Goal: Task Accomplishment & Management: Complete application form

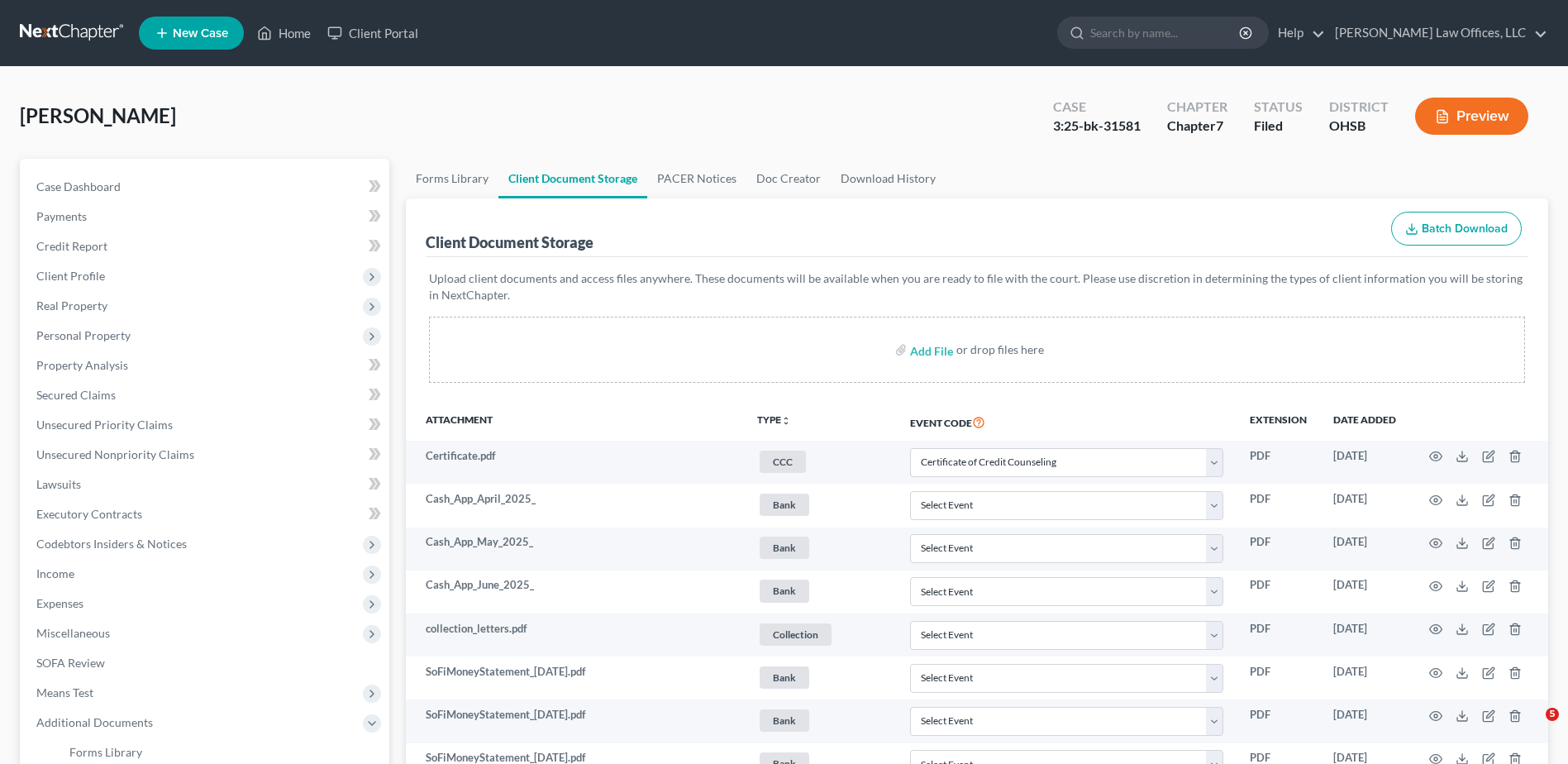
select select "7"
select select "37"
select select "52"
drag, startPoint x: 293, startPoint y: 38, endPoint x: 812, endPoint y: 183, distance: 538.9
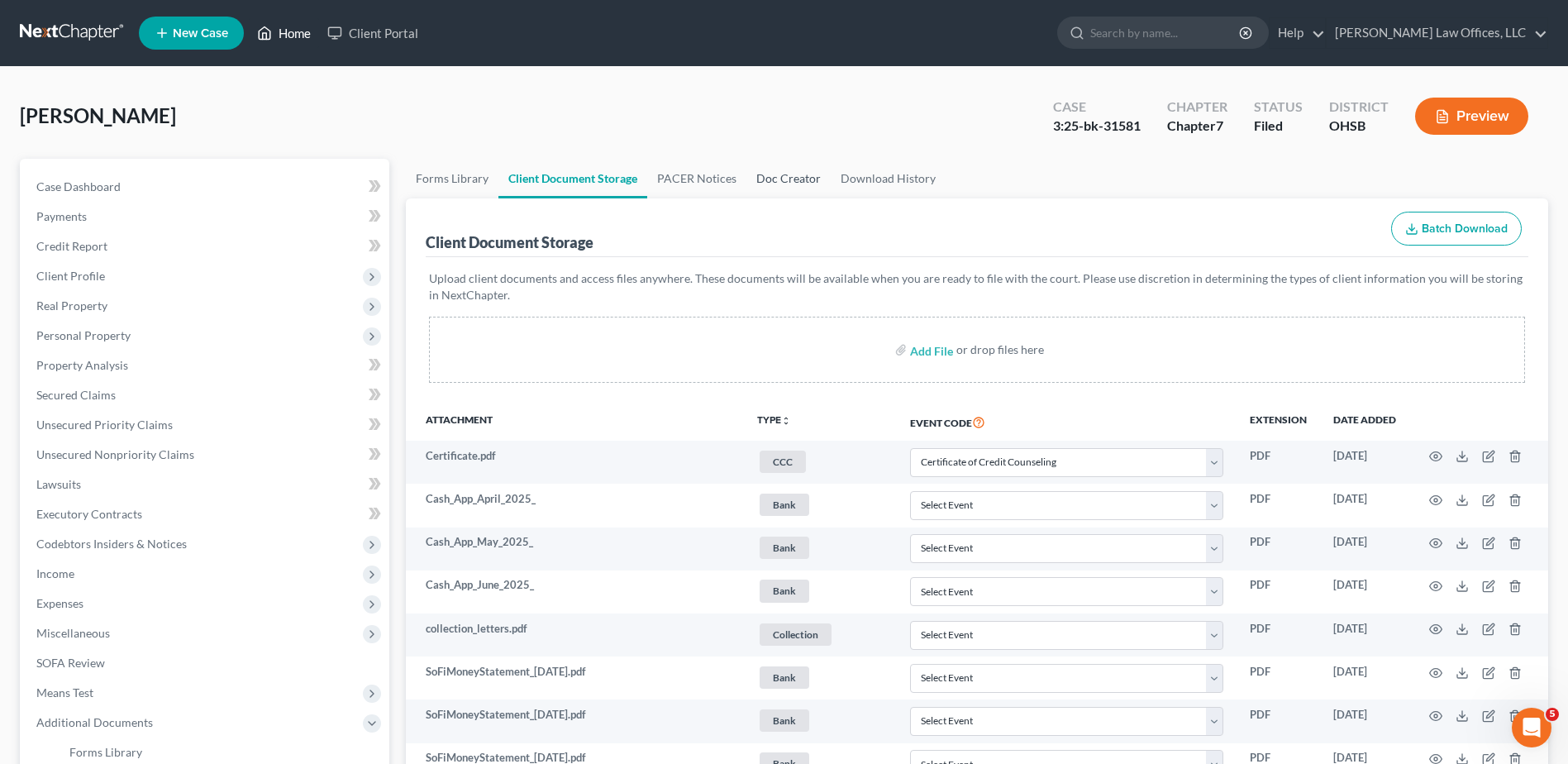
click at [293, 38] on link "Home" at bounding box center [284, 33] width 71 height 29
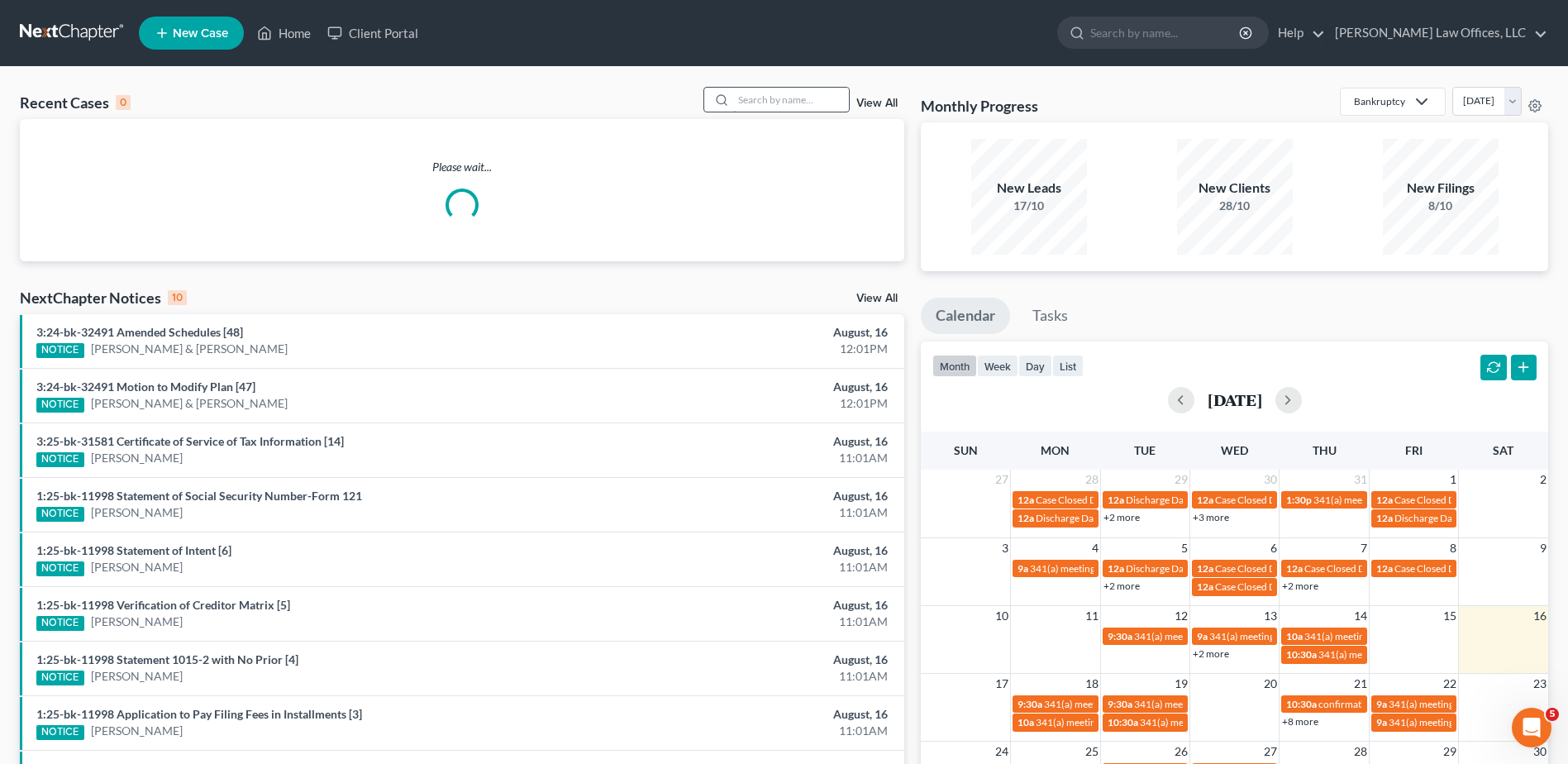
click at [803, 94] on input "search" at bounding box center [792, 99] width 116 height 24
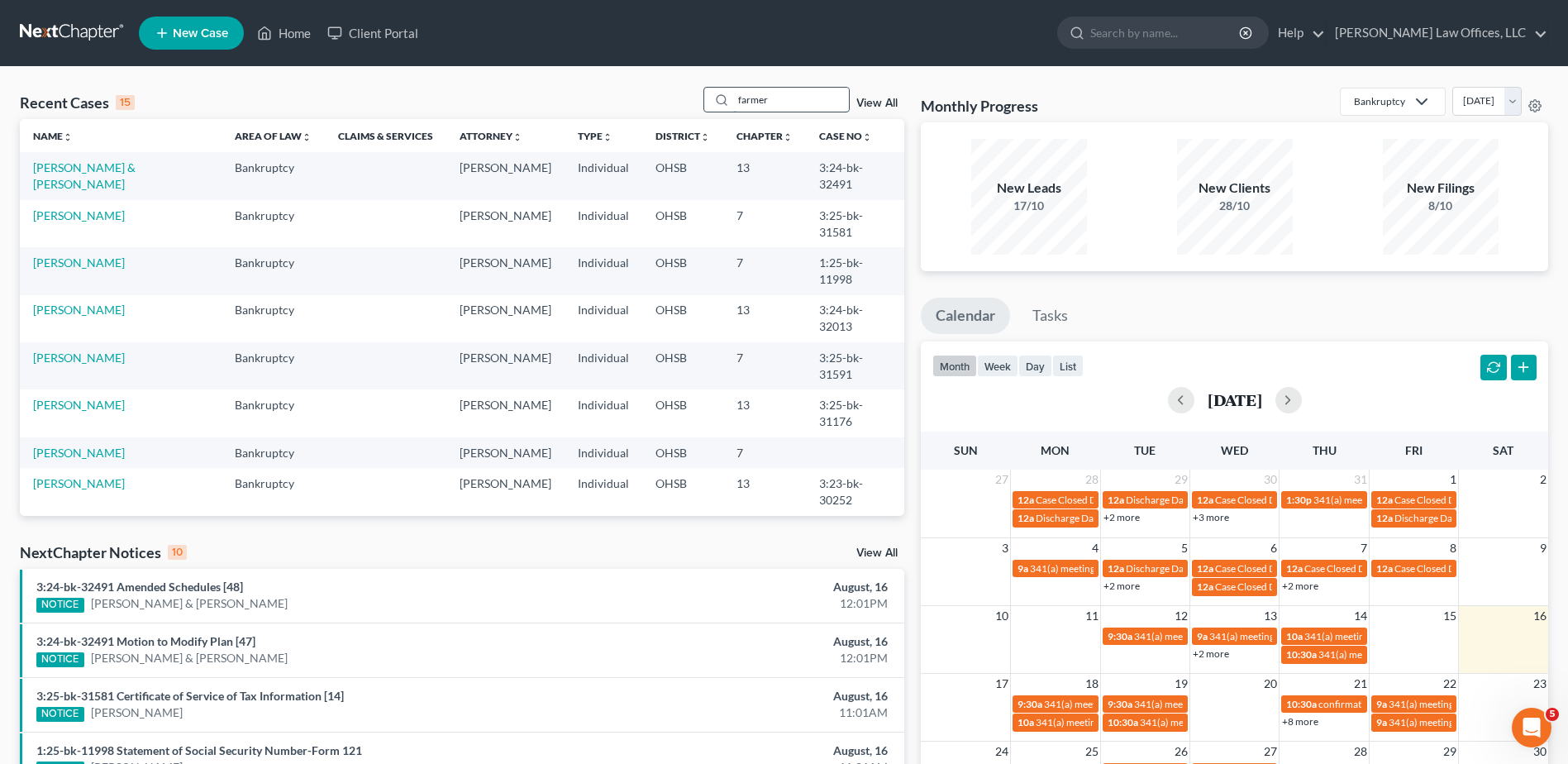
type input "farmer"
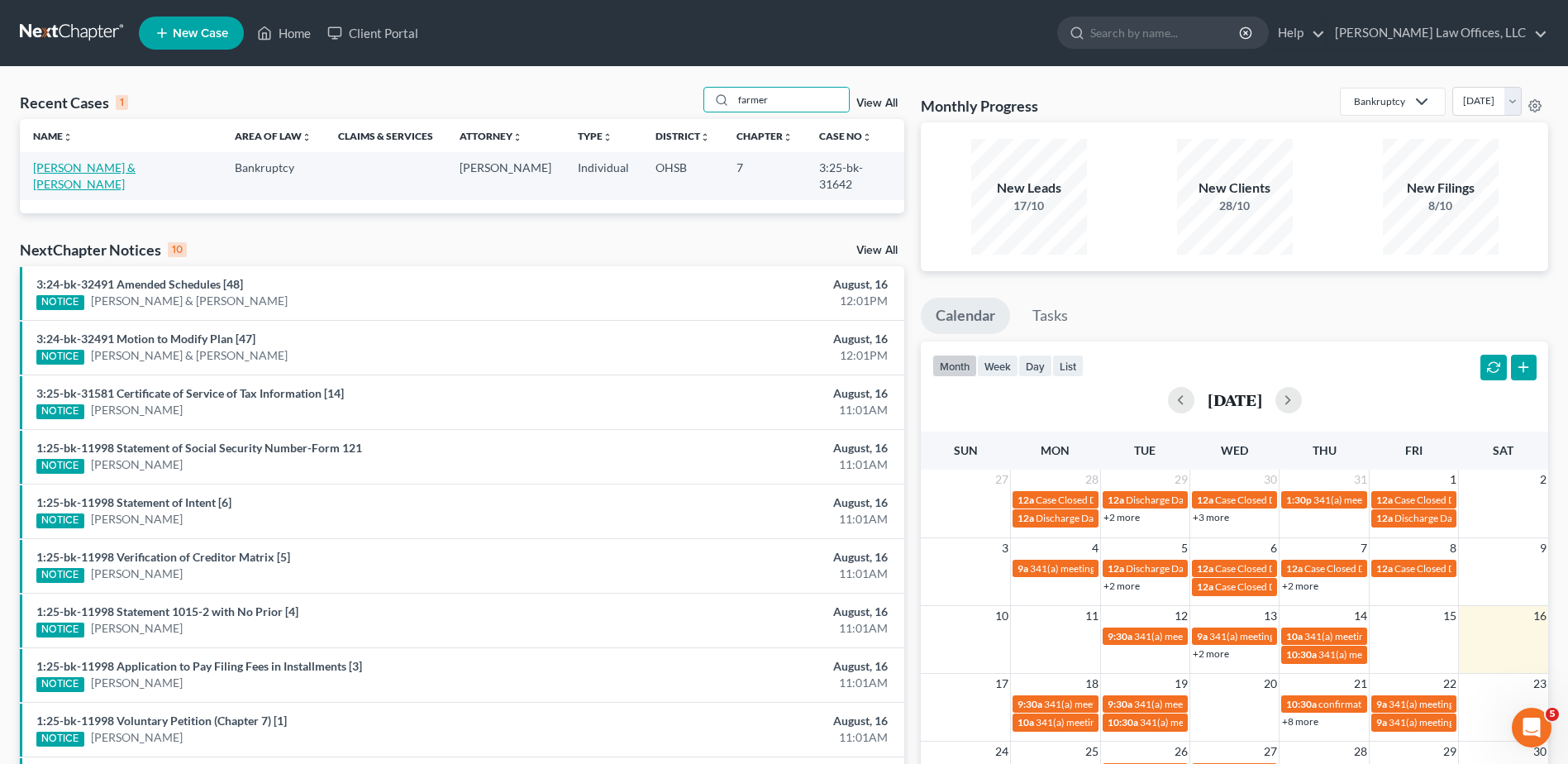
click at [56, 163] on link "[PERSON_NAME] & [PERSON_NAME]" at bounding box center [84, 176] width 103 height 30
select select "3"
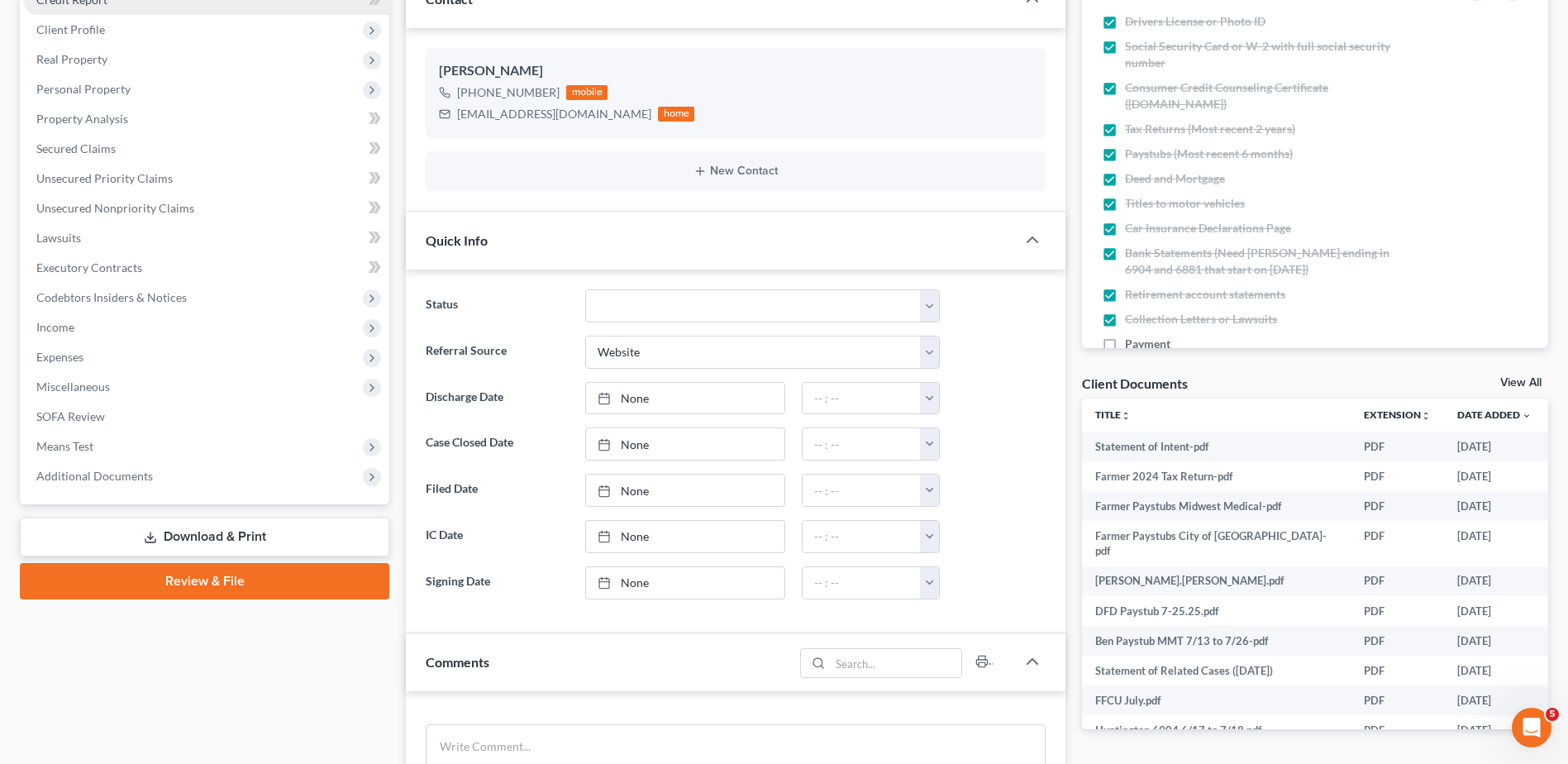
scroll to position [248, 0]
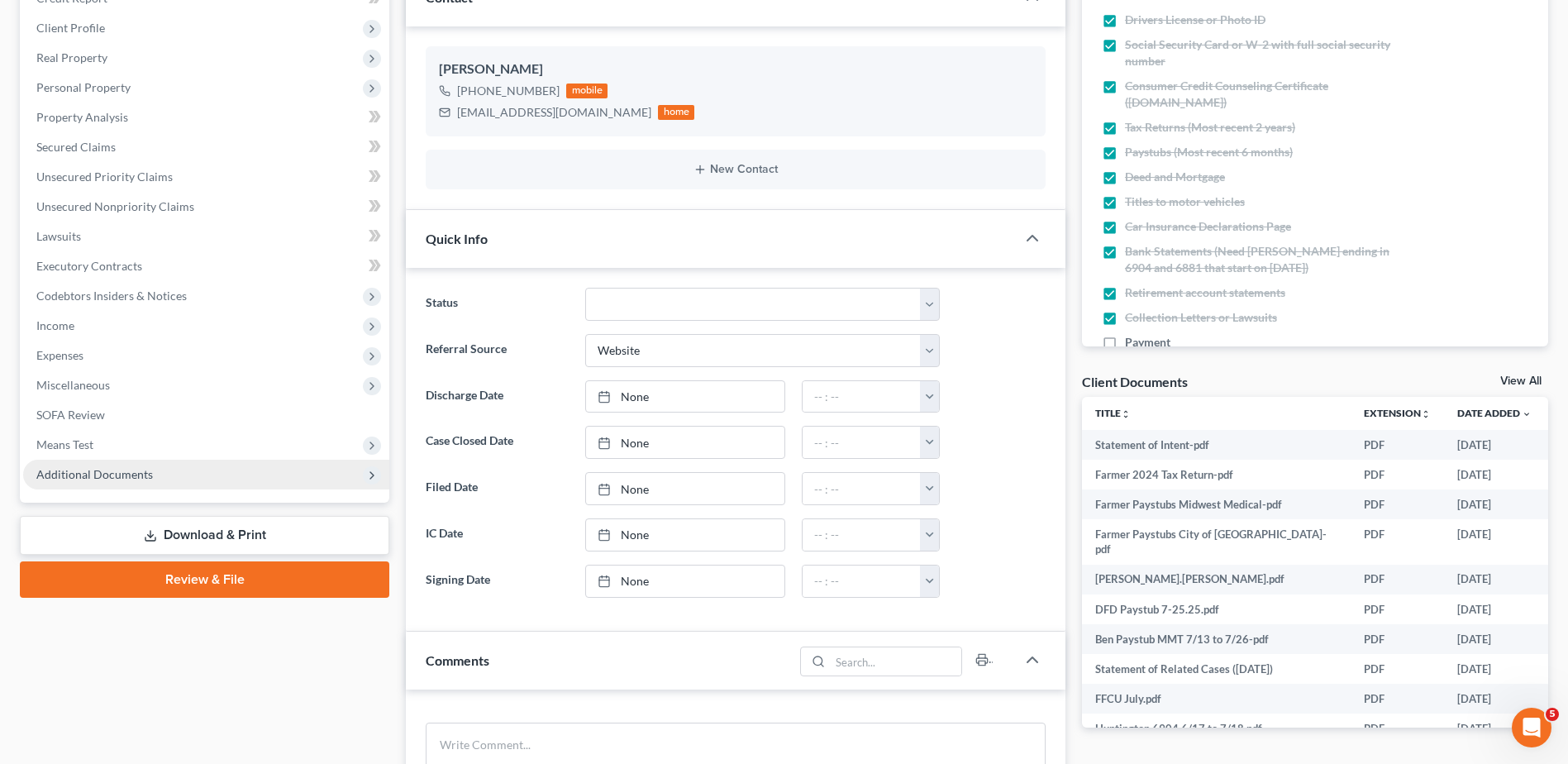
click at [93, 479] on span "Additional Documents" at bounding box center [94, 474] width 117 height 14
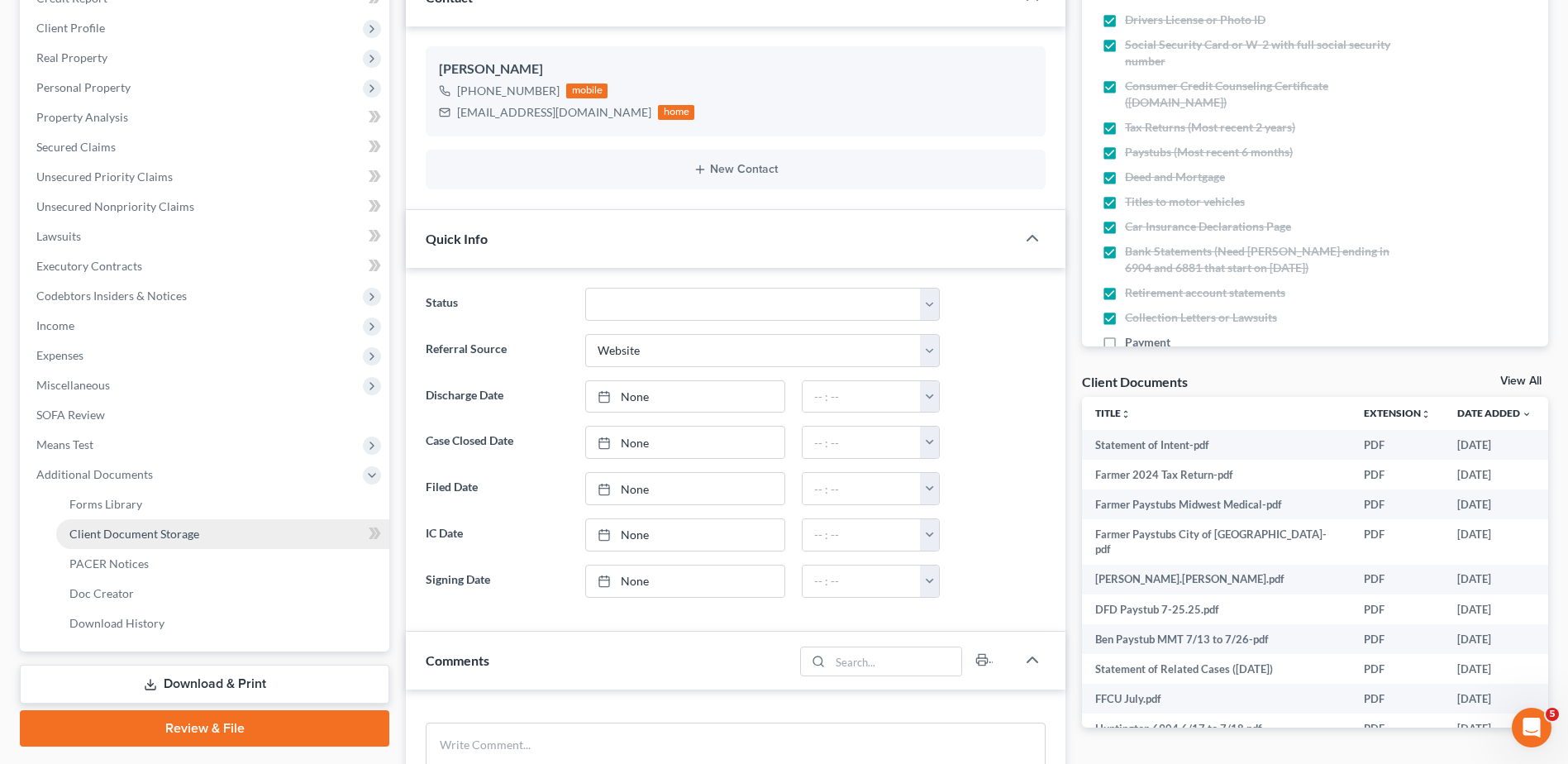
click at [116, 531] on span "Client Document Storage" at bounding box center [135, 533] width 130 height 14
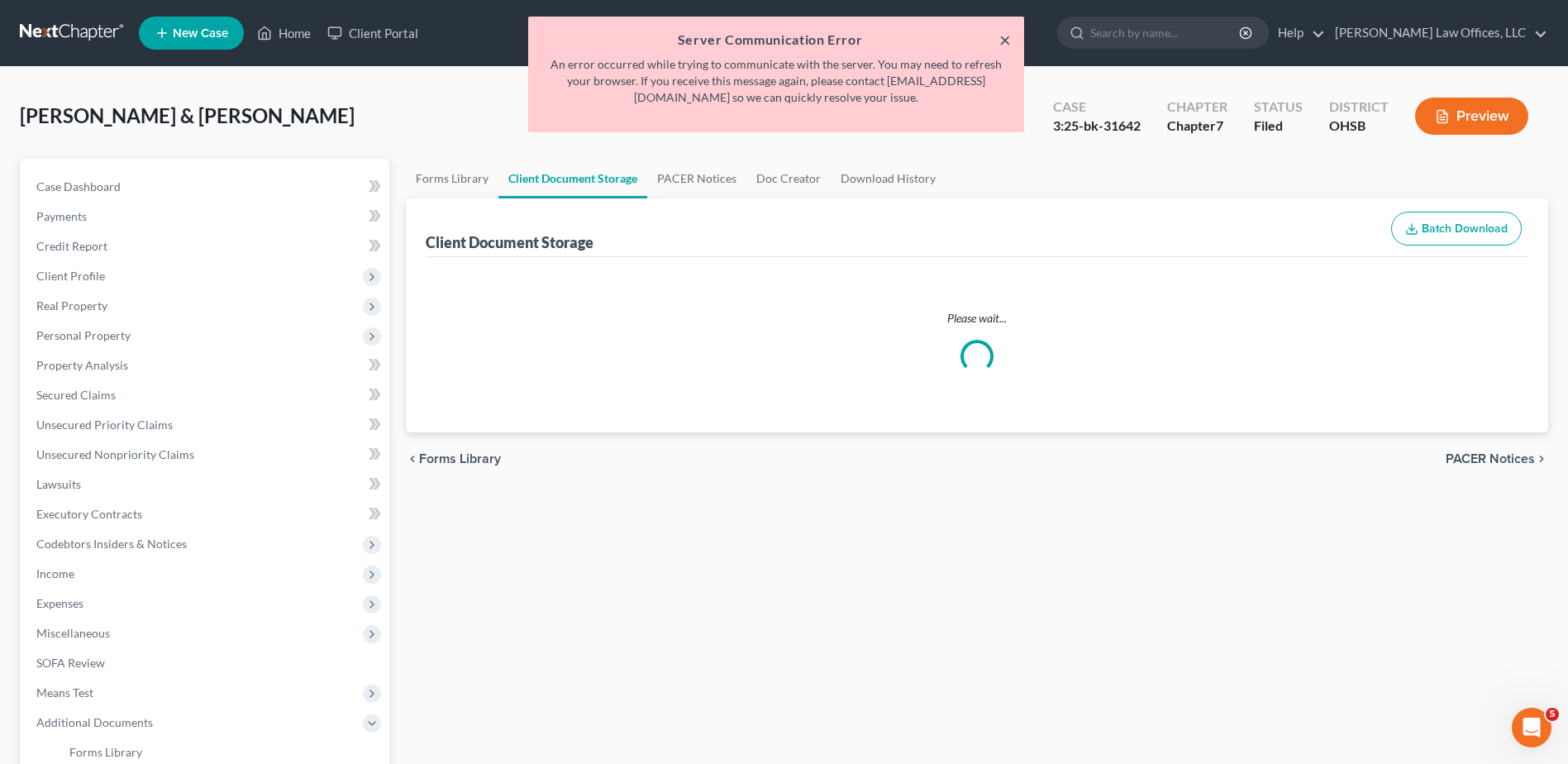
click at [1000, 40] on button "×" at bounding box center [1005, 40] width 12 height 20
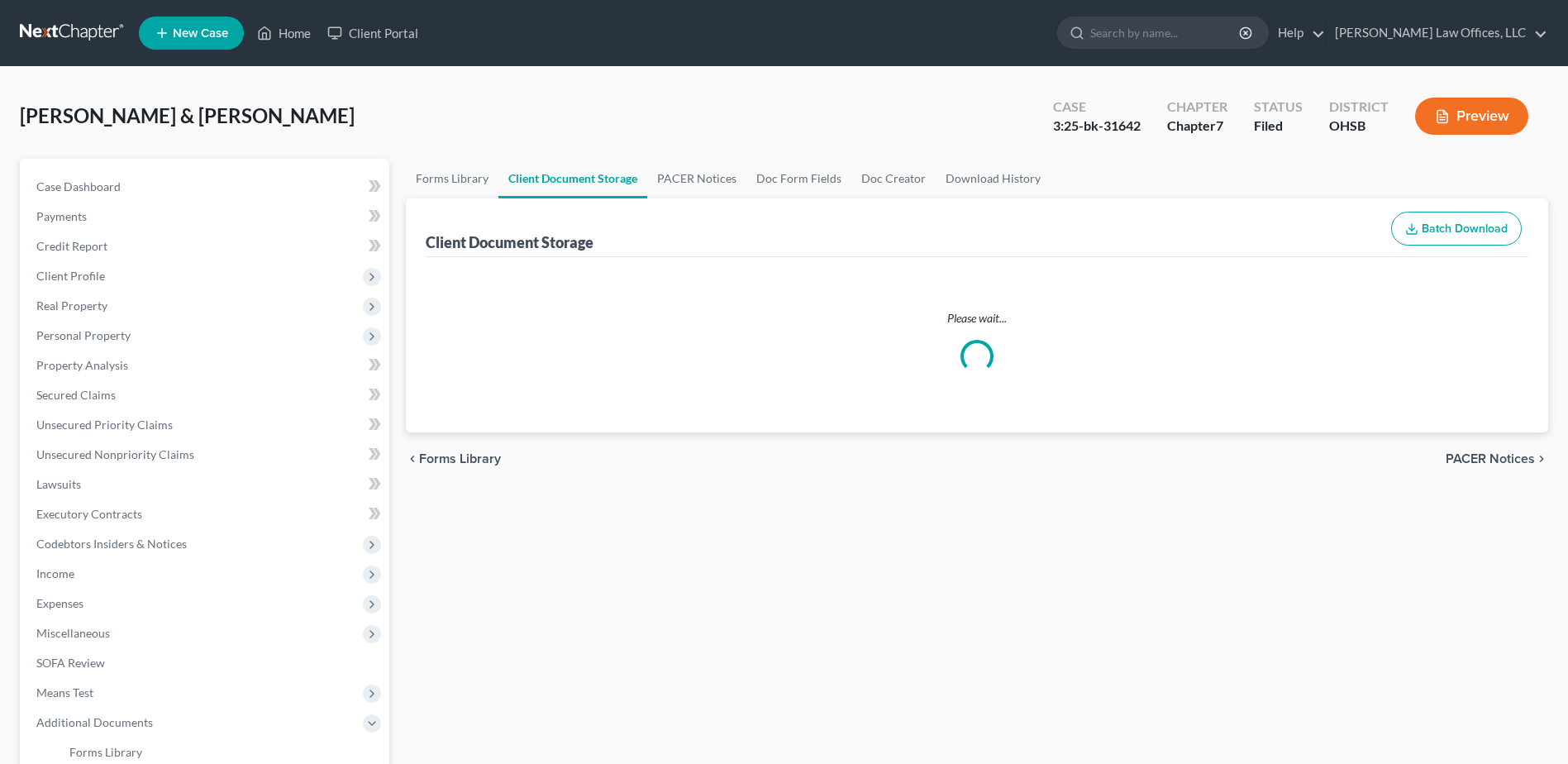
select select "7"
select select "52"
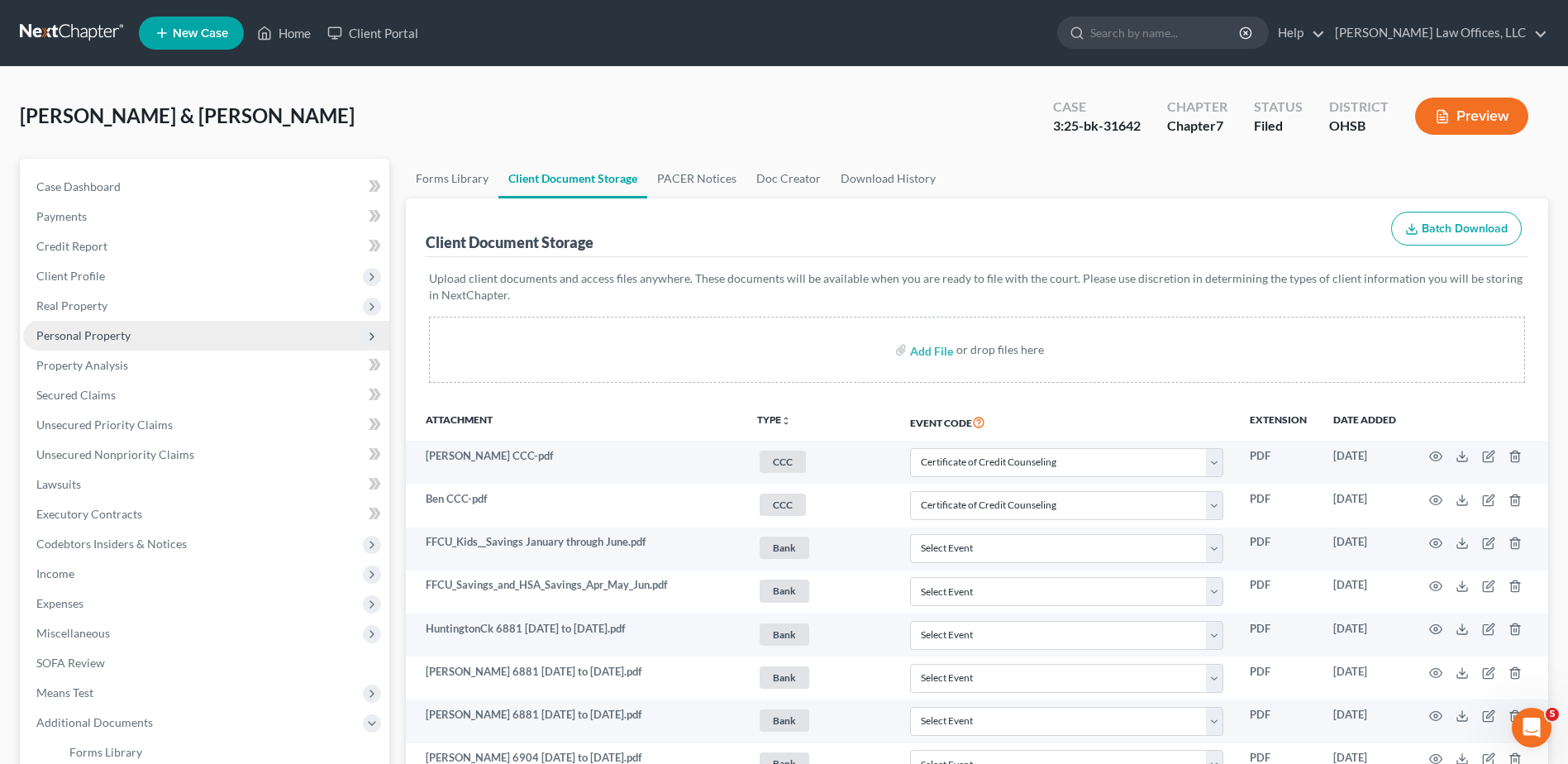
click at [101, 332] on span "Personal Property" at bounding box center [83, 335] width 94 height 14
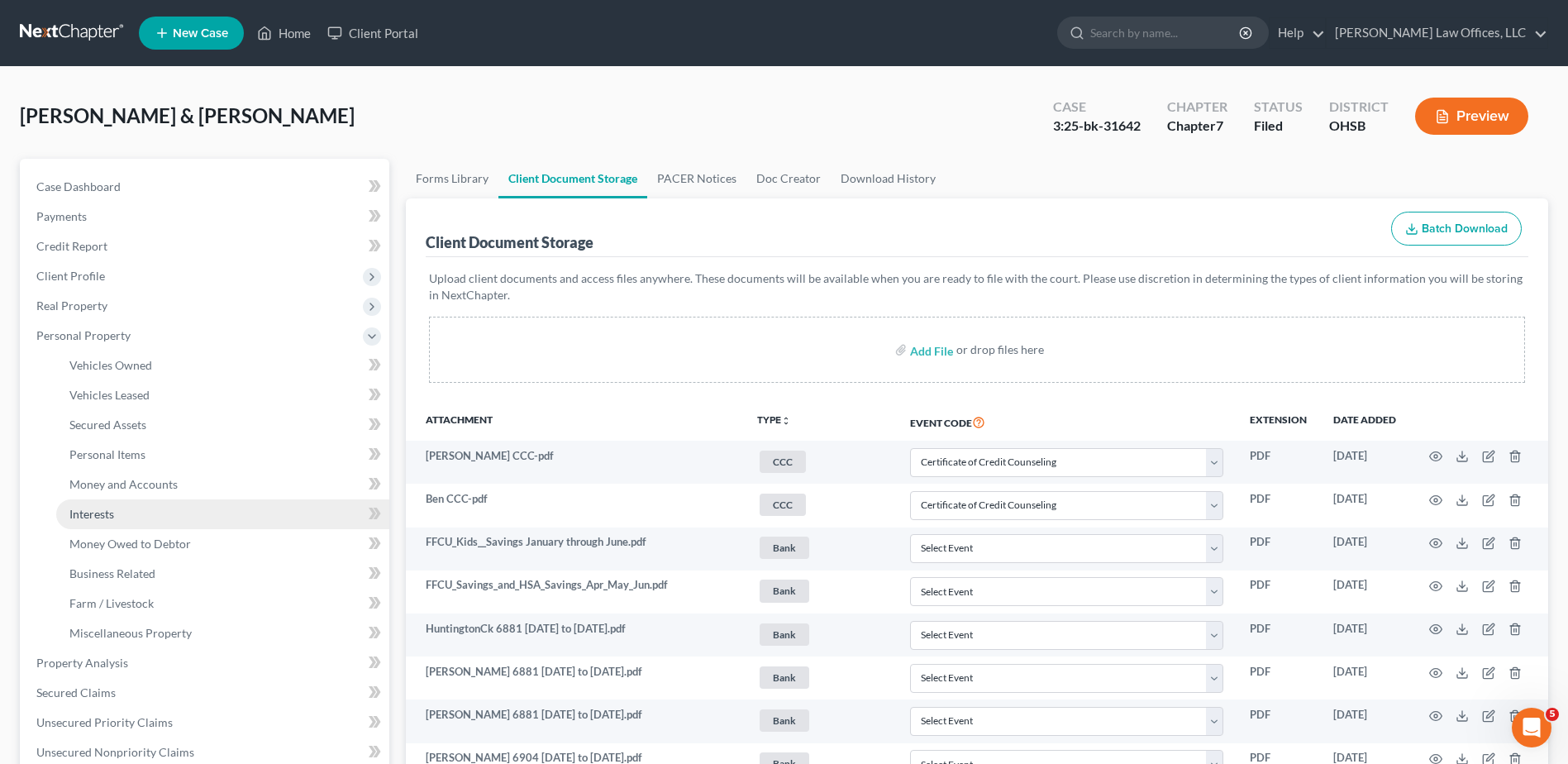
click at [87, 517] on span "Interests" at bounding box center [92, 513] width 45 height 14
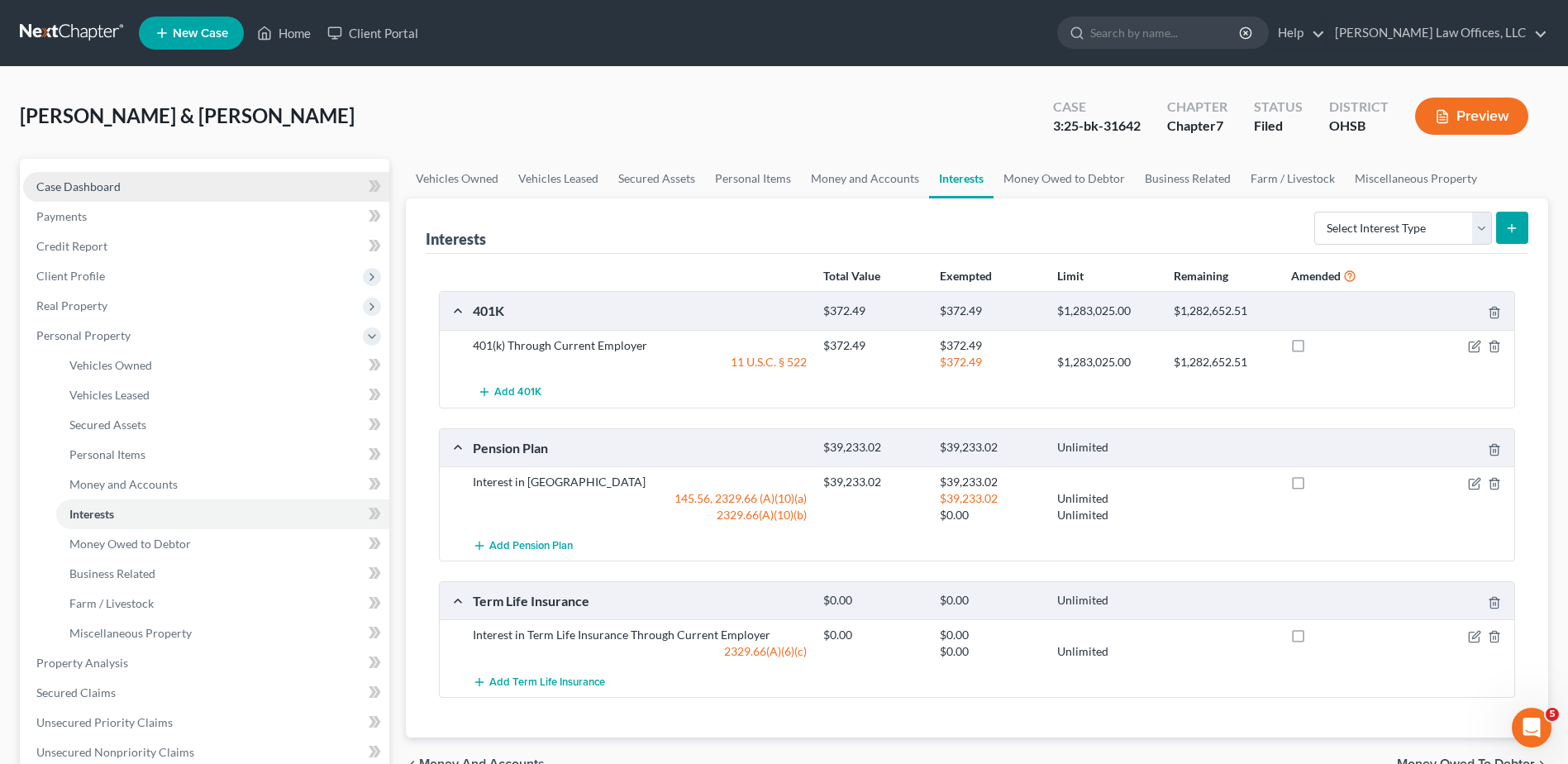
click at [91, 181] on span "Case Dashboard" at bounding box center [78, 186] width 84 height 14
select select "3"
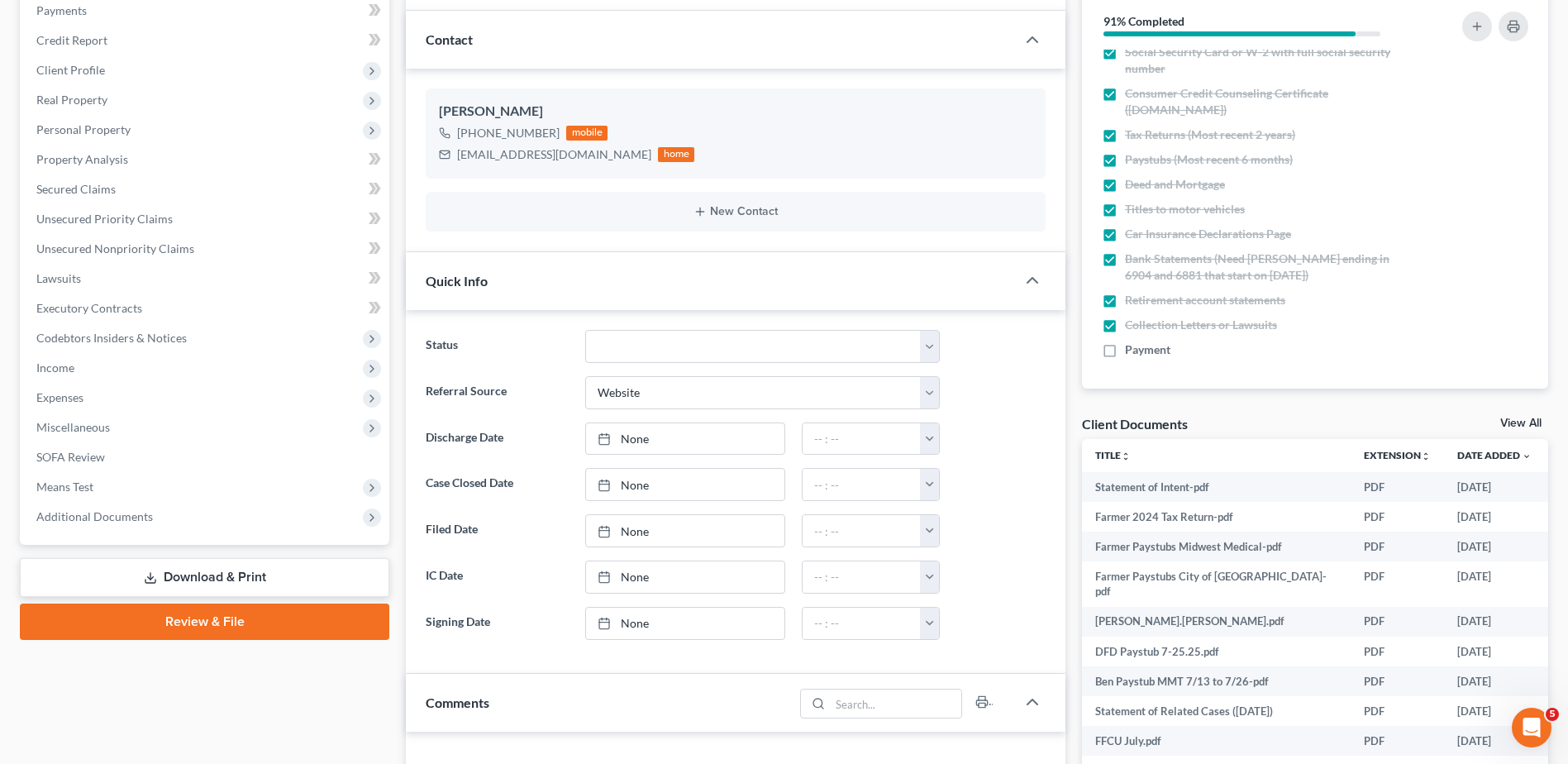
scroll to position [166, 0]
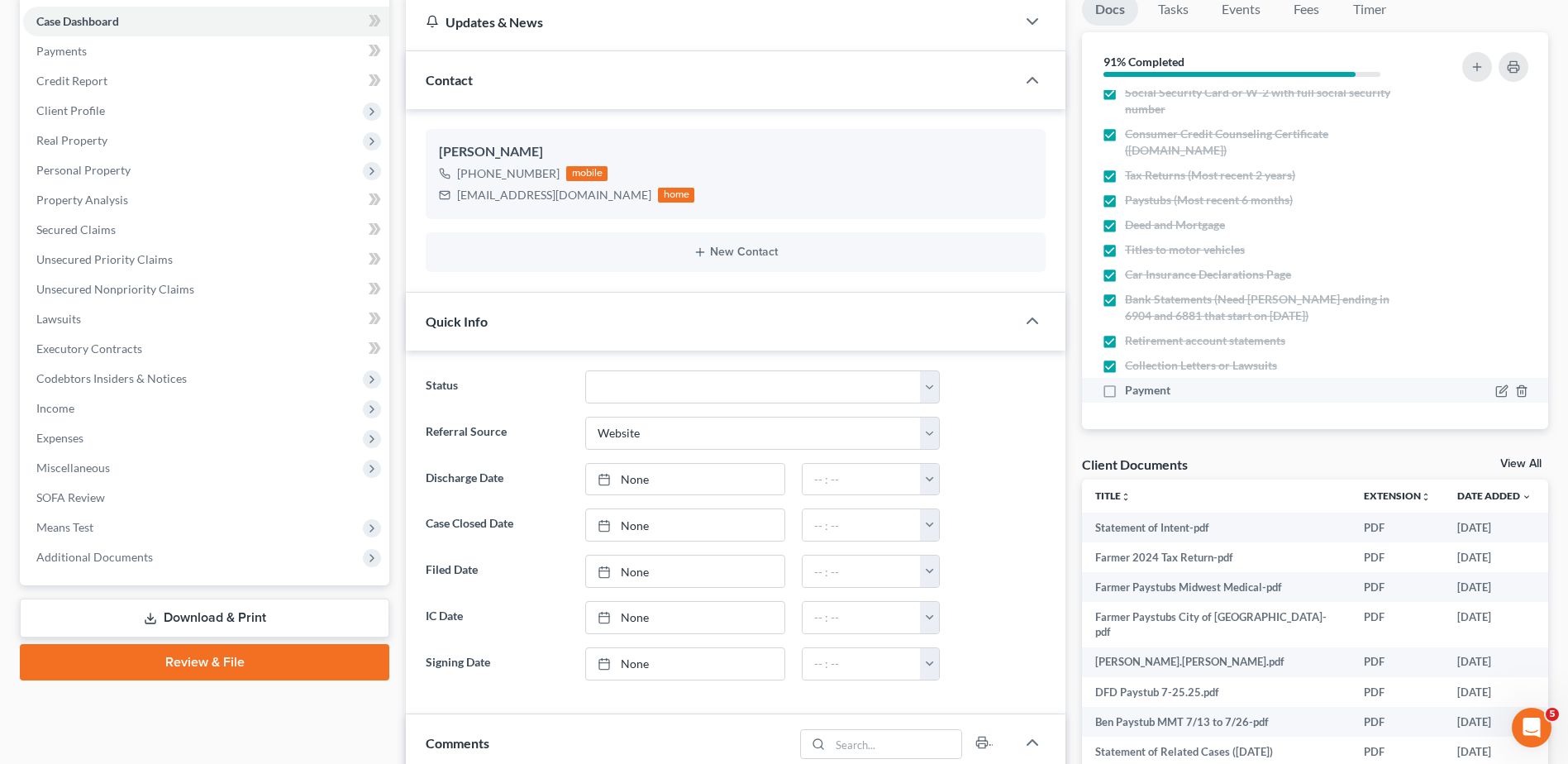
click at [1125, 393] on label "Payment" at bounding box center [1147, 390] width 45 height 17
click at [1131, 393] on input "Payment" at bounding box center [1136, 387] width 11 height 11
checkbox input "true"
click at [113, 561] on span "Additional Documents" at bounding box center [94, 556] width 117 height 14
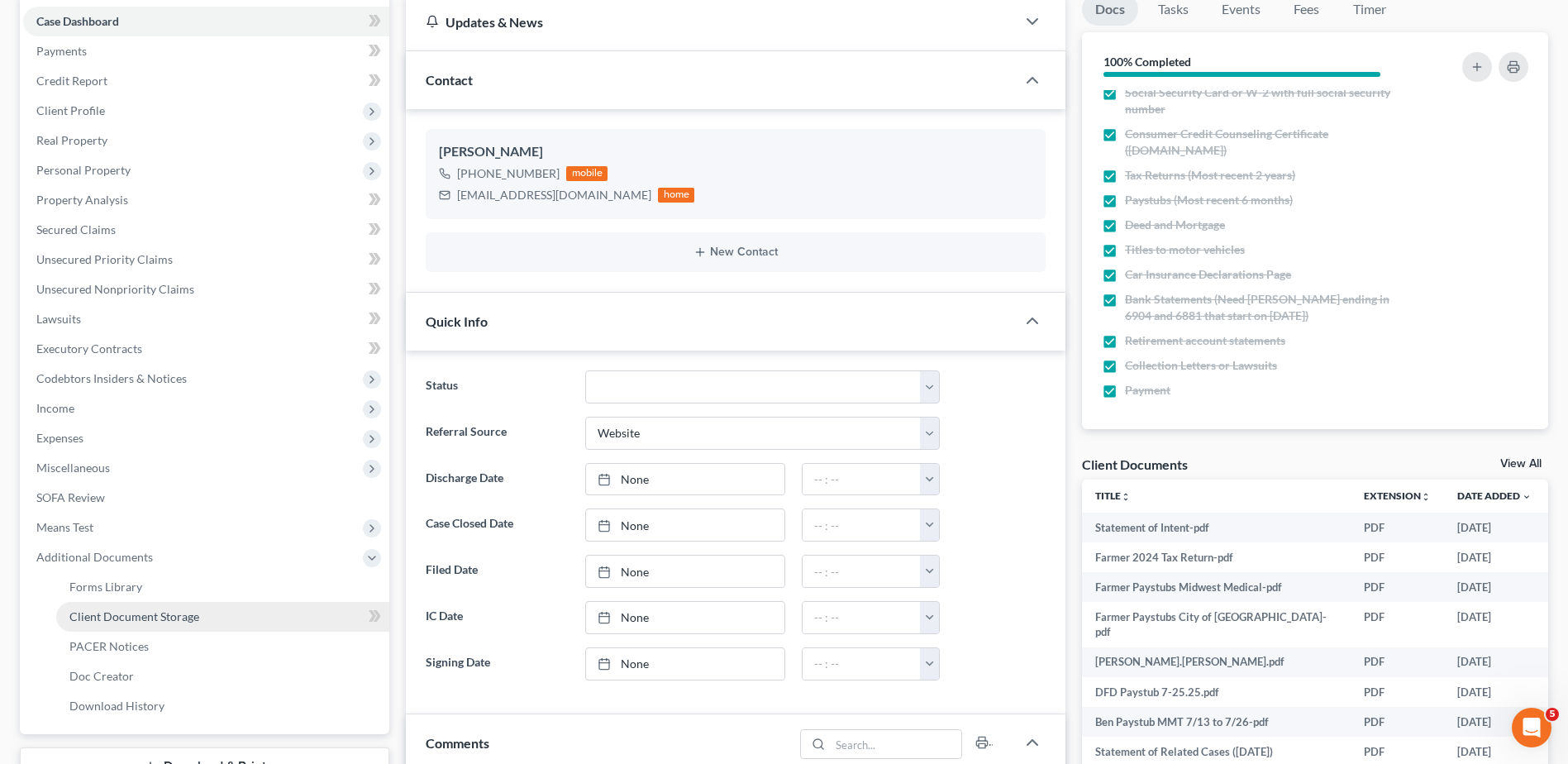
click at [130, 618] on span "Client Document Storage" at bounding box center [135, 616] width 130 height 14
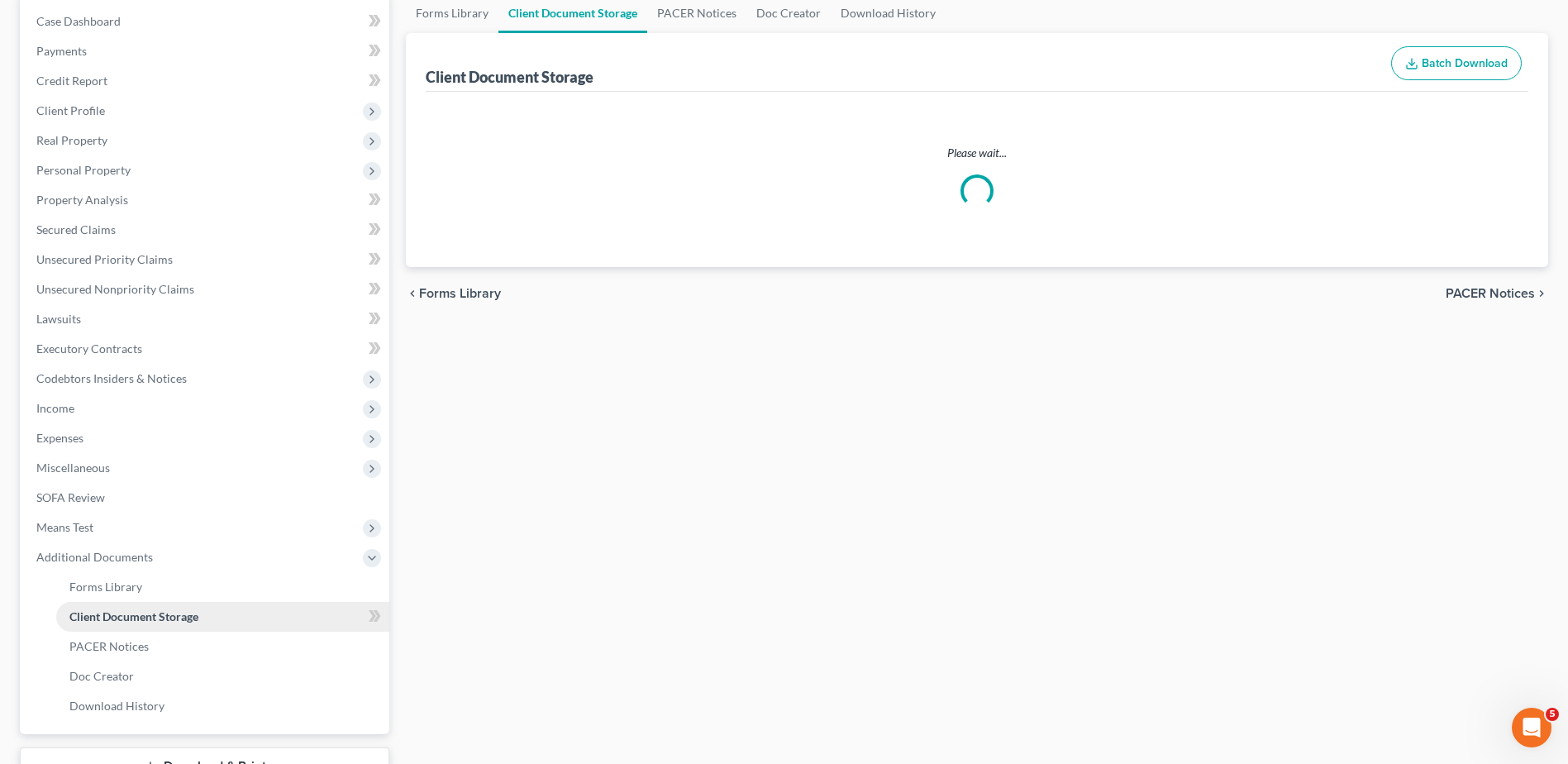
scroll to position [8, 0]
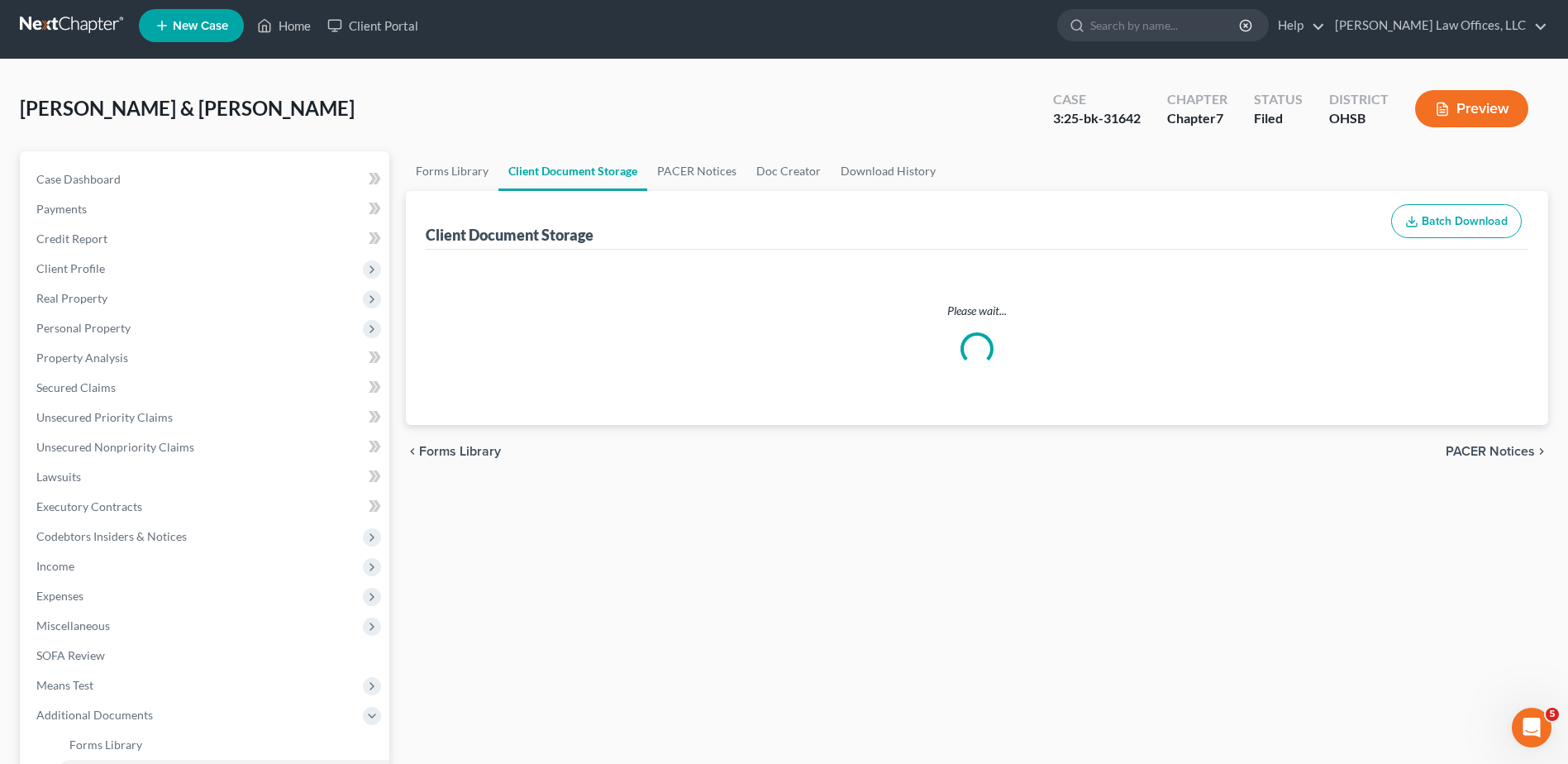
select select "7"
select select "52"
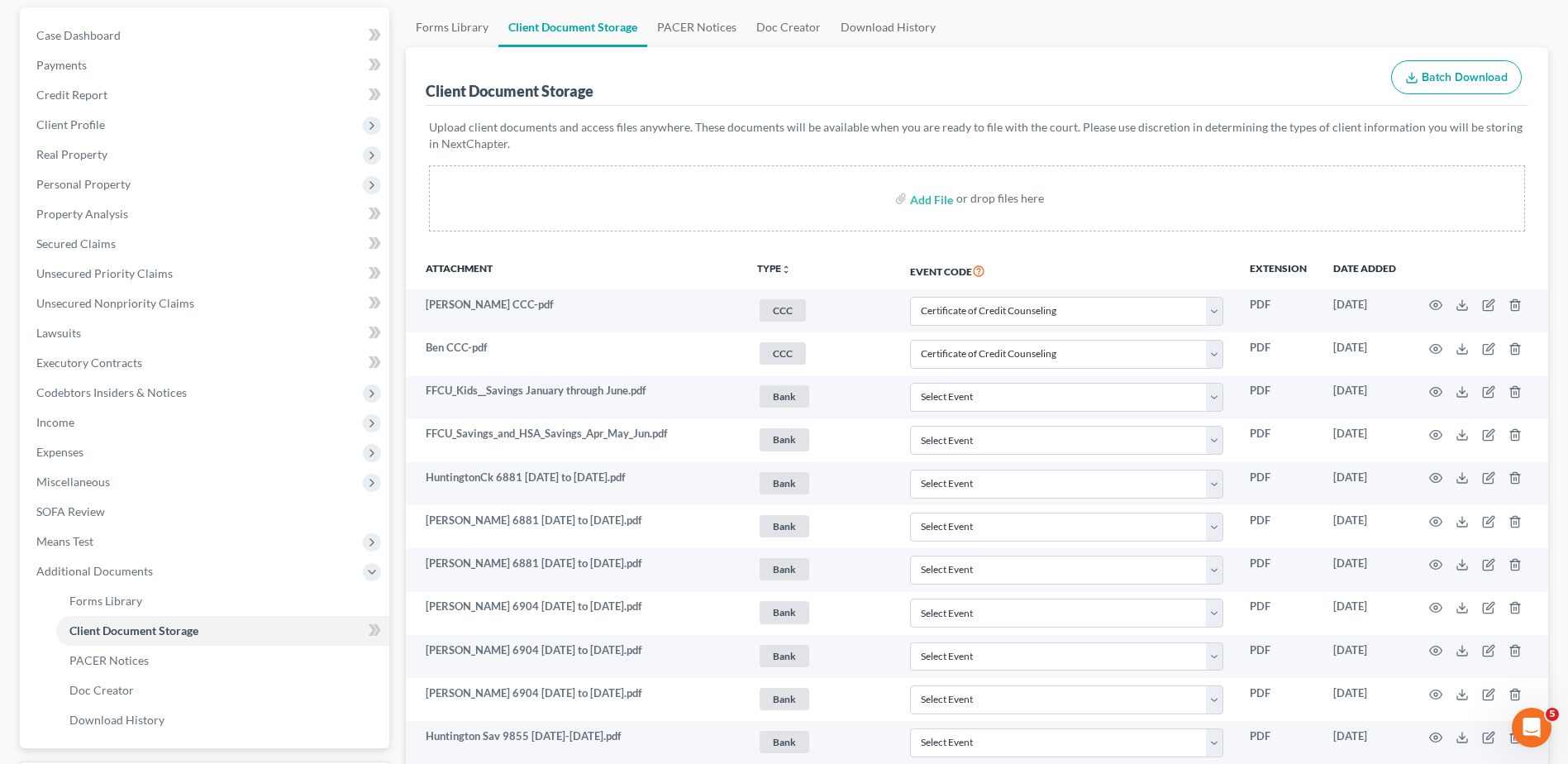
scroll to position [0, 0]
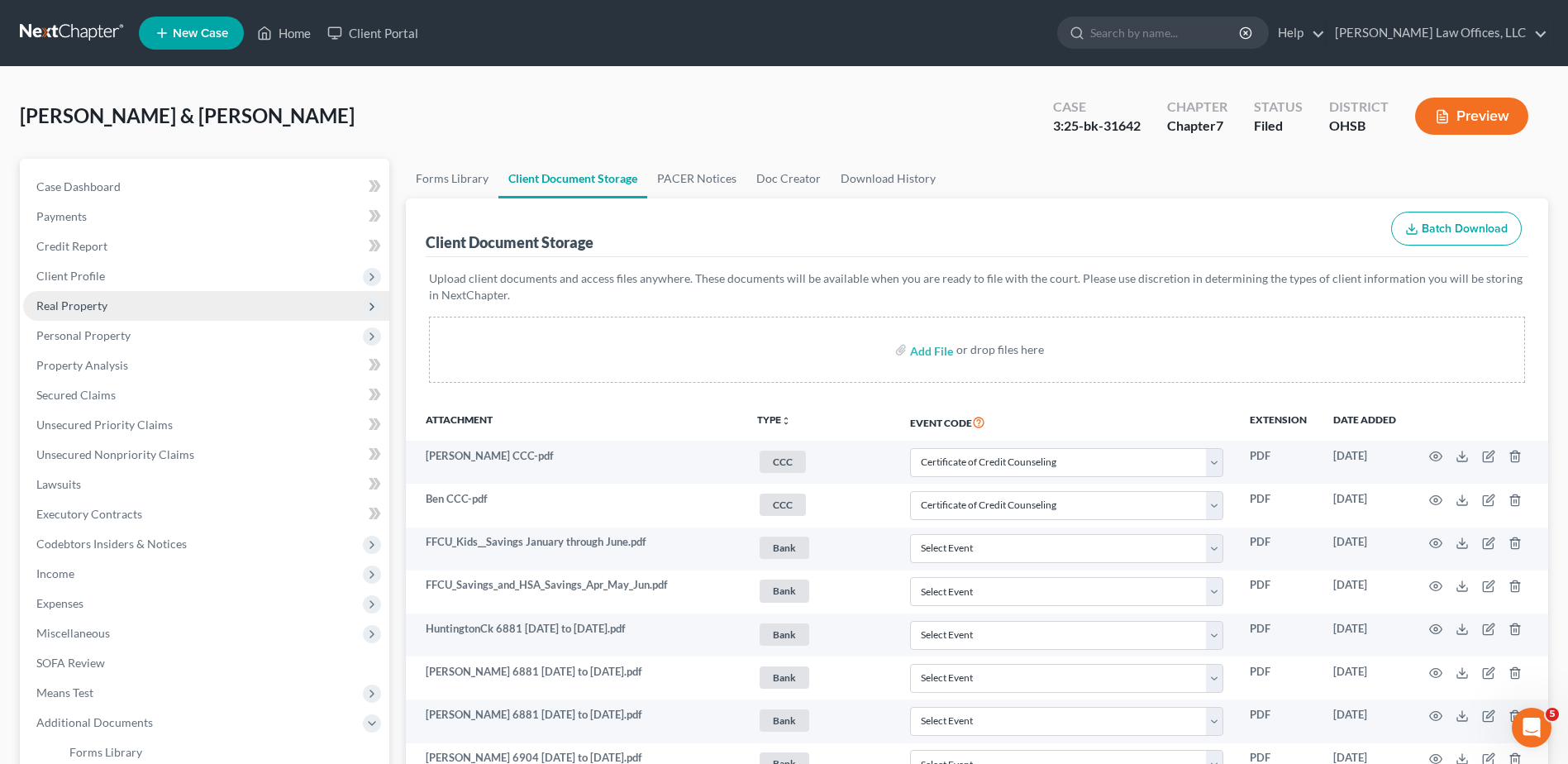
click at [77, 305] on span "Real Property" at bounding box center [72, 305] width 72 height 14
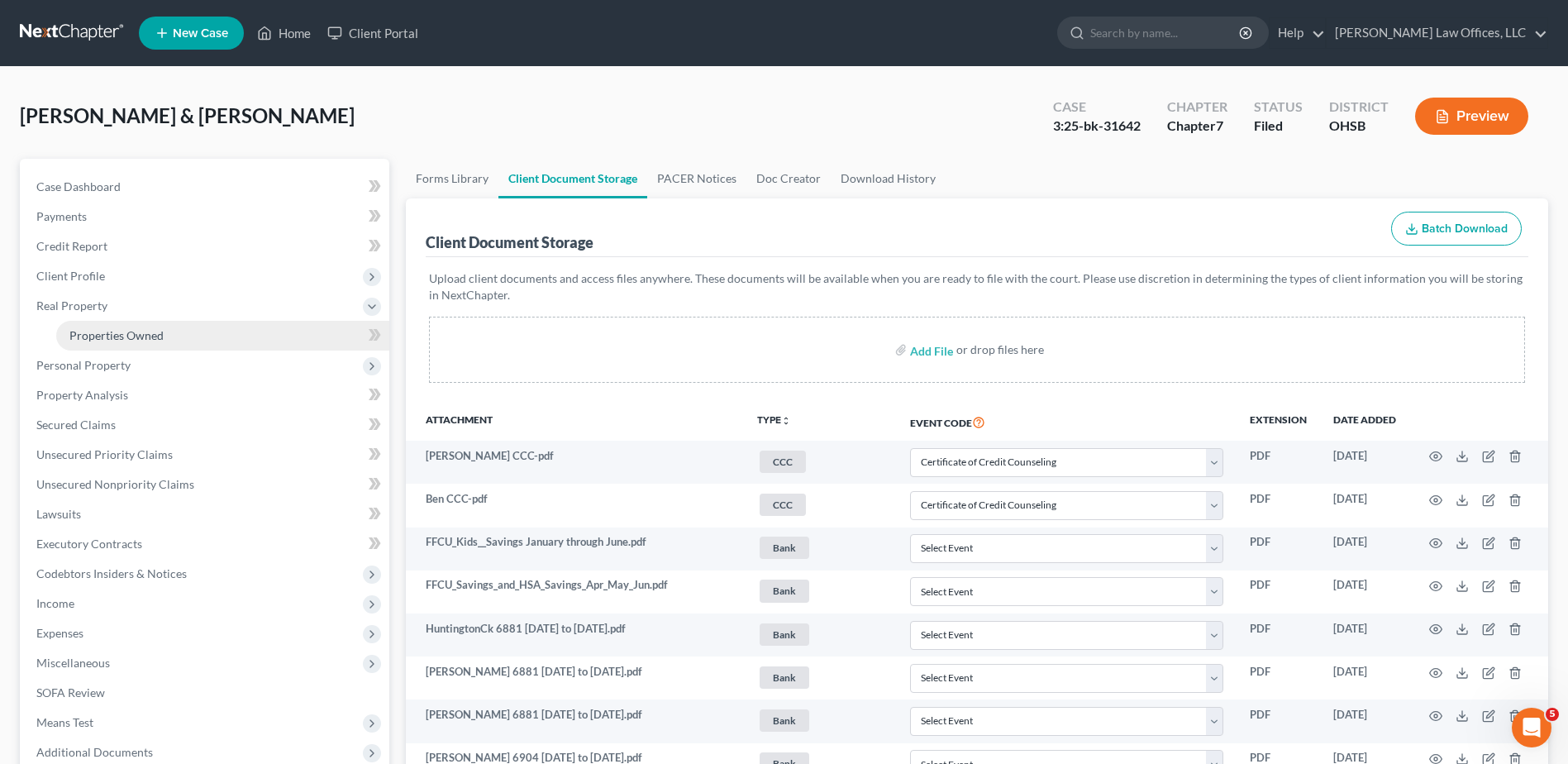
click at [80, 342] on link "Properties Owned" at bounding box center [223, 335] width 333 height 29
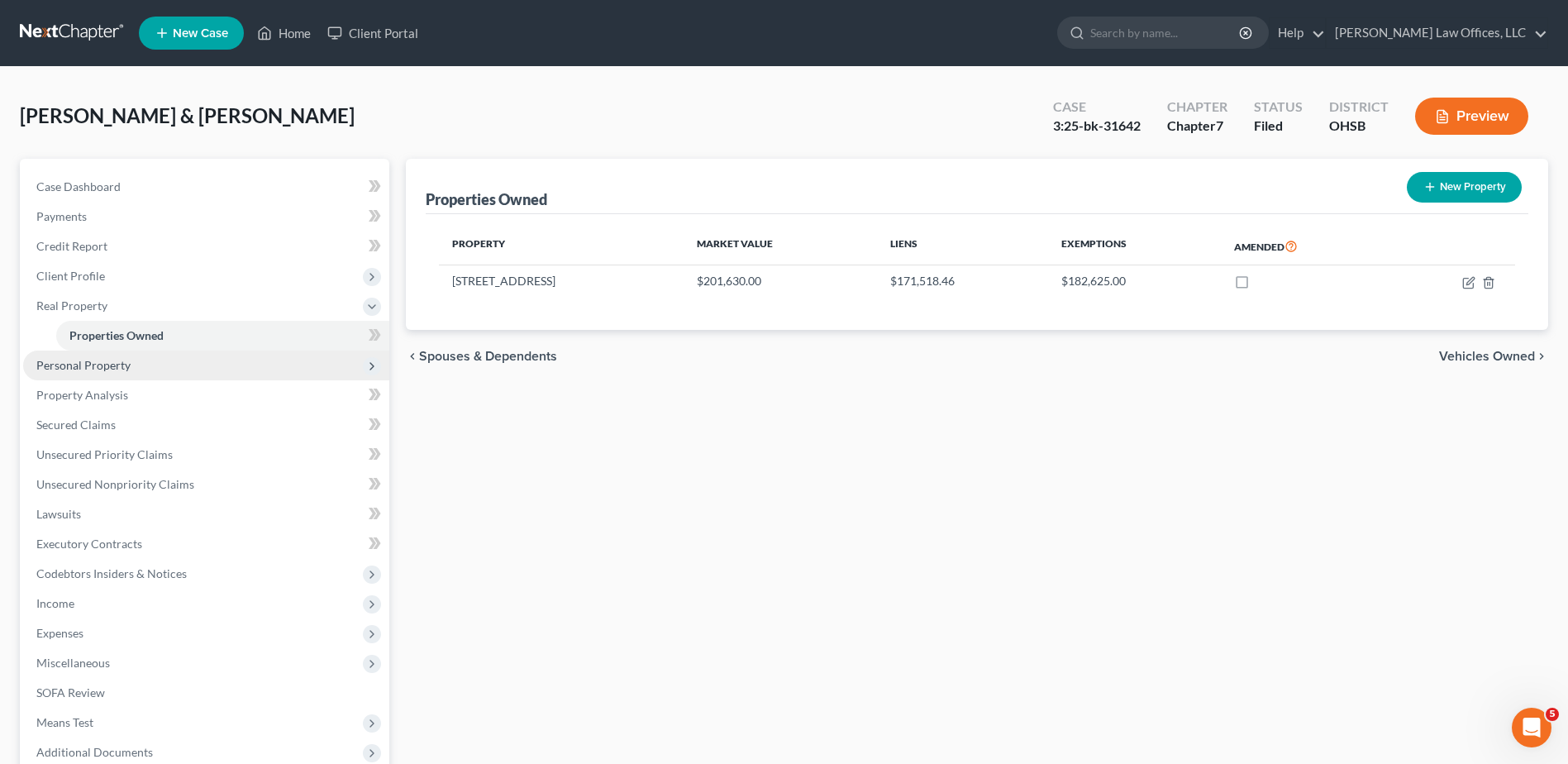
click at [72, 370] on span "Personal Property" at bounding box center [83, 365] width 94 height 14
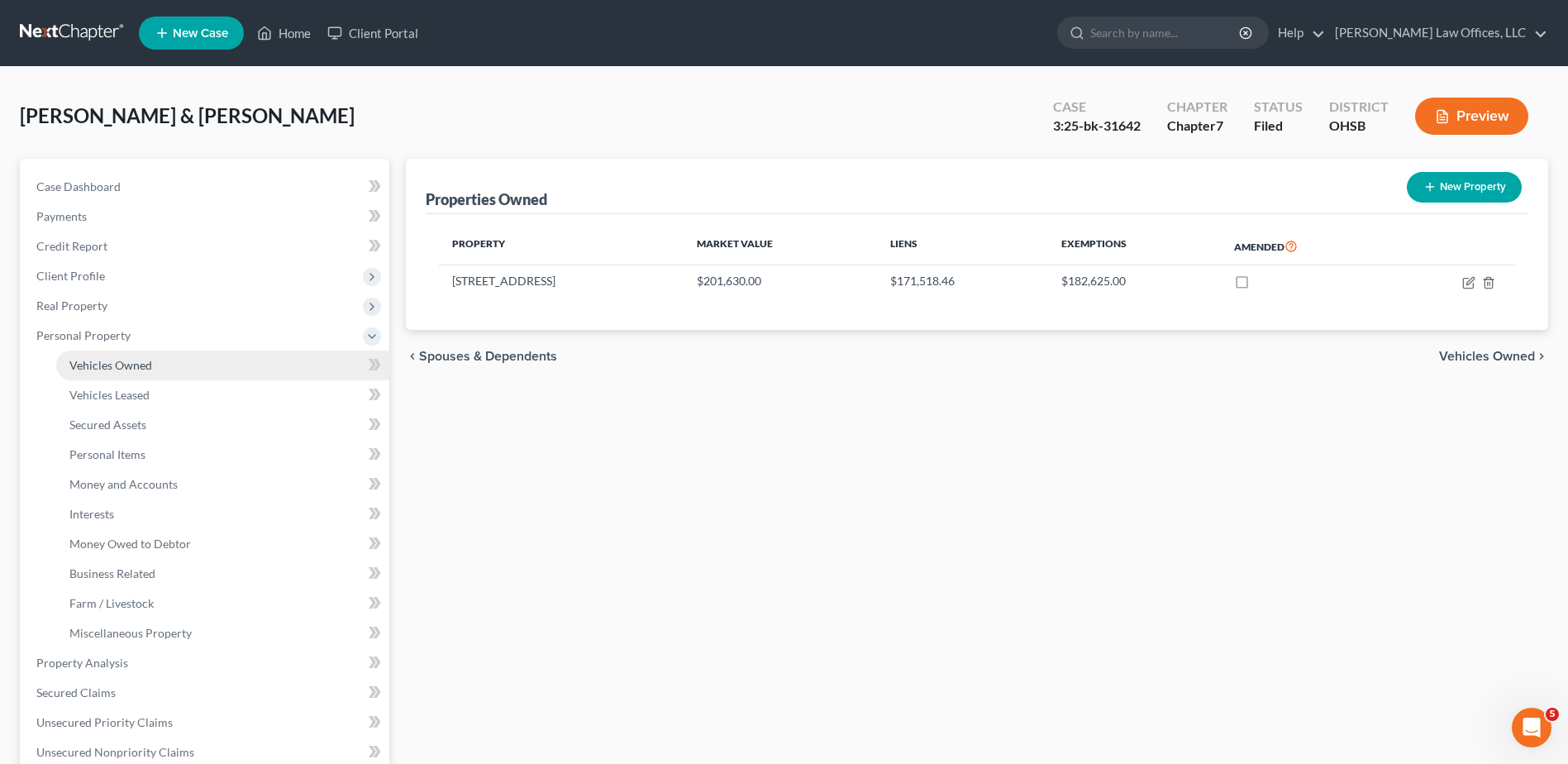
click at [85, 369] on span "Vehicles Owned" at bounding box center [111, 365] width 82 height 14
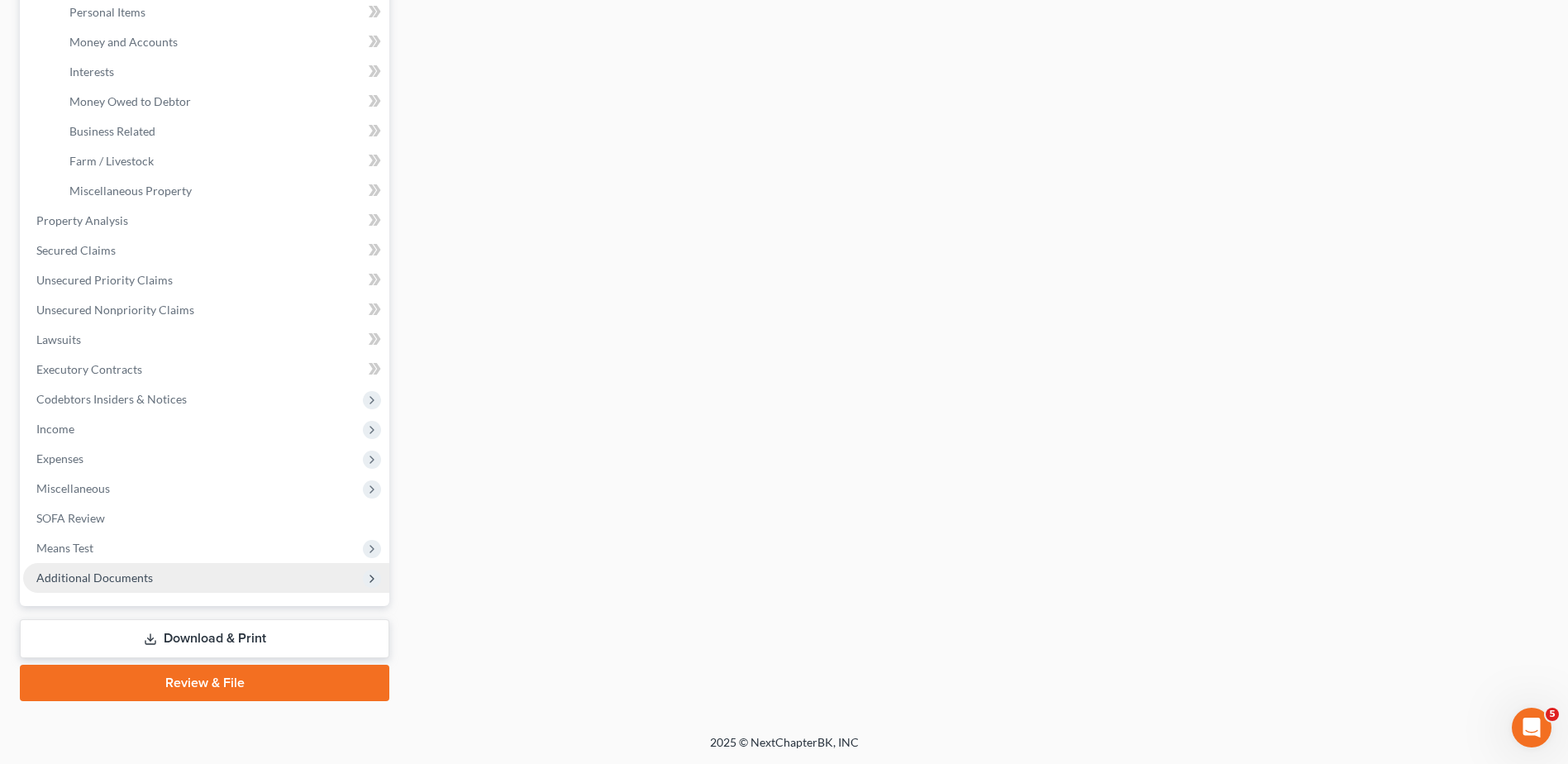
click at [126, 577] on span "Additional Documents" at bounding box center [94, 577] width 117 height 14
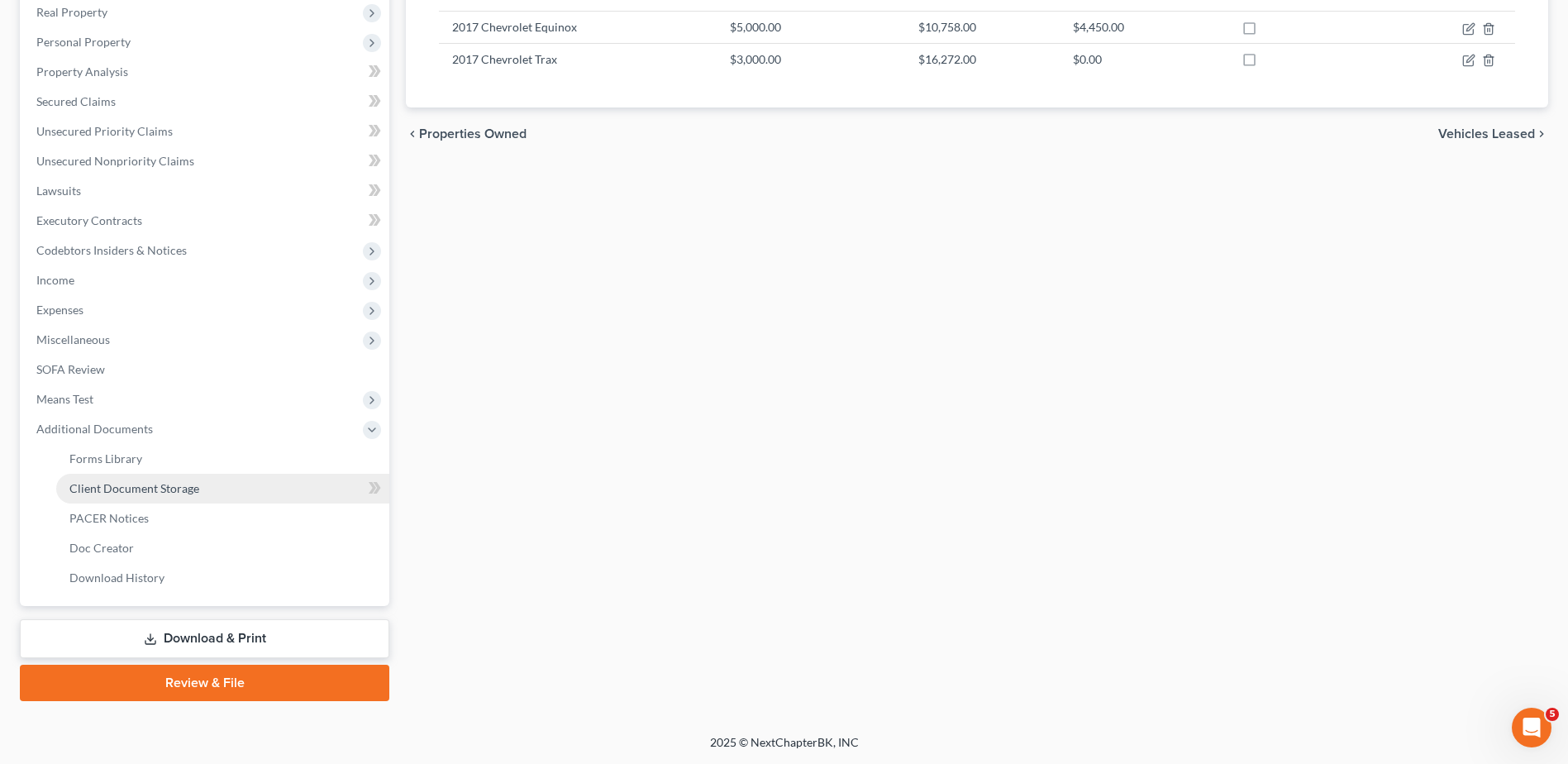
click at [145, 484] on span "Client Document Storage" at bounding box center [135, 488] width 130 height 14
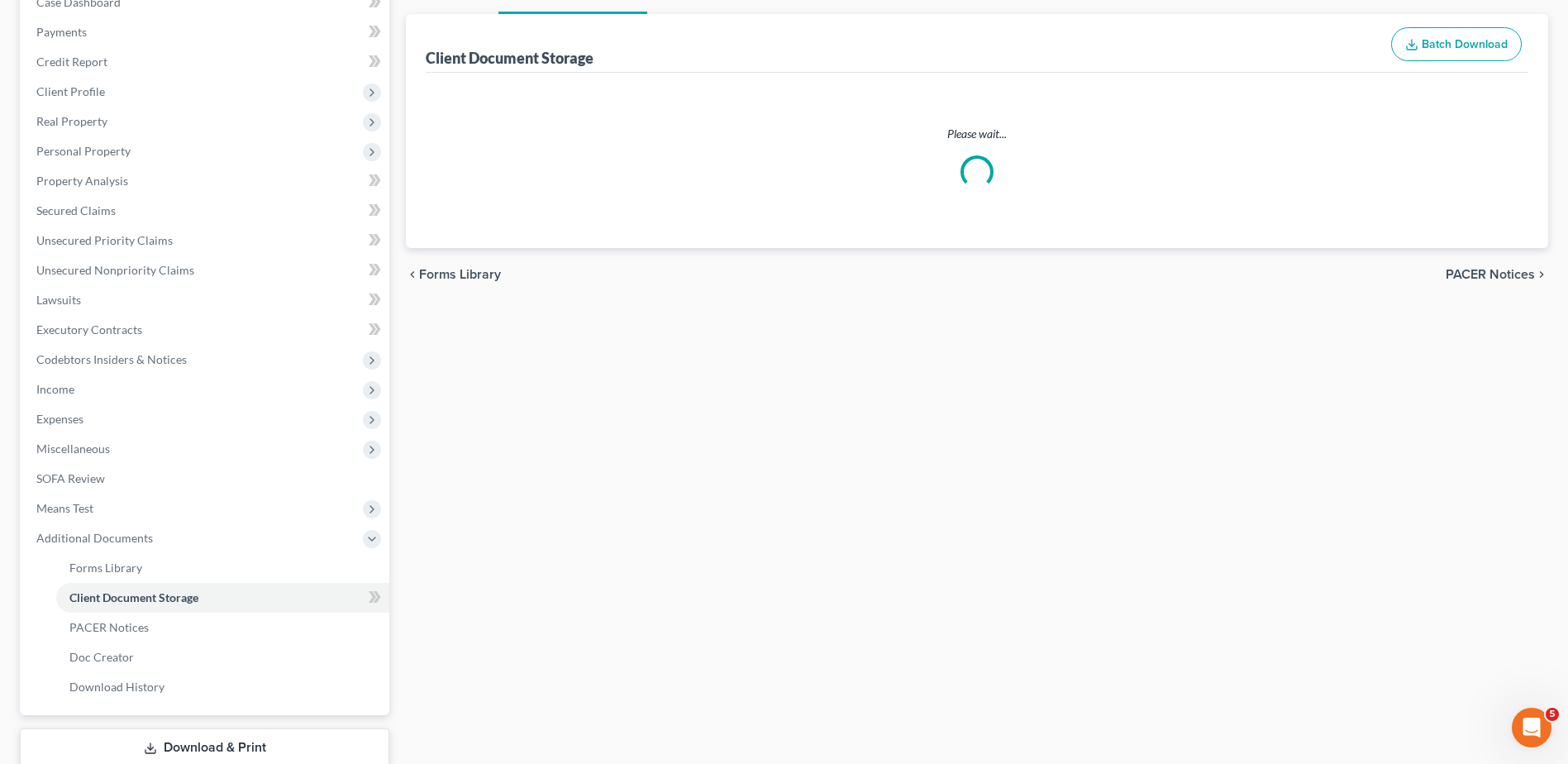
scroll to position [13, 0]
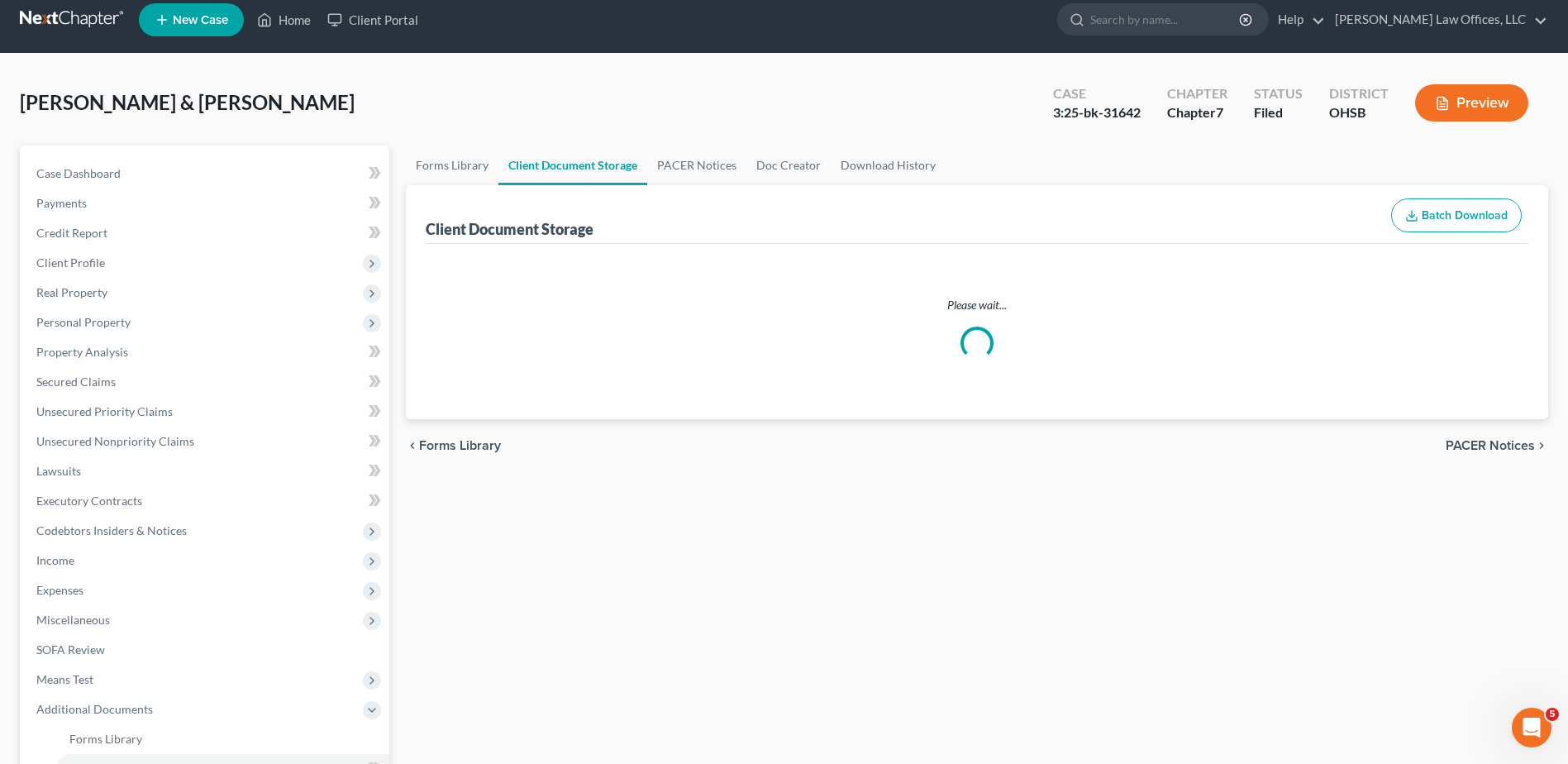
select select "7"
select select "52"
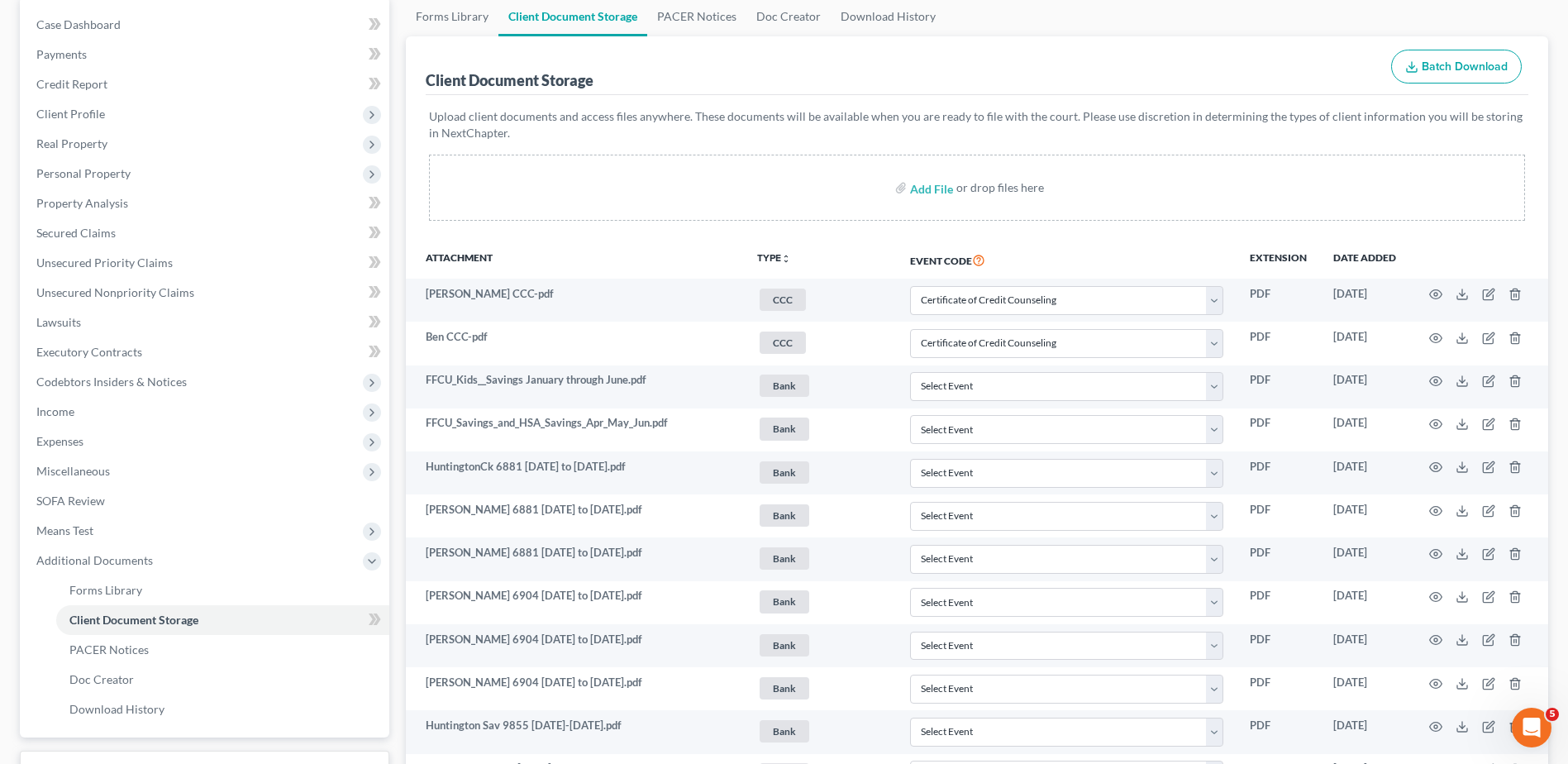
scroll to position [0, 0]
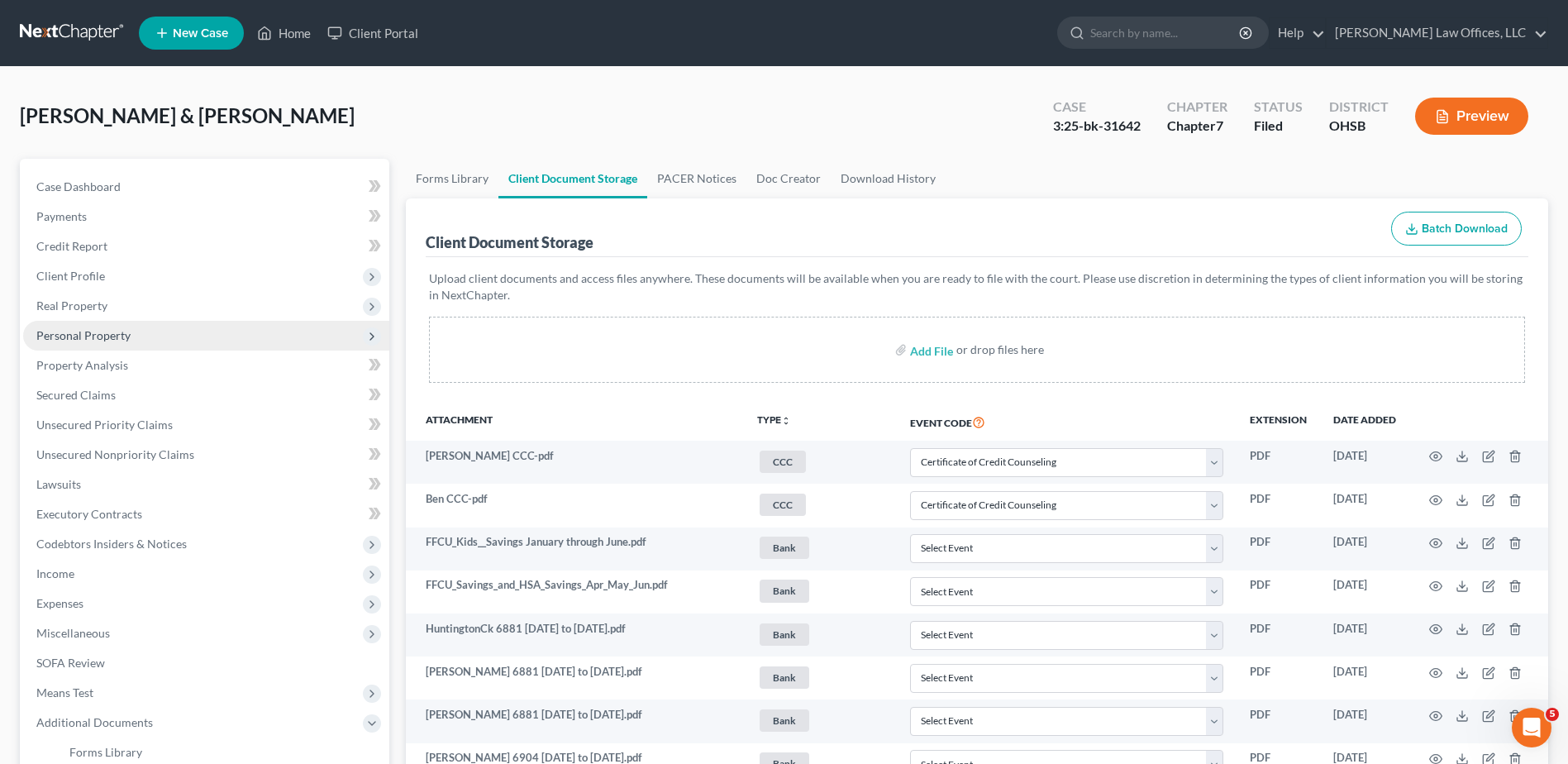
click at [87, 337] on span "Personal Property" at bounding box center [83, 335] width 94 height 14
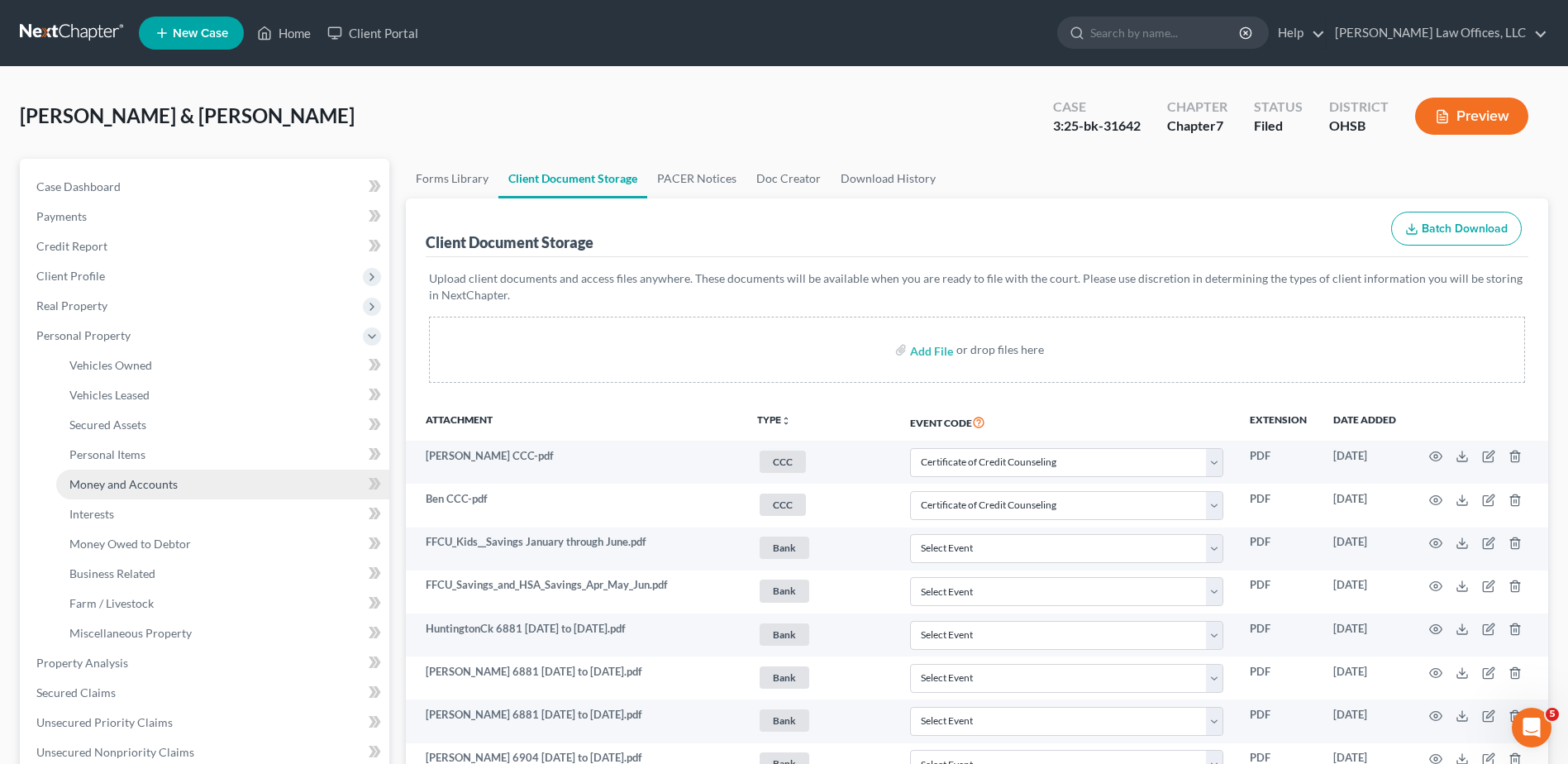
click at [99, 483] on span "Money and Accounts" at bounding box center [124, 484] width 109 height 14
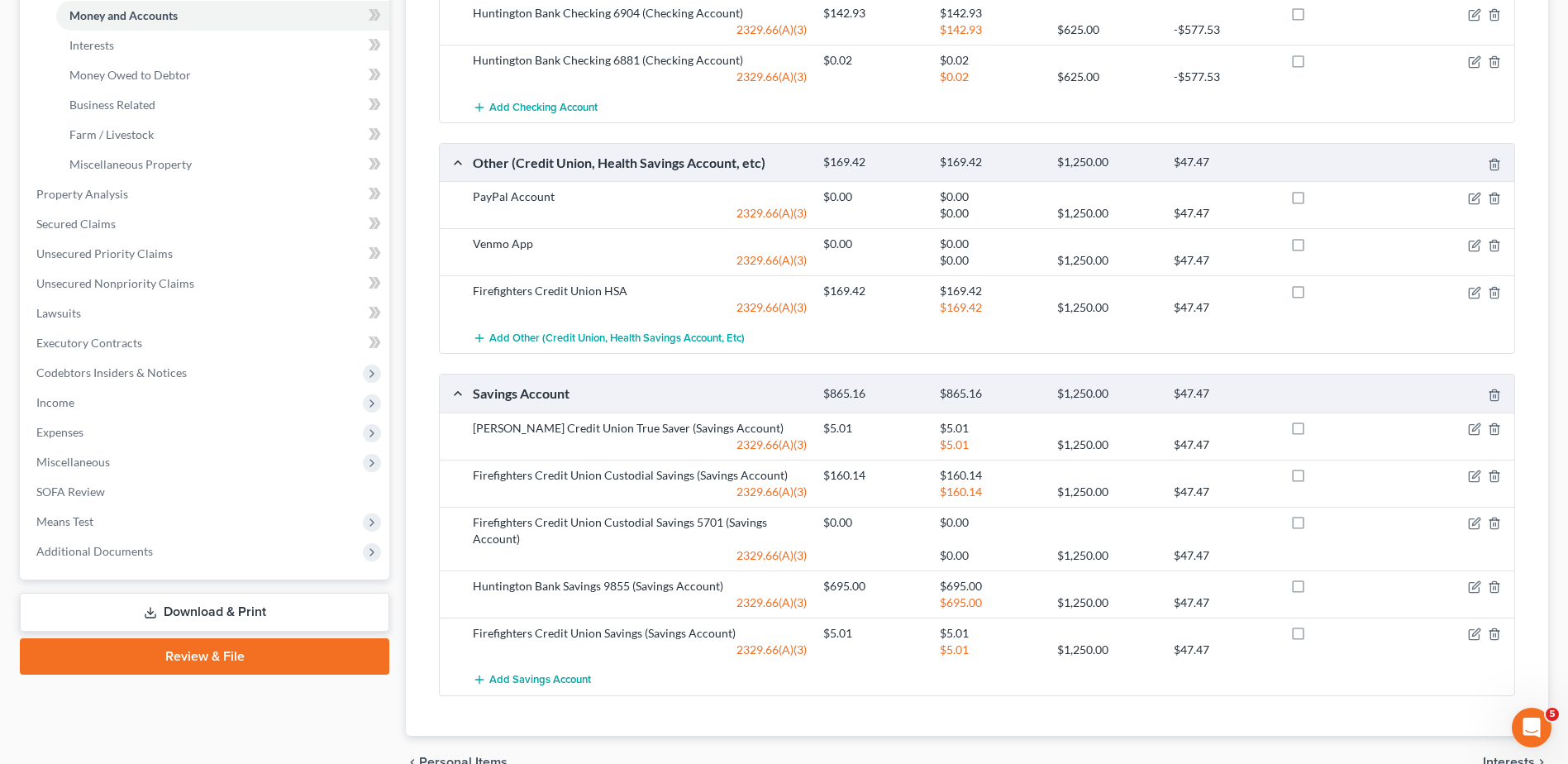
scroll to position [499, 0]
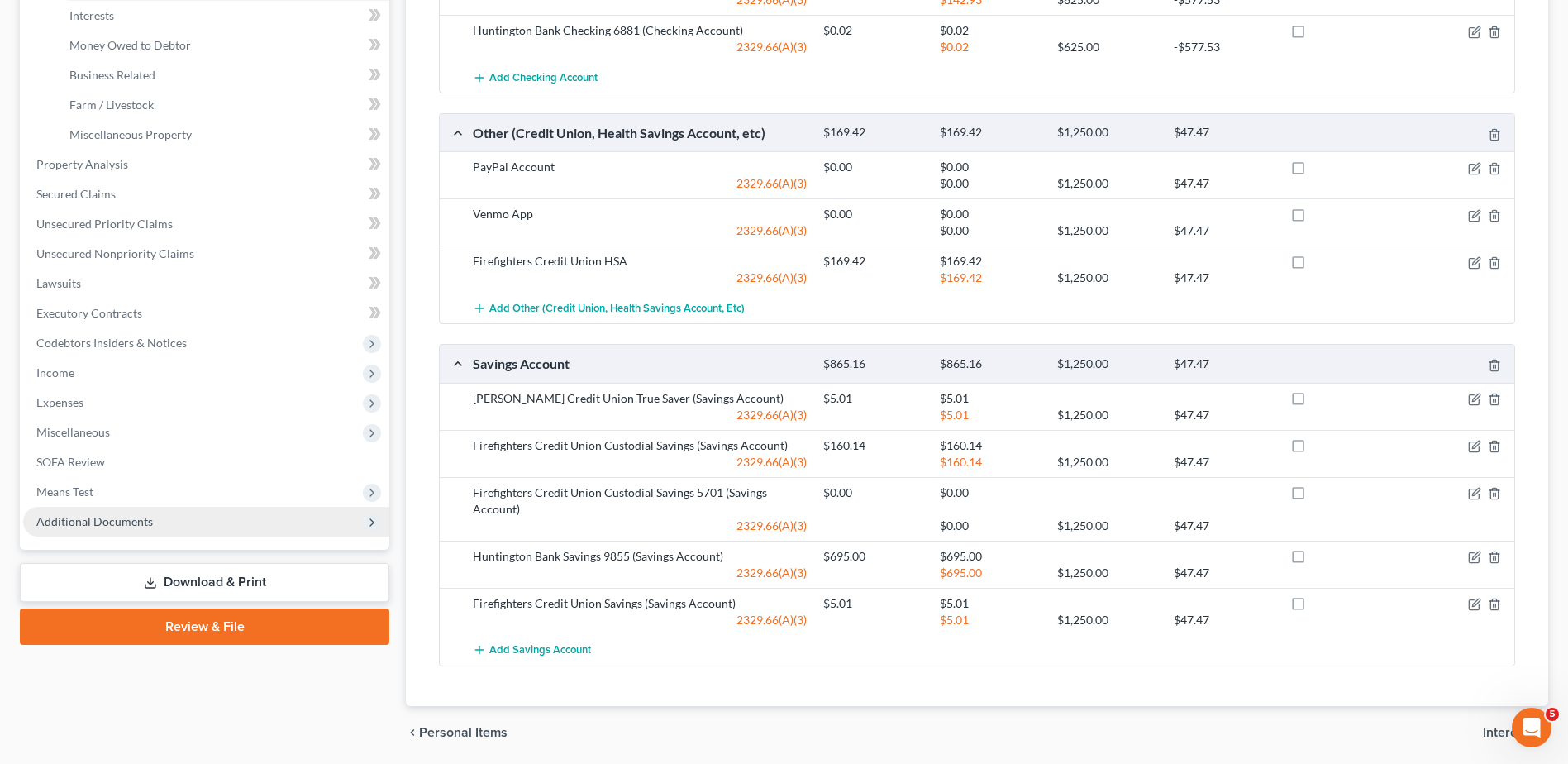
click at [121, 529] on span "Additional Documents" at bounding box center [206, 521] width 366 height 29
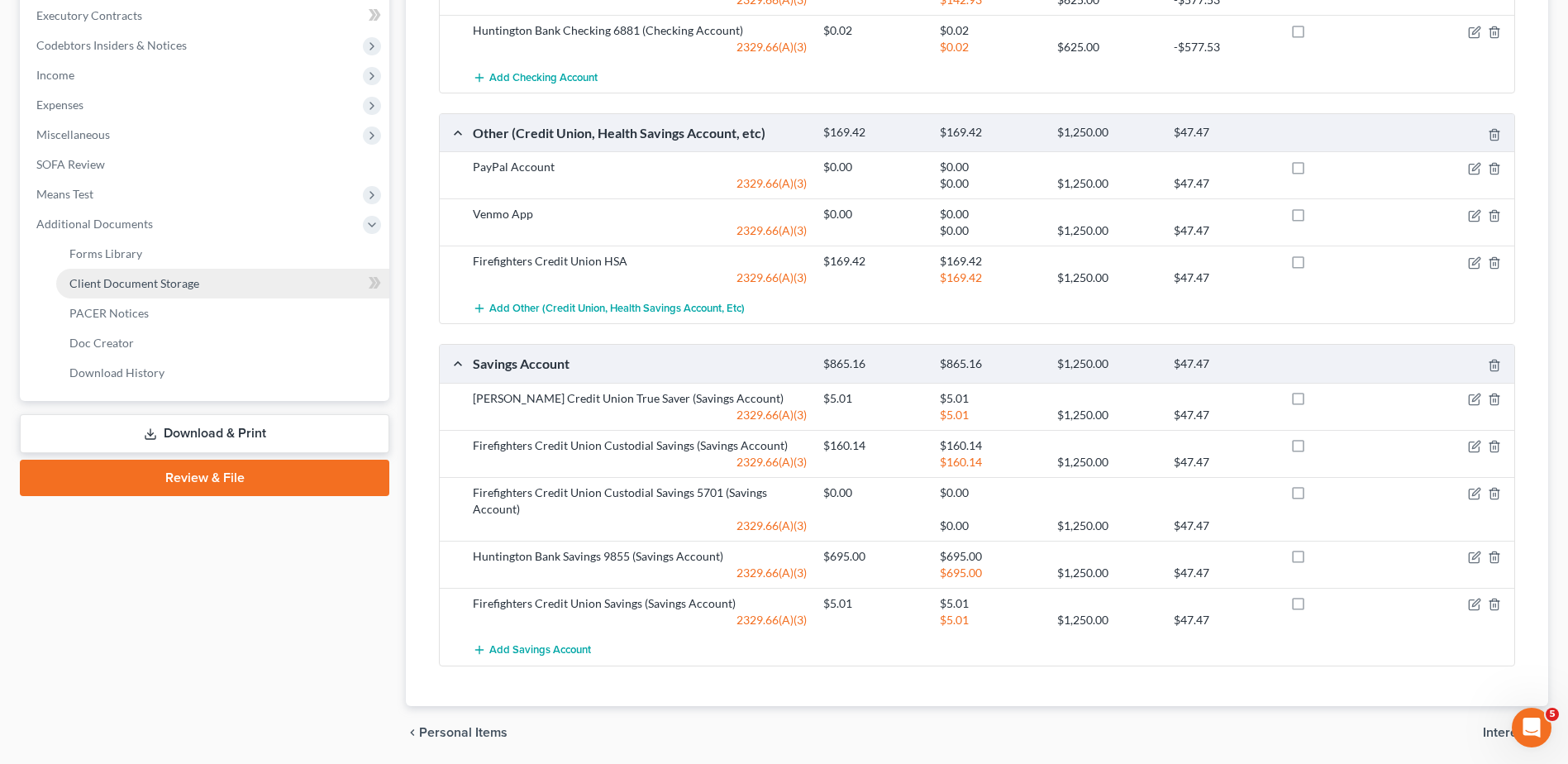
click at [164, 285] on span "Client Document Storage" at bounding box center [135, 283] width 130 height 14
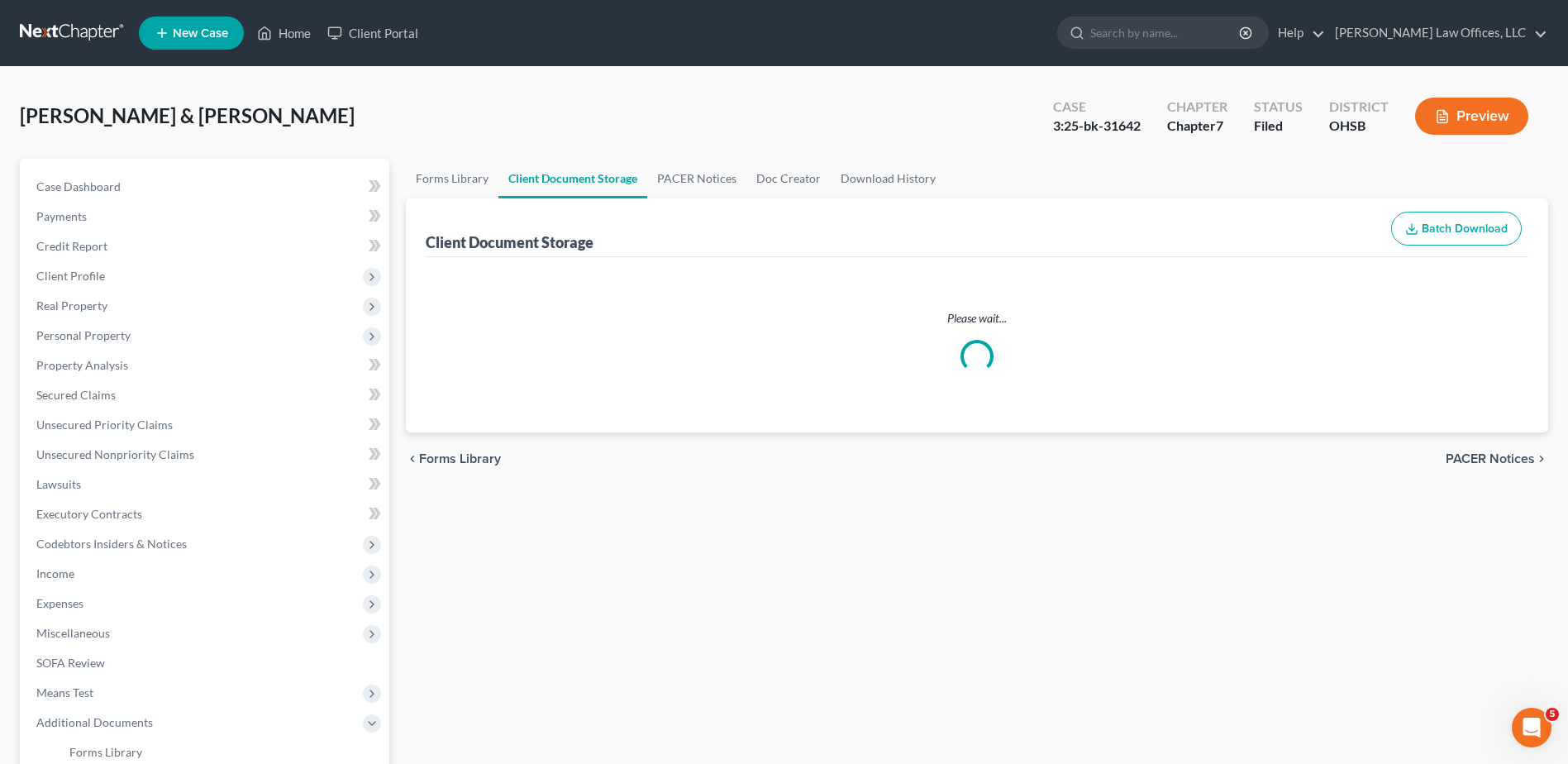
select select "7"
select select "52"
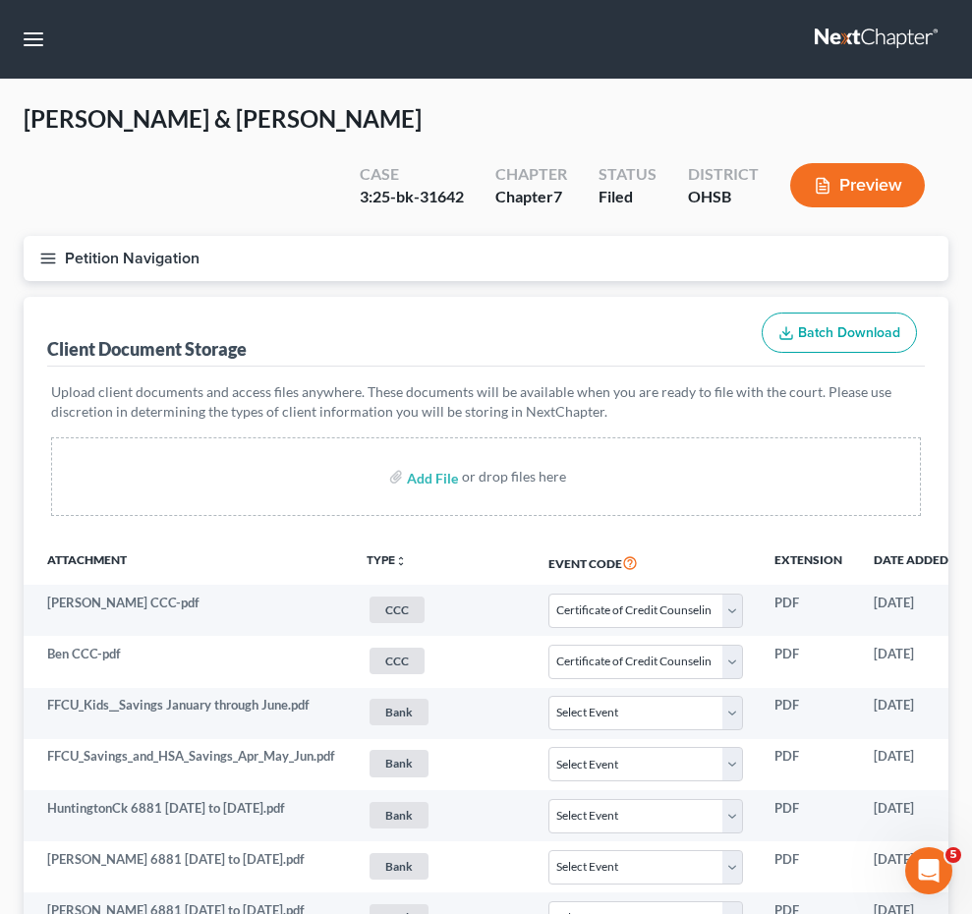
select select "7"
select select "52"
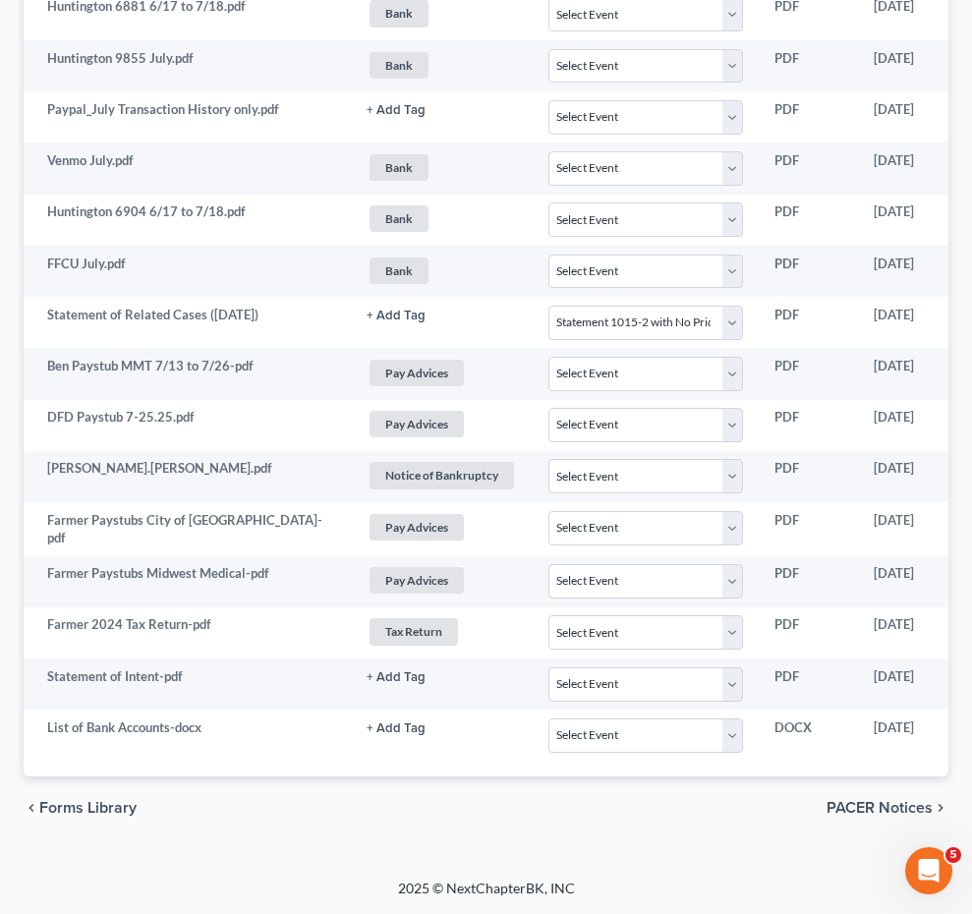
scroll to position [3069, 0]
select select "7"
select select "52"
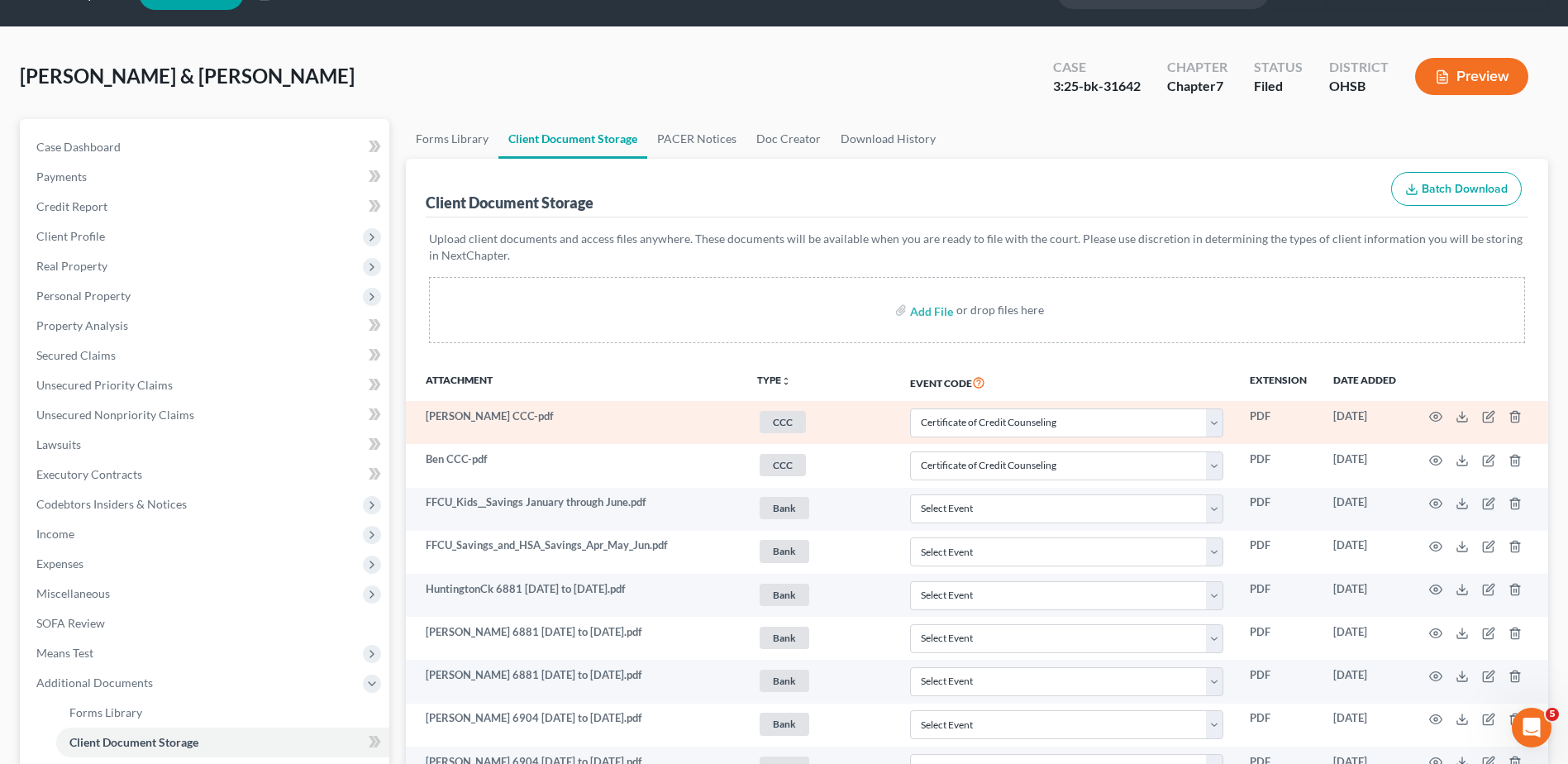
scroll to position [0, 0]
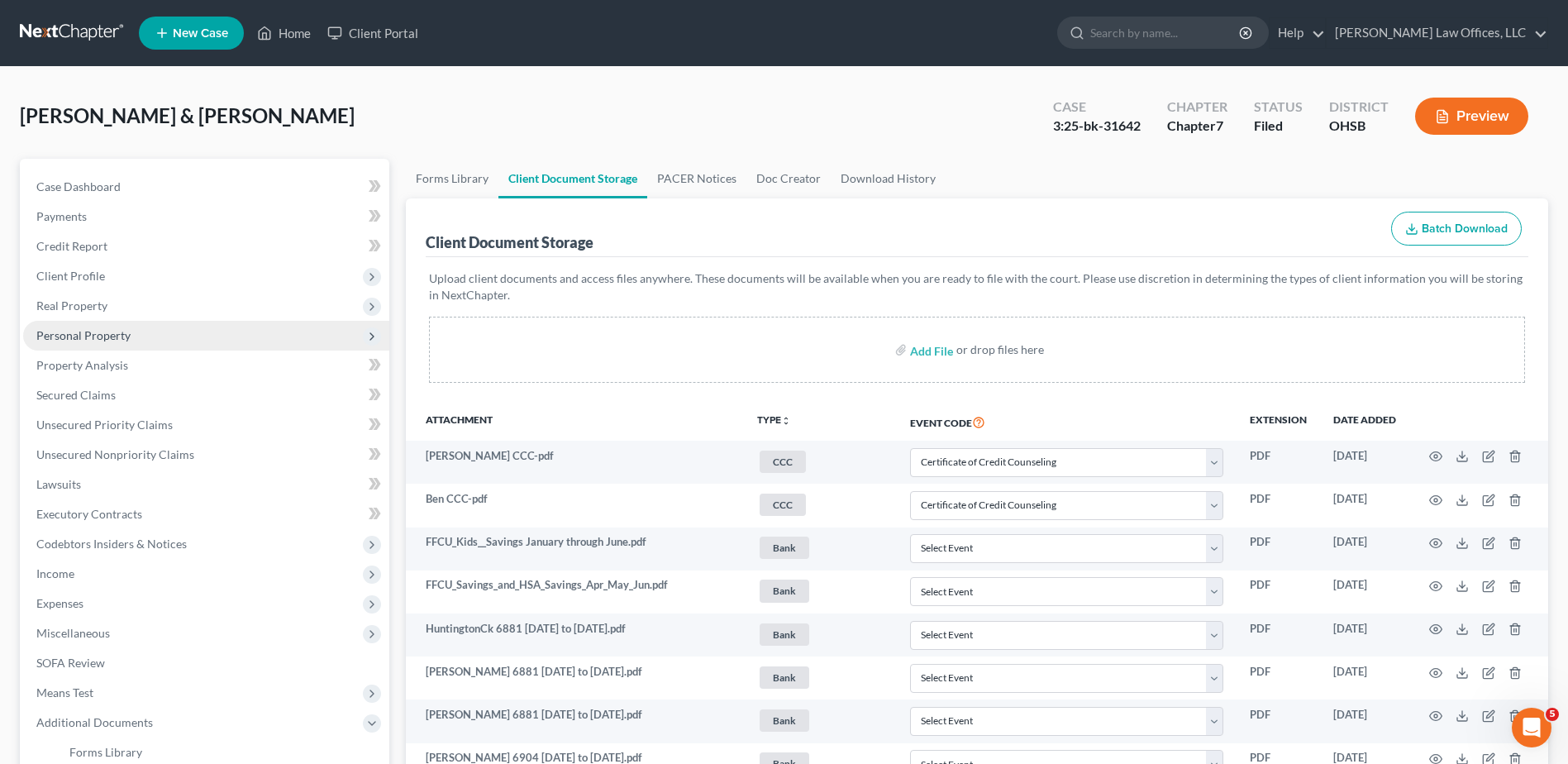
click at [130, 341] on span "Personal Property" at bounding box center [206, 335] width 366 height 29
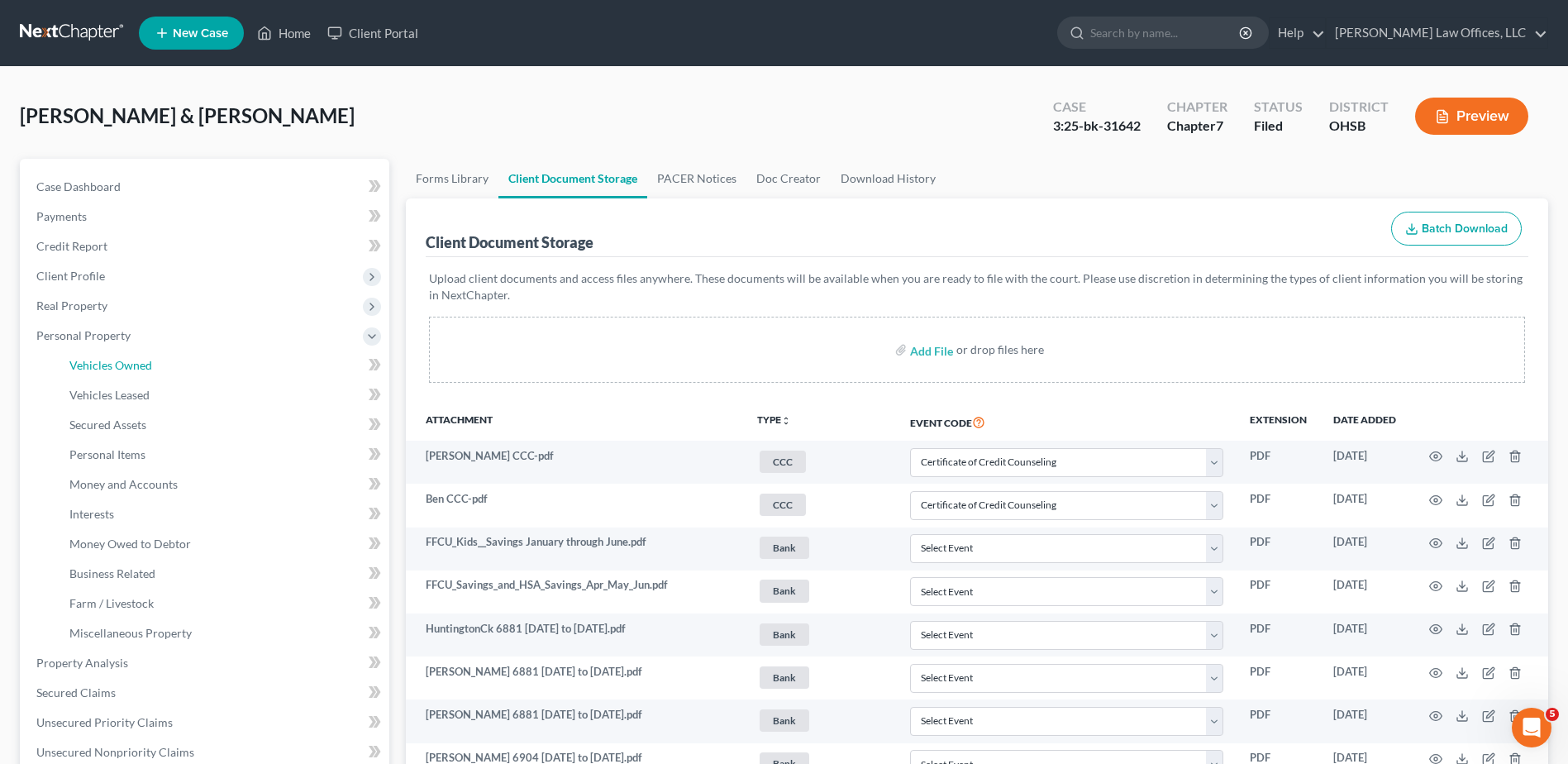
drag, startPoint x: 140, startPoint y: 373, endPoint x: 771, endPoint y: 507, distance: 645.1
click at [140, 373] on link "Vehicles Owned" at bounding box center [223, 365] width 333 height 29
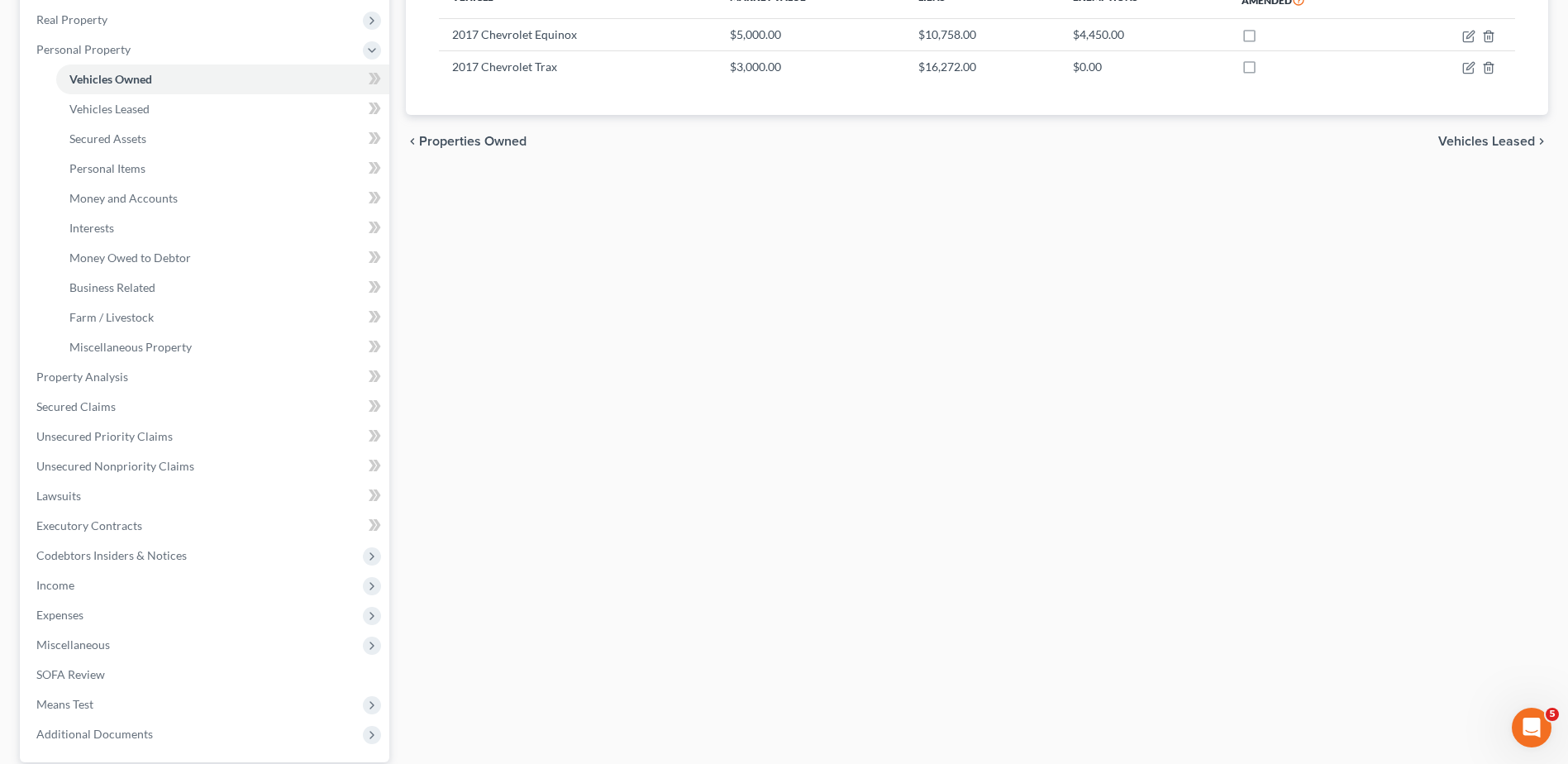
scroll to position [443, 0]
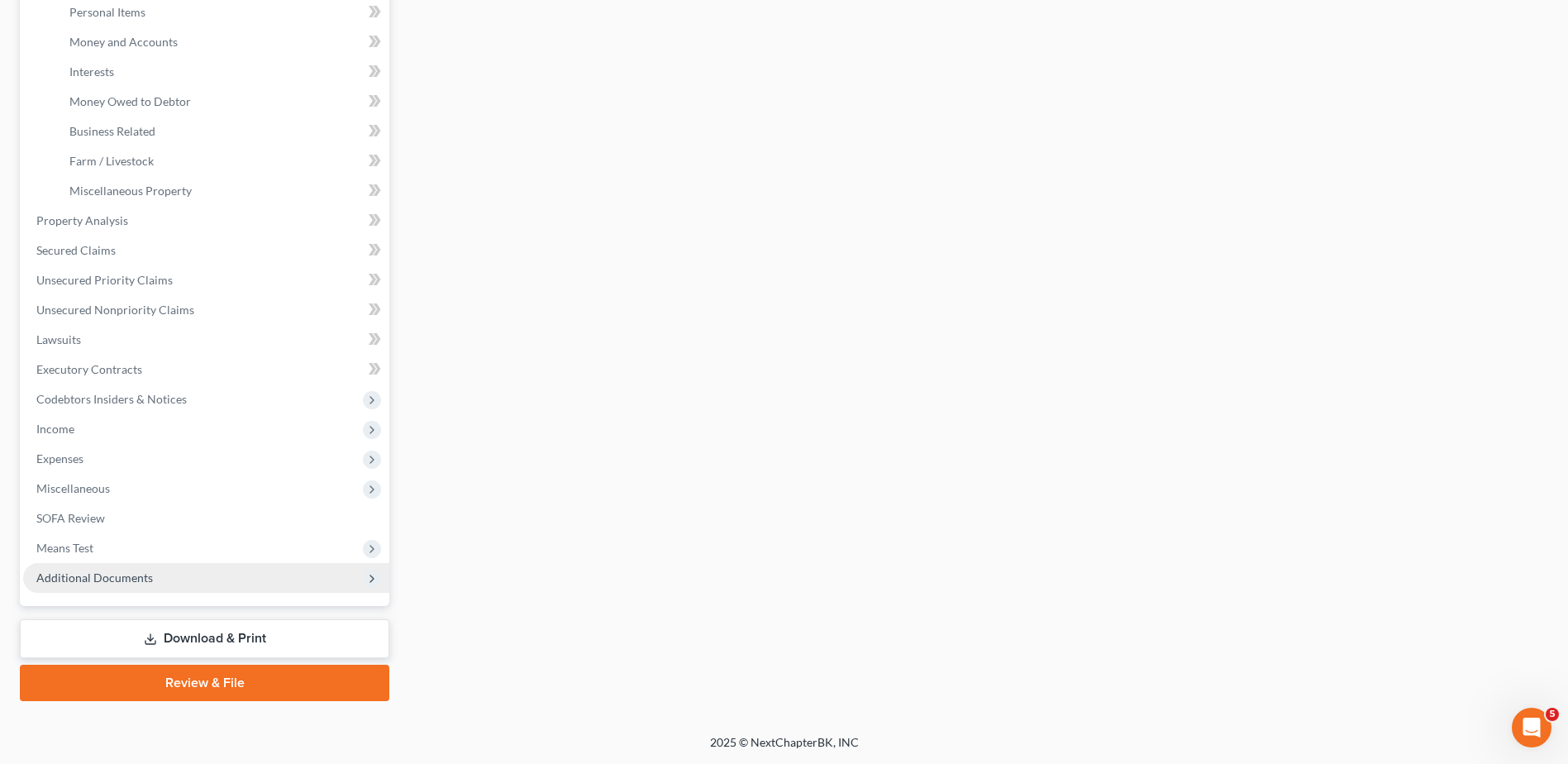
click at [96, 581] on span "Additional Documents" at bounding box center [94, 577] width 117 height 14
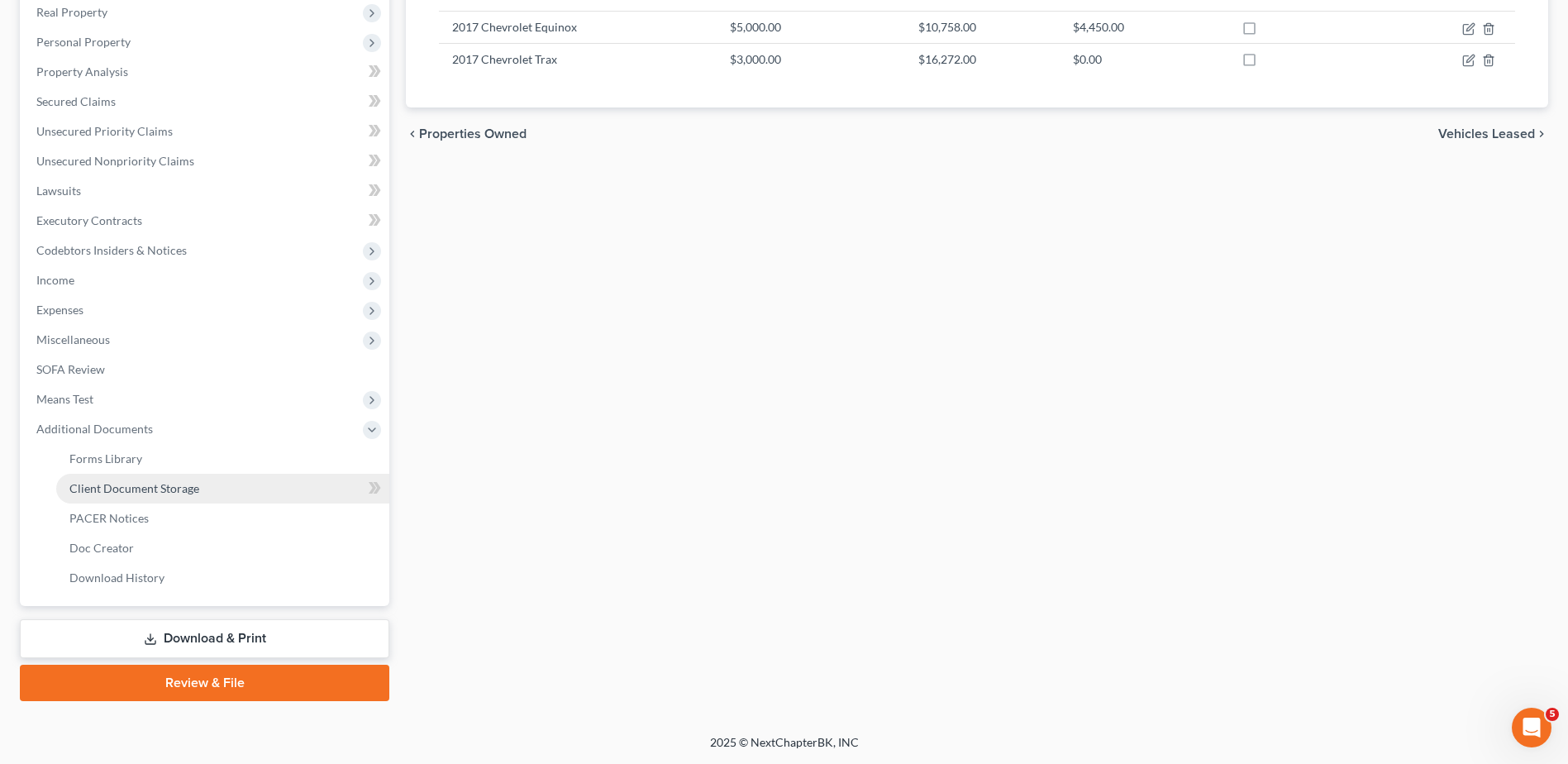
click at [118, 492] on span "Client Document Storage" at bounding box center [135, 488] width 130 height 14
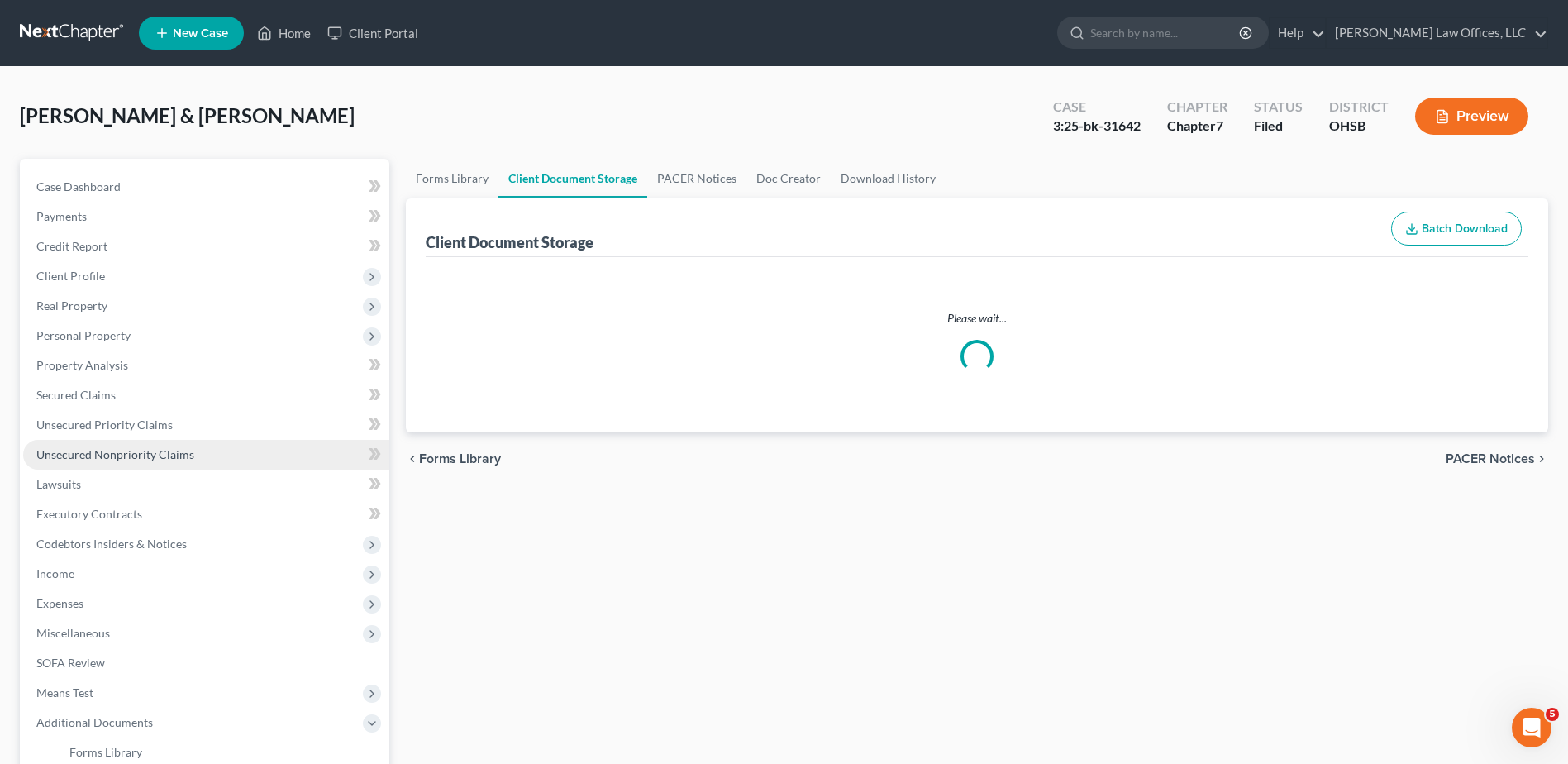
select select "7"
select select "52"
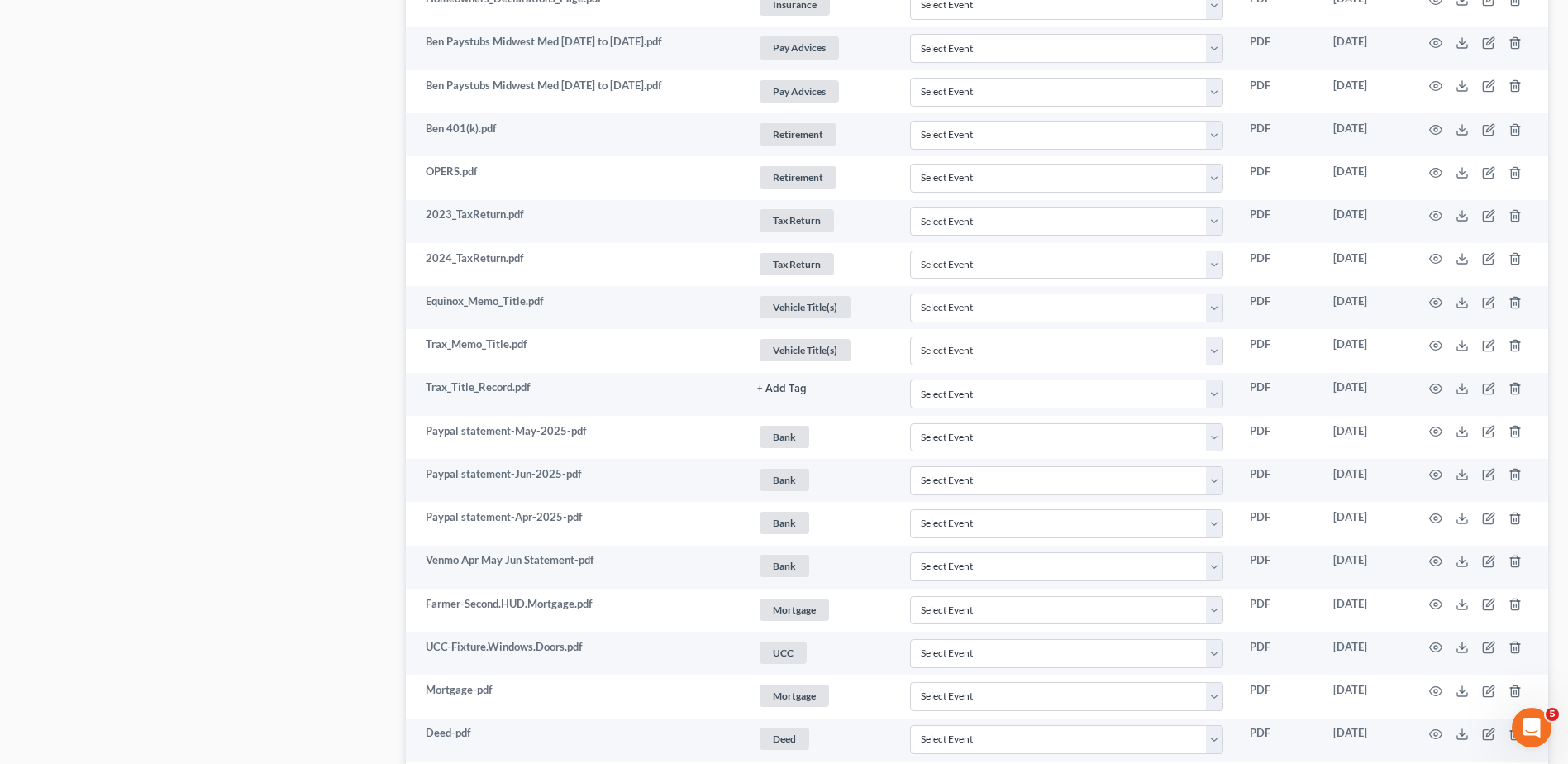
scroll to position [1240, 0]
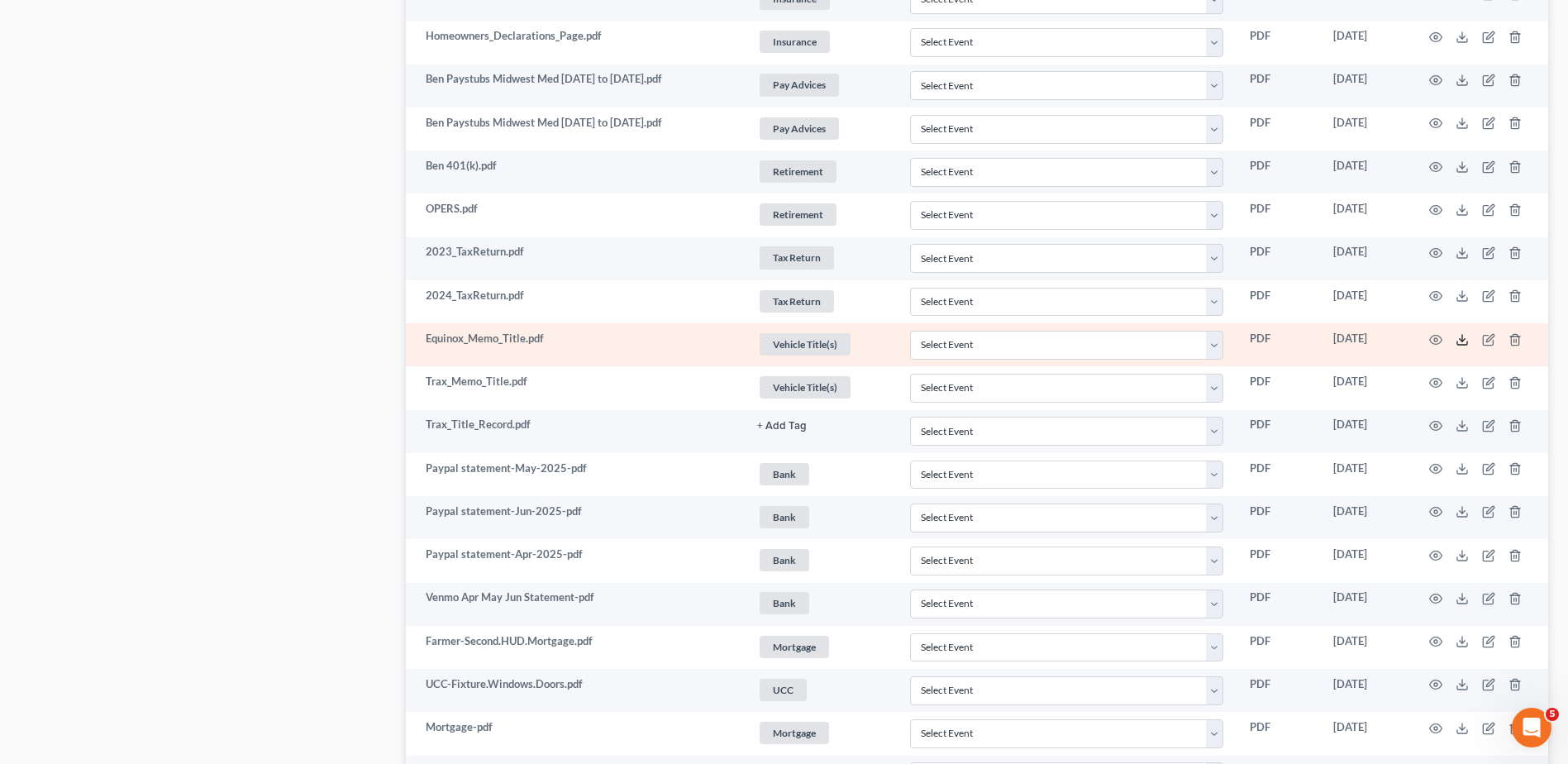
click at [1463, 337] on icon at bounding box center [1462, 340] width 13 height 13
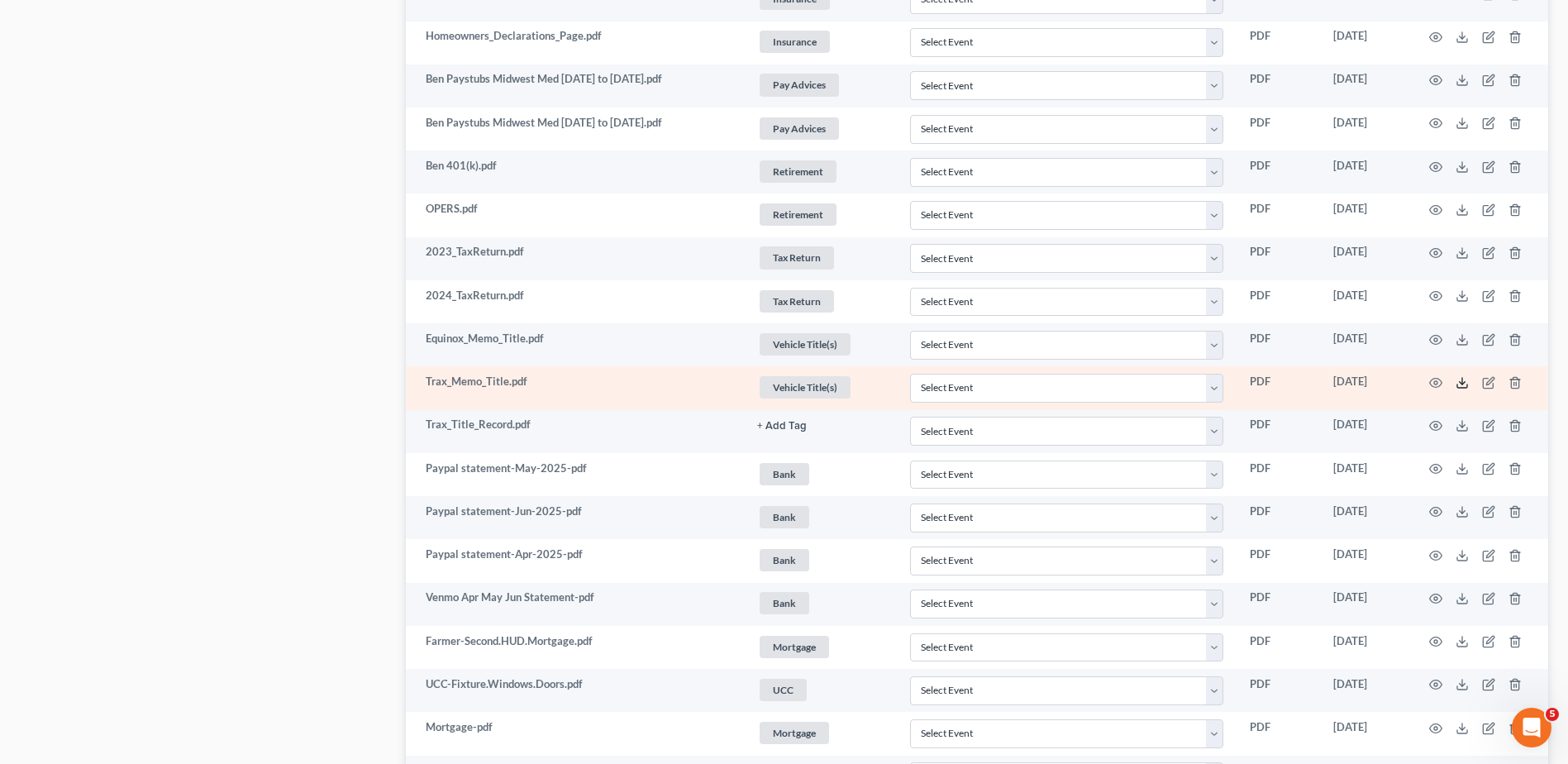
drag, startPoint x: 1459, startPoint y: 381, endPoint x: 1435, endPoint y: 372, distance: 25.6
click at [1459, 381] on icon at bounding box center [1462, 383] width 13 height 13
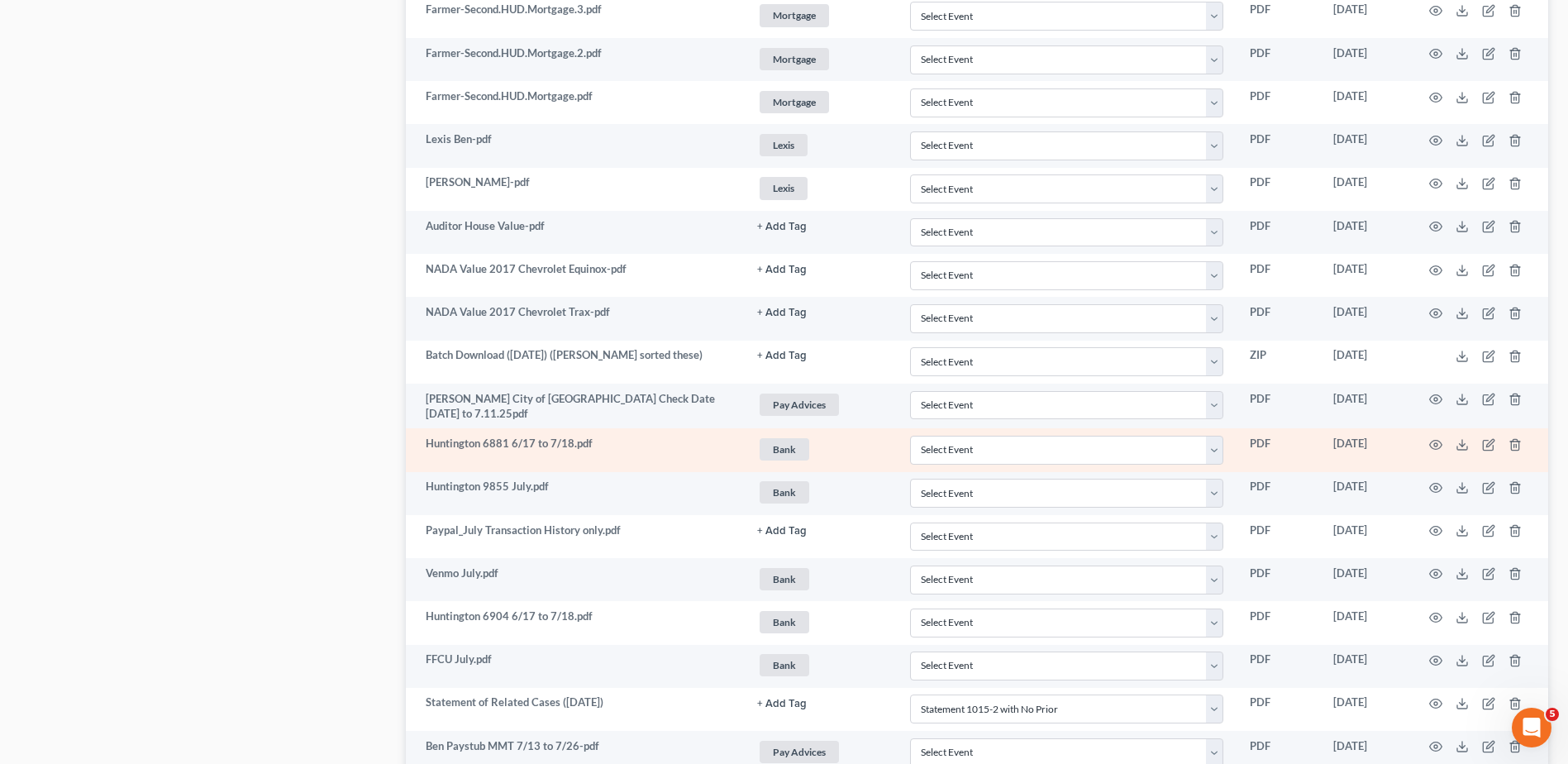
scroll to position [2032, 0]
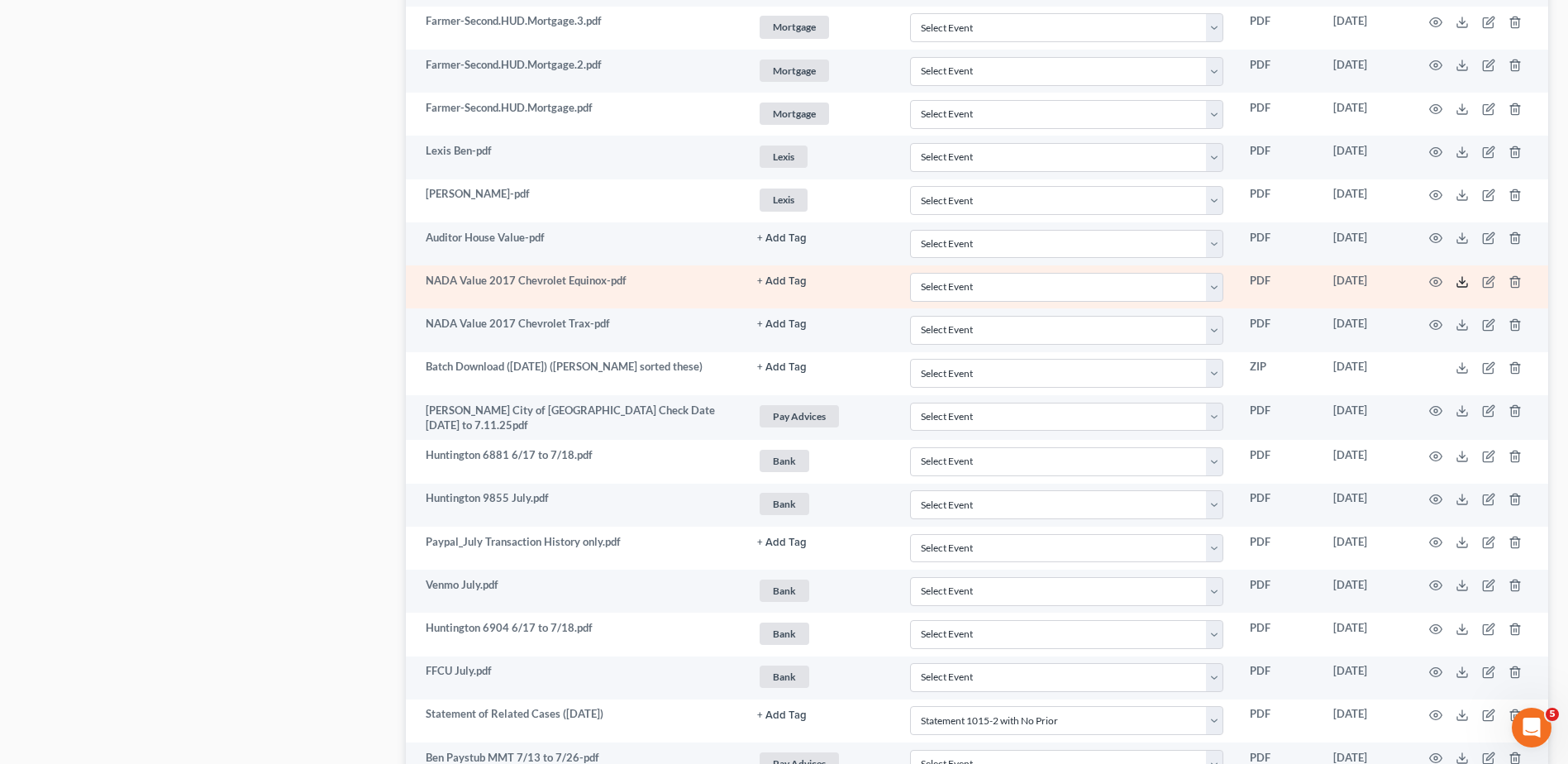
click at [1465, 279] on icon at bounding box center [1462, 282] width 13 height 13
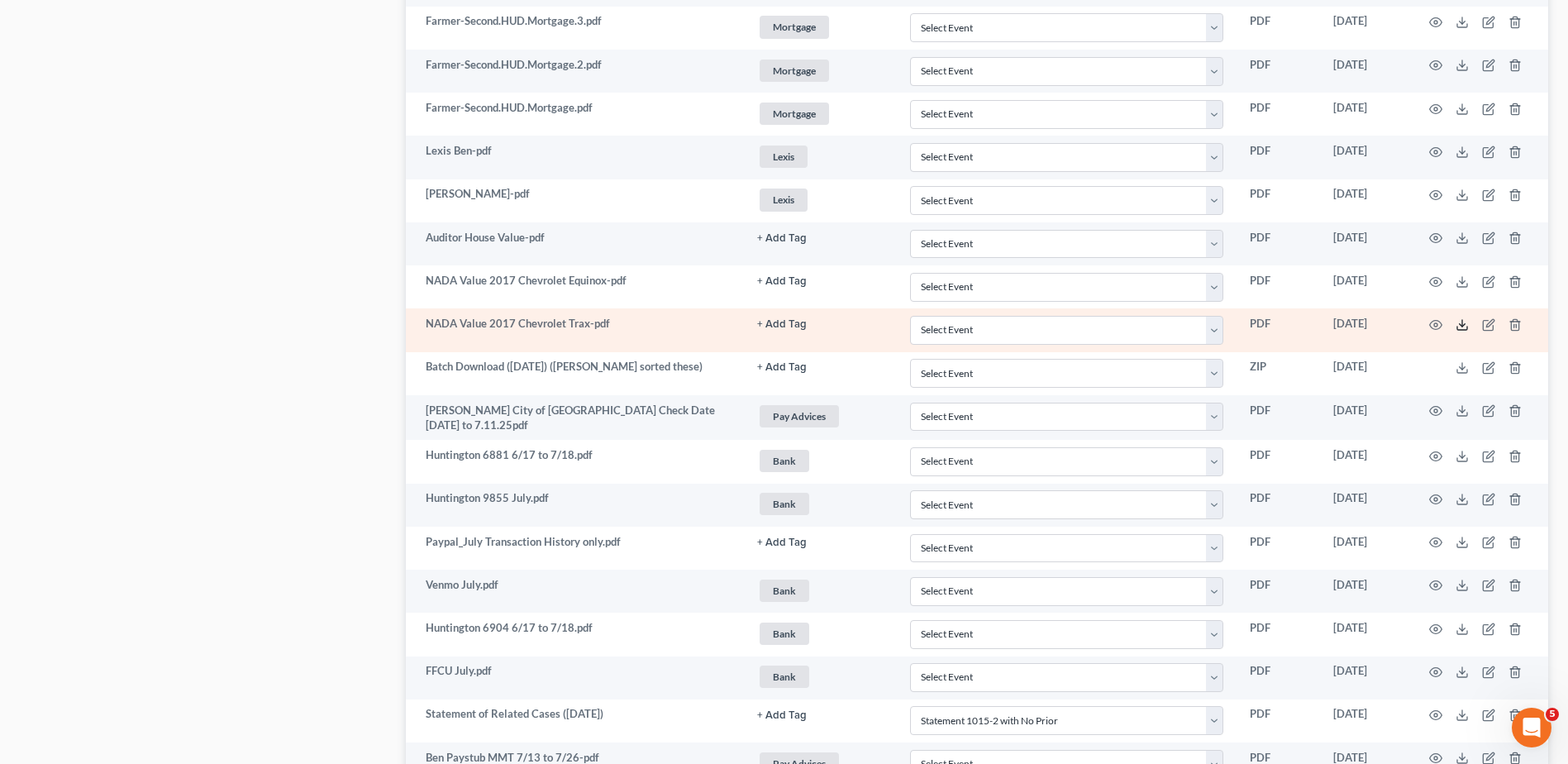
drag, startPoint x: 1461, startPoint y: 324, endPoint x: 1448, endPoint y: 324, distance: 13.0
click at [1461, 324] on icon at bounding box center [1462, 325] width 13 height 13
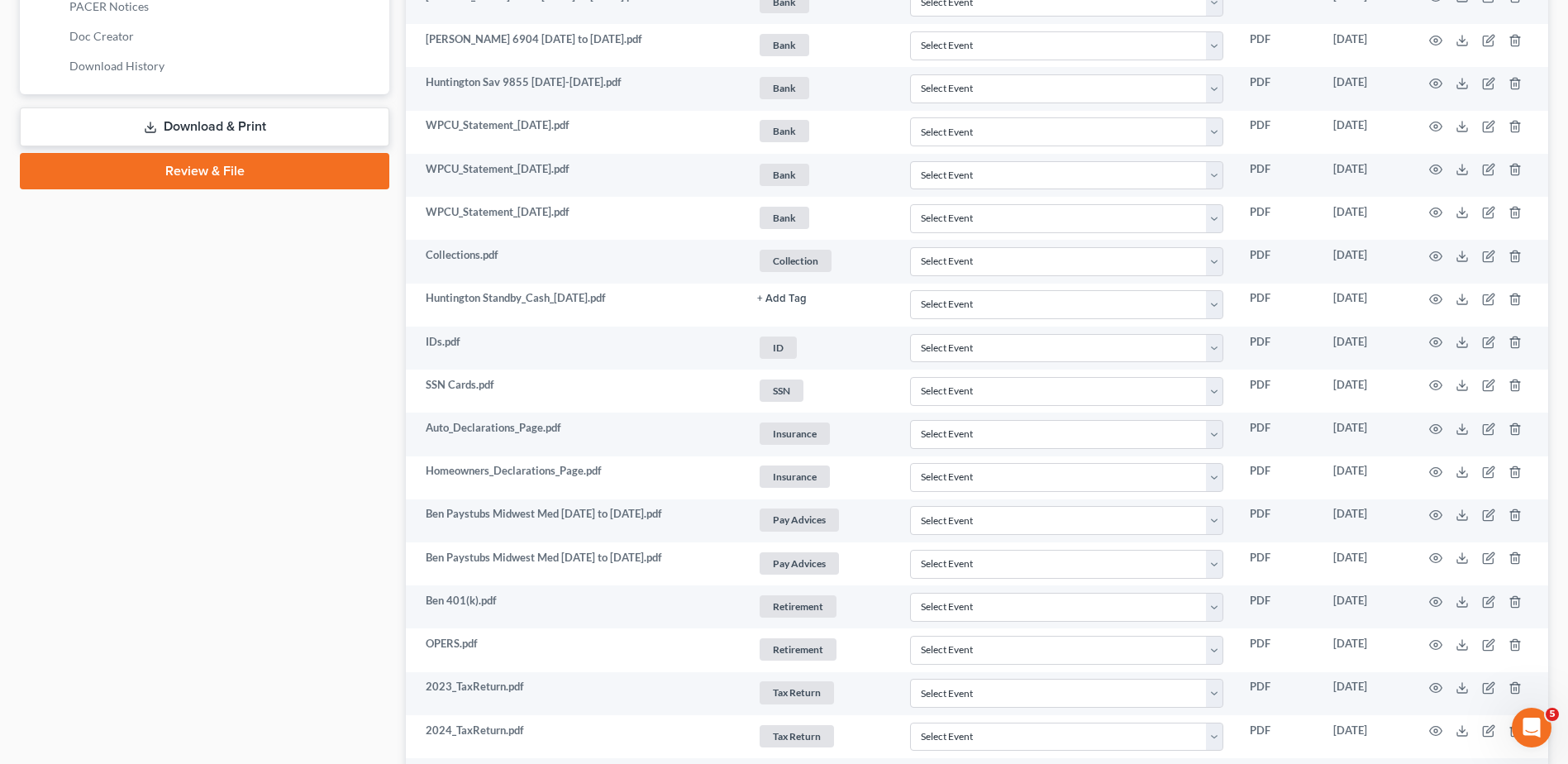
scroll to position [827, 0]
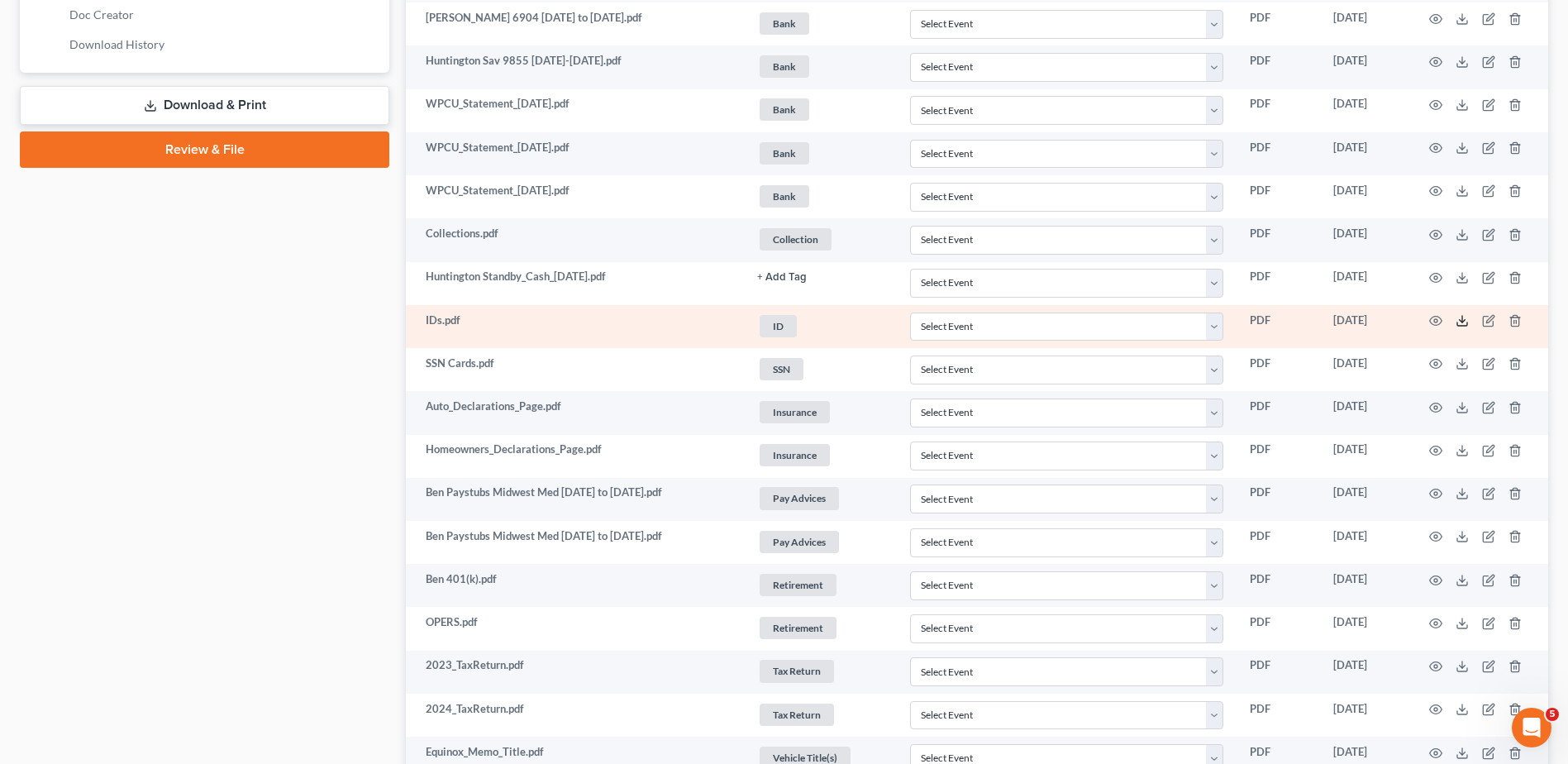
click at [1461, 319] on icon at bounding box center [1462, 321] width 13 height 13
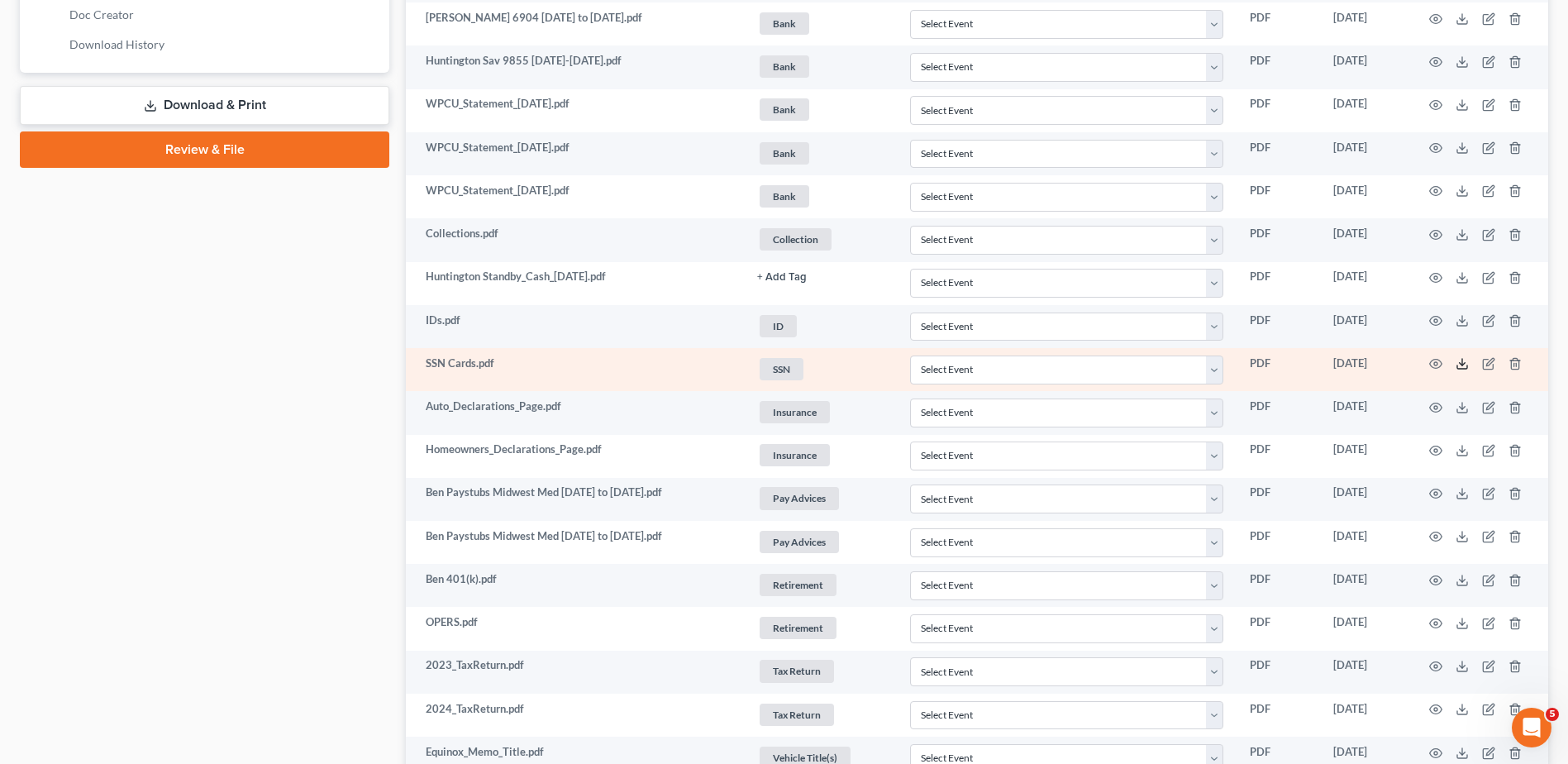
click at [1464, 363] on polyline at bounding box center [1462, 363] width 6 height 3
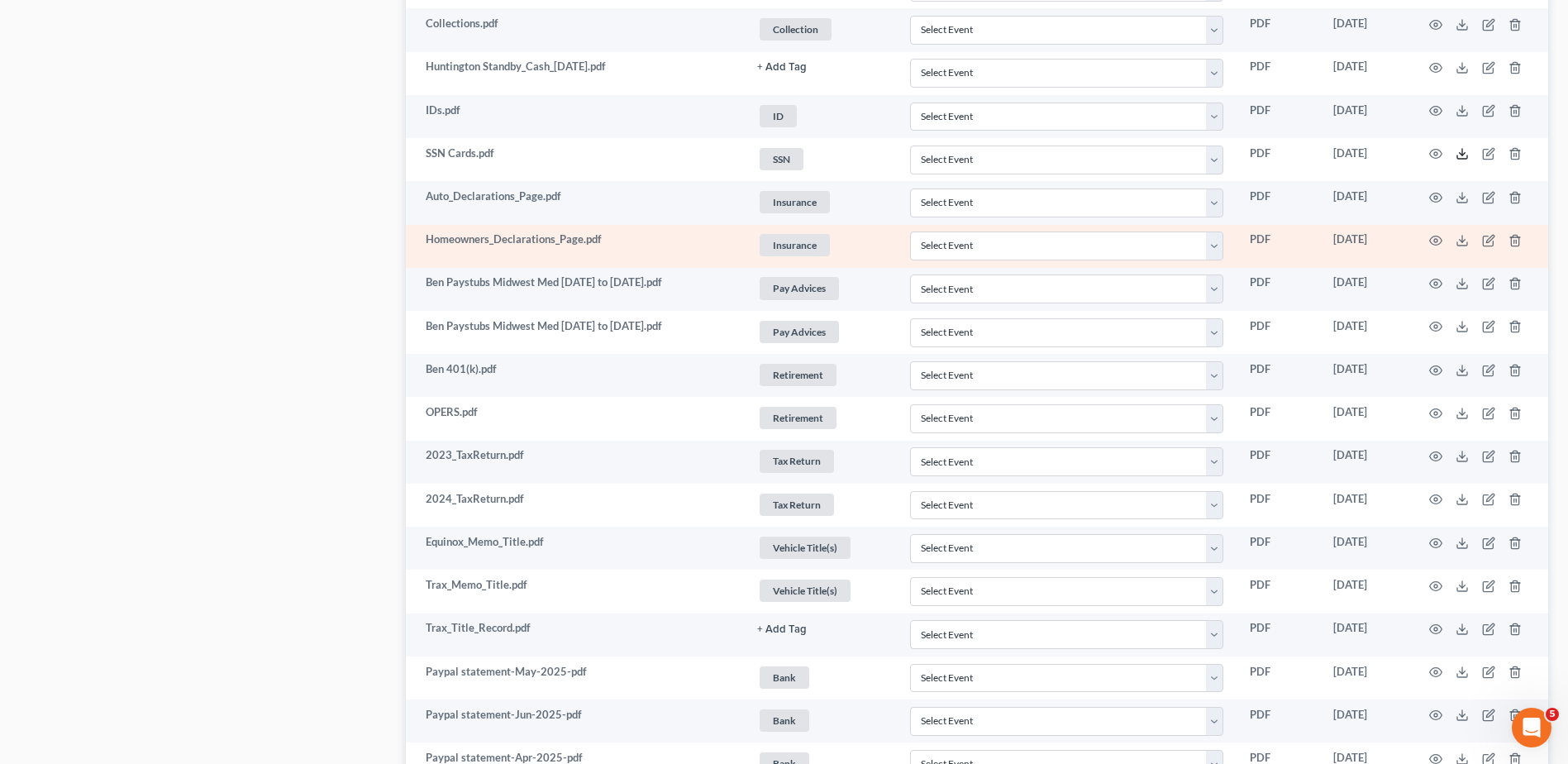
scroll to position [1074, 0]
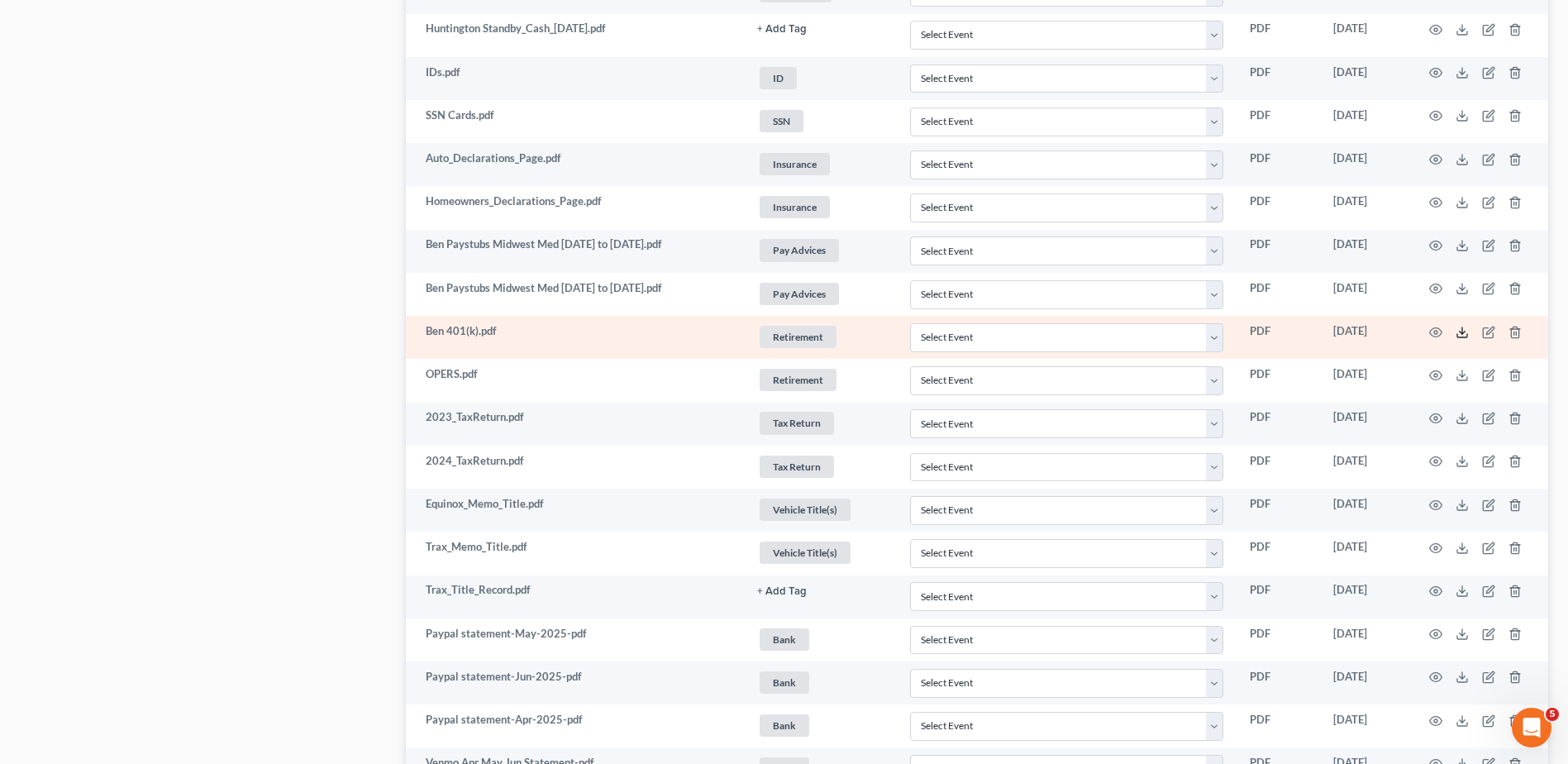
click at [1460, 332] on polyline at bounding box center [1462, 332] width 6 height 3
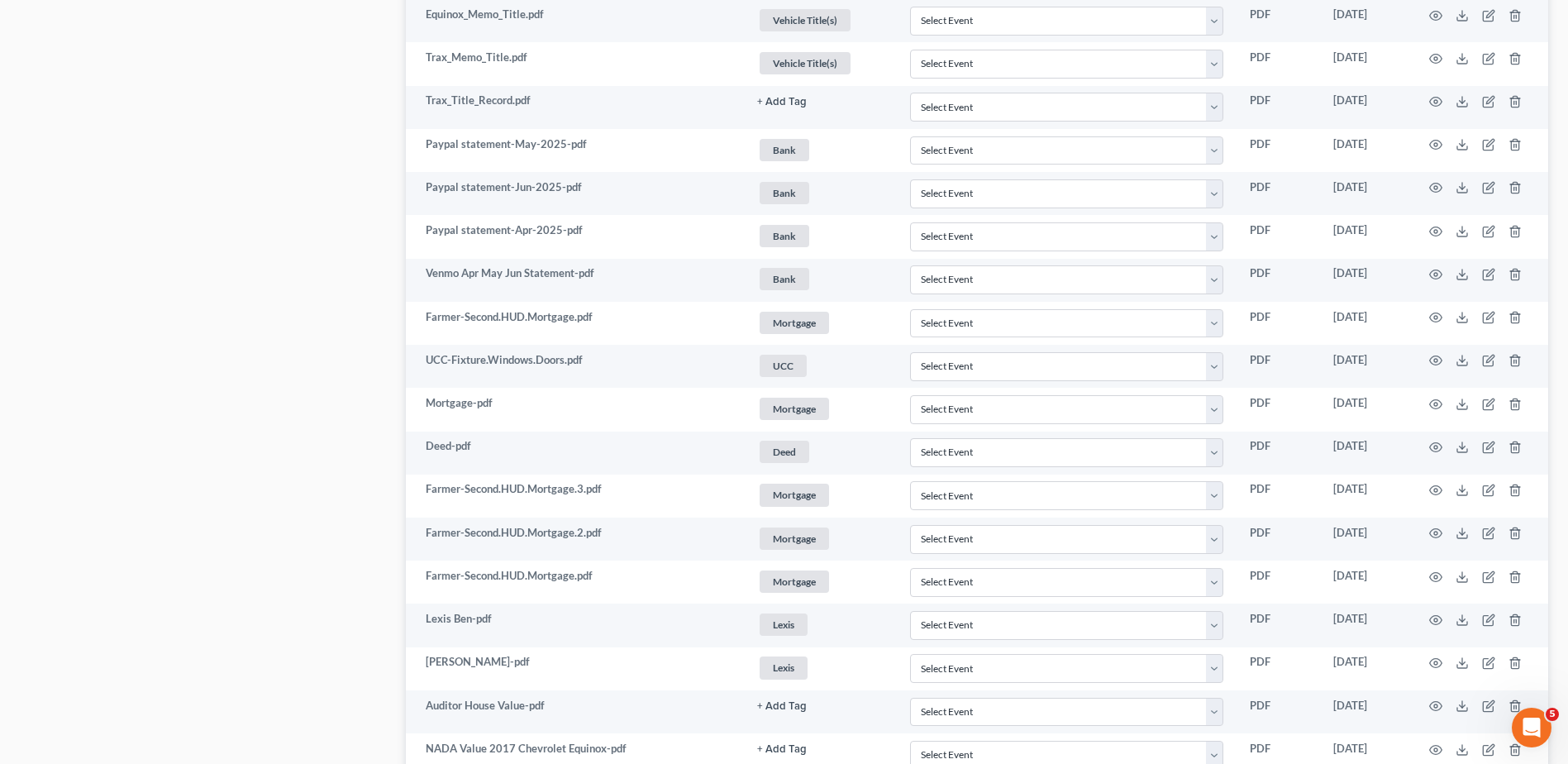
scroll to position [1571, 0]
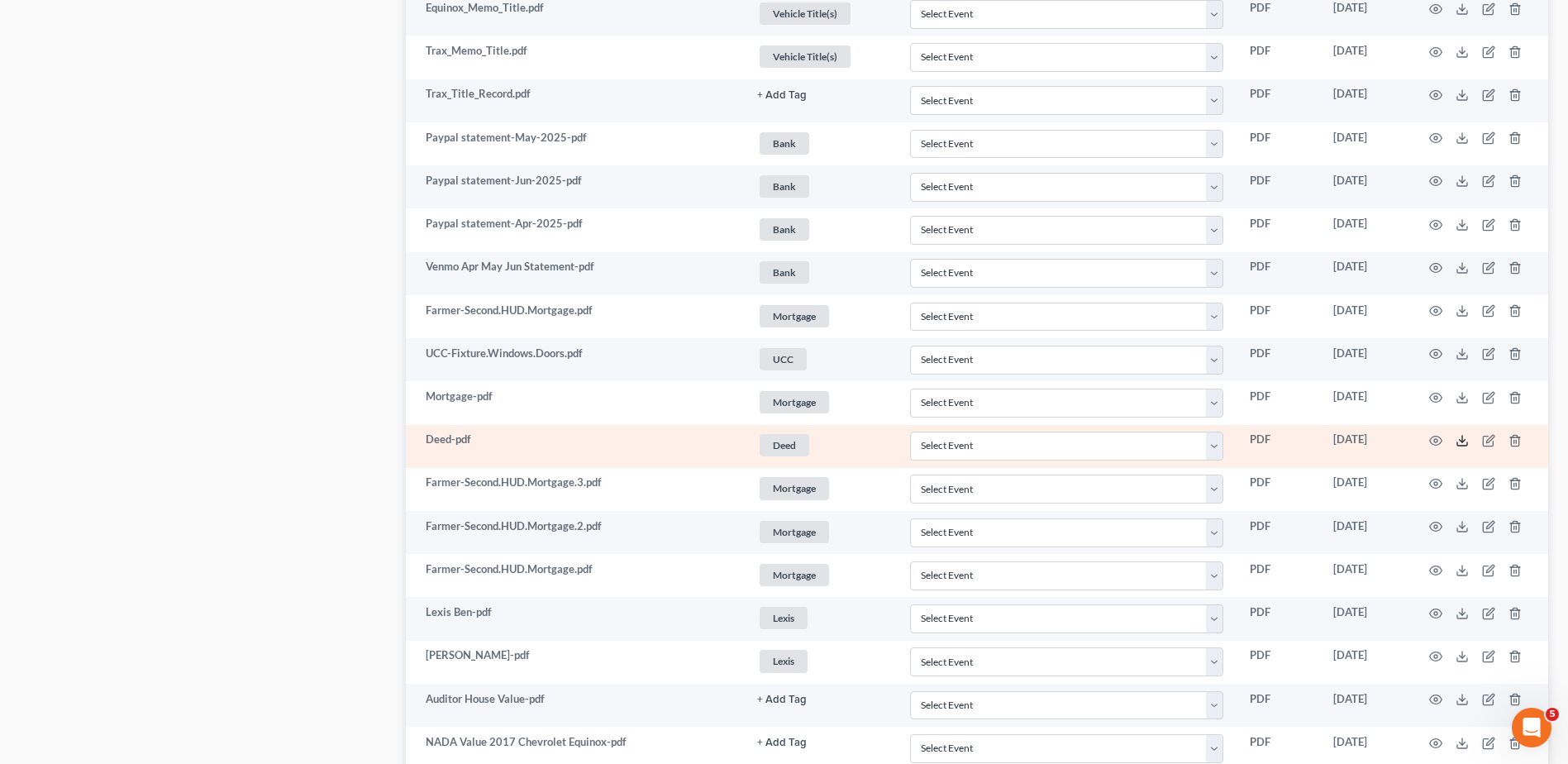
click at [1460, 439] on icon at bounding box center [1462, 441] width 13 height 13
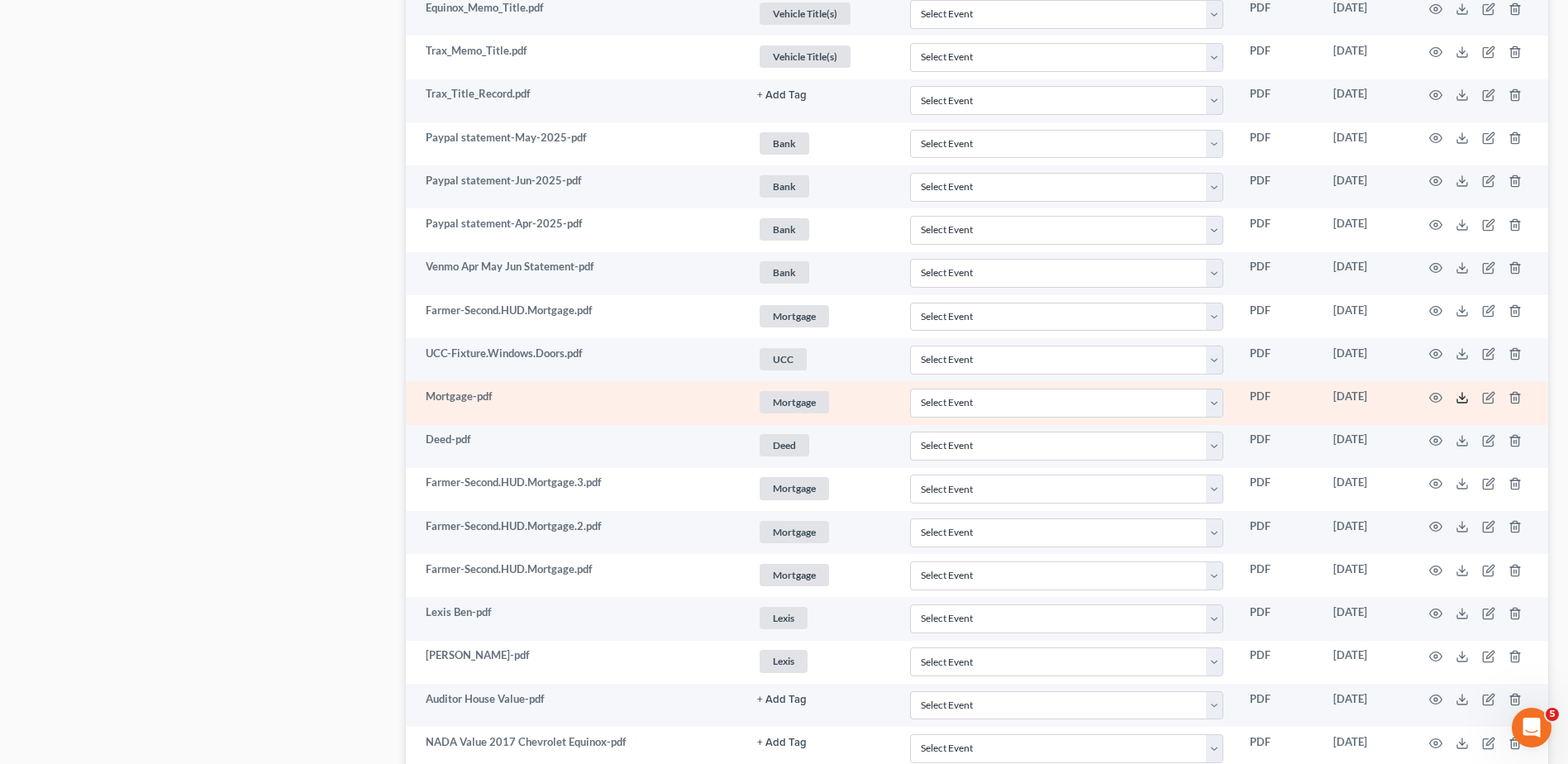
click at [1459, 400] on icon at bounding box center [1462, 398] width 13 height 13
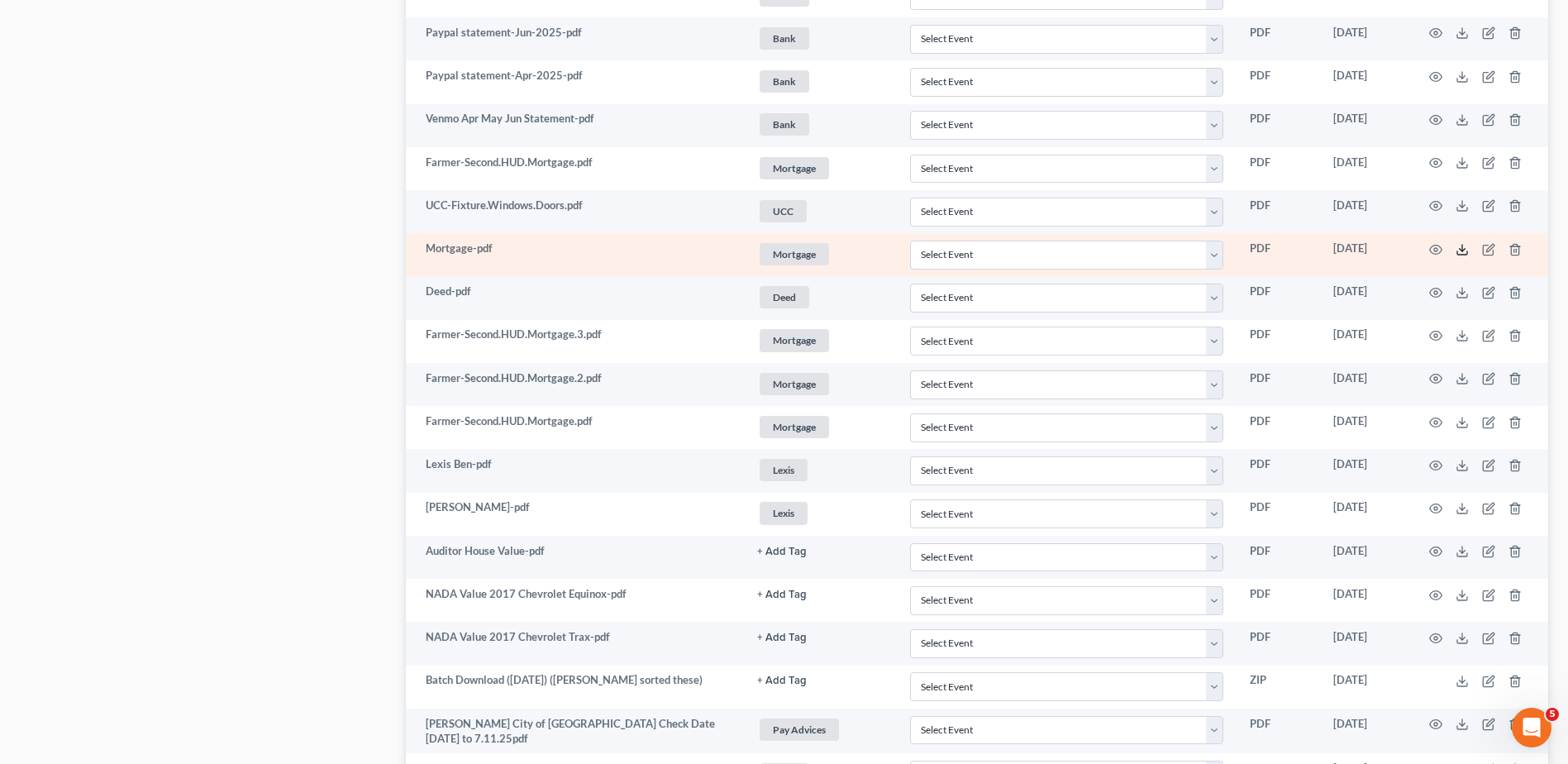
scroll to position [1737, 0]
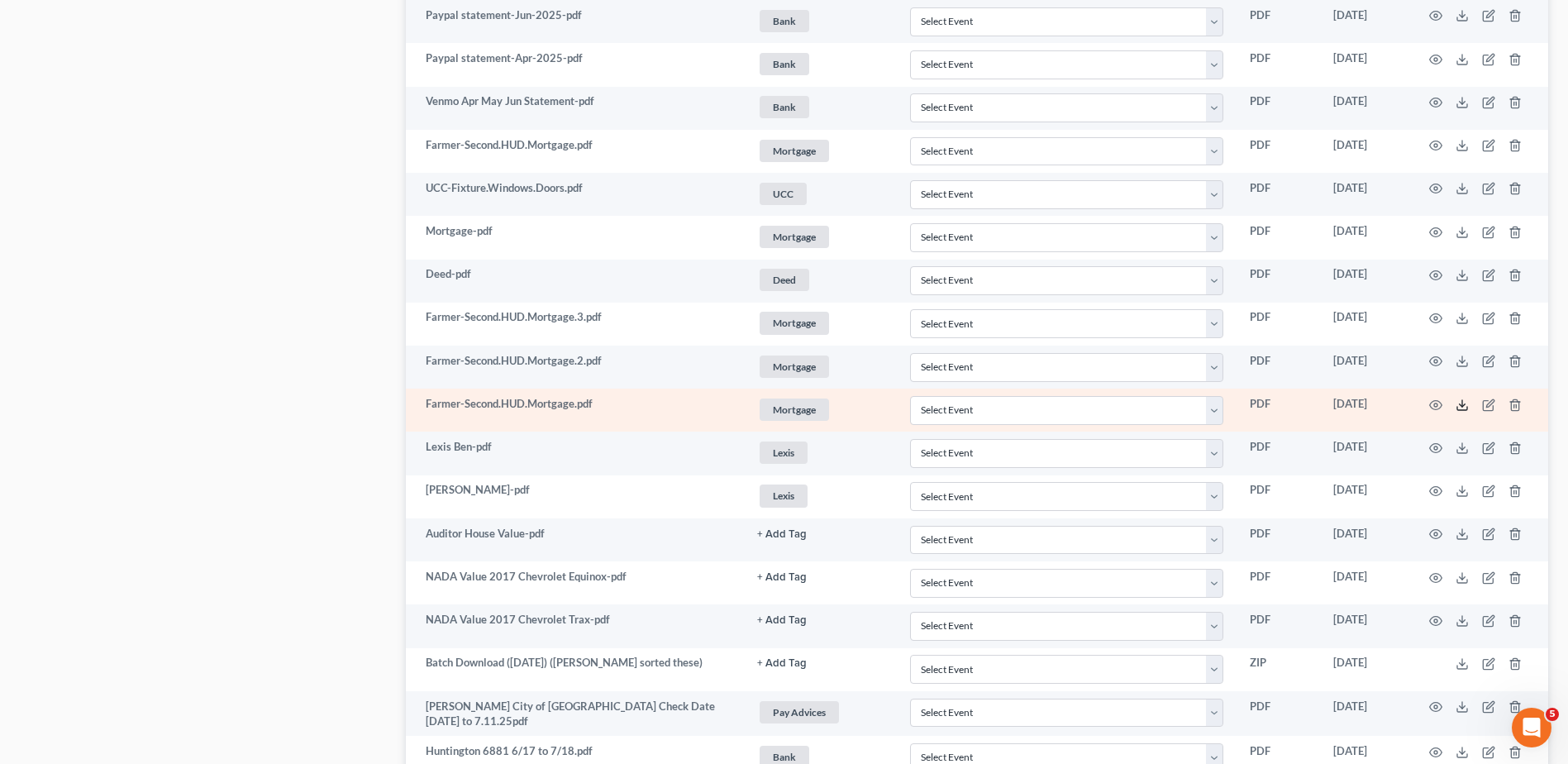
click at [1459, 404] on icon at bounding box center [1462, 406] width 13 height 13
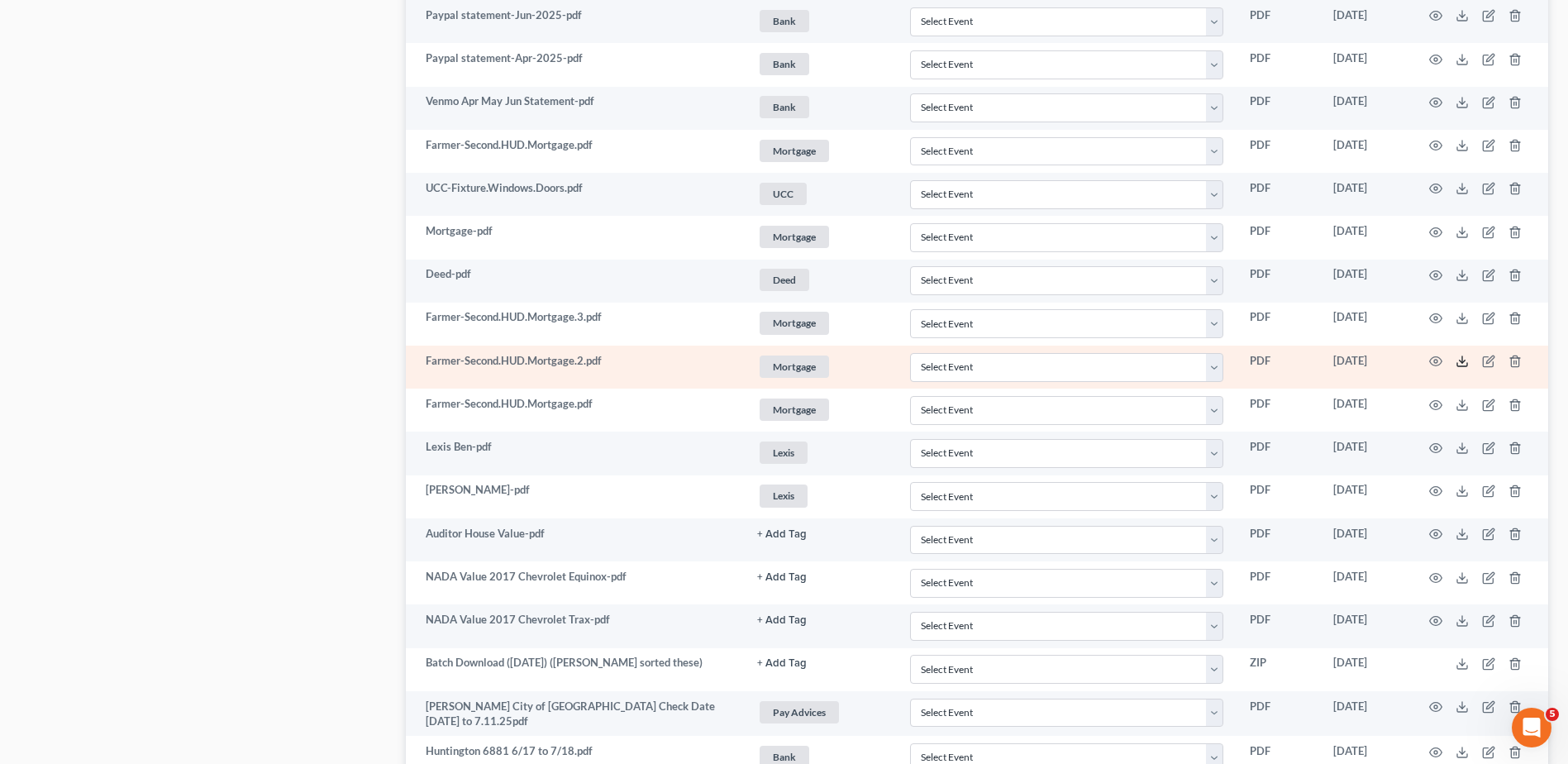
click at [1460, 360] on icon at bounding box center [1462, 362] width 13 height 13
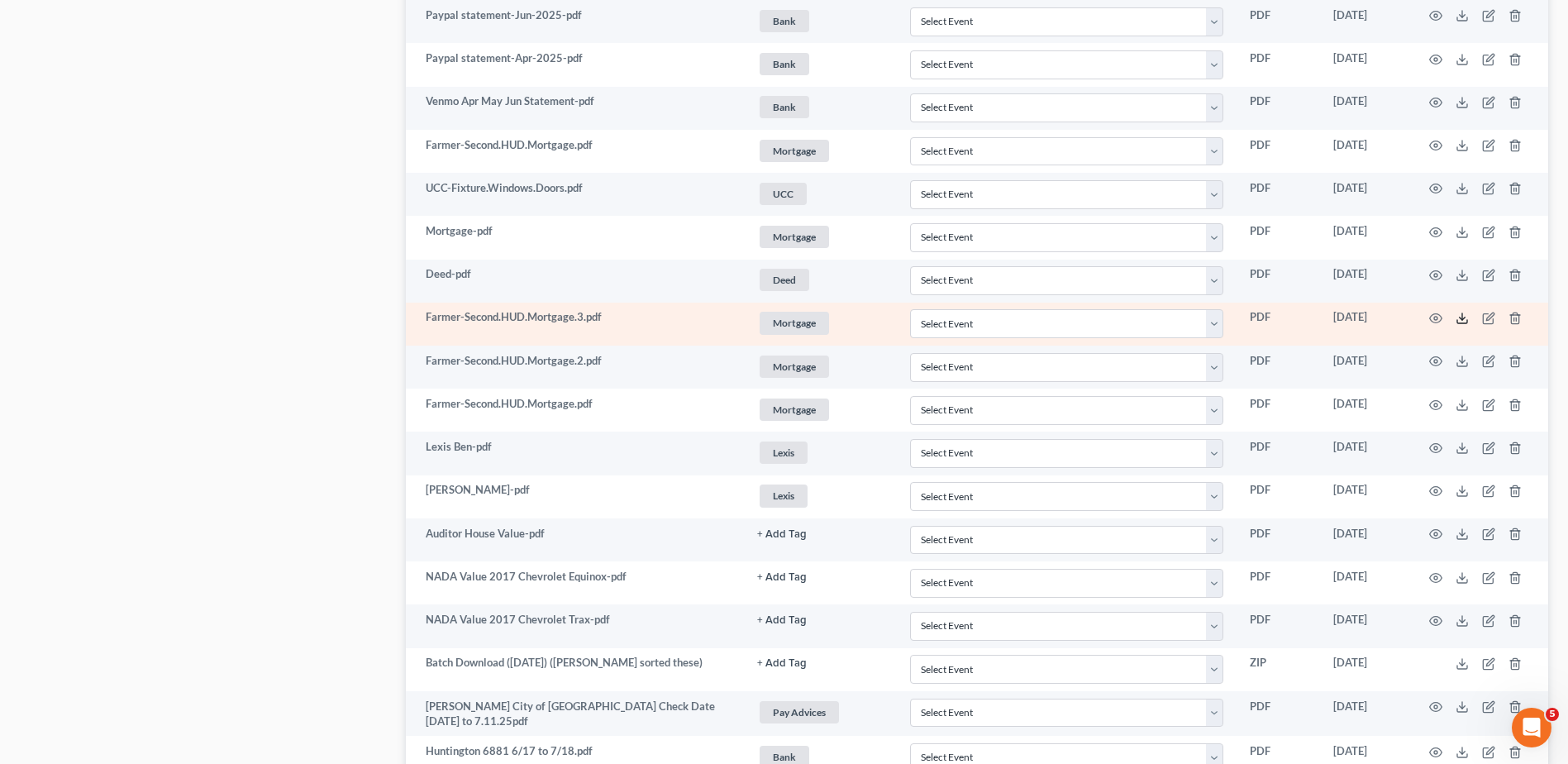
click at [1465, 317] on polyline at bounding box center [1462, 318] width 6 height 3
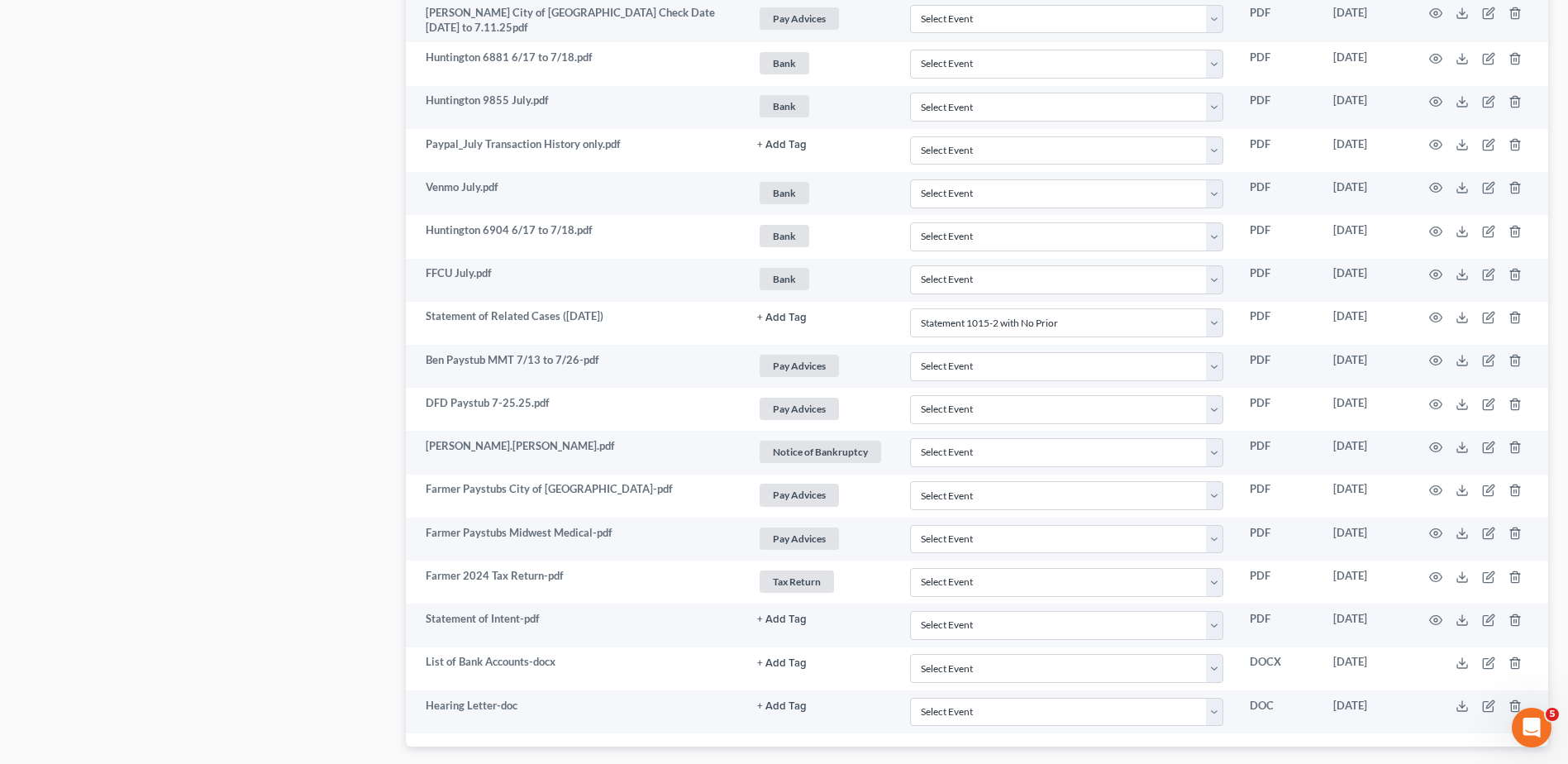
scroll to position [2480, 0]
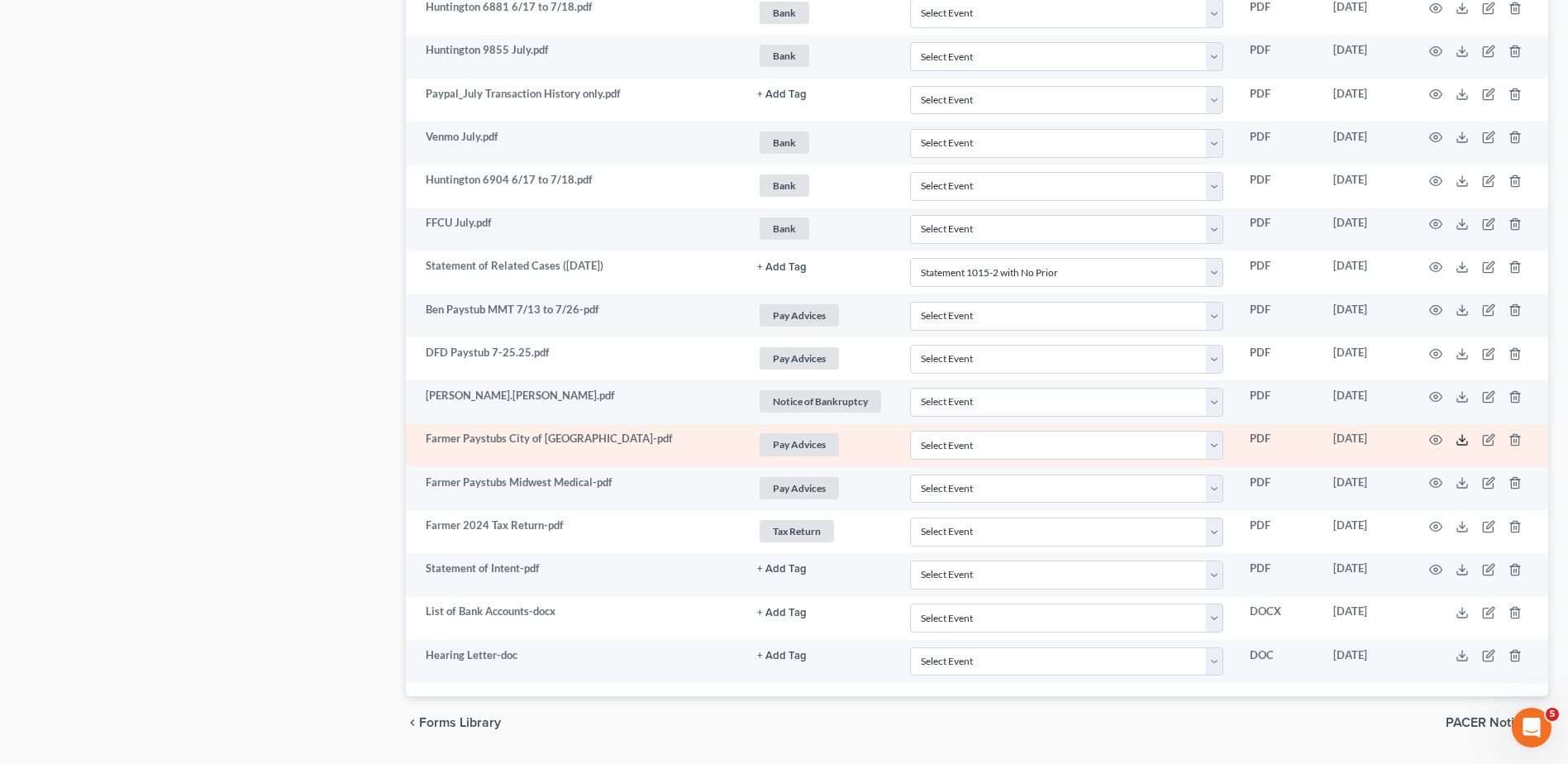
click at [1464, 443] on icon at bounding box center [1462, 440] width 13 height 13
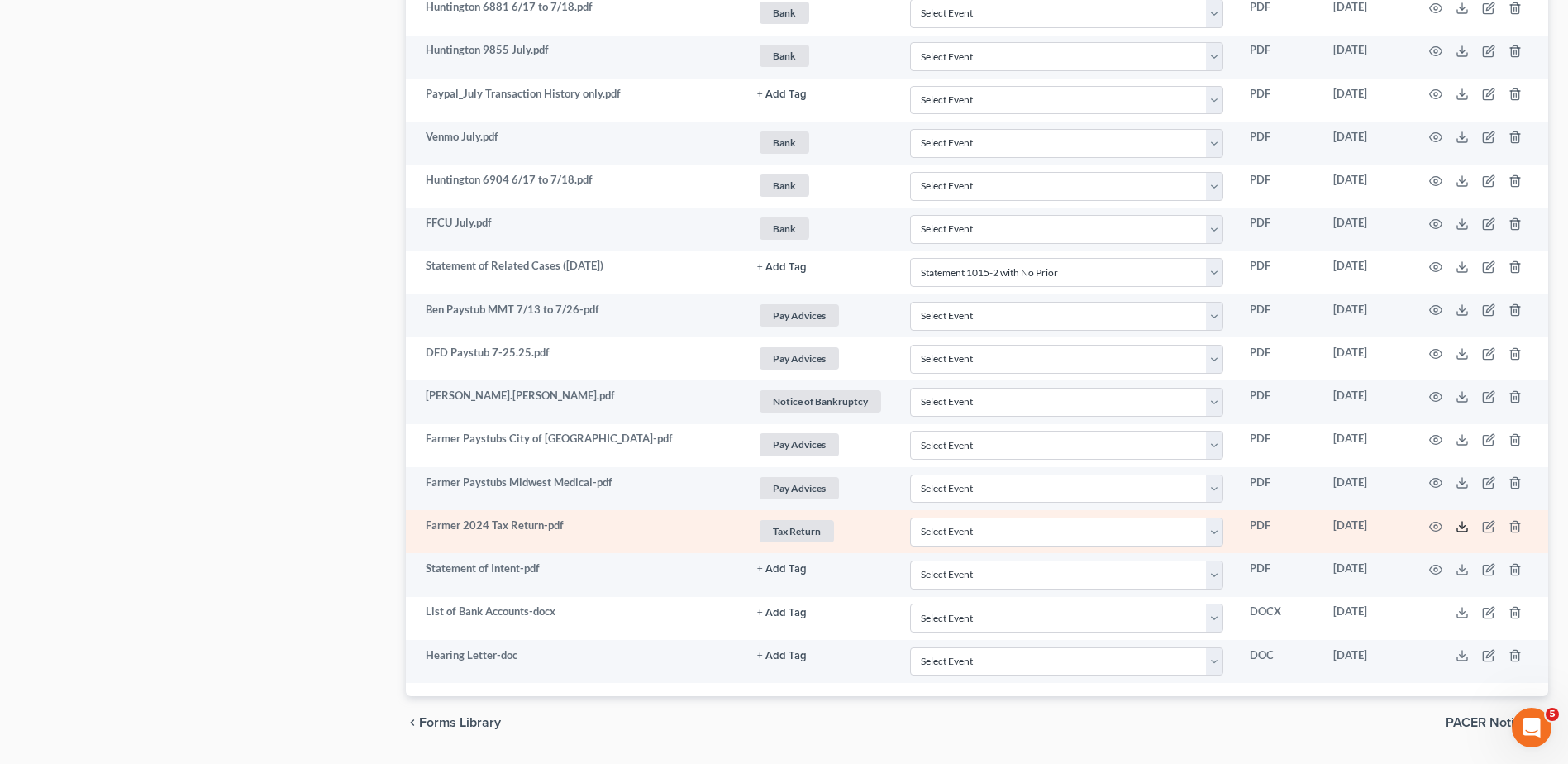
click at [1459, 528] on icon at bounding box center [1462, 527] width 13 height 13
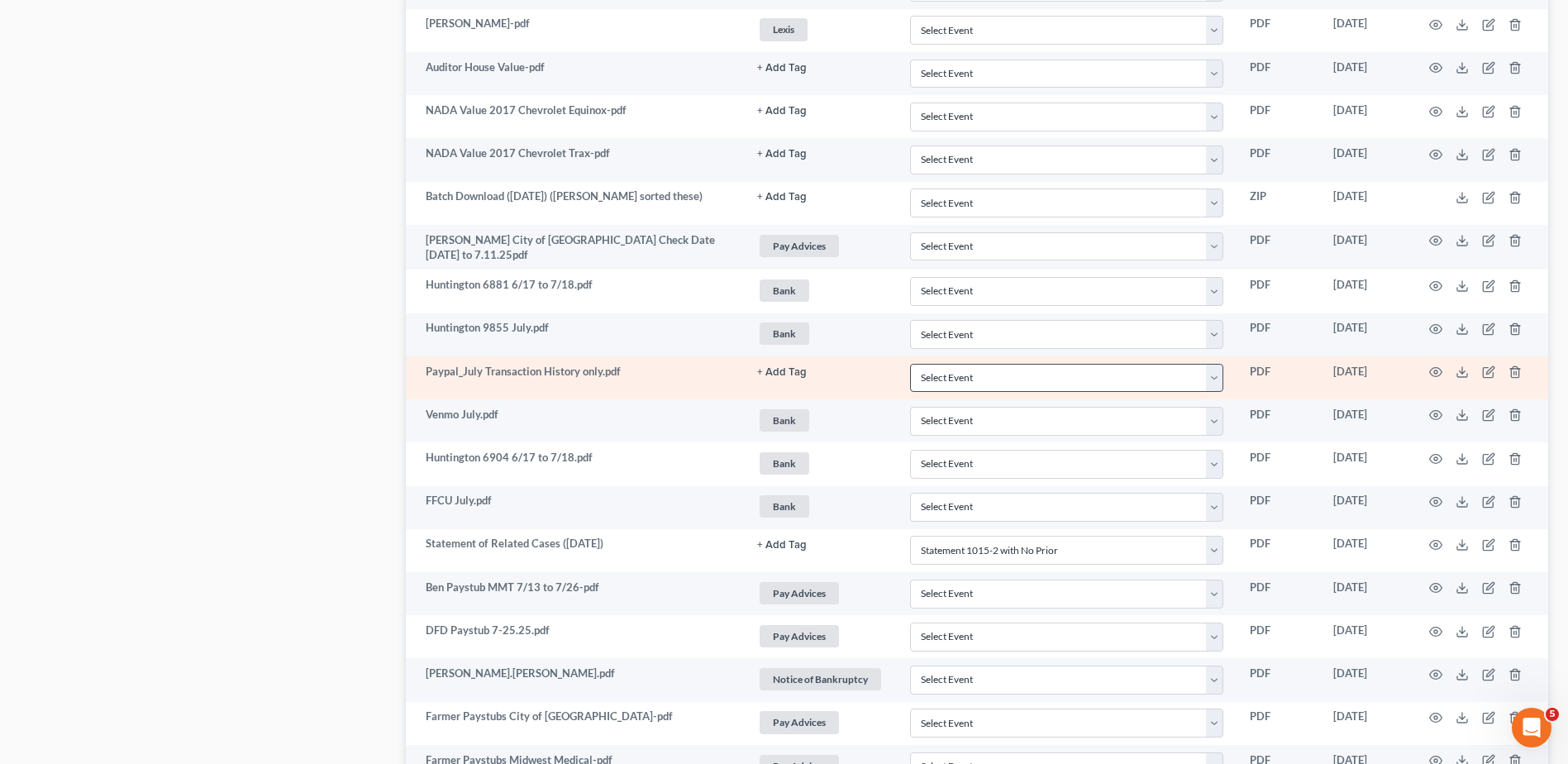
scroll to position [2528, 0]
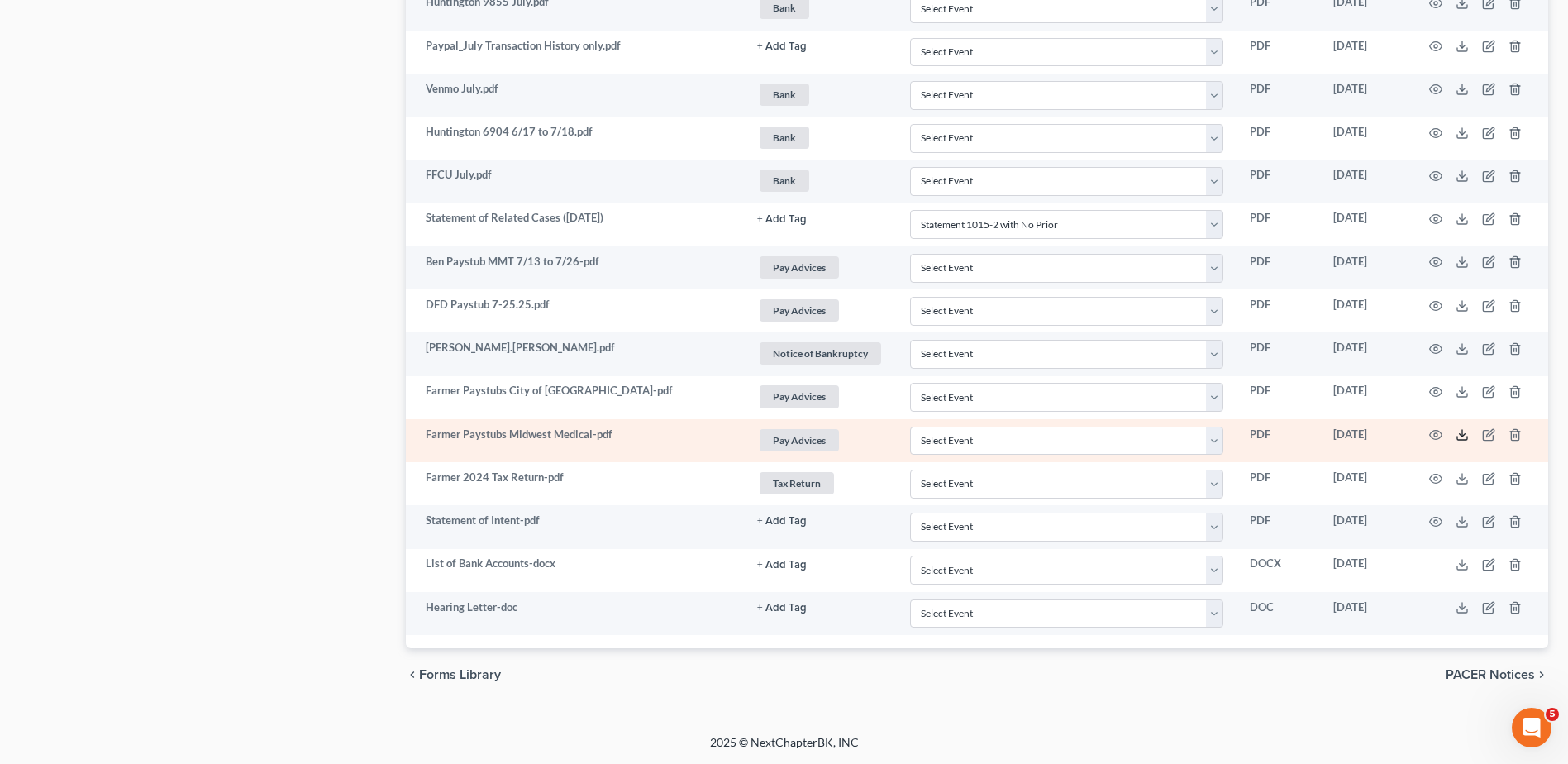
click at [1458, 434] on icon at bounding box center [1462, 435] width 13 height 13
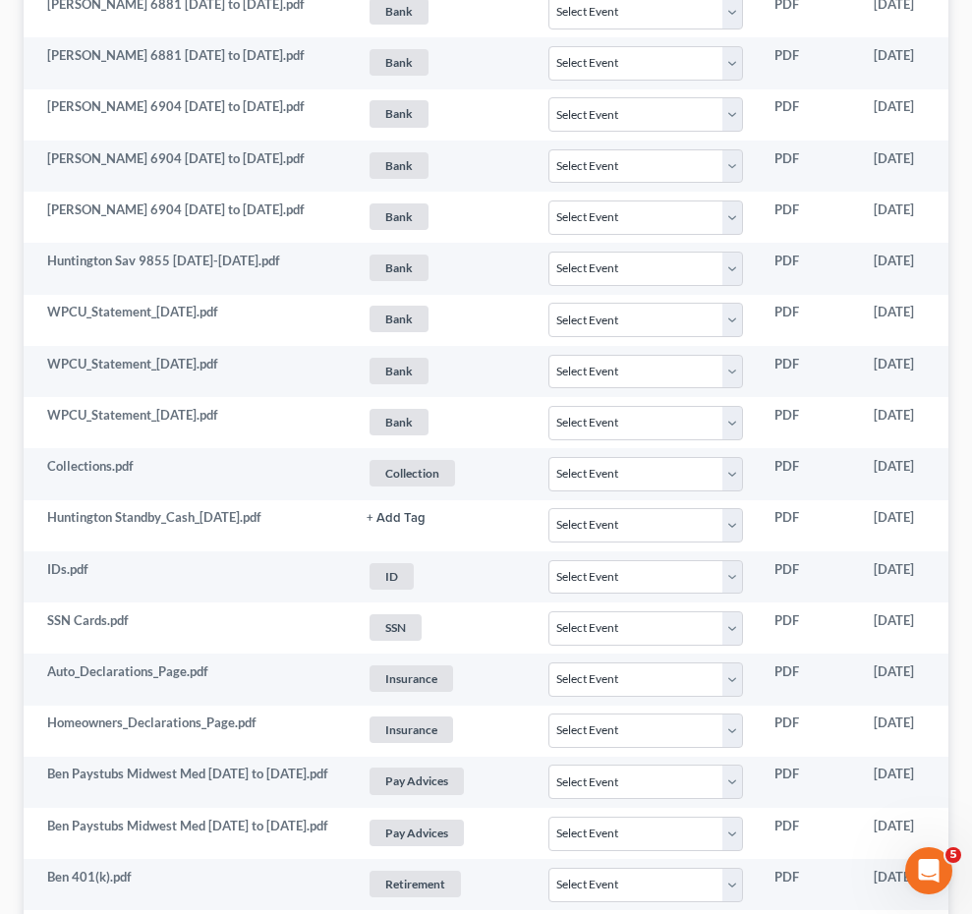
scroll to position [1842, 0]
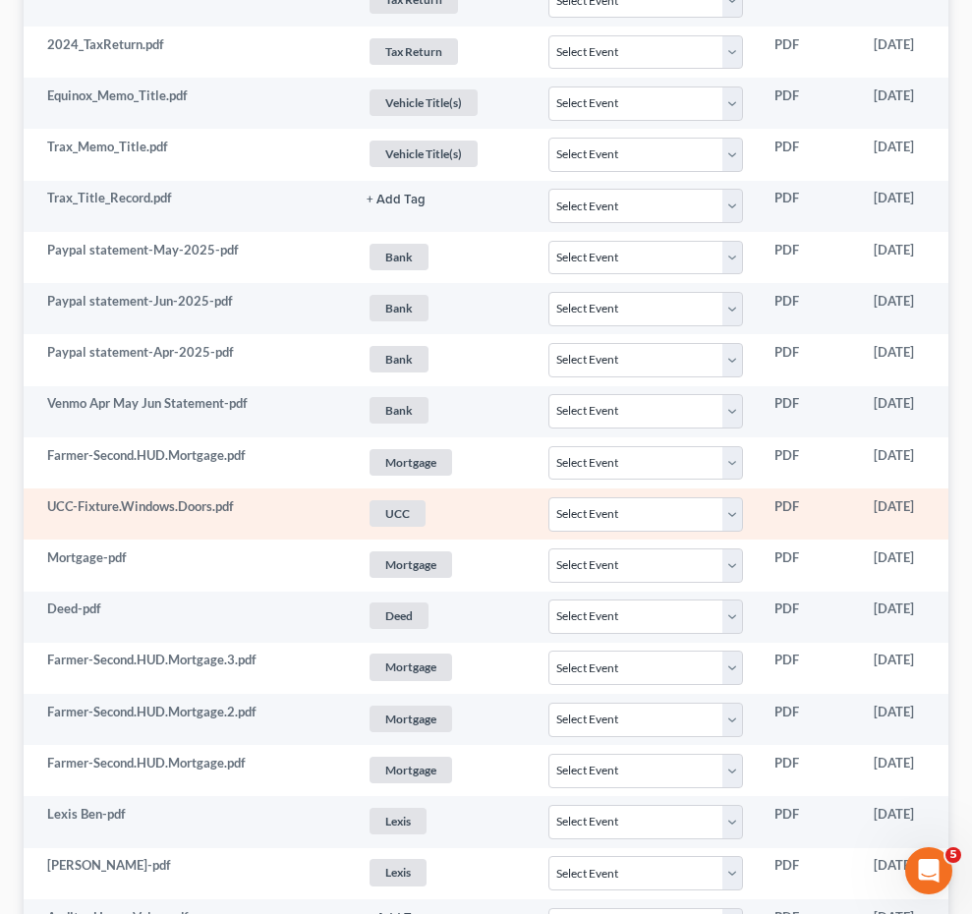
select select "7"
select select "52"
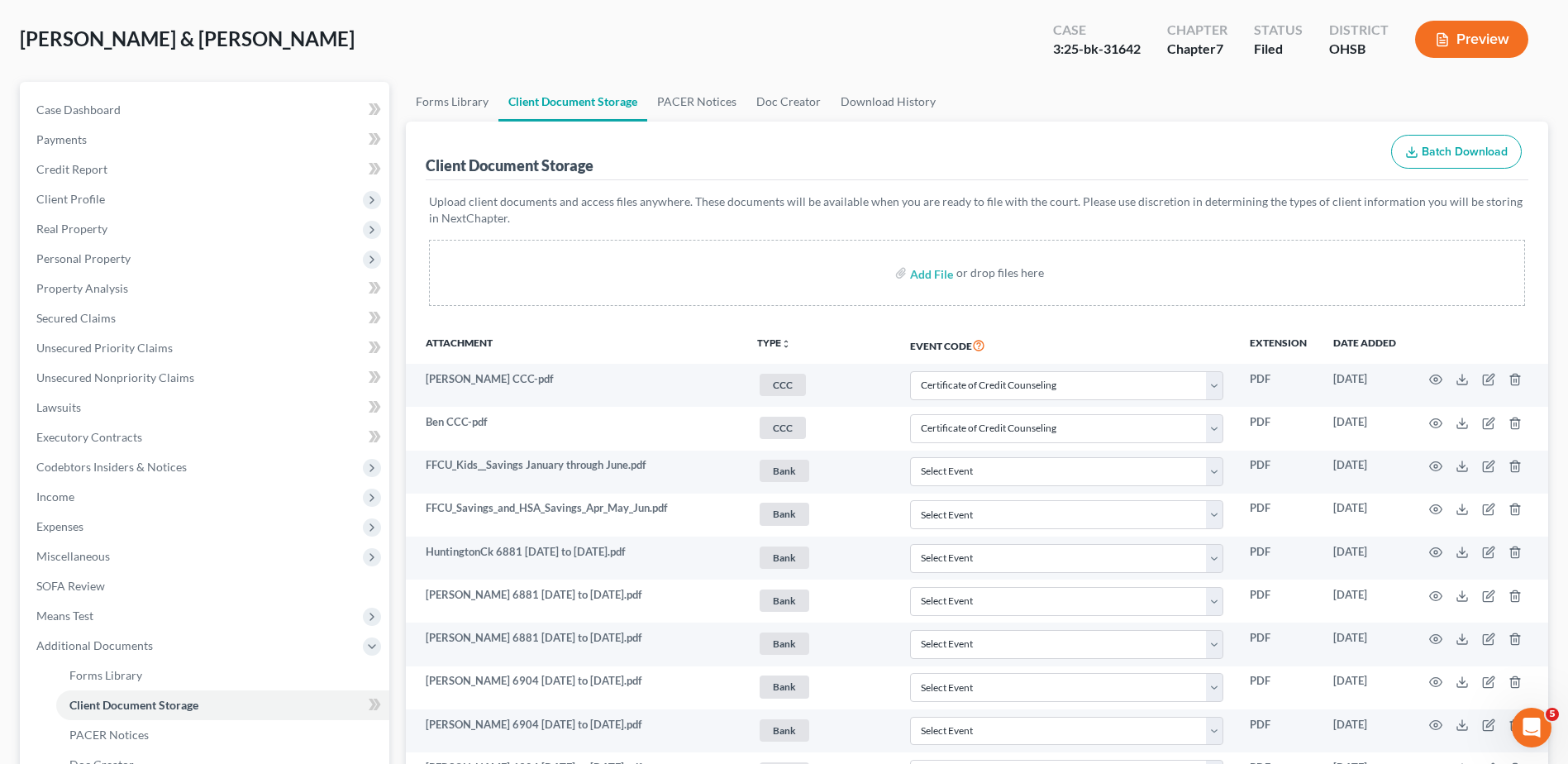
scroll to position [0, 0]
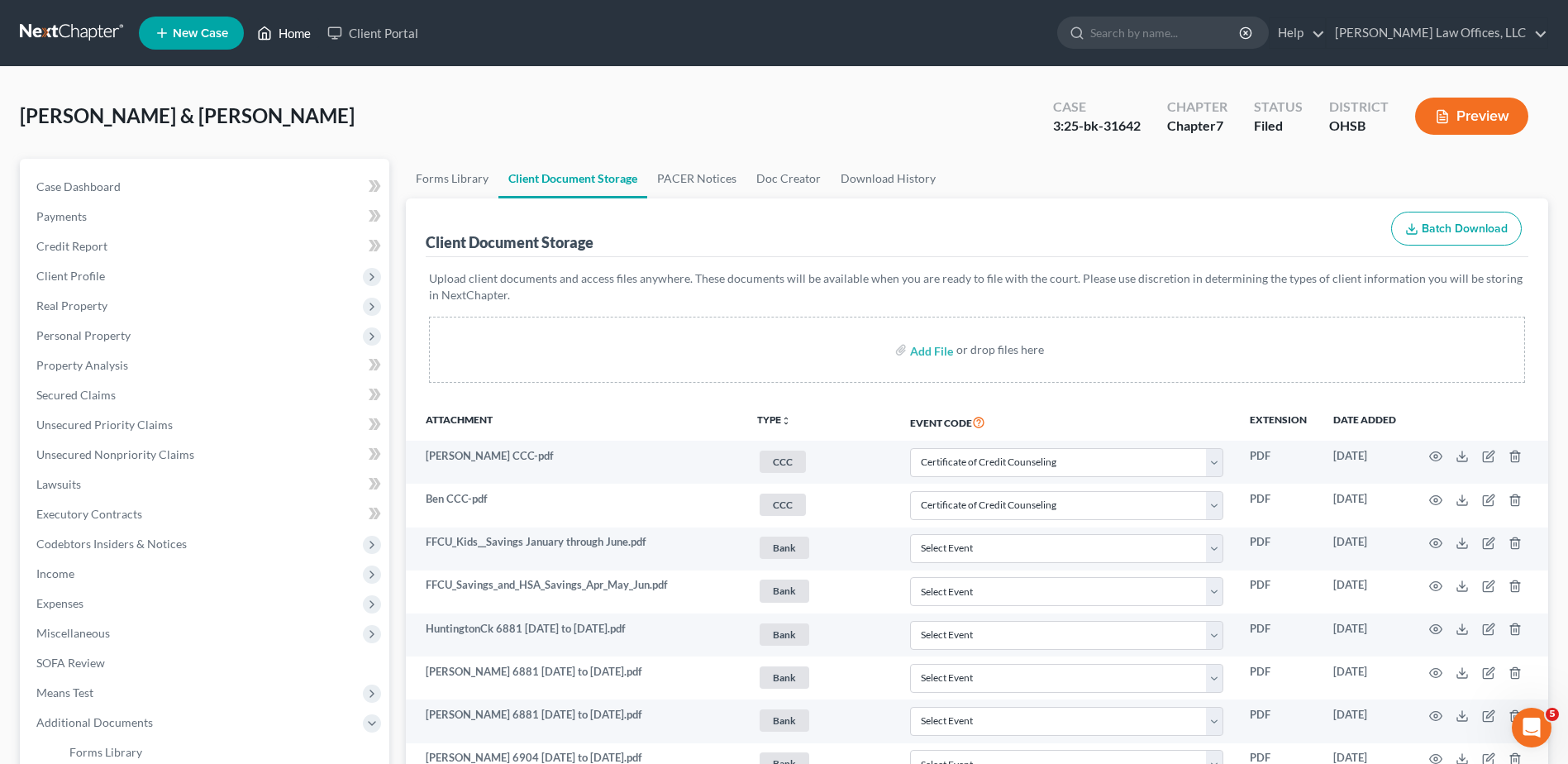
click at [302, 34] on link "Home" at bounding box center [284, 33] width 71 height 29
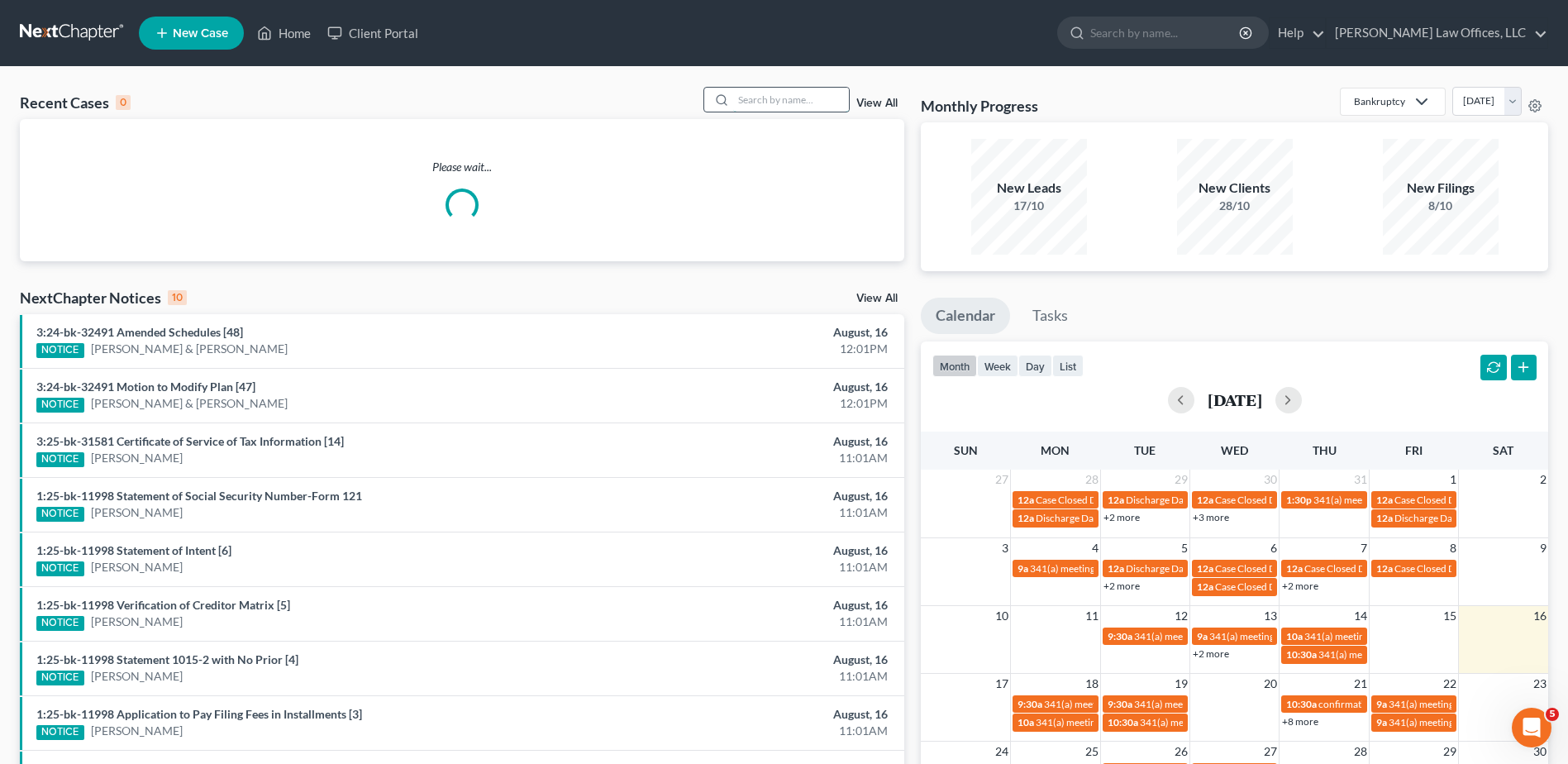
click at [807, 103] on input "search" at bounding box center [792, 99] width 116 height 24
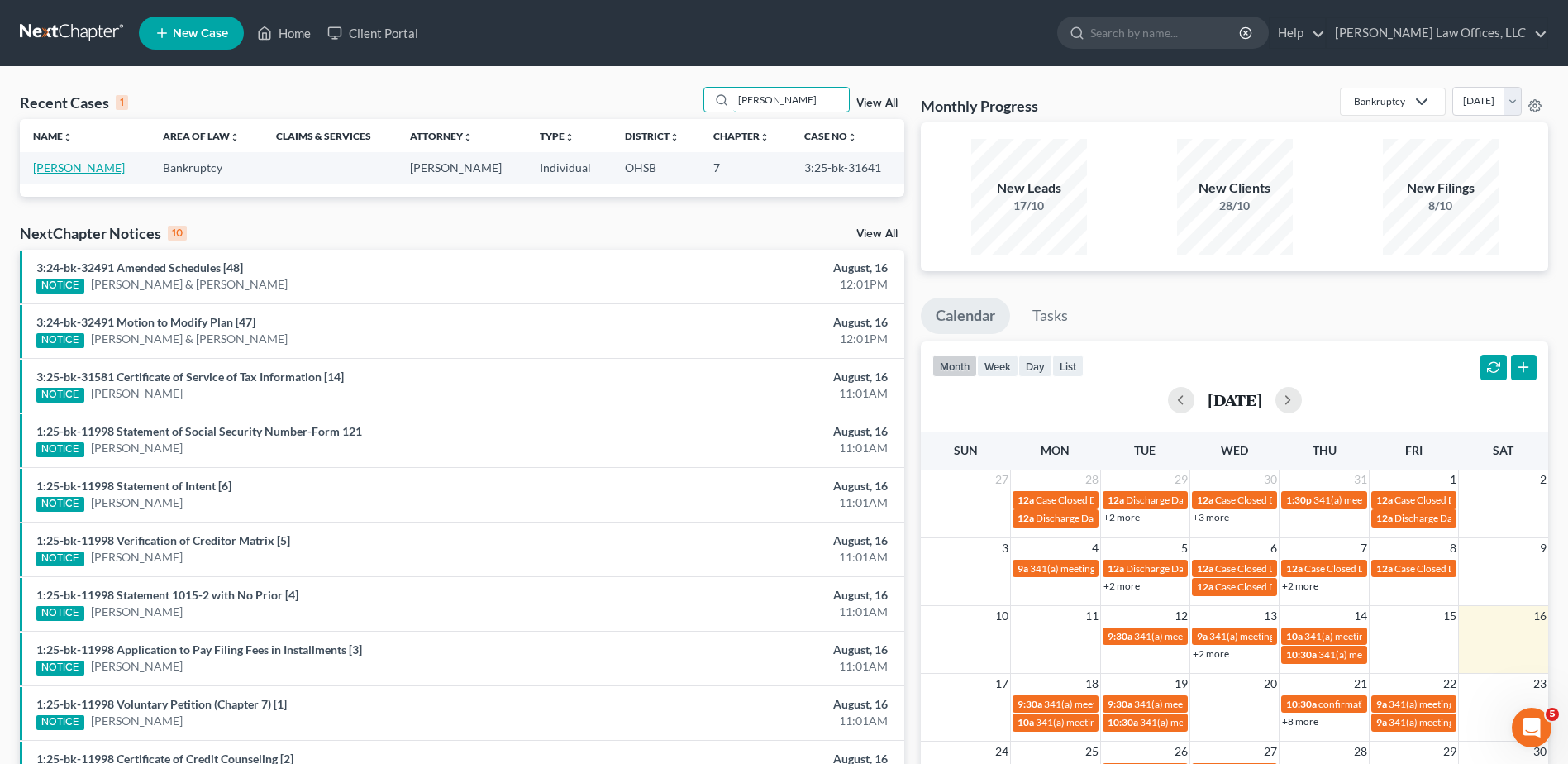
type input "[PERSON_NAME]"
click at [50, 169] on link "[PERSON_NAME]" at bounding box center [78, 167] width 92 height 14
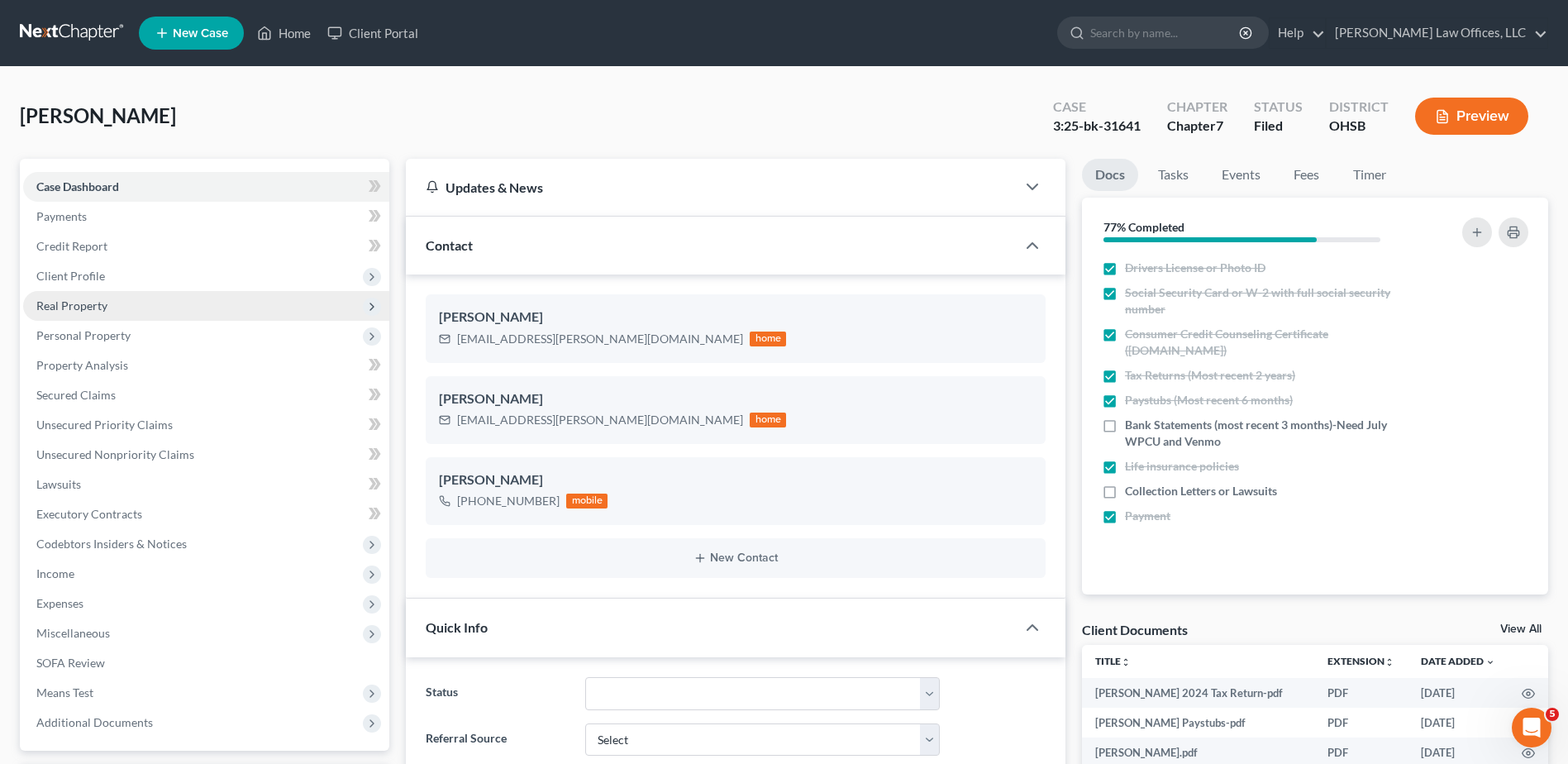
click at [93, 303] on span "Real Property" at bounding box center [72, 305] width 72 height 14
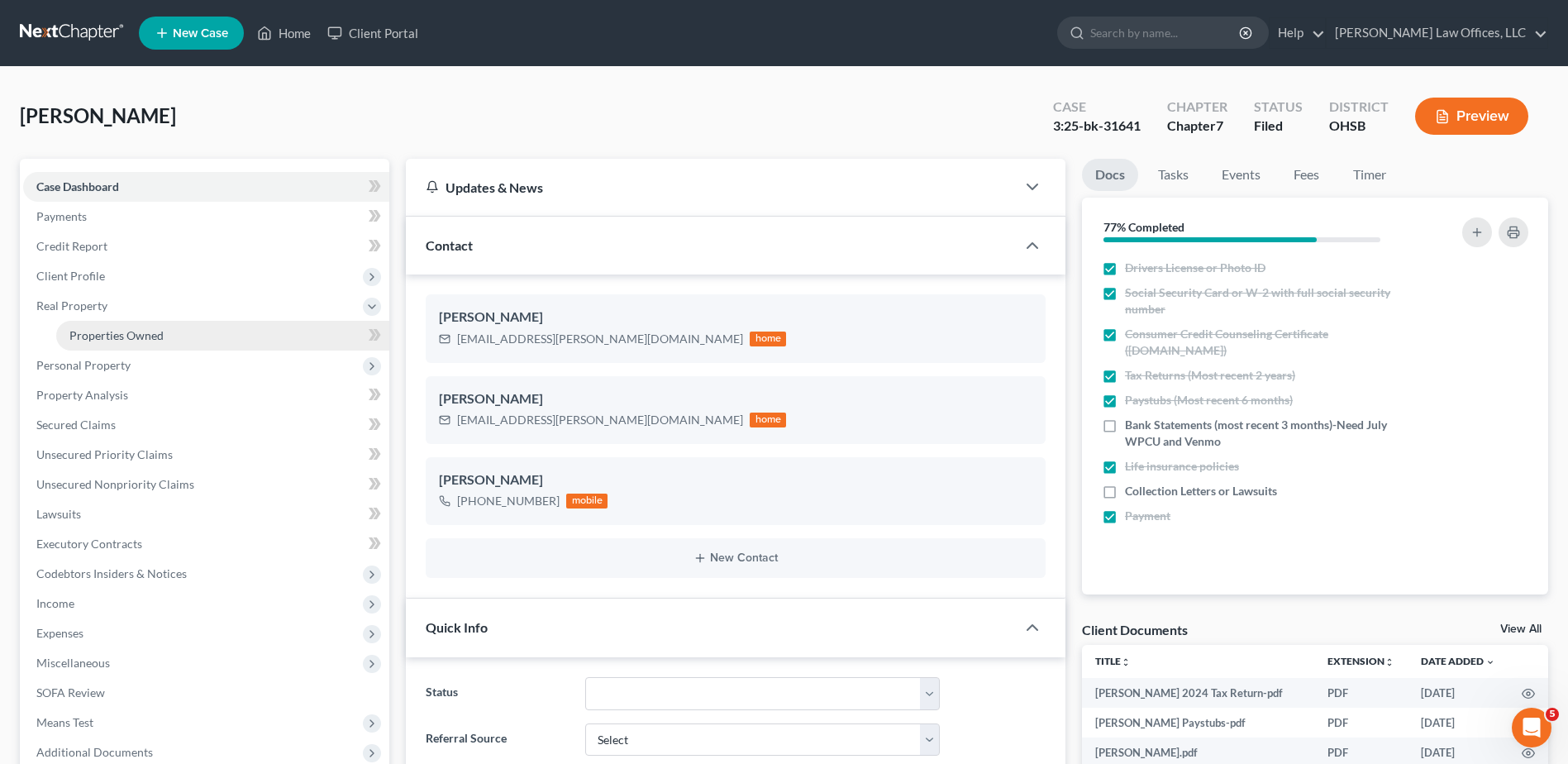
click at [87, 338] on span "Properties Owned" at bounding box center [117, 335] width 94 height 14
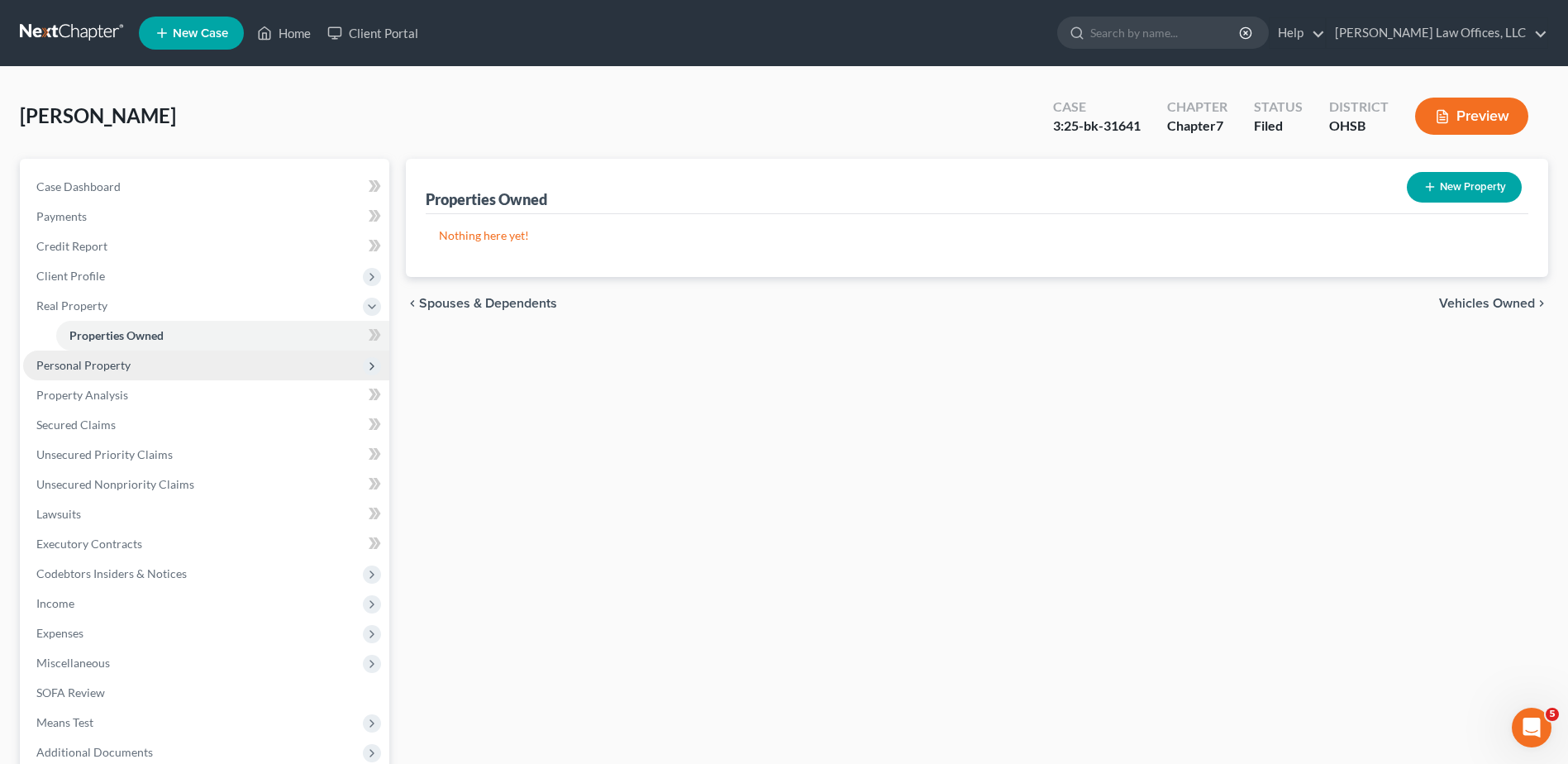
click at [107, 369] on span "Personal Property" at bounding box center [83, 365] width 94 height 14
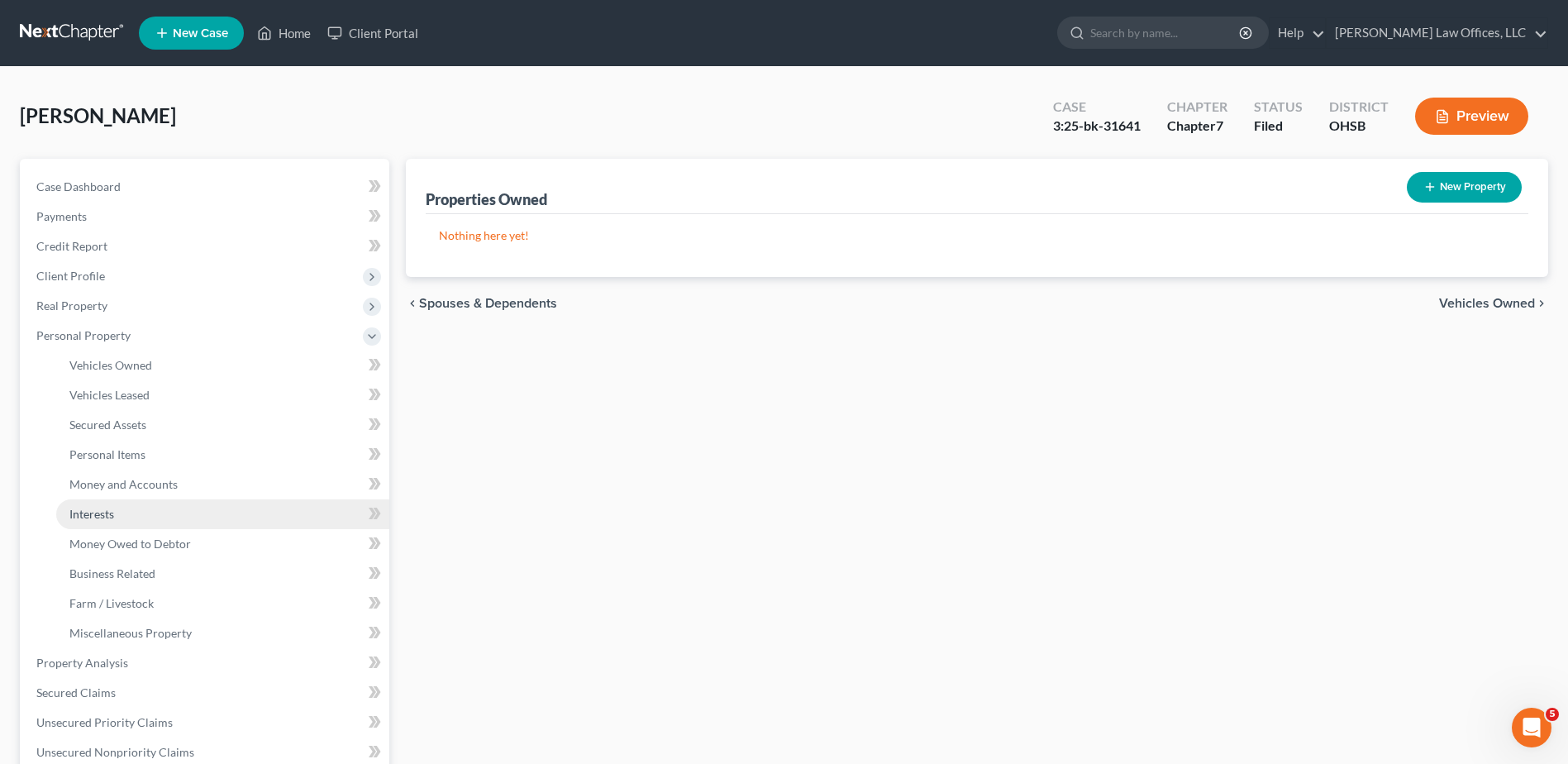
click at [99, 507] on span "Interests" at bounding box center [92, 513] width 45 height 14
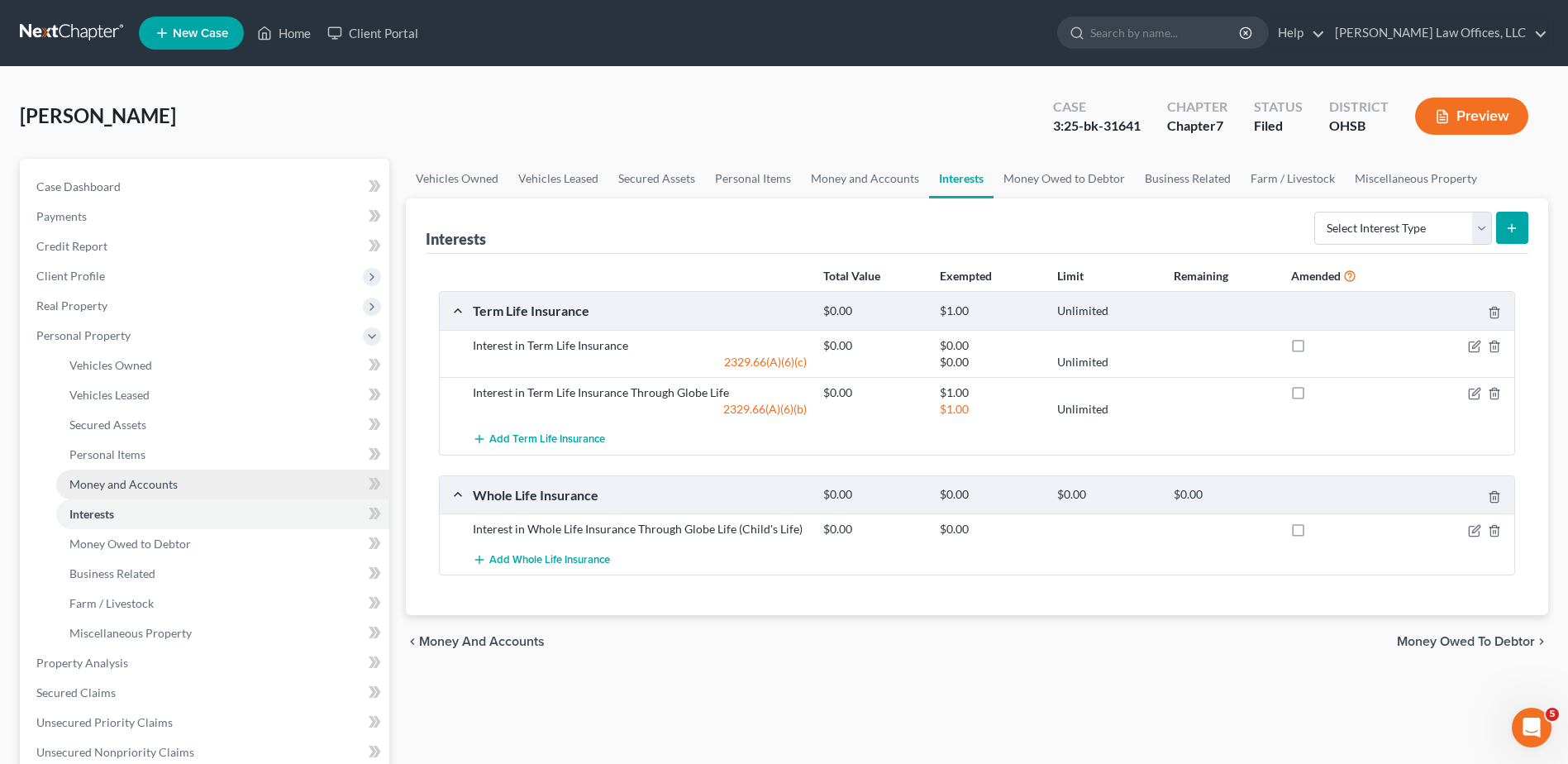
click at [104, 489] on span "Money and Accounts" at bounding box center [124, 484] width 109 height 14
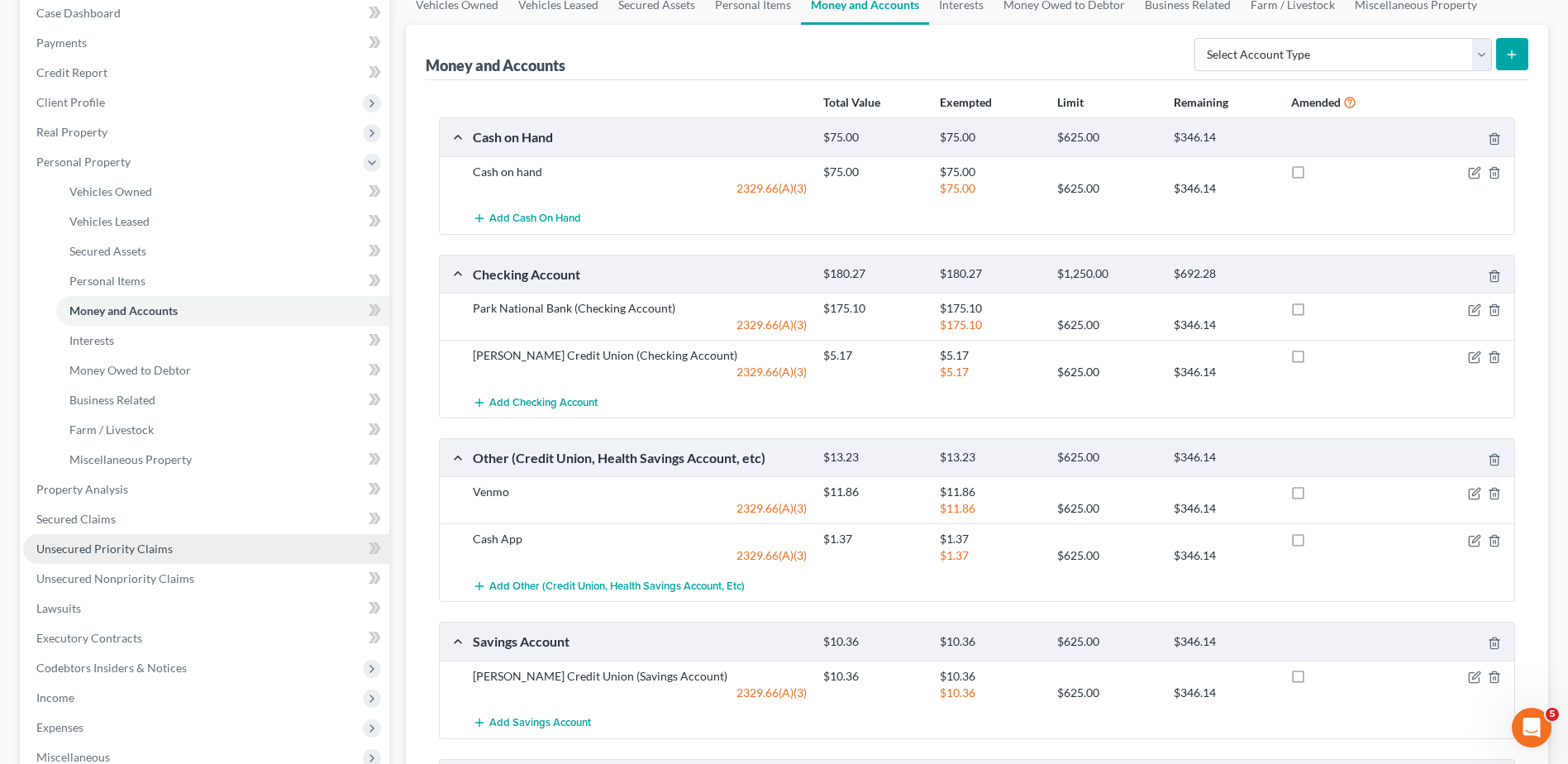
scroll to position [443, 0]
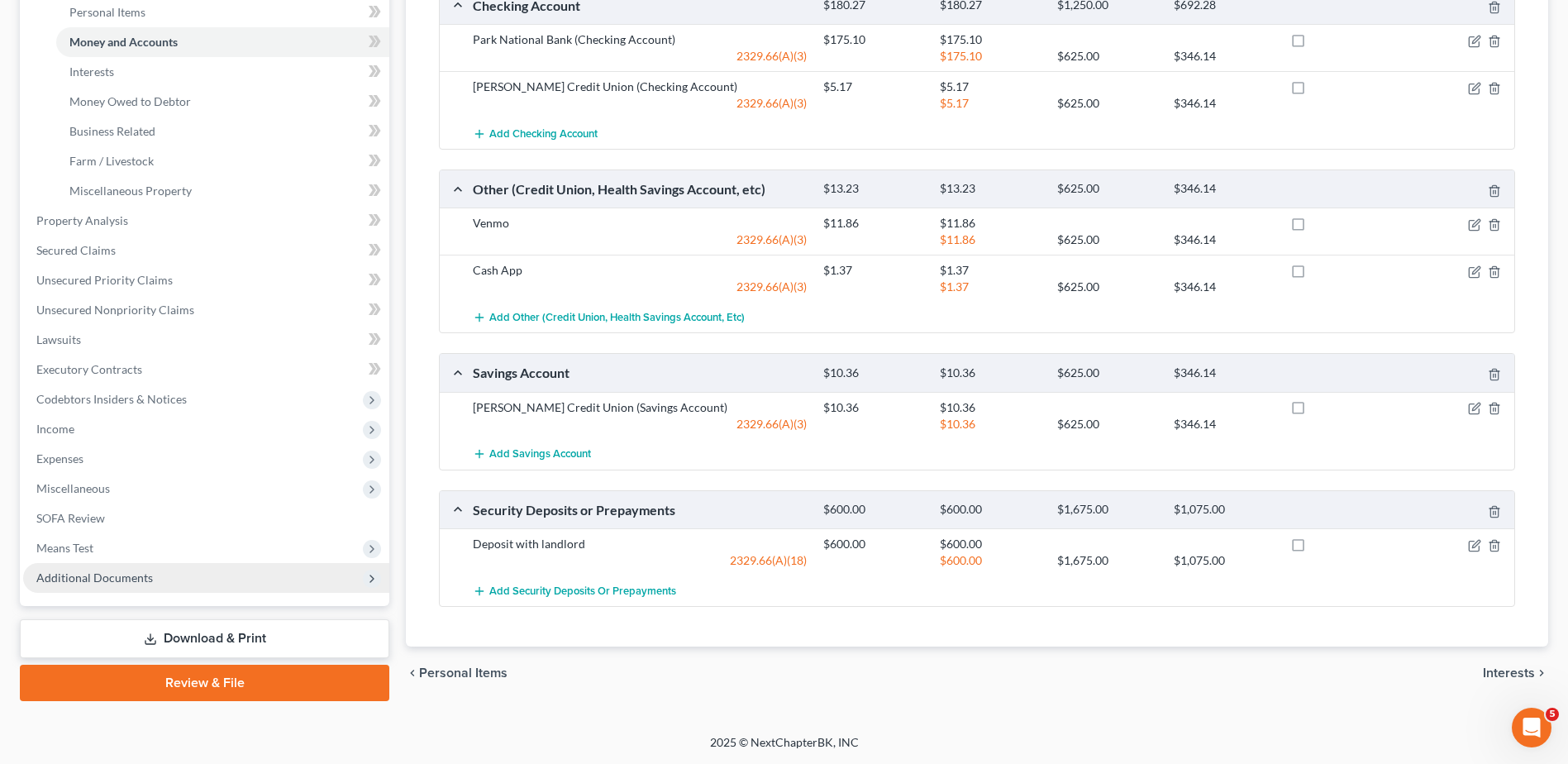
click at [53, 582] on span "Additional Documents" at bounding box center [94, 577] width 117 height 14
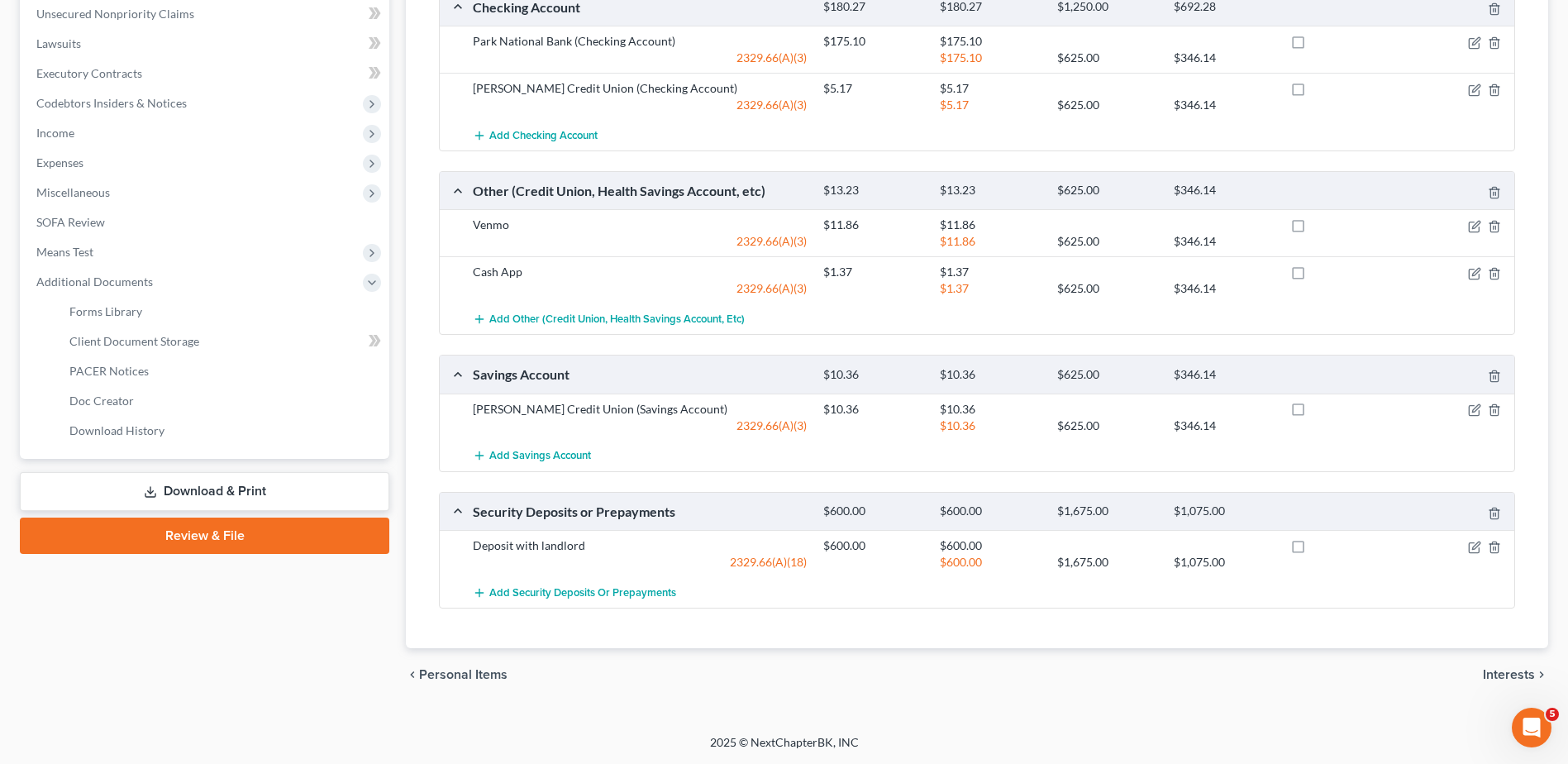
scroll to position [441, 0]
click at [146, 345] on span "Client Document Storage" at bounding box center [135, 341] width 130 height 14
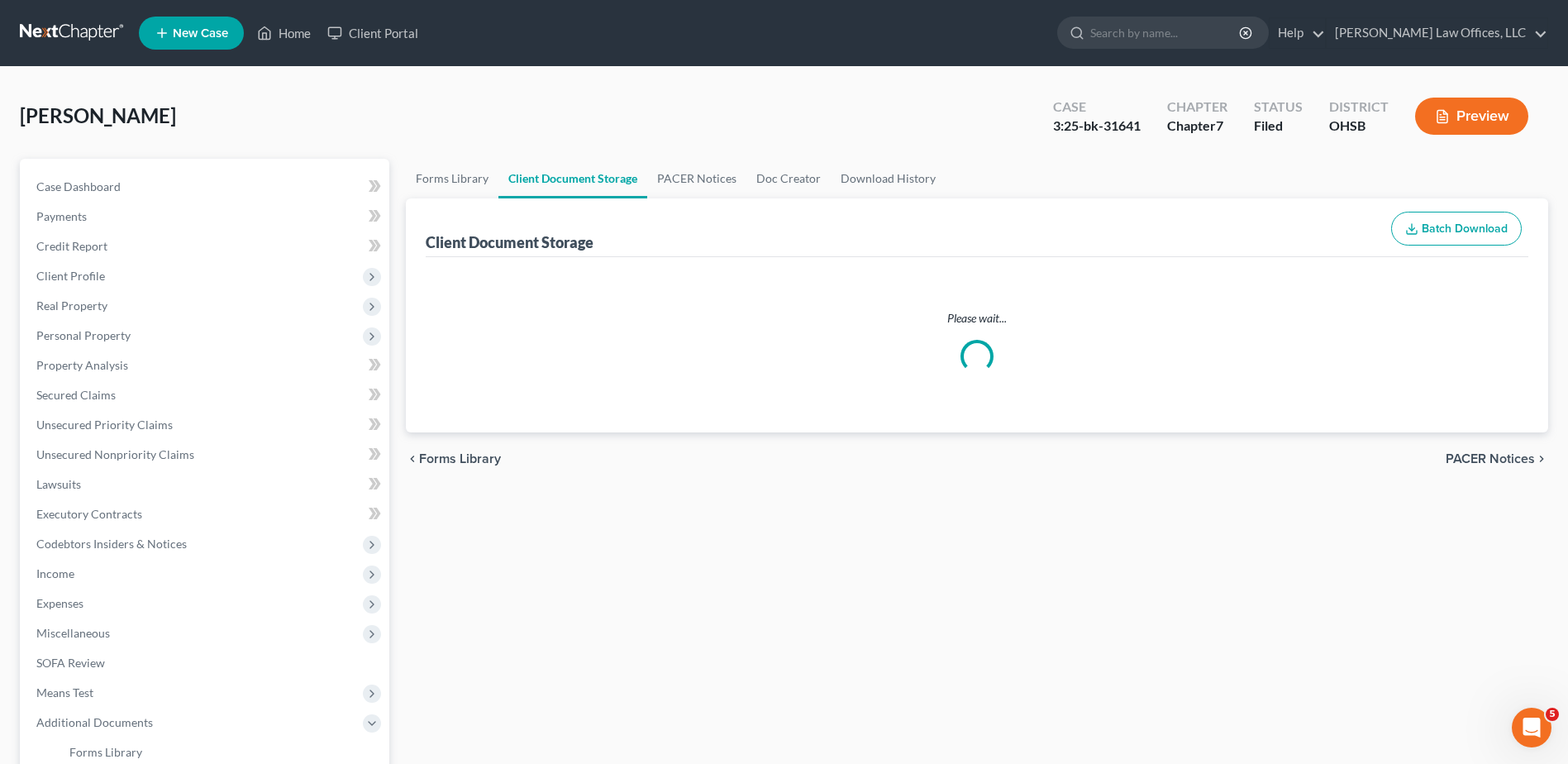
select select "7"
select select "52"
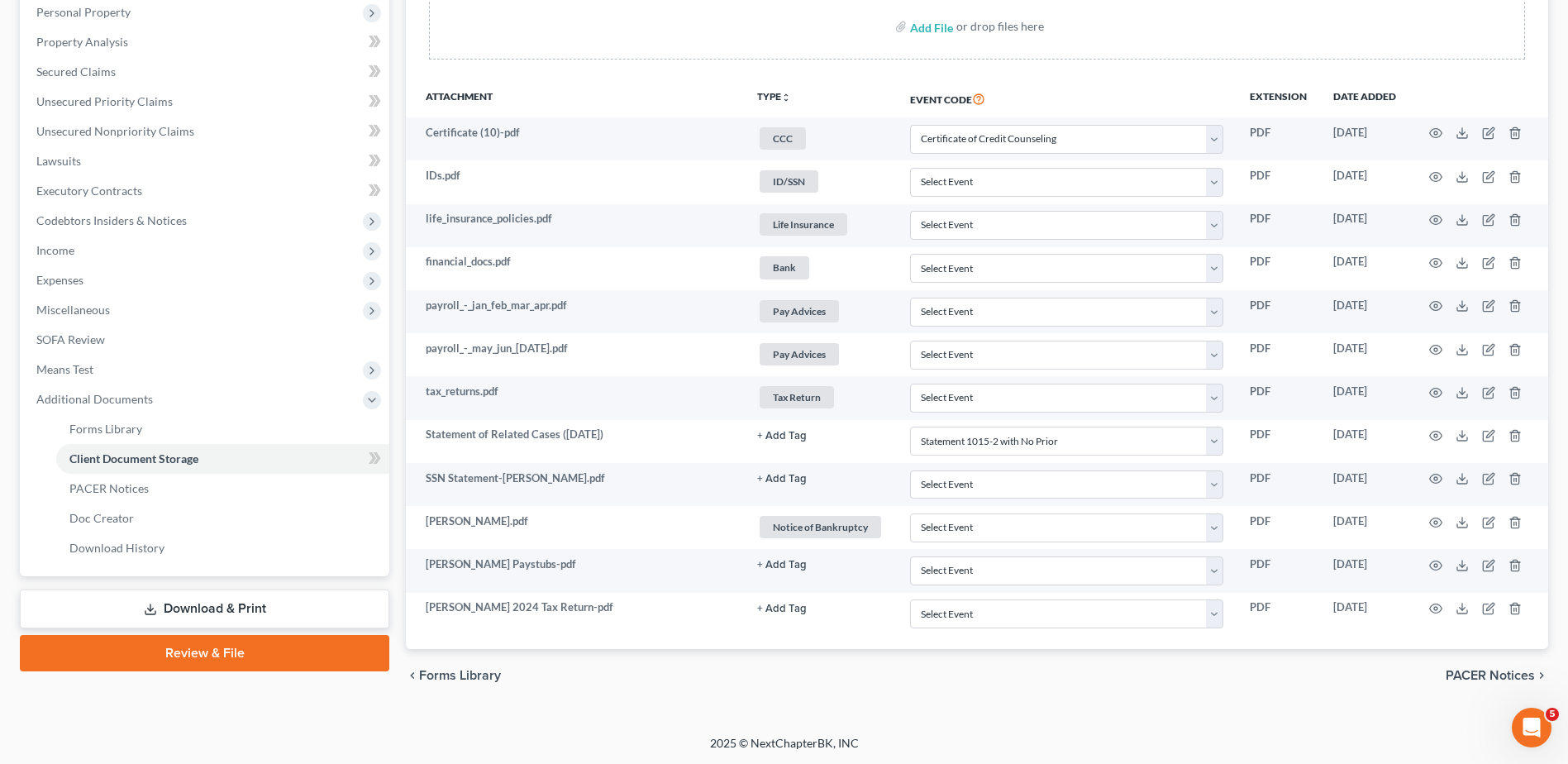
scroll to position [324, 0]
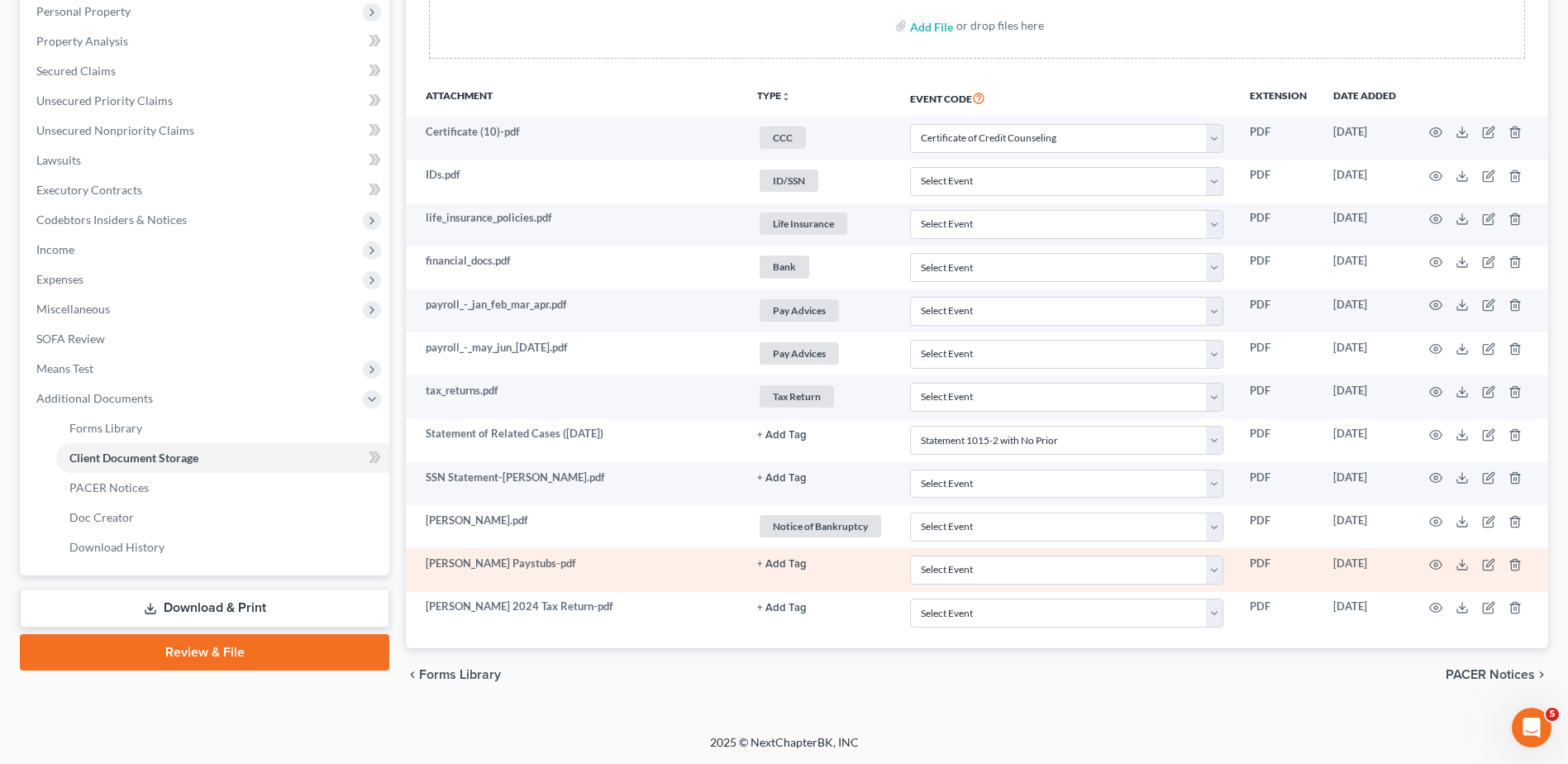
click at [781, 441] on button "+ Add Tag" at bounding box center [781, 435] width 50 height 11
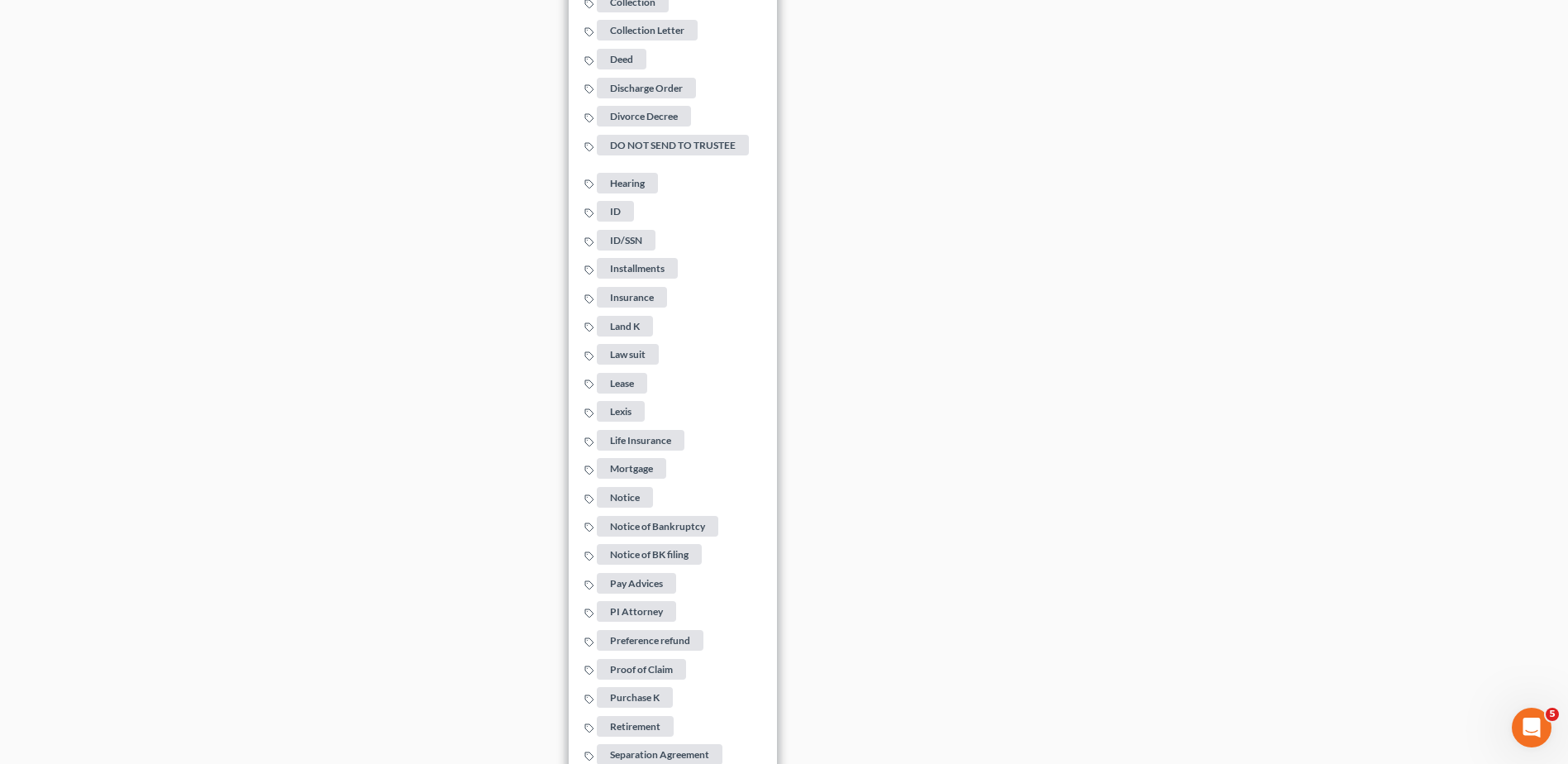
scroll to position [1316, 0]
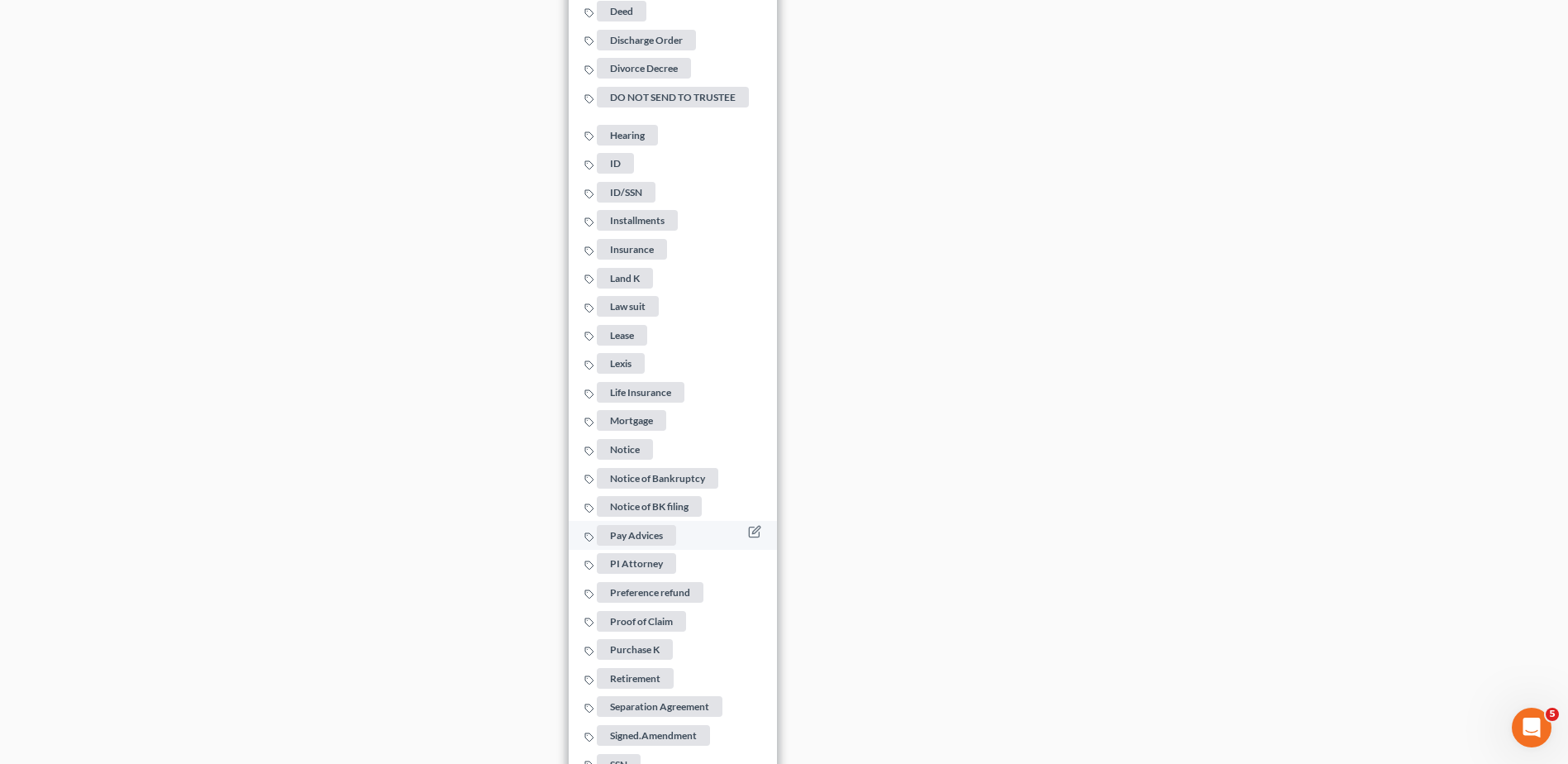
click at [646, 530] on span "Pay Advices" at bounding box center [636, 535] width 79 height 21
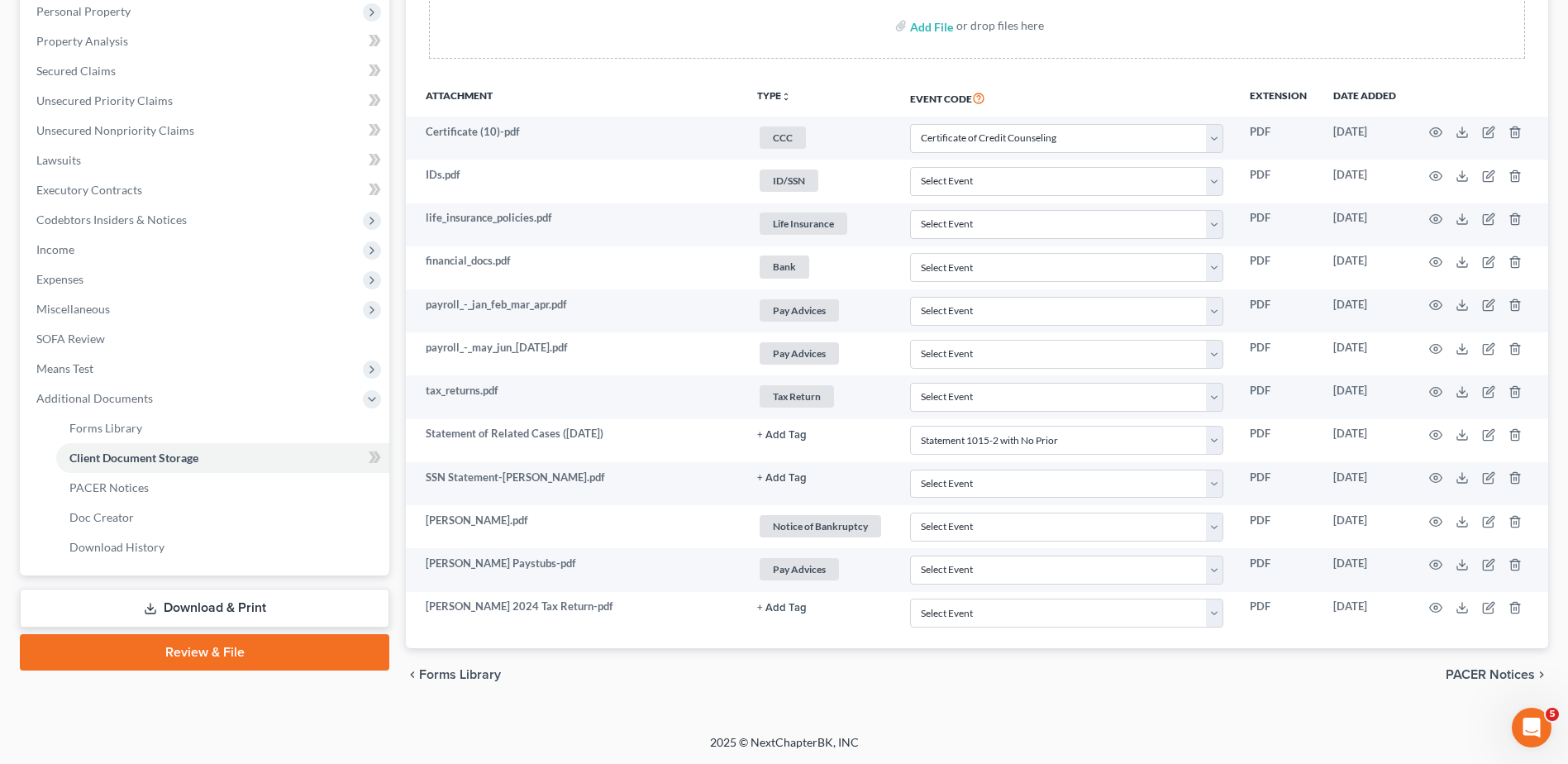
scroll to position [324, 0]
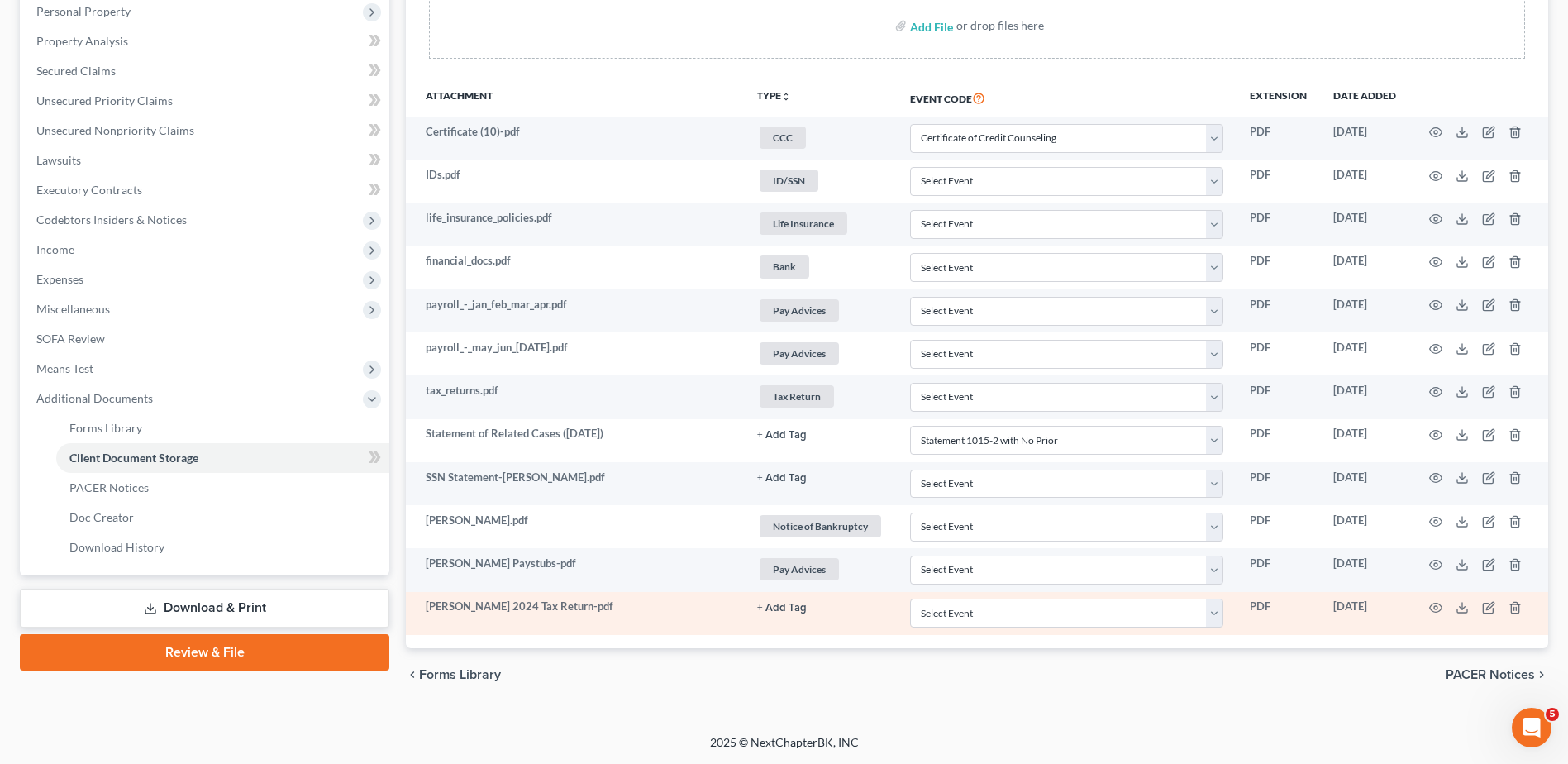
click at [776, 441] on button "+ Add Tag" at bounding box center [781, 435] width 50 height 11
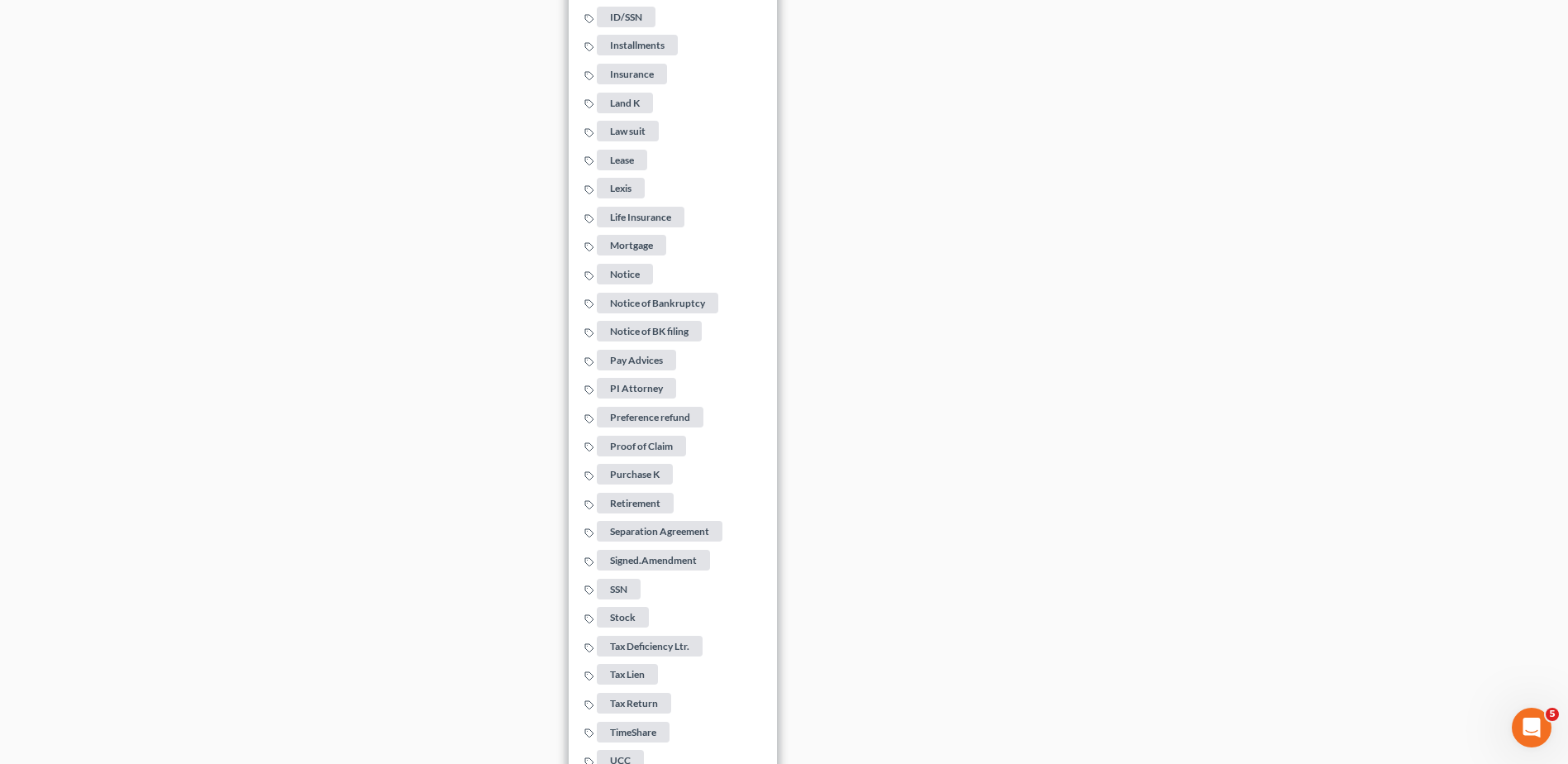
scroll to position [1564, 0]
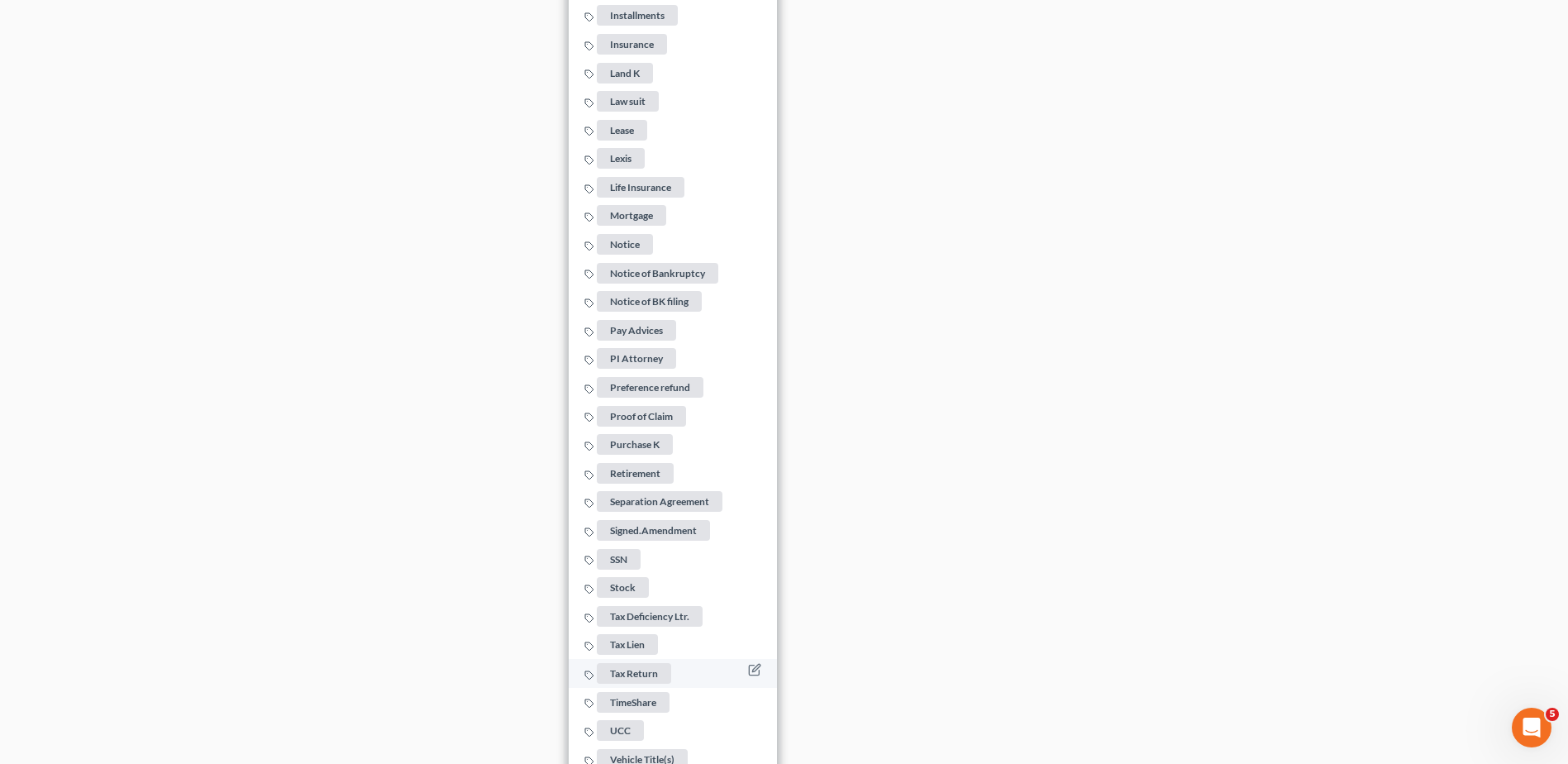
click at [647, 664] on span "Tax Return" at bounding box center [633, 673] width 74 height 21
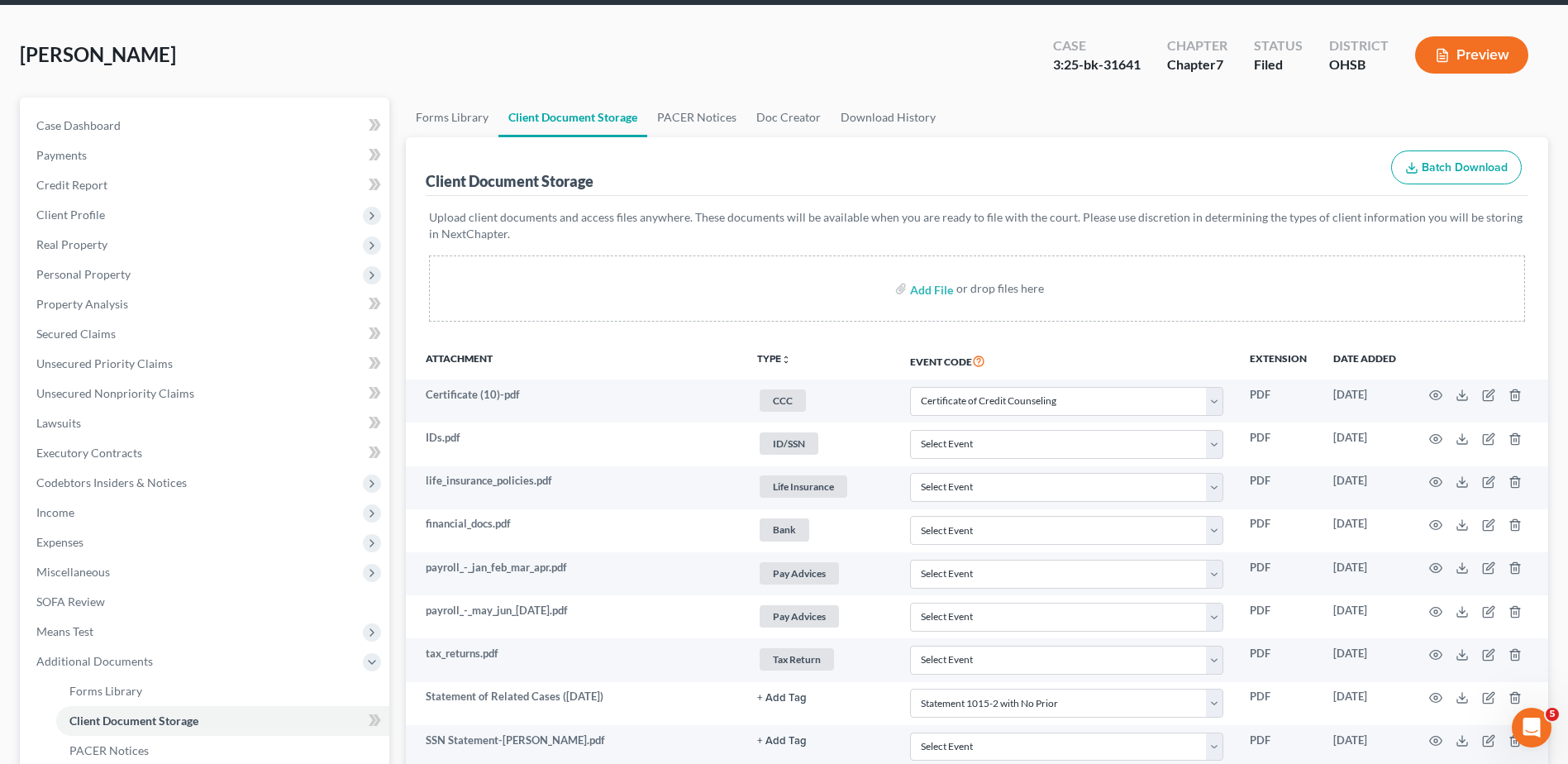
scroll to position [0, 0]
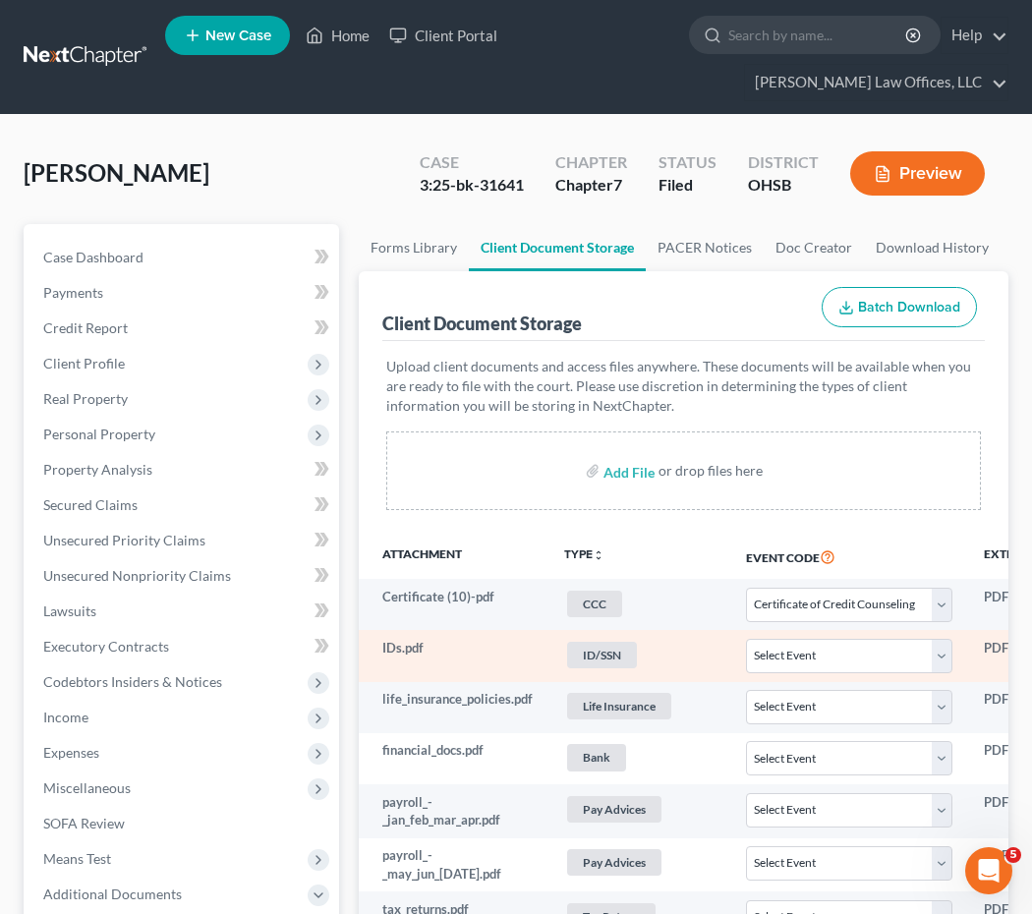
select select "7"
select select "52"
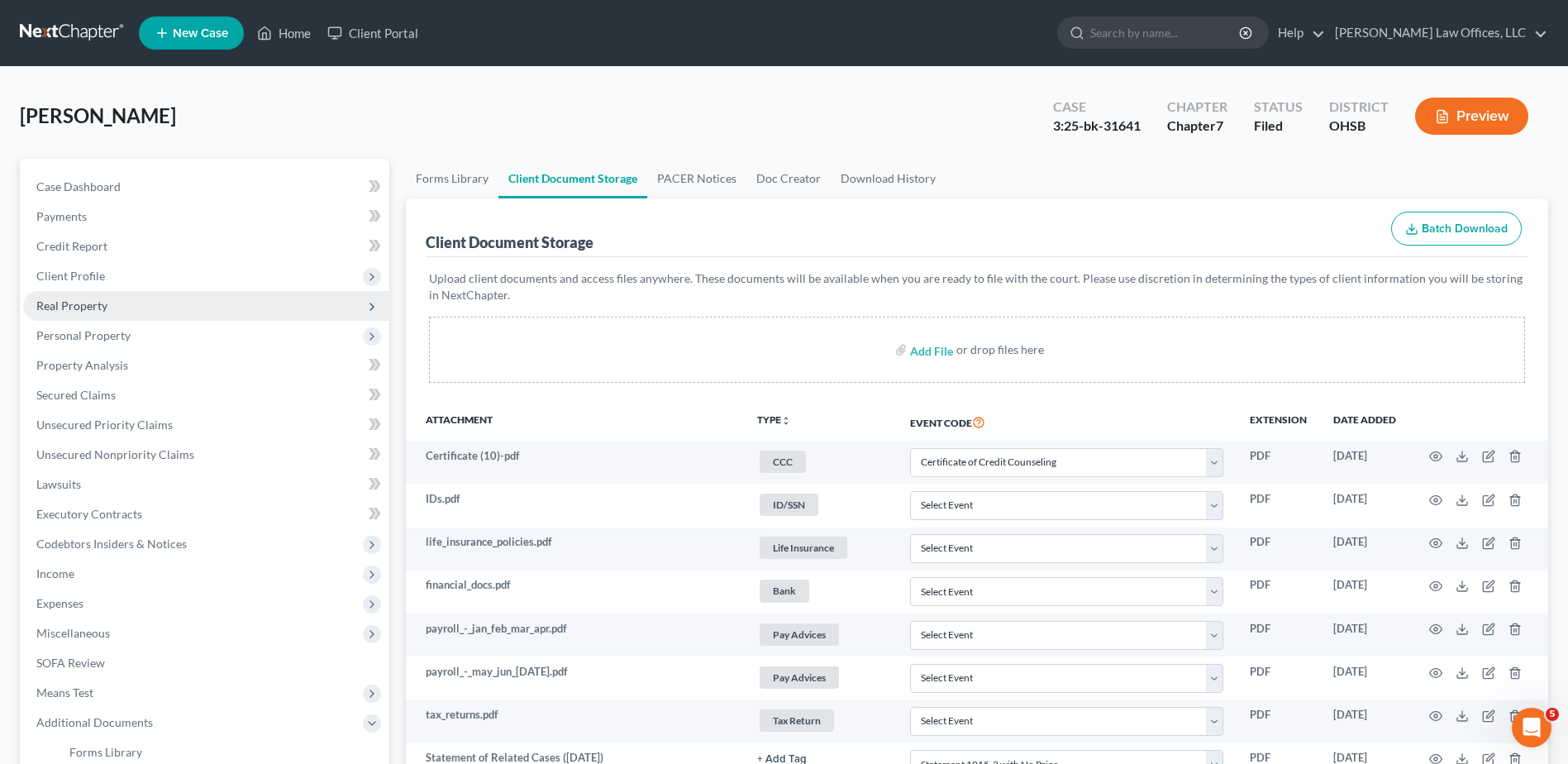
click at [52, 302] on span "Real Property" at bounding box center [72, 305] width 72 height 14
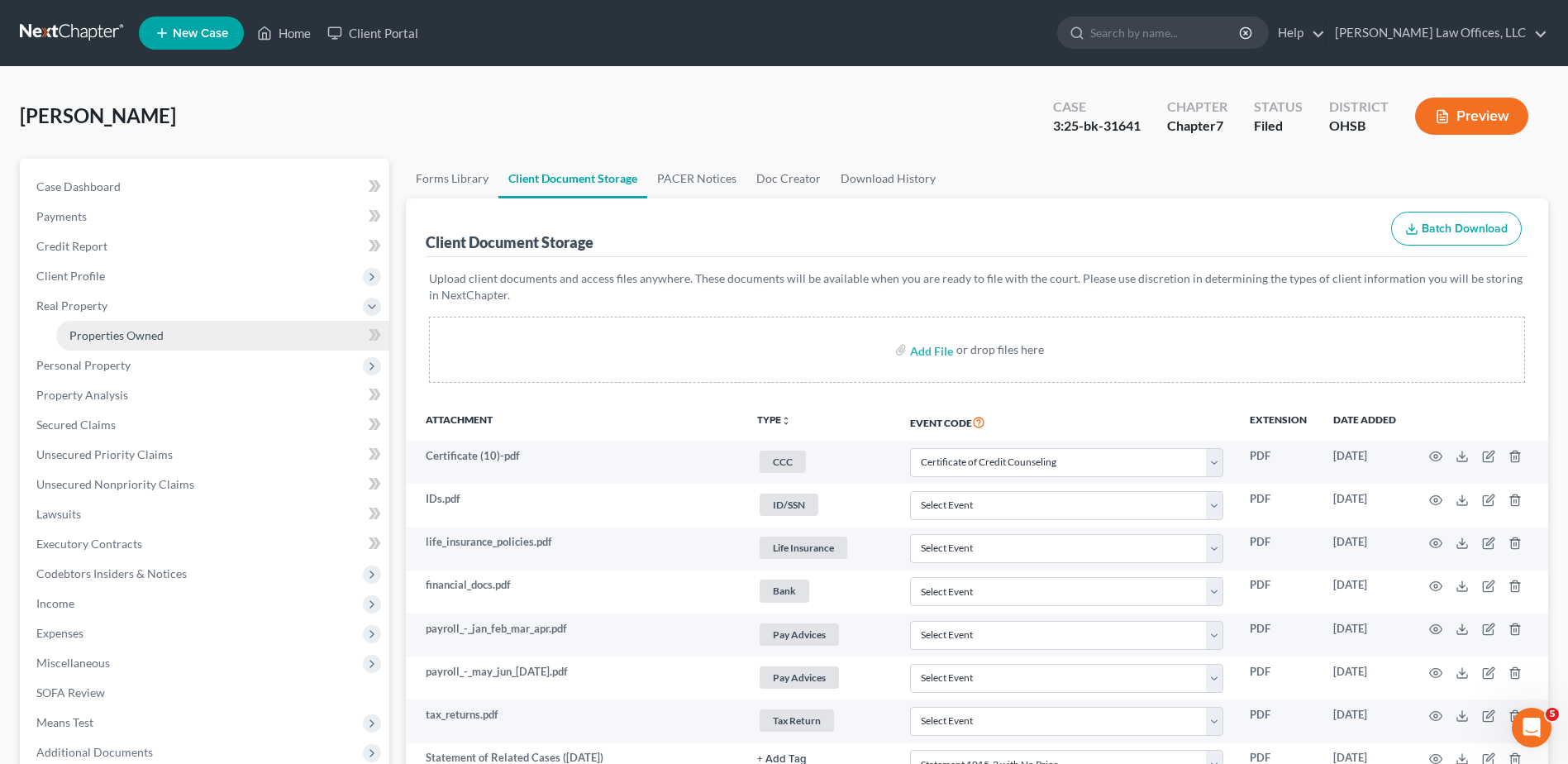
click at [88, 335] on span "Properties Owned" at bounding box center [117, 335] width 94 height 14
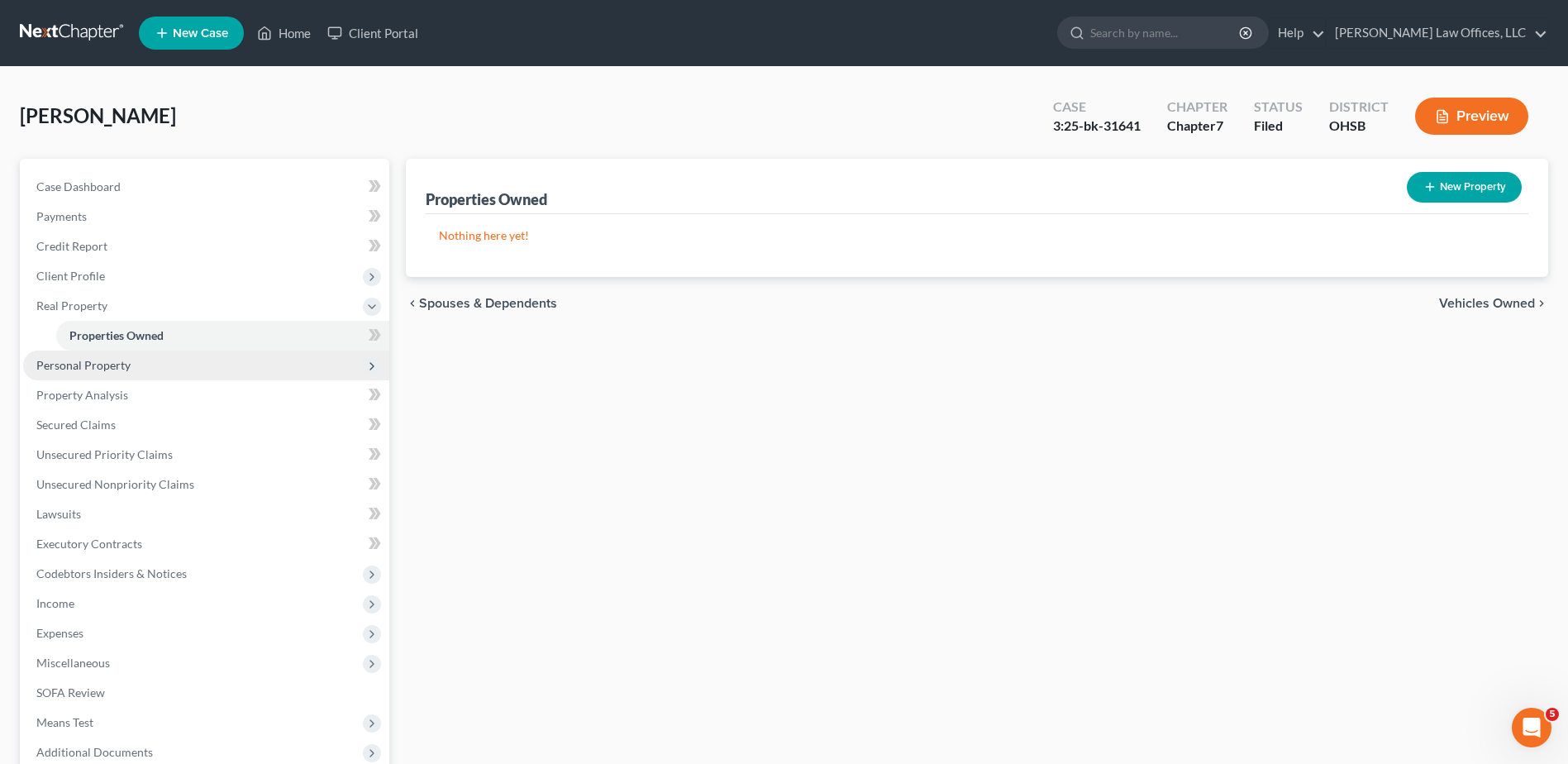
click at [83, 363] on span "Personal Property" at bounding box center [83, 365] width 94 height 14
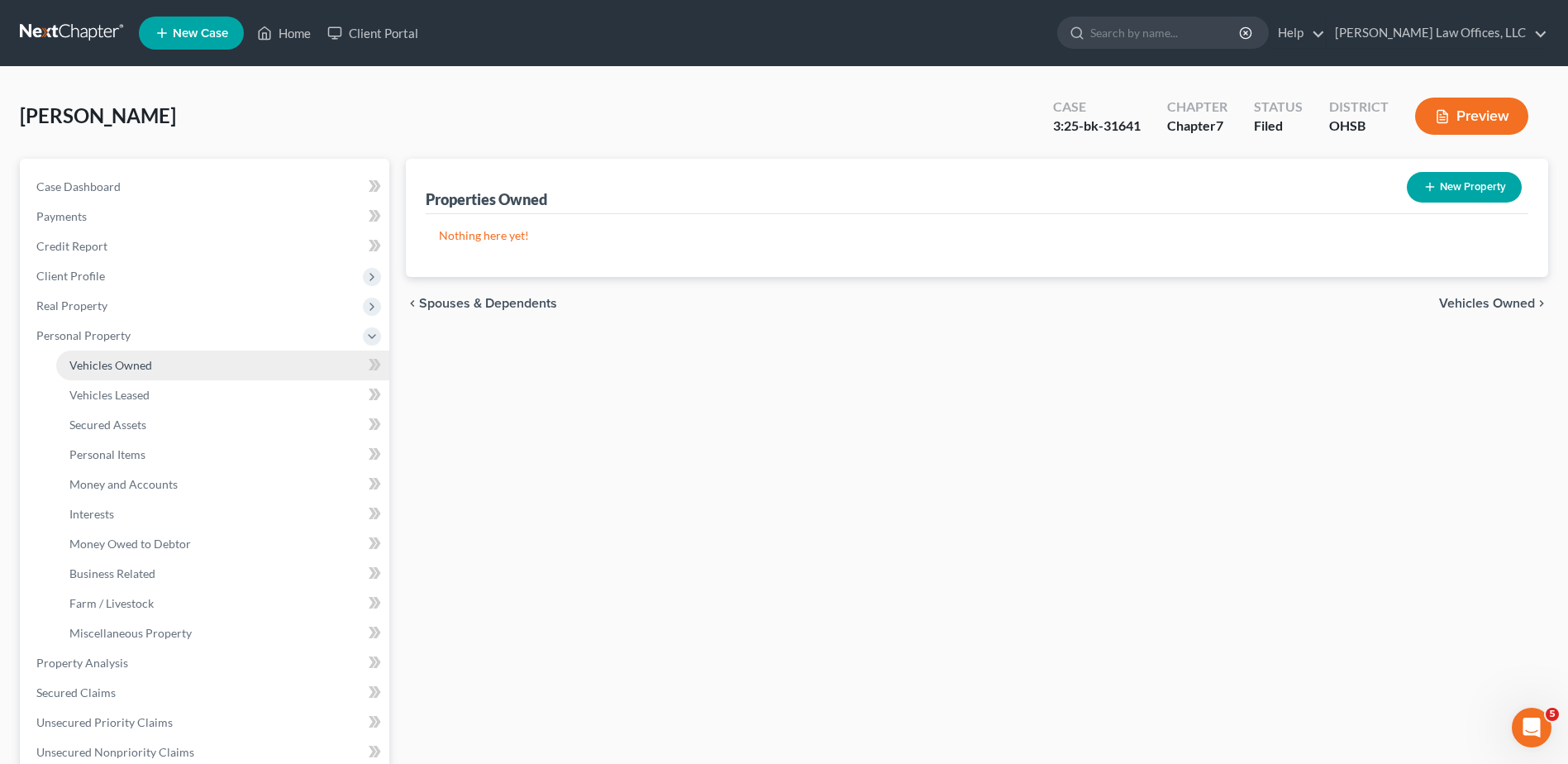
click at [93, 367] on span "Vehicles Owned" at bounding box center [111, 365] width 82 height 14
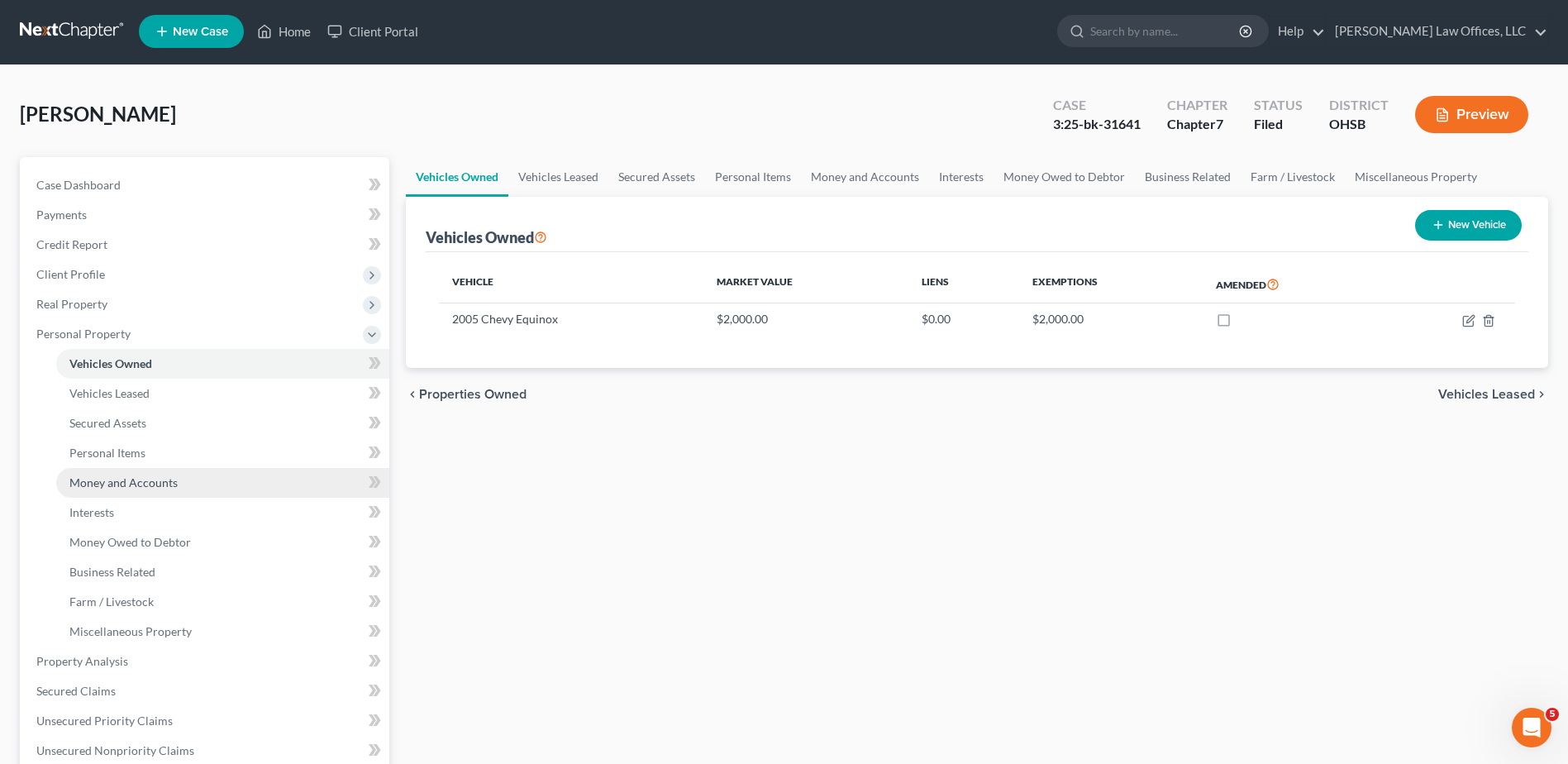
scroll to position [443, 0]
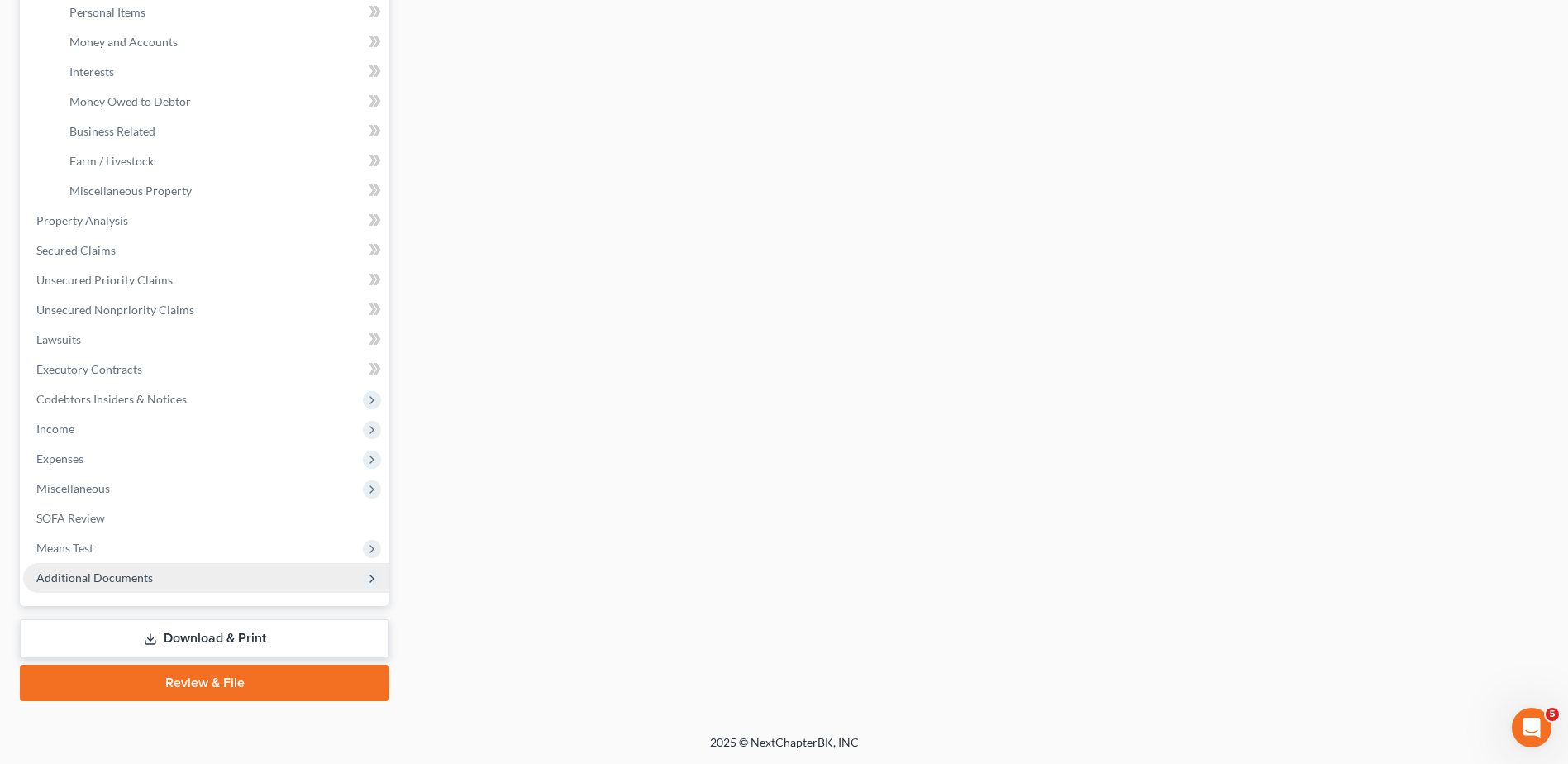
click at [77, 578] on span "Additional Documents" at bounding box center [94, 577] width 117 height 14
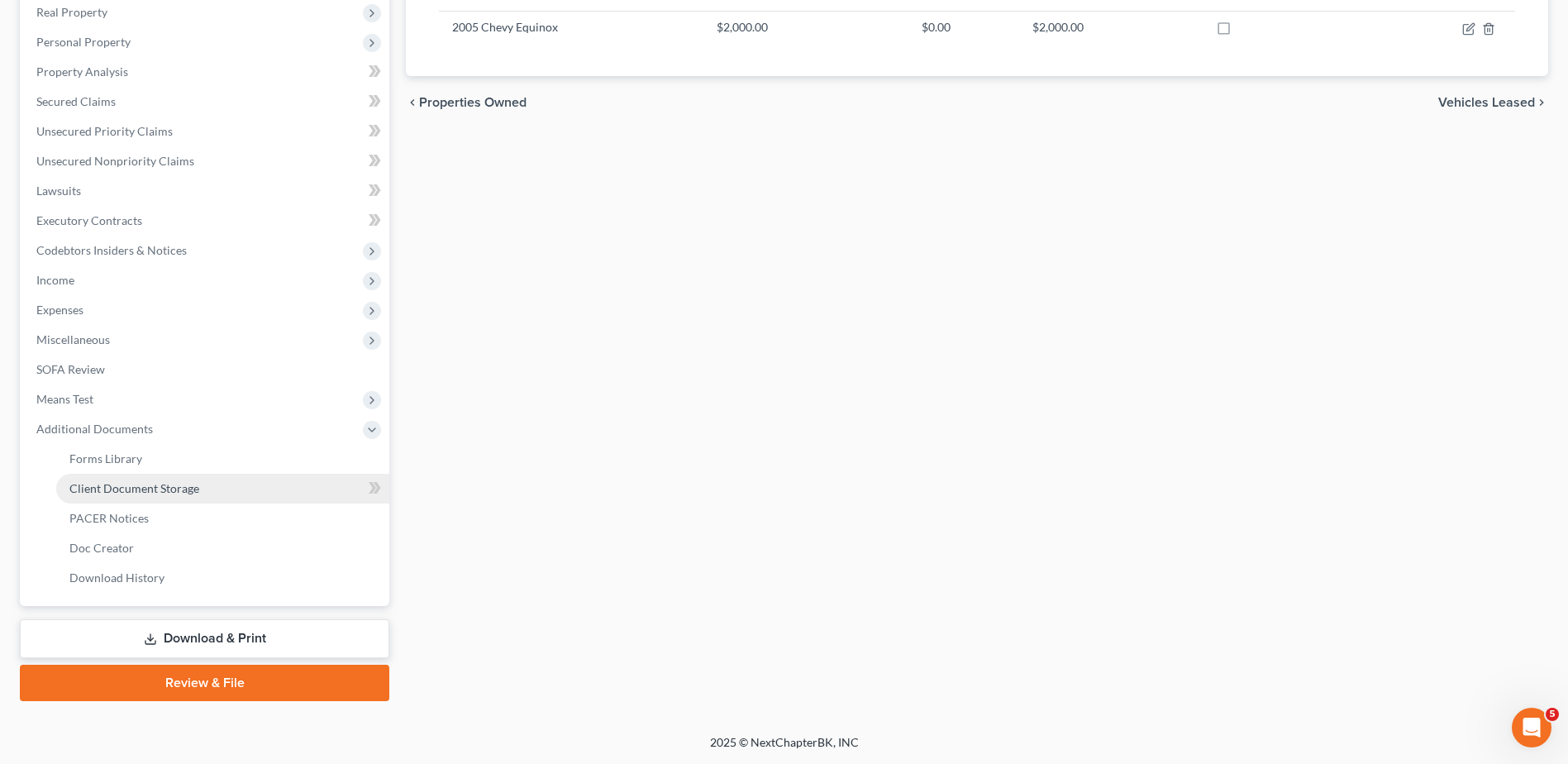
click at [126, 486] on span "Client Document Storage" at bounding box center [135, 488] width 130 height 14
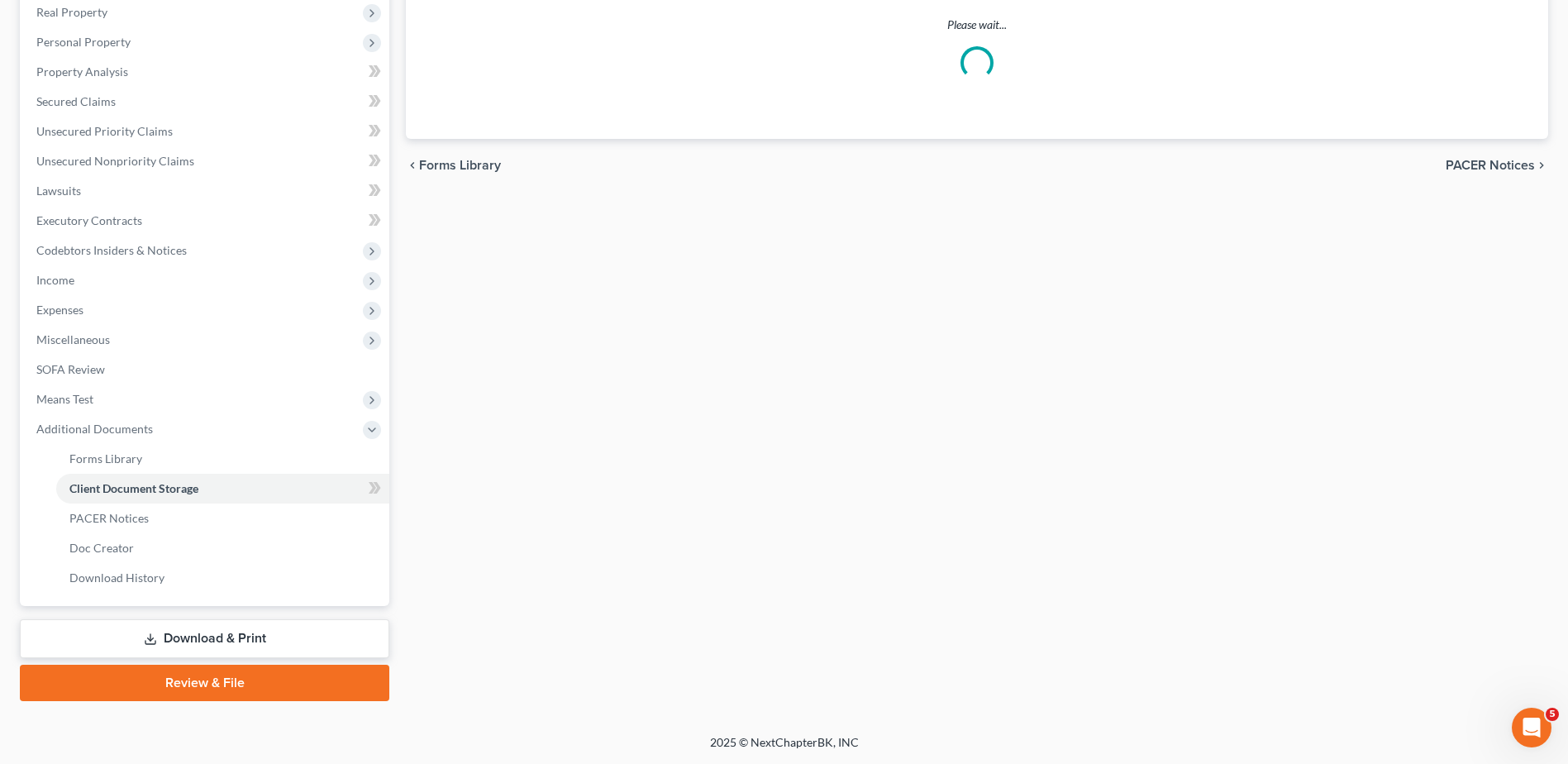
scroll to position [210, 0]
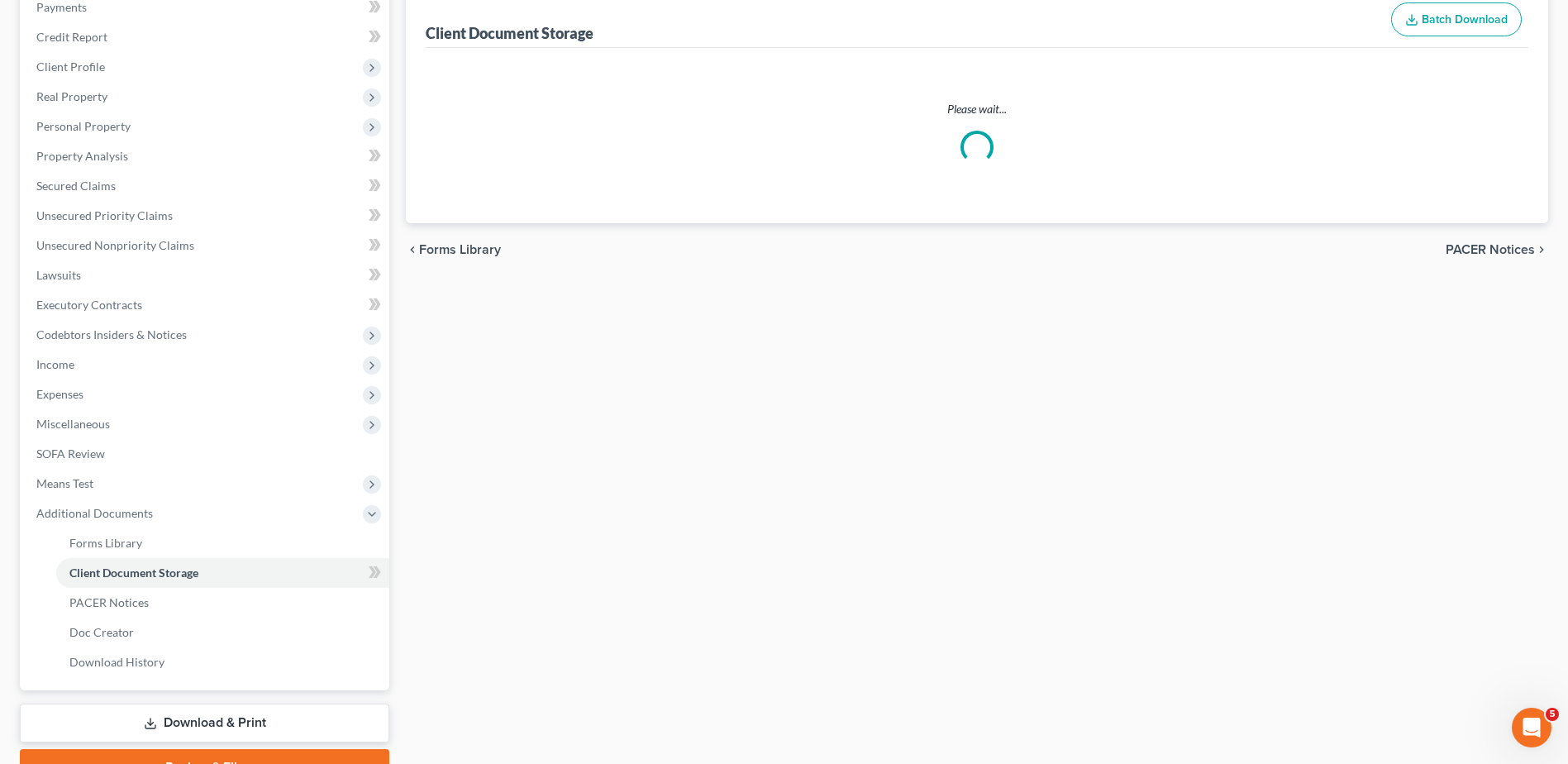
select select "7"
select select "52"
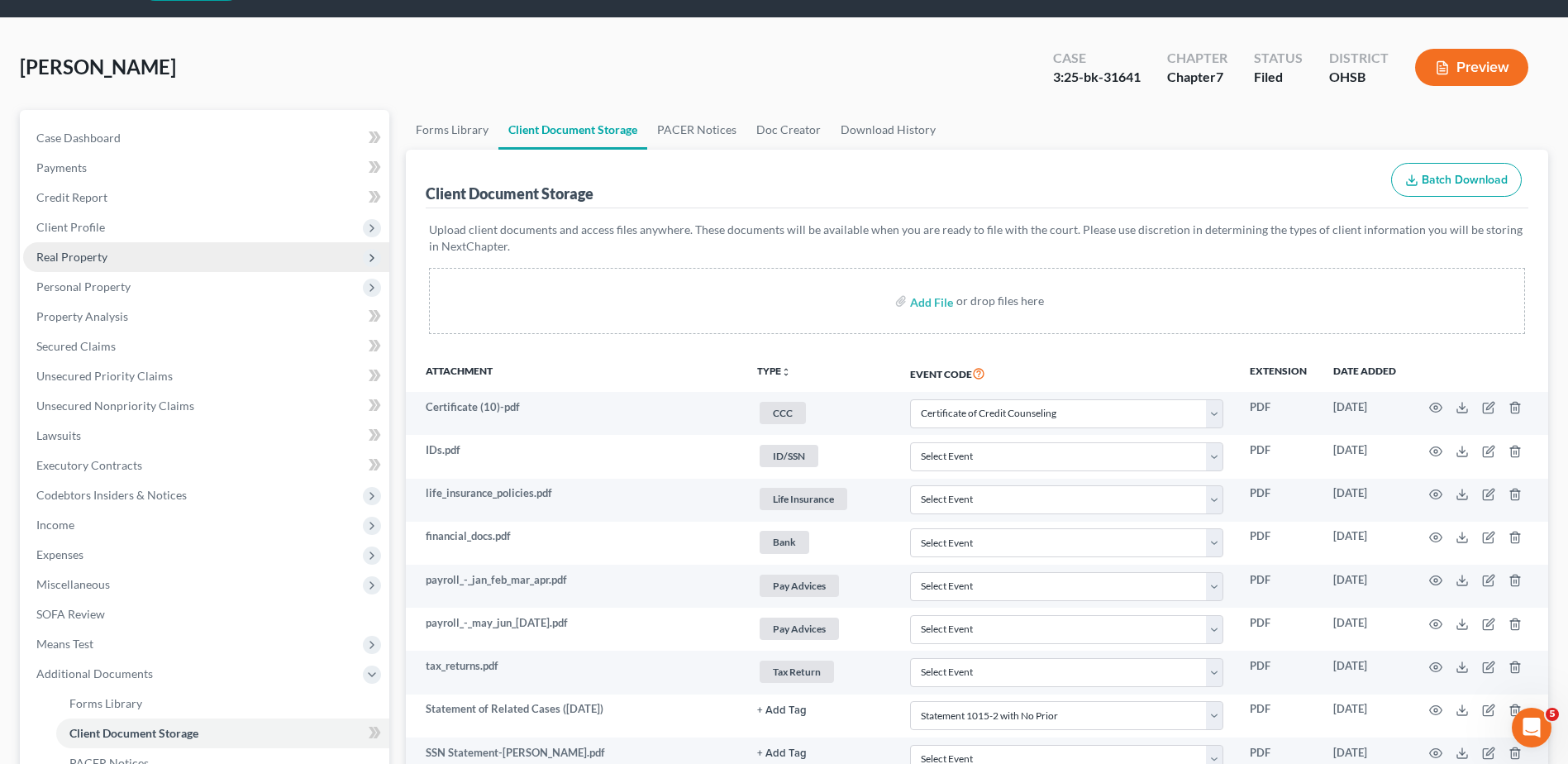
scroll to position [0, 0]
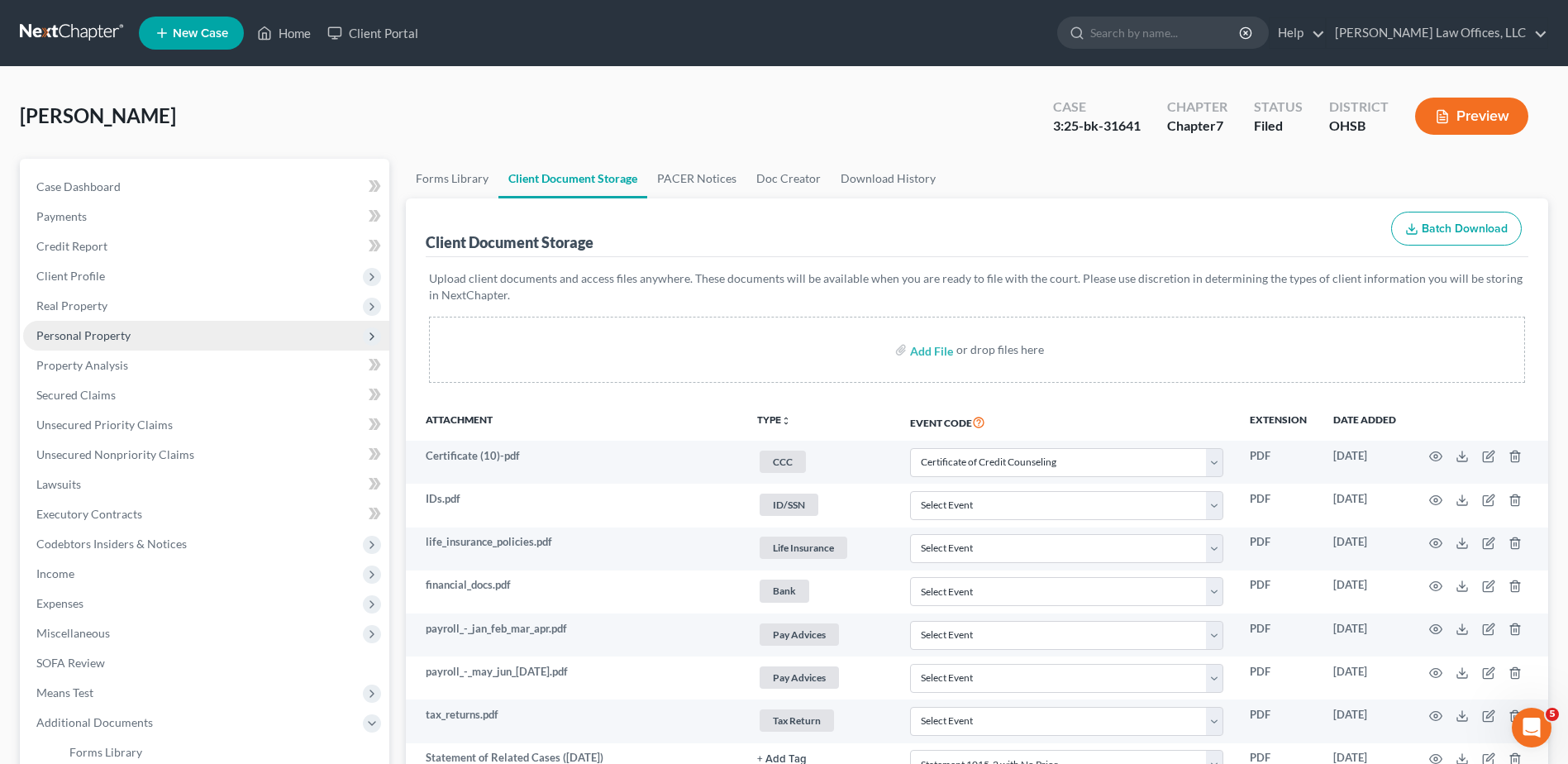
click at [89, 337] on span "Personal Property" at bounding box center [83, 335] width 94 height 14
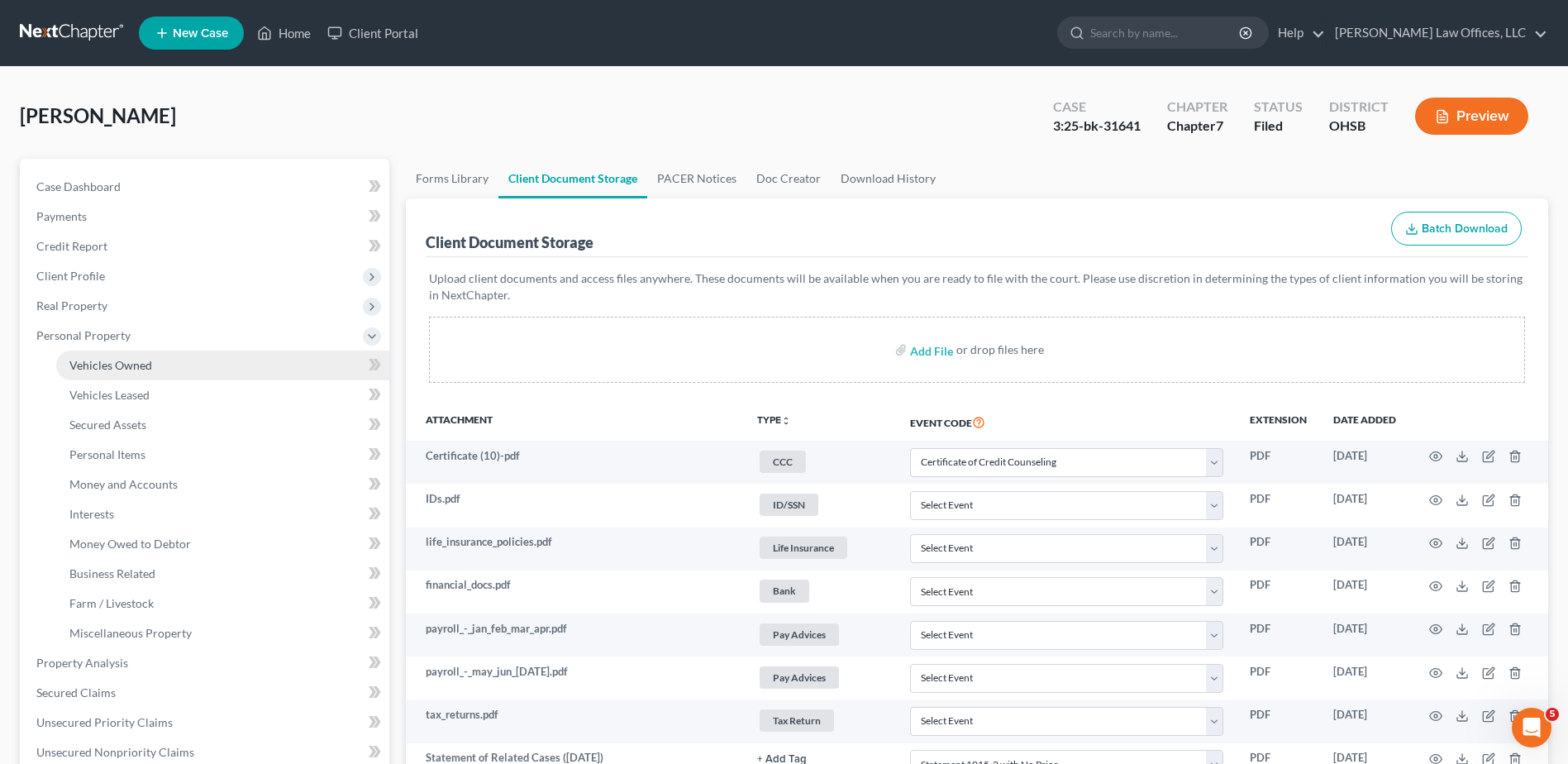
click at [99, 358] on span "Vehicles Owned" at bounding box center [111, 365] width 82 height 14
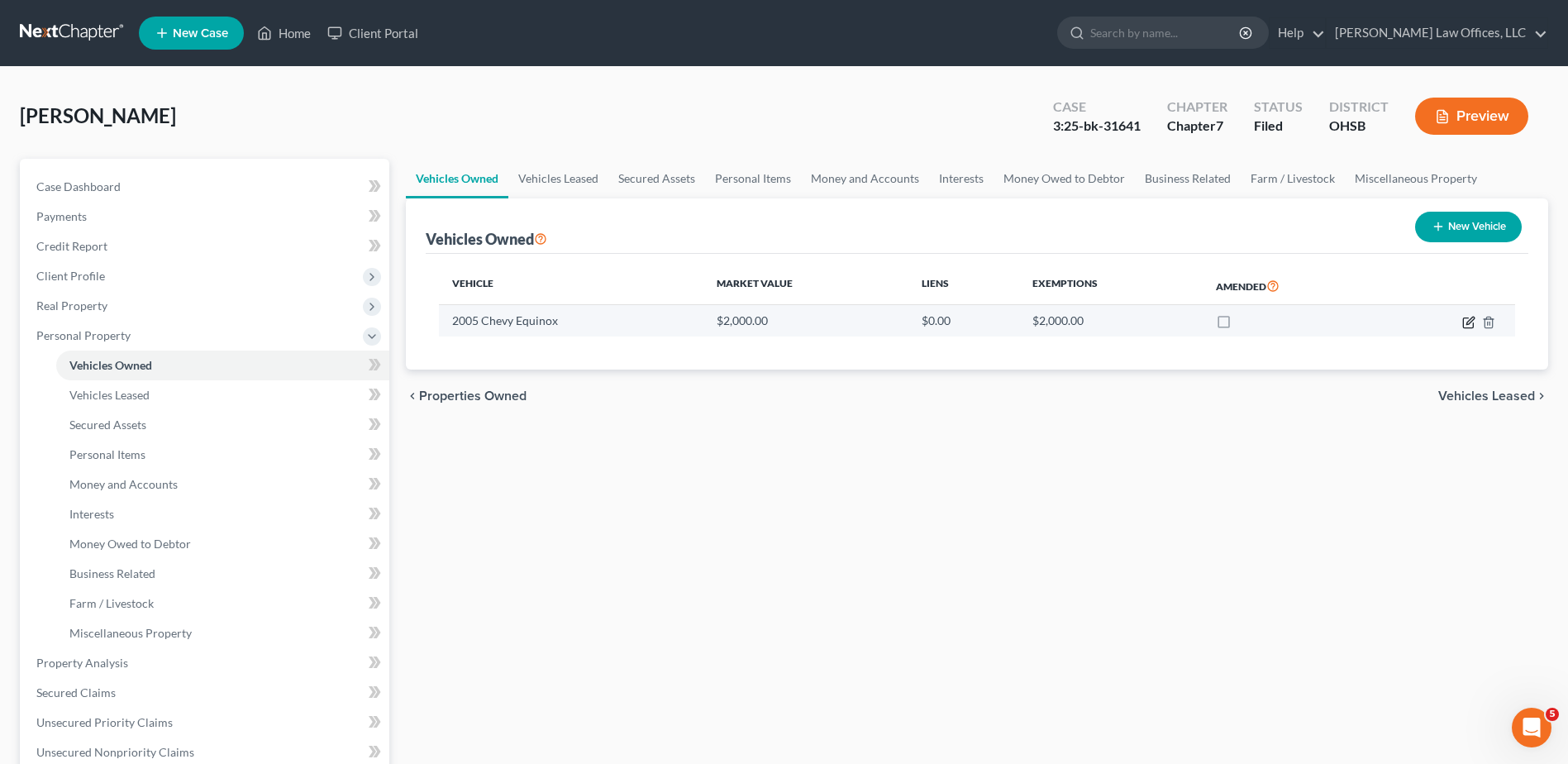
click at [1469, 320] on icon "button" at bounding box center [1470, 320] width 8 height 8
select select "0"
select select "21"
select select "3"
select select "0"
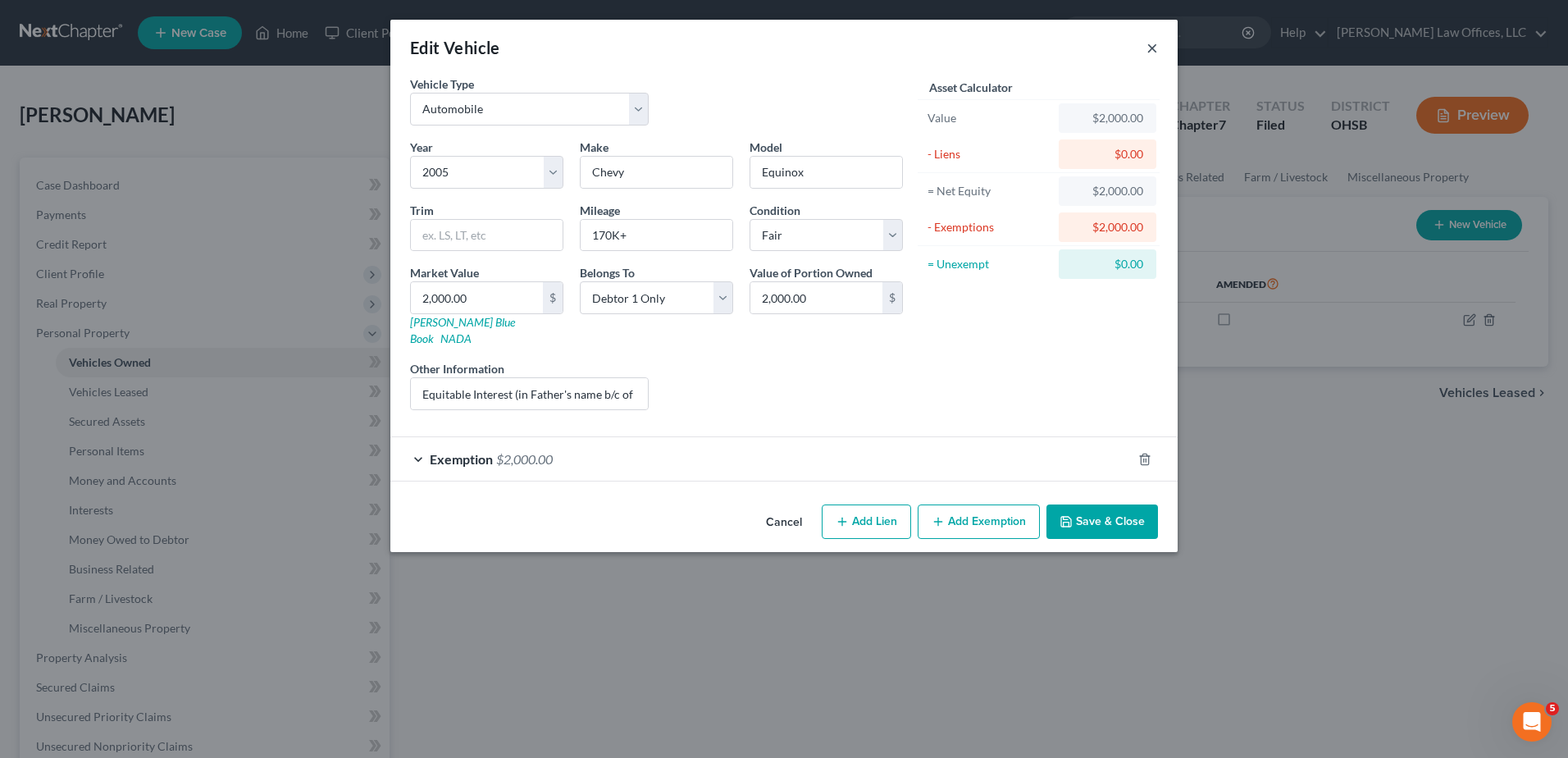
click at [1152, 48] on button "×" at bounding box center [1152, 48] width 12 height 20
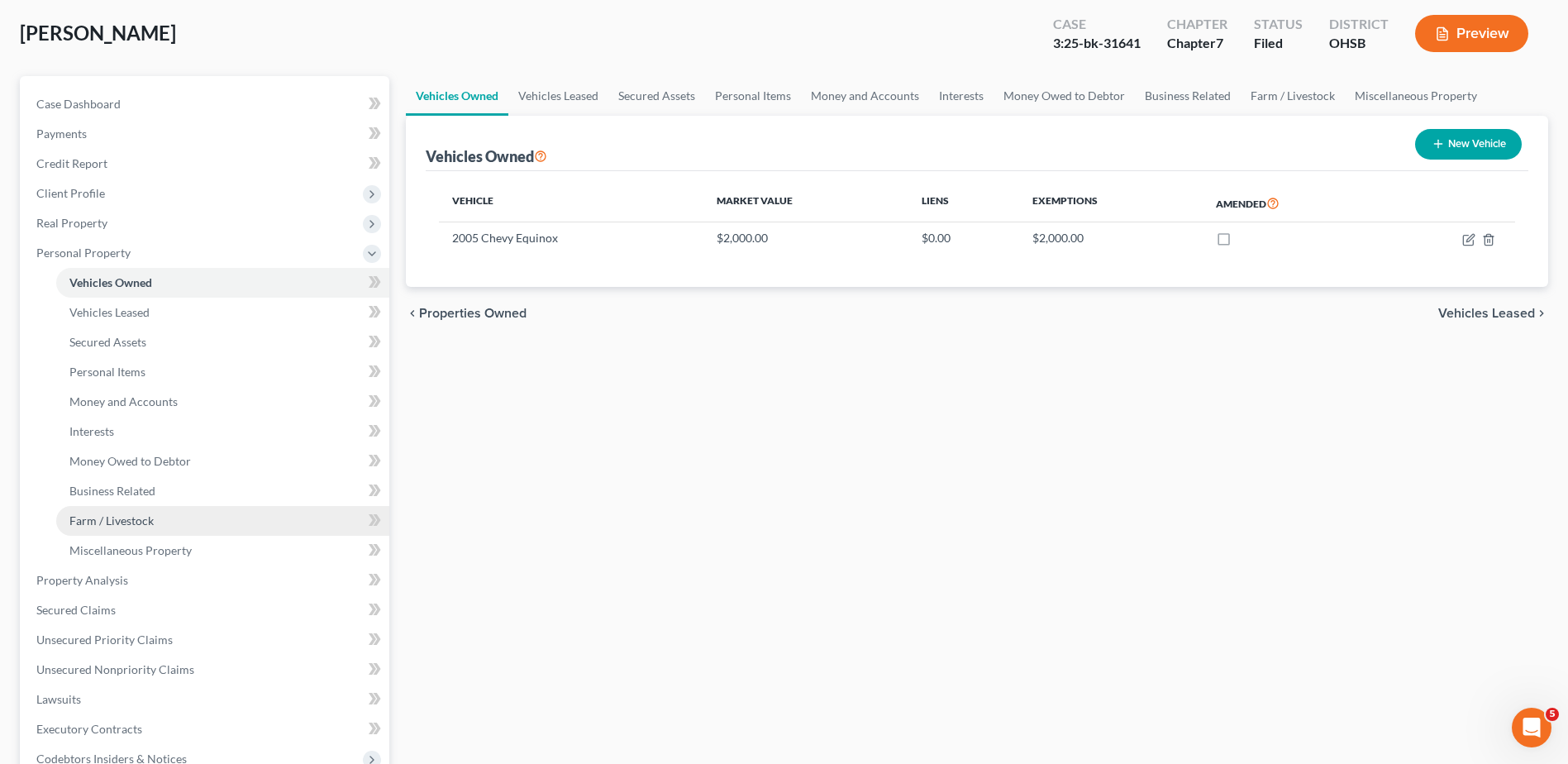
scroll to position [443, 0]
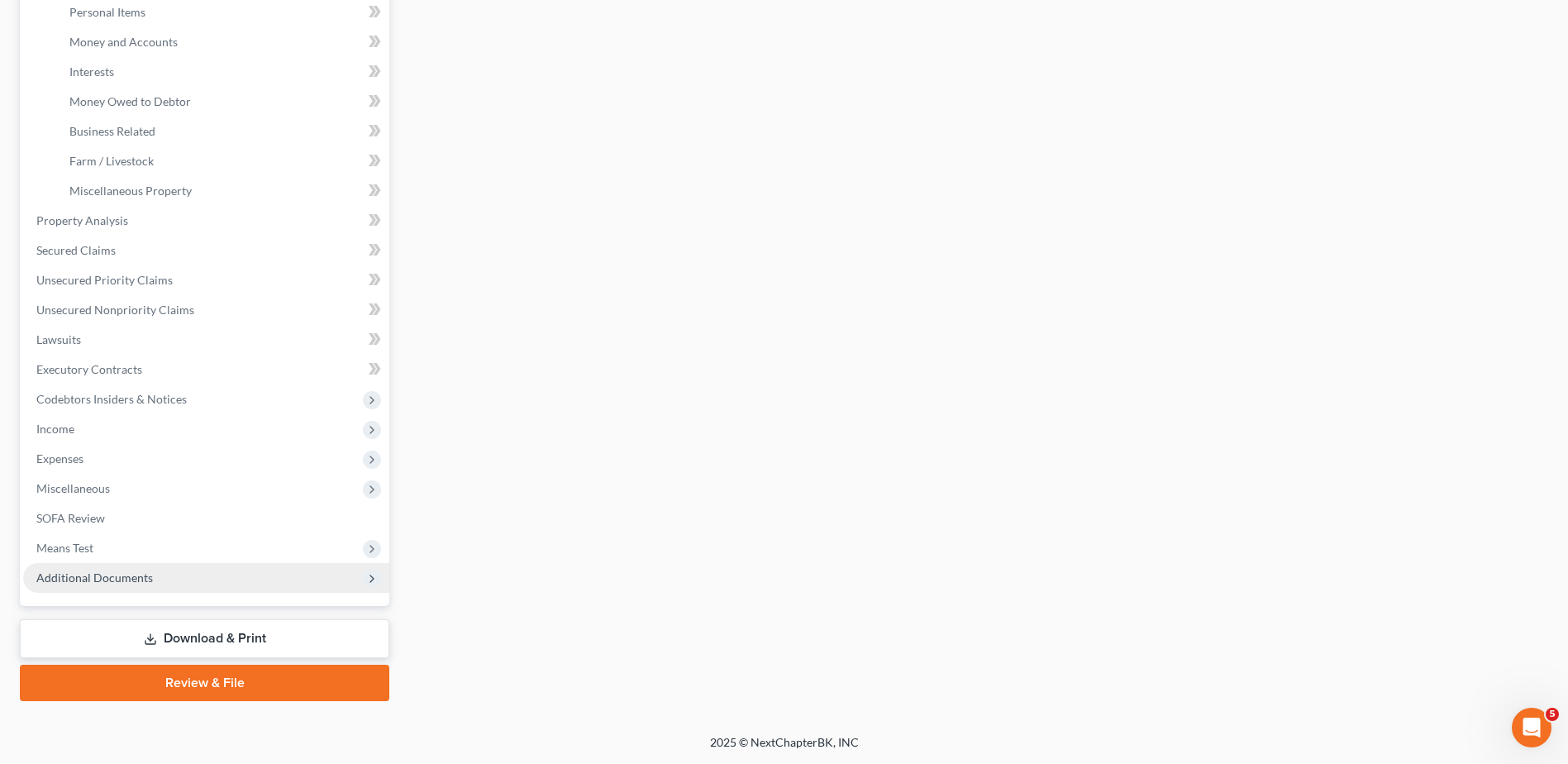
click at [120, 568] on span "Additional Documents" at bounding box center [206, 577] width 366 height 29
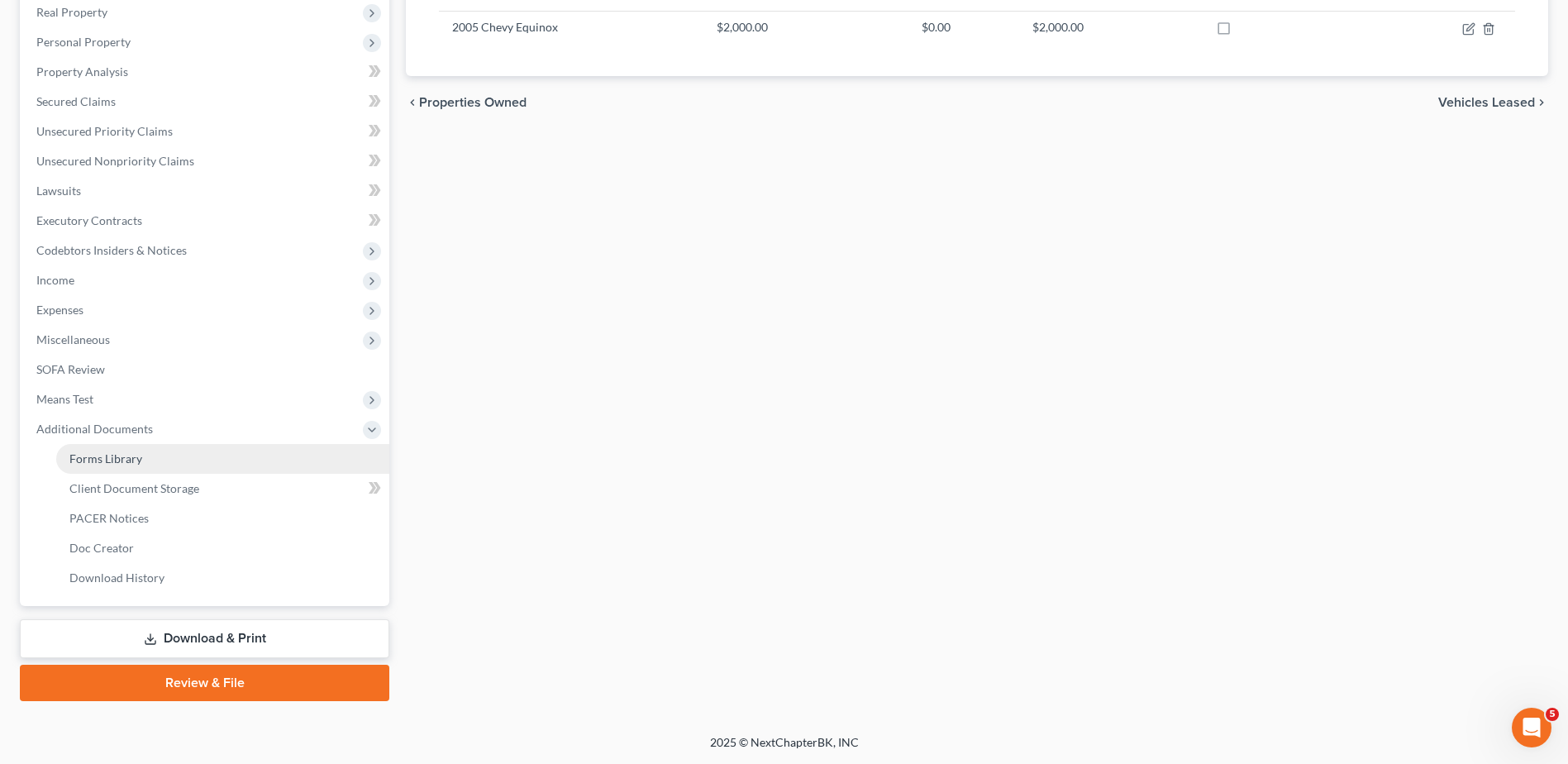
click at [143, 472] on link "Forms Library" at bounding box center [223, 459] width 333 height 29
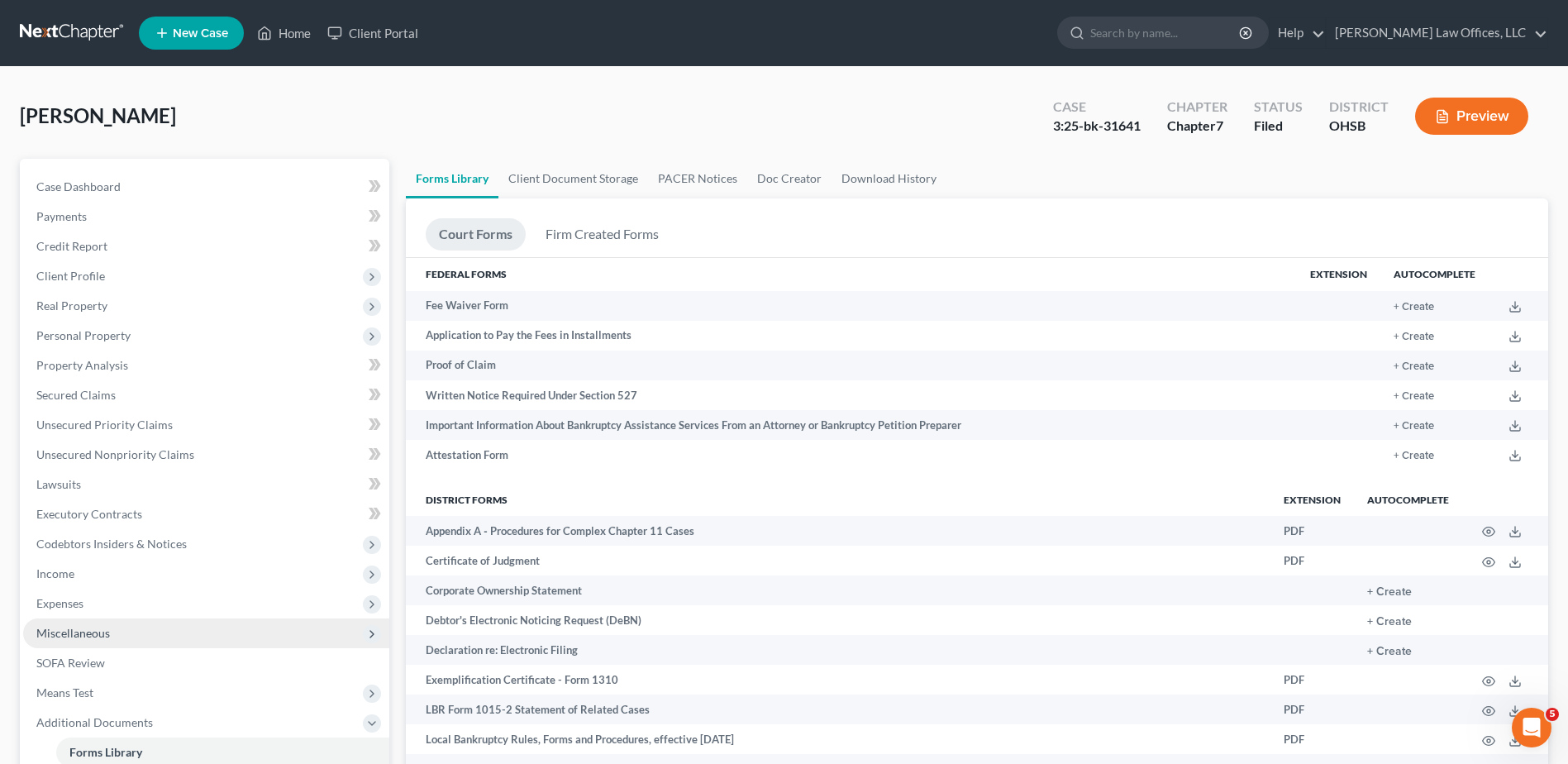
scroll to position [413, 0]
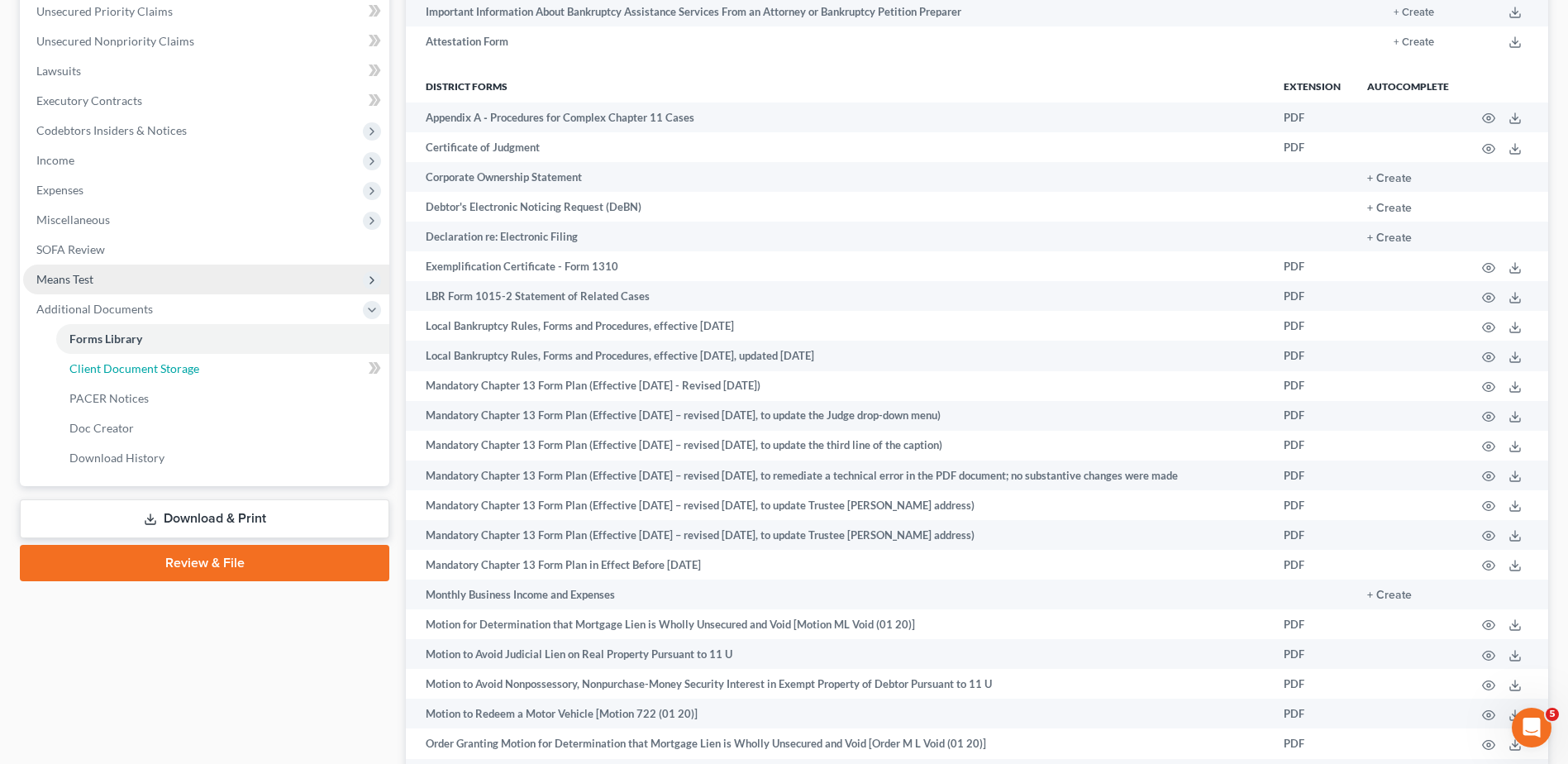
click at [159, 370] on span "Client Document Storage" at bounding box center [135, 368] width 130 height 14
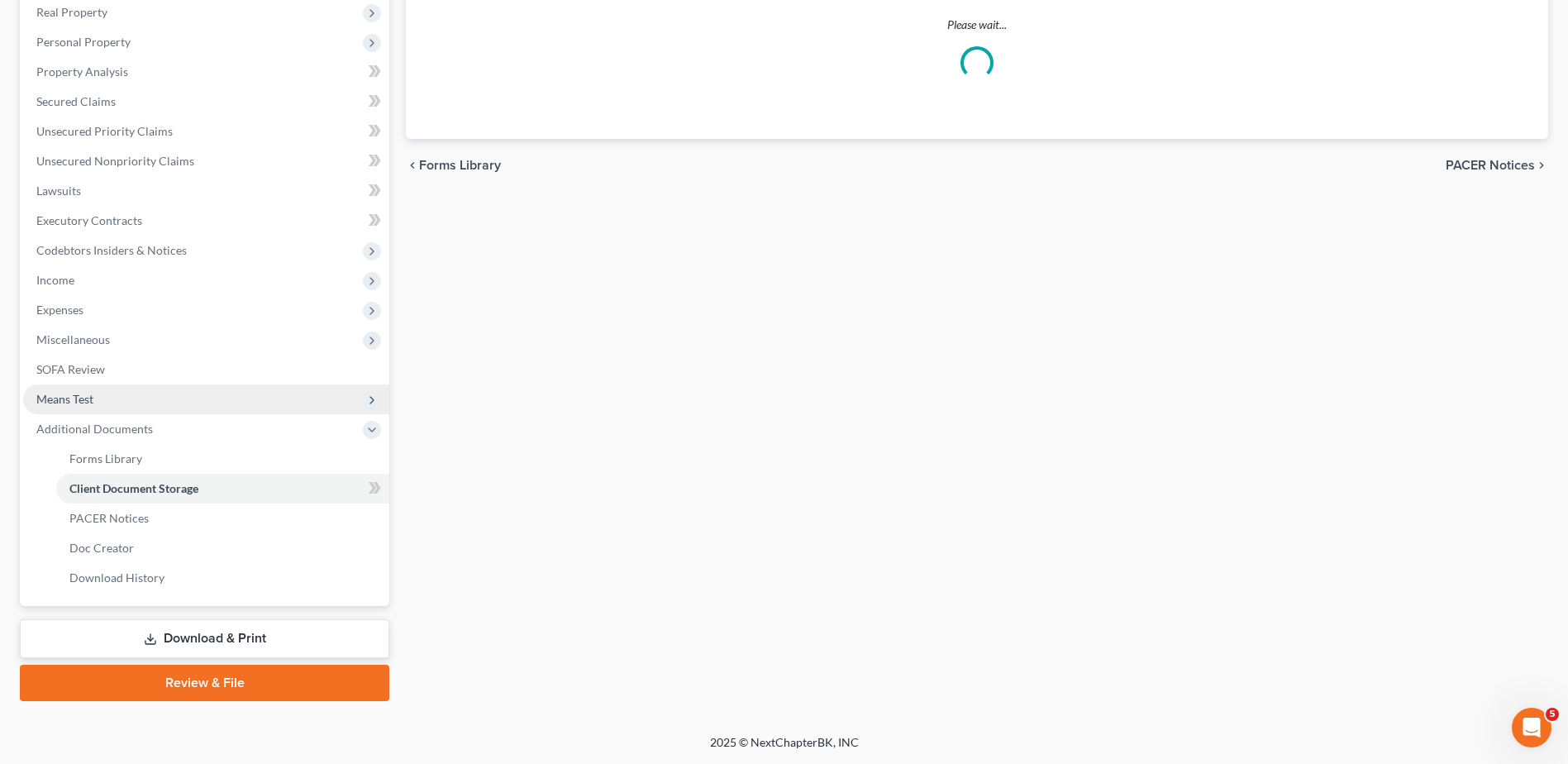
scroll to position [231, 0]
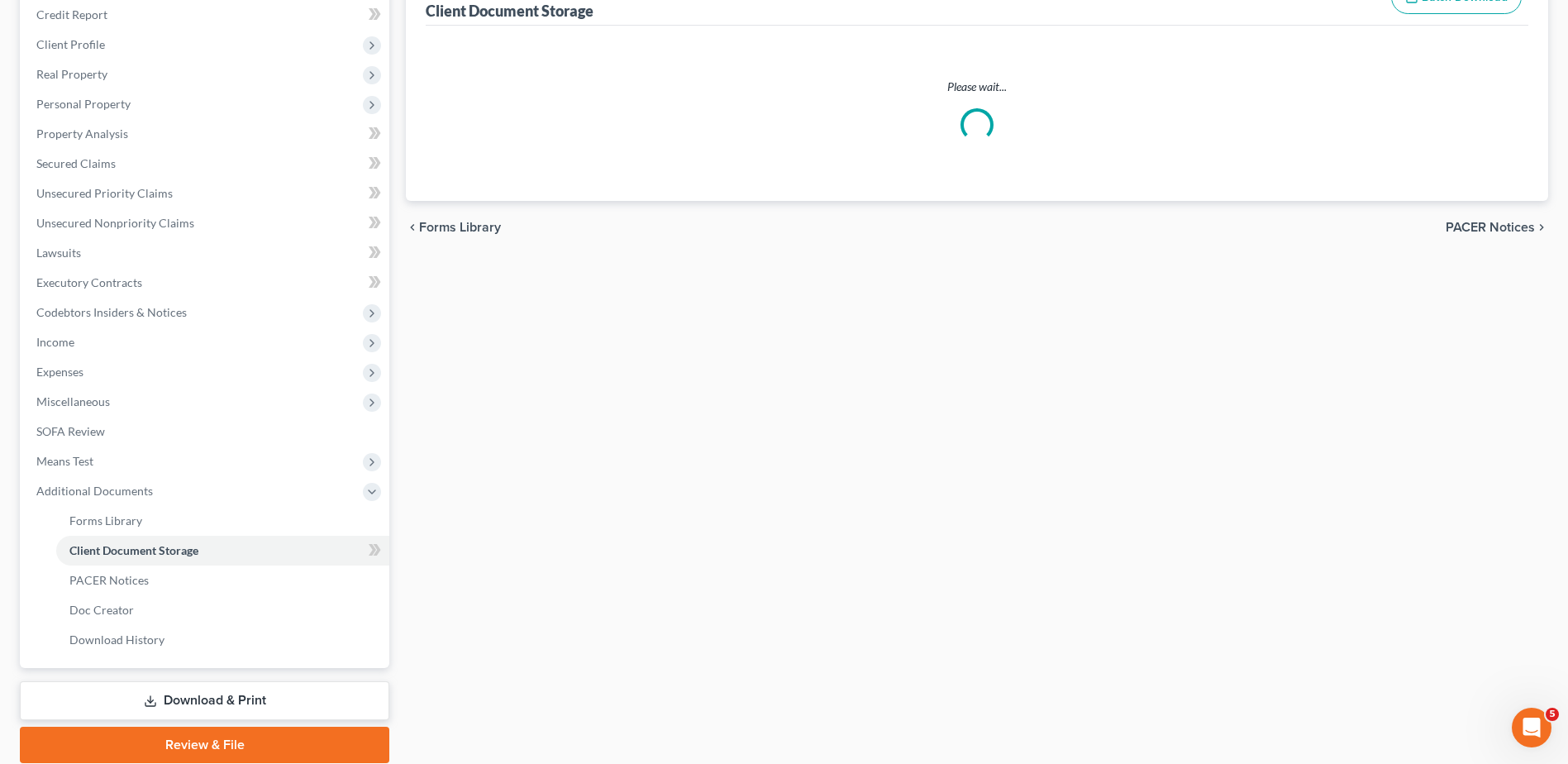
select select "7"
select select "52"
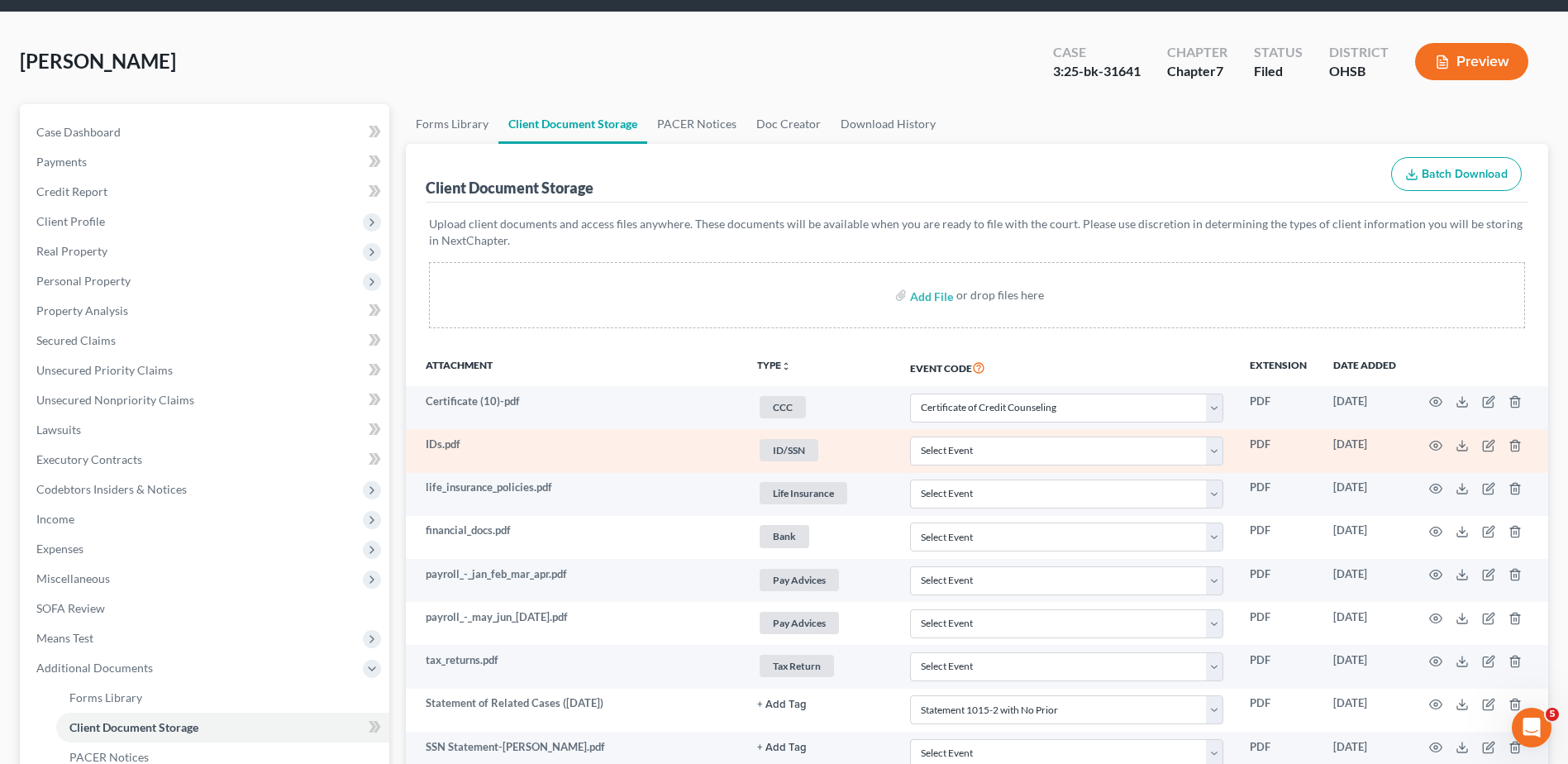
scroll to position [82, 0]
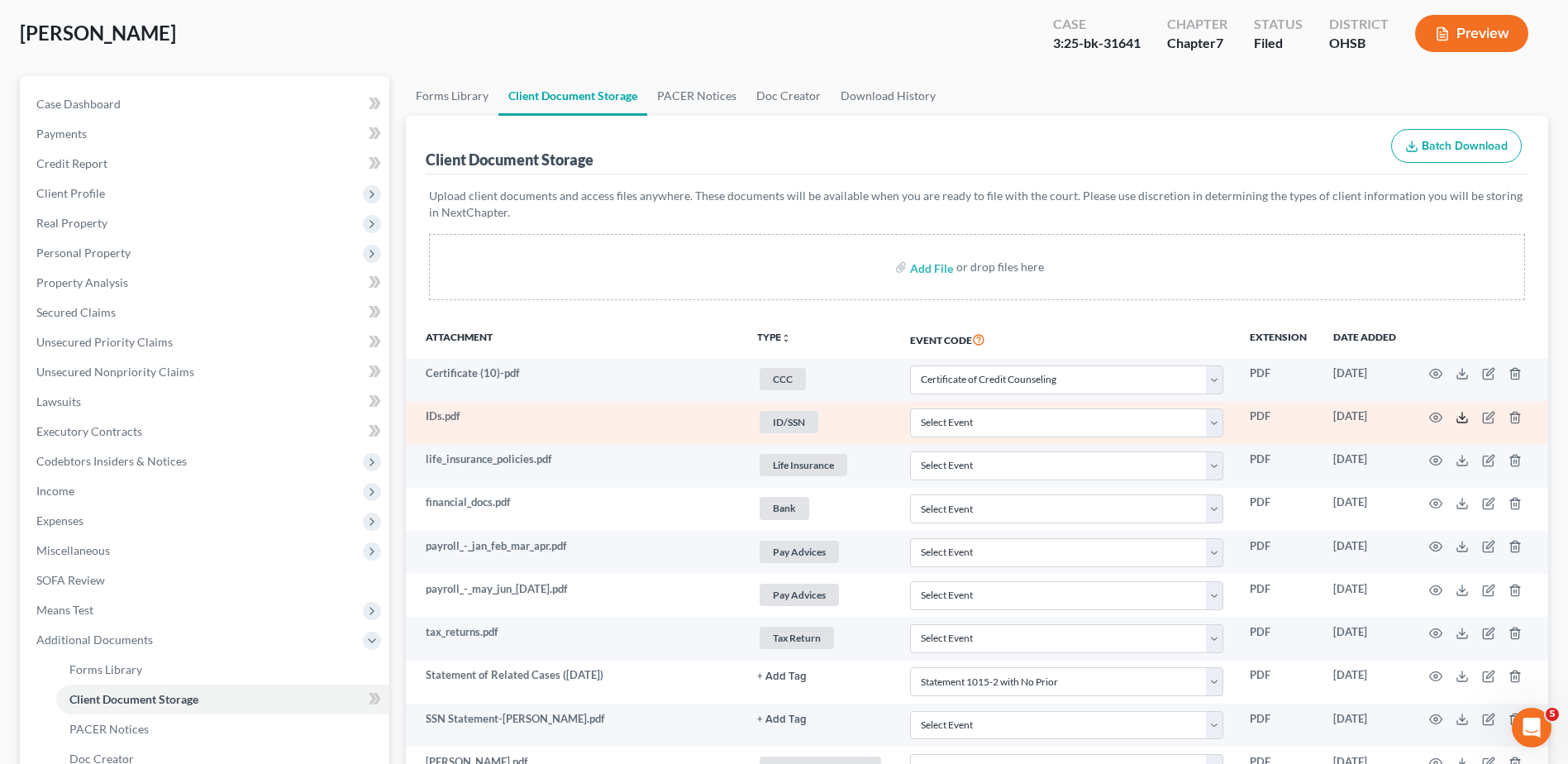
click at [1460, 420] on icon at bounding box center [1462, 417] width 13 height 13
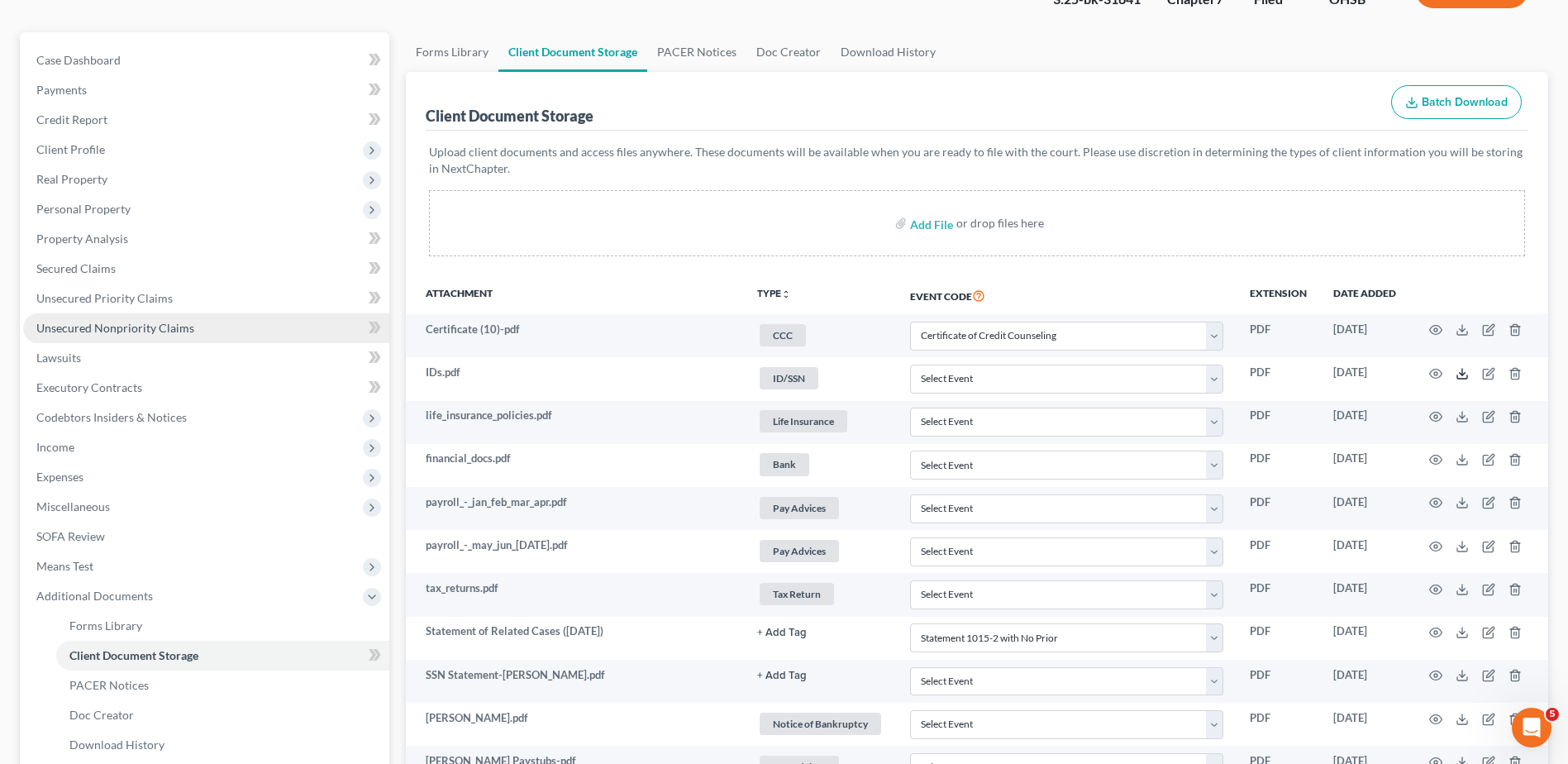
scroll to position [119, 0]
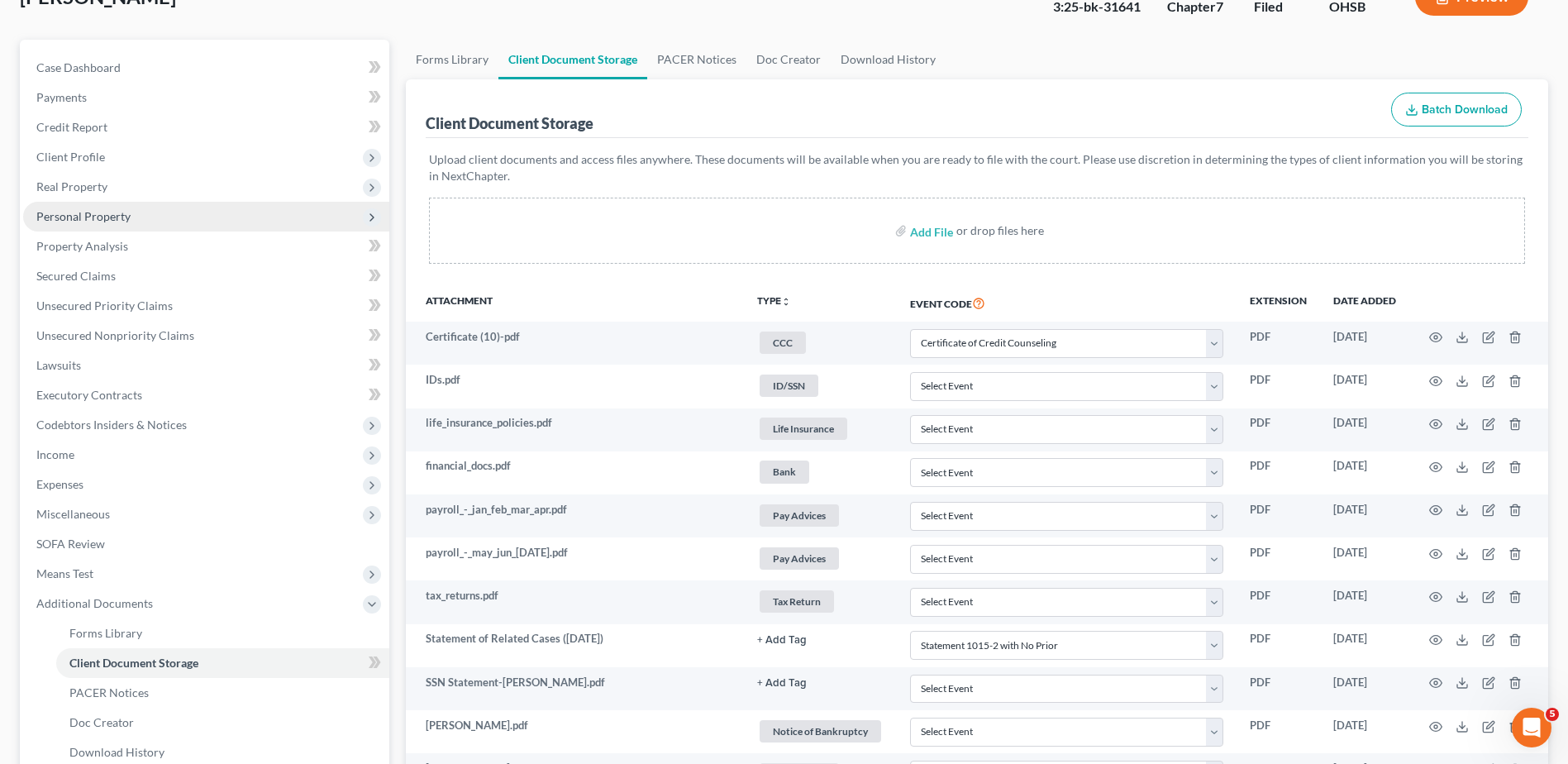
click at [109, 215] on span "Personal Property" at bounding box center [83, 216] width 94 height 14
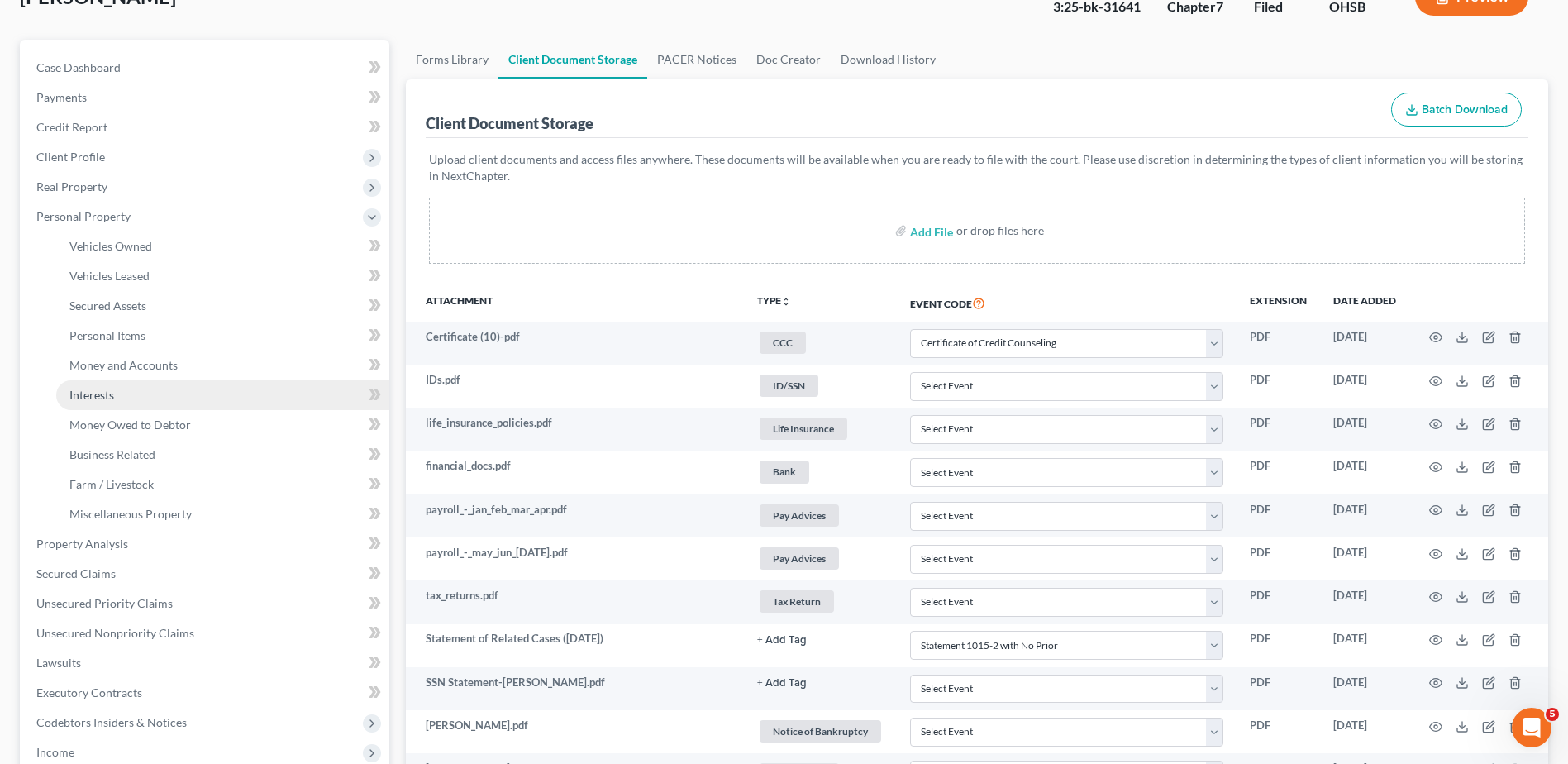
click at [109, 395] on span "Interests" at bounding box center [92, 395] width 45 height 14
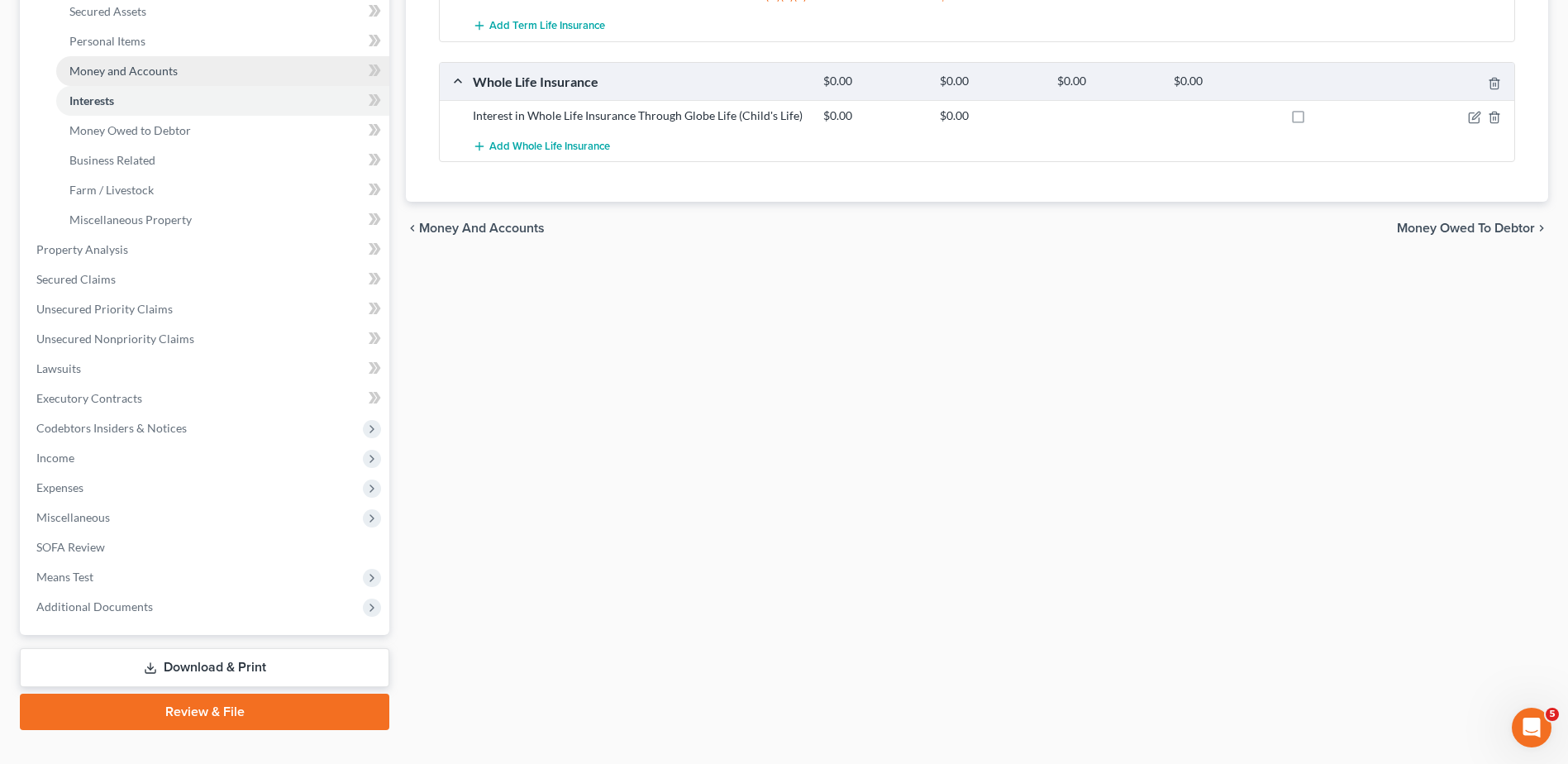
scroll to position [443, 0]
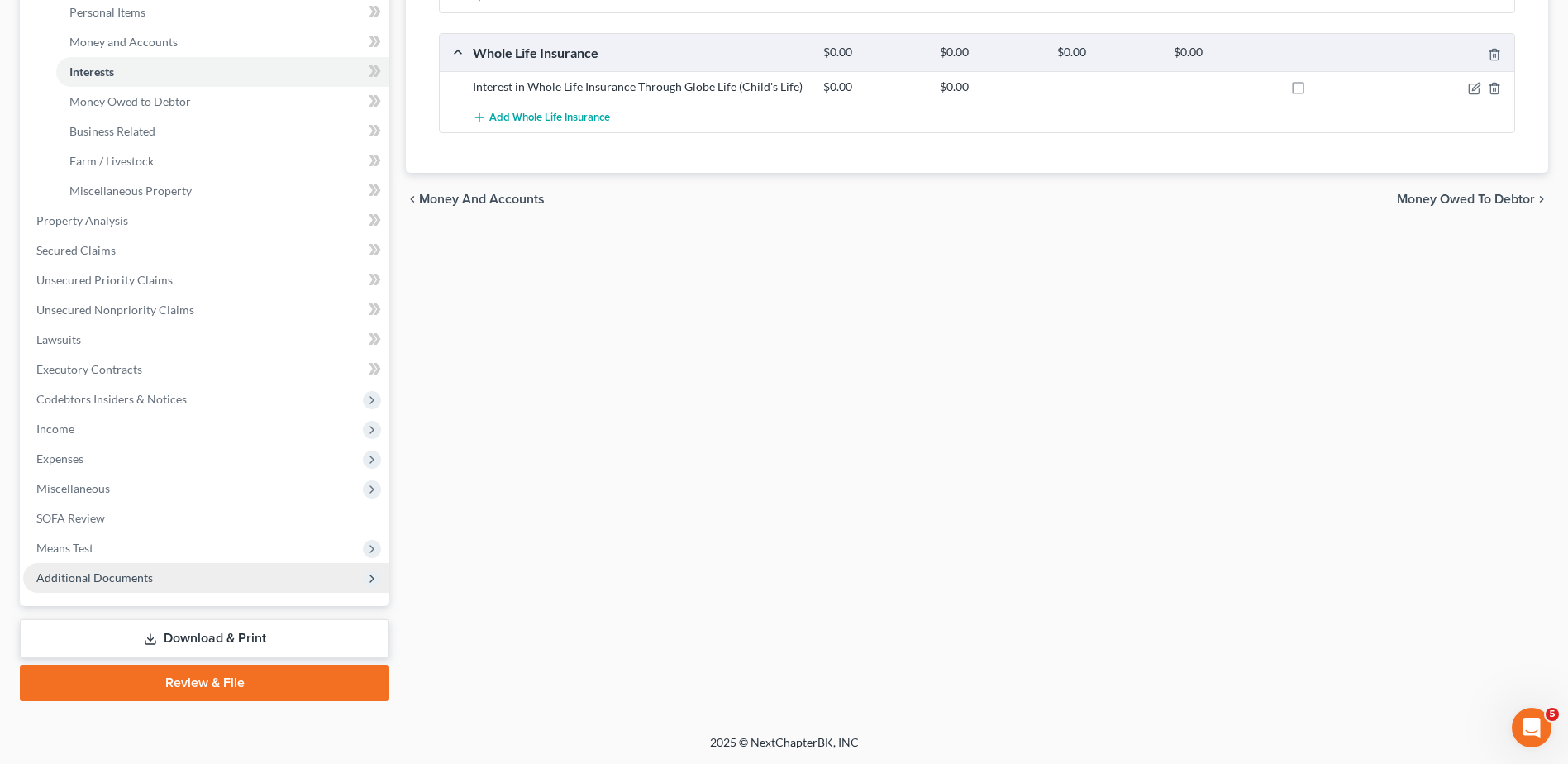
click at [135, 581] on span "Additional Documents" at bounding box center [94, 577] width 117 height 14
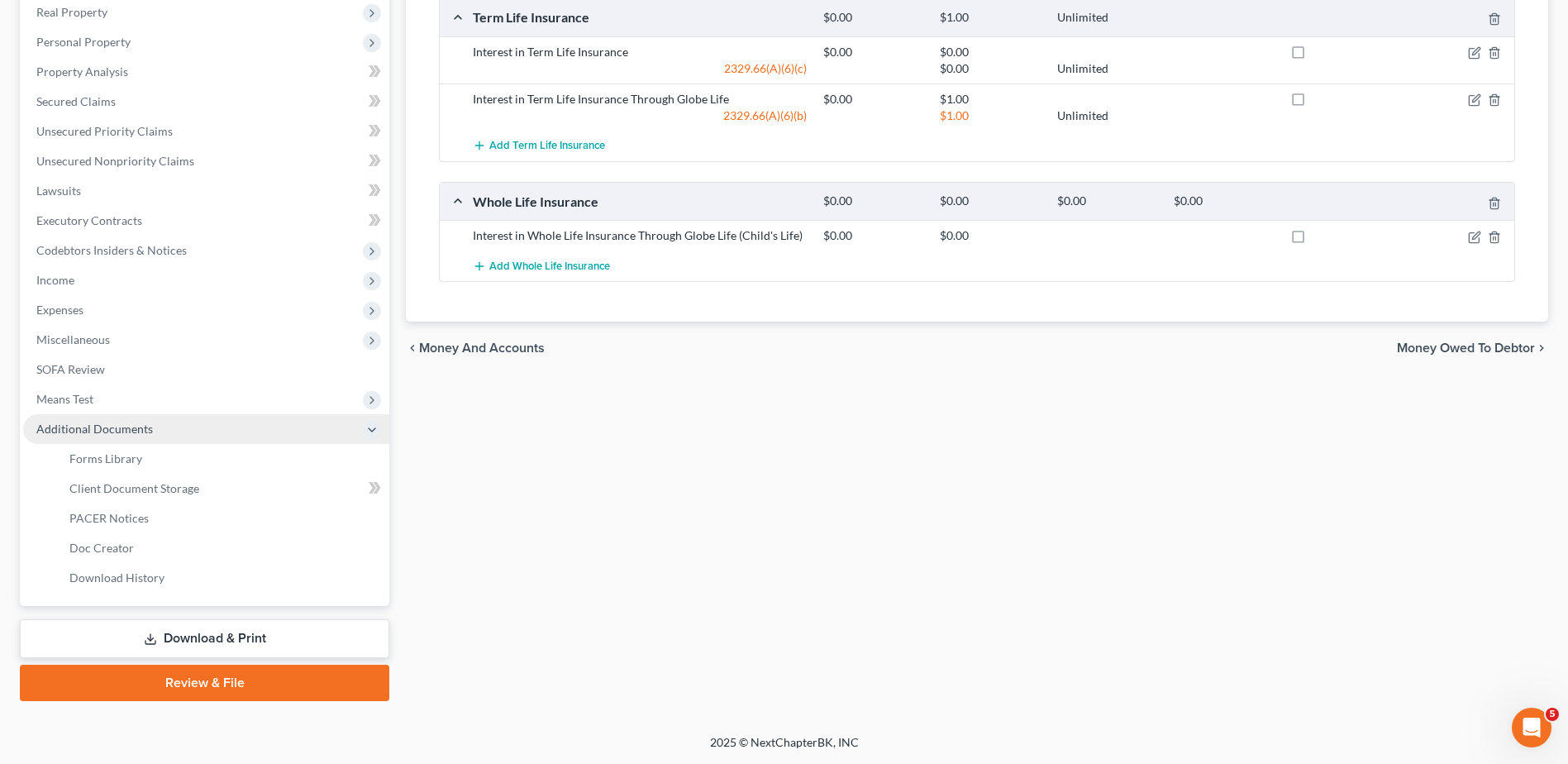
scroll to position [294, 0]
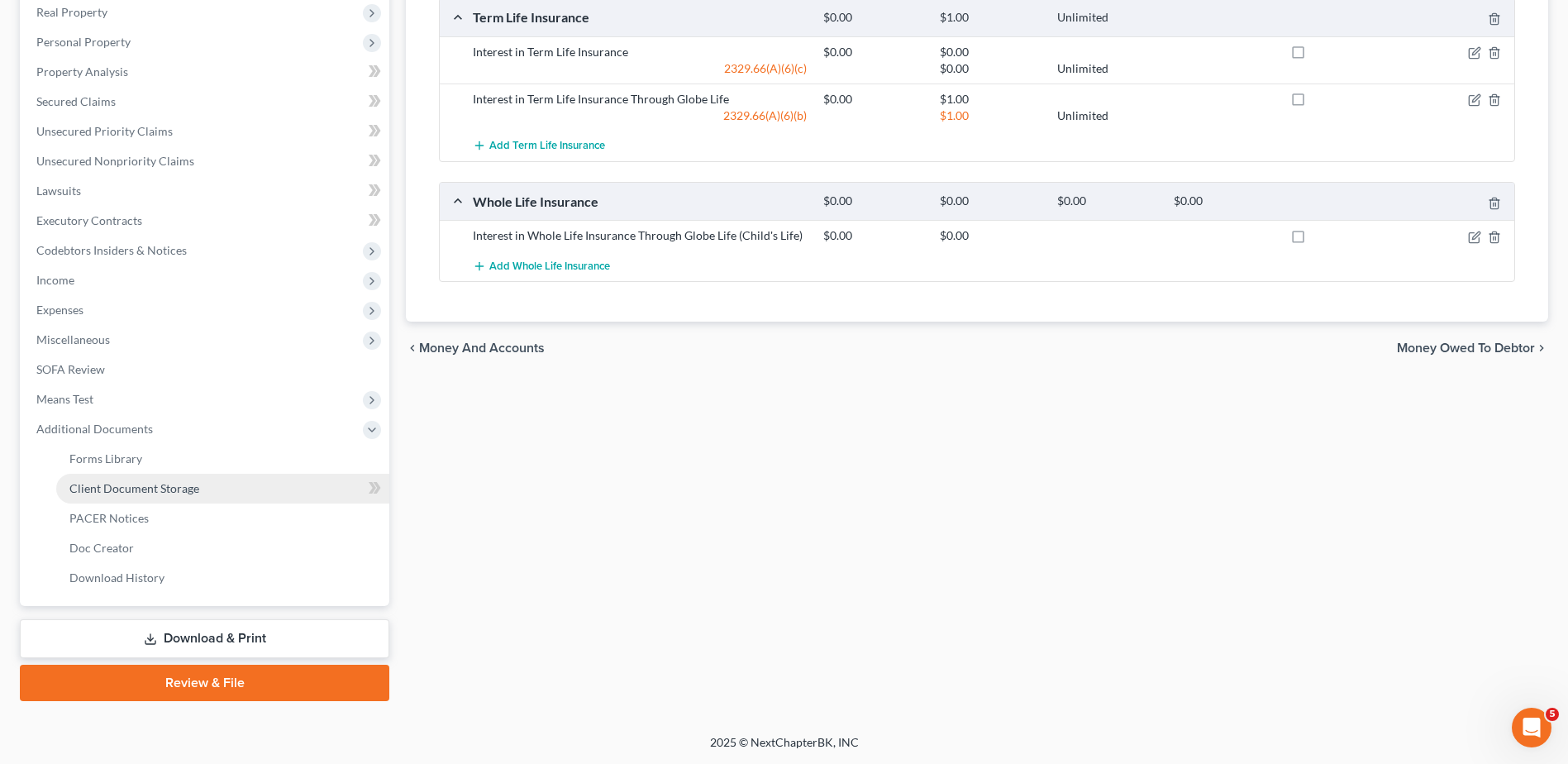
click at [162, 489] on span "Client Document Storage" at bounding box center [135, 488] width 130 height 14
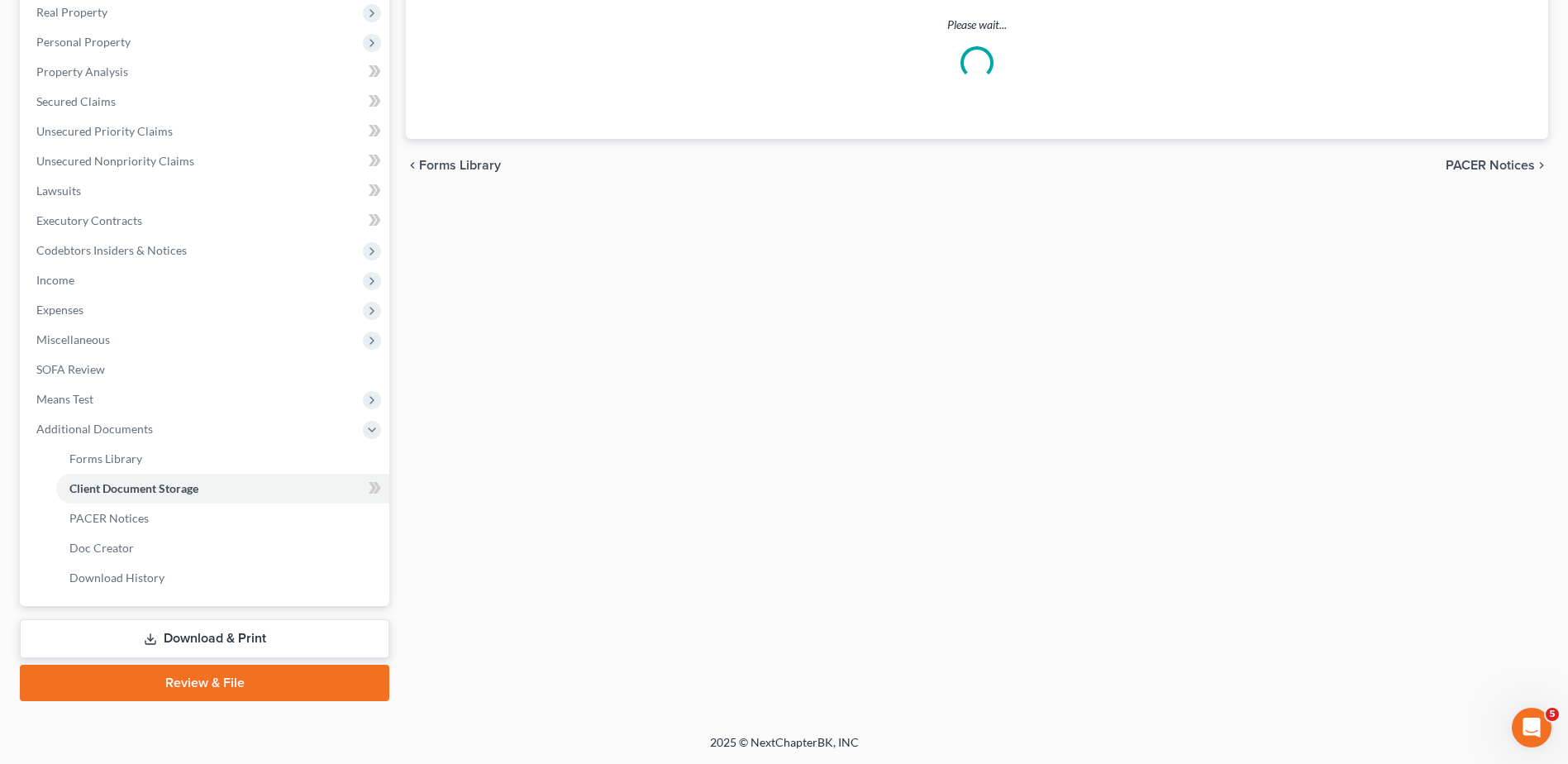
select select "7"
select select "52"
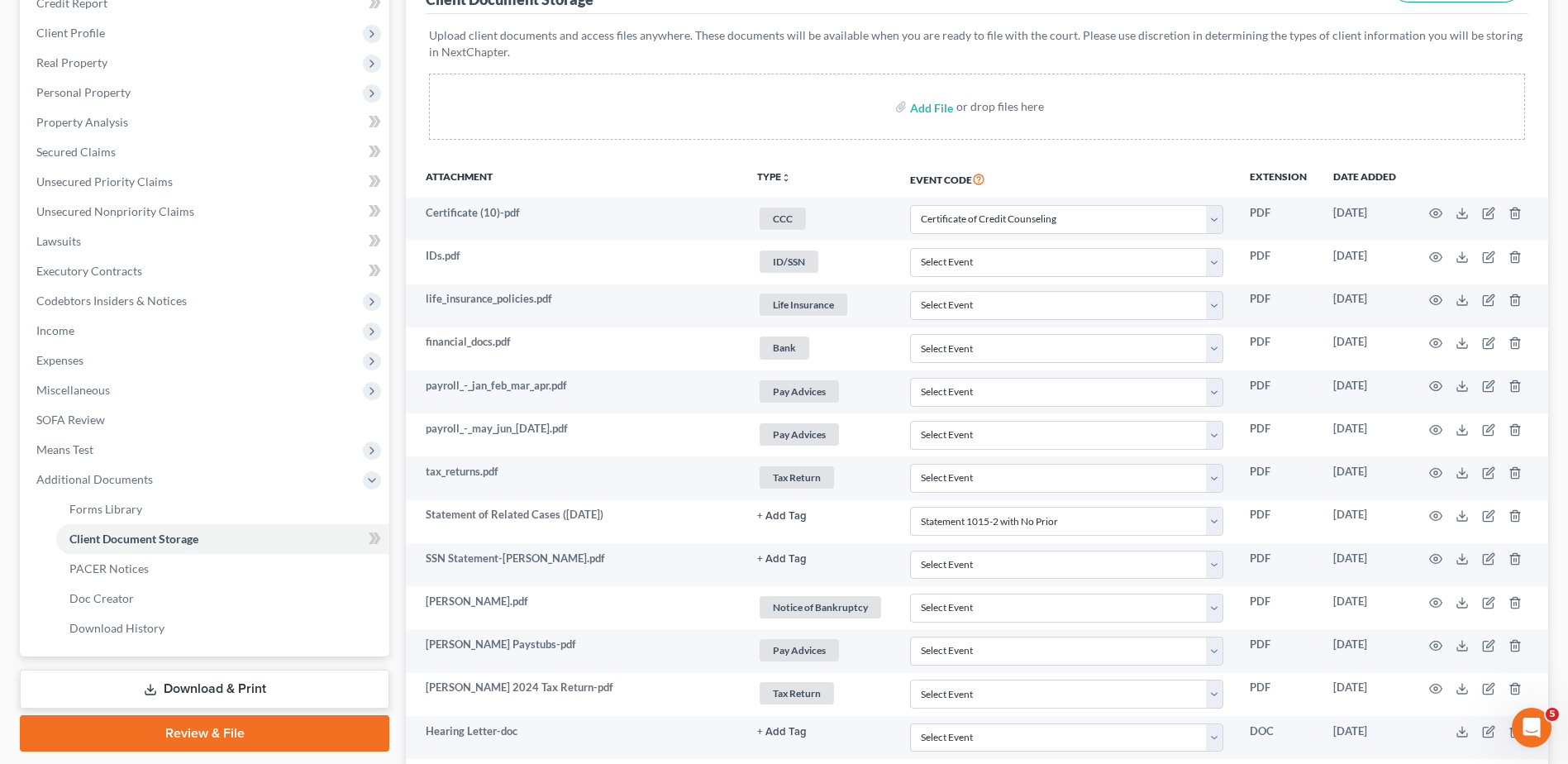
scroll to position [248, 0]
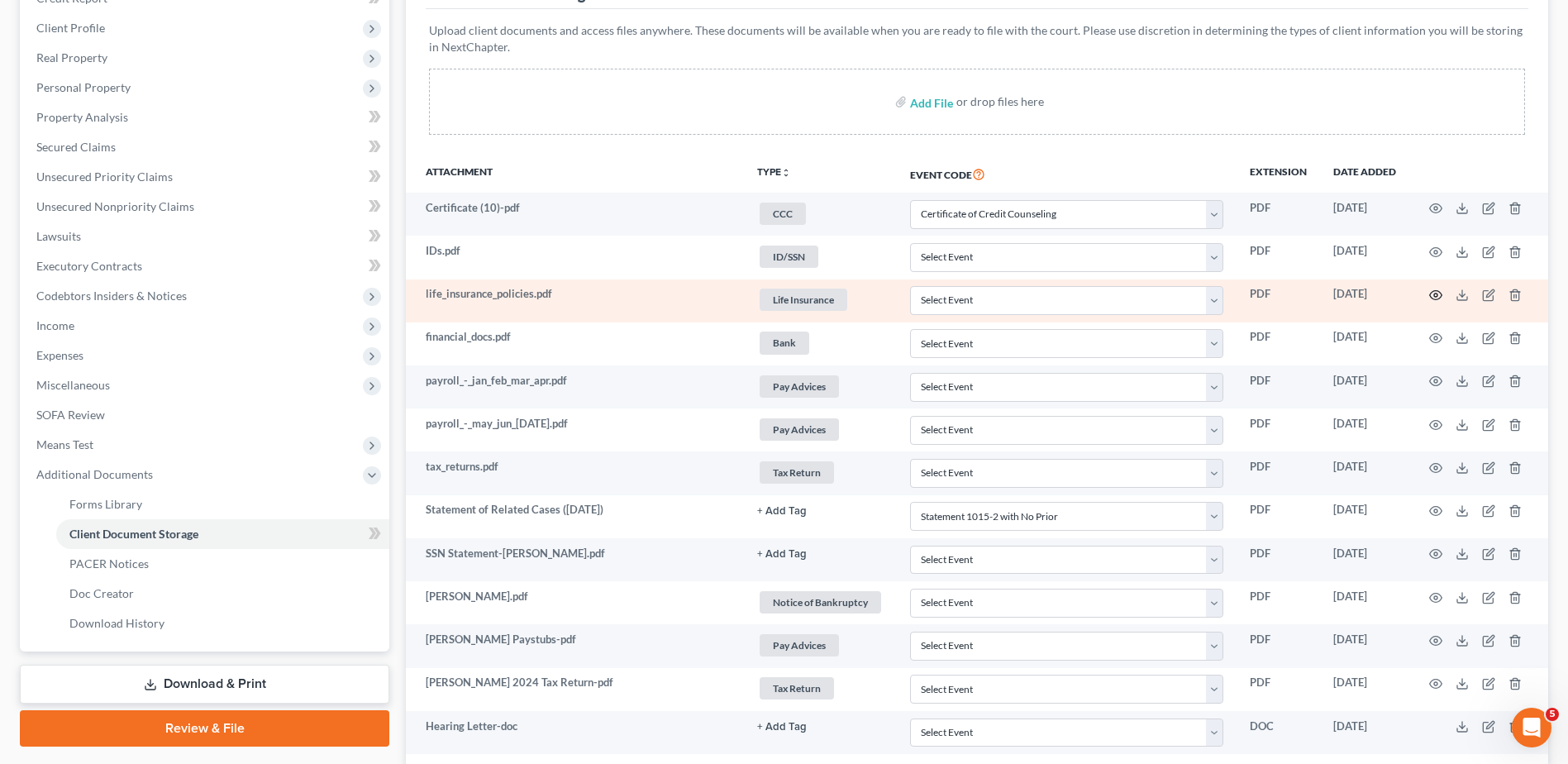
click at [1438, 296] on circle "button" at bounding box center [1436, 295] width 3 height 3
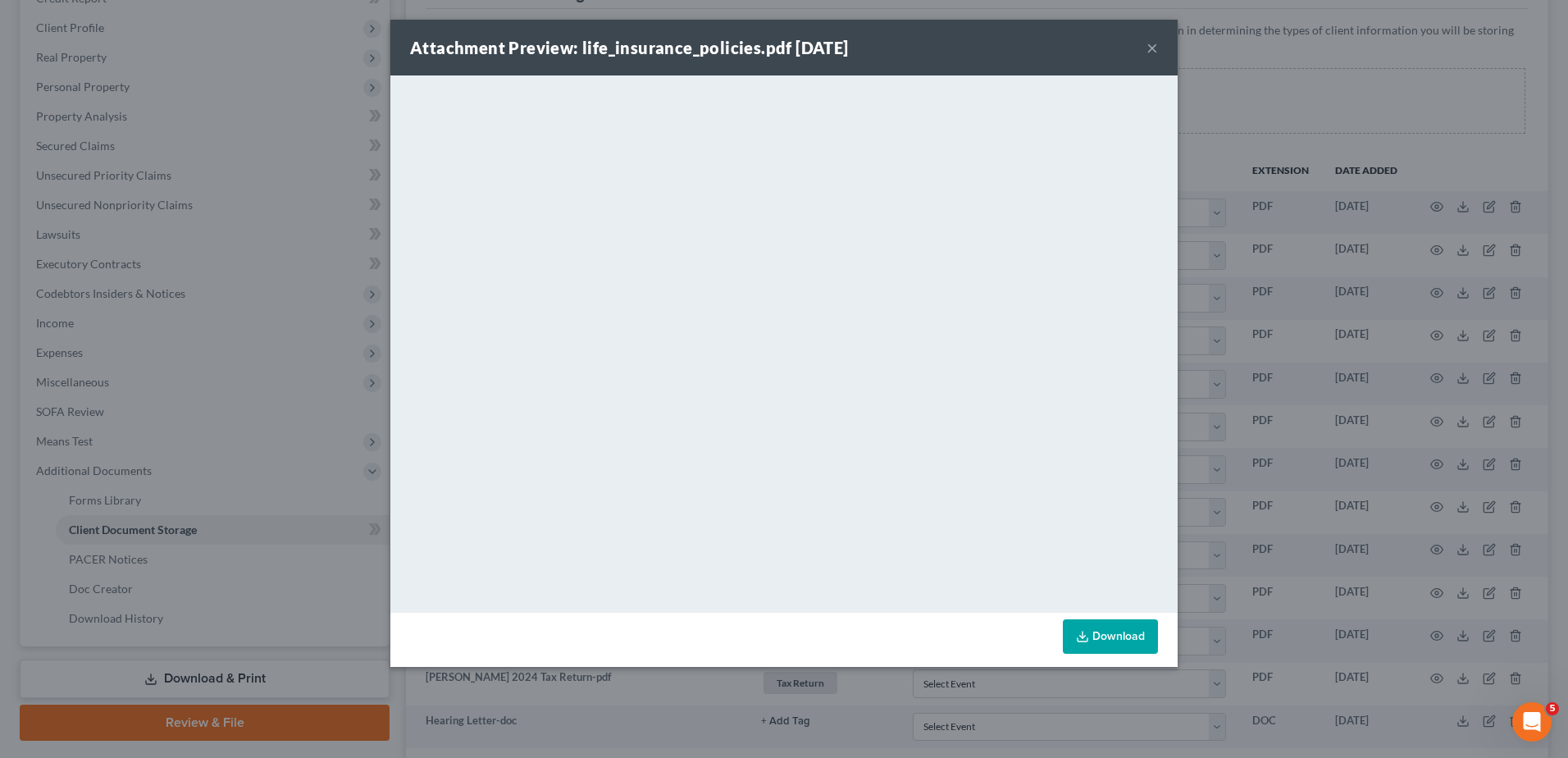
click at [1149, 49] on button "×" at bounding box center [1152, 48] width 12 height 20
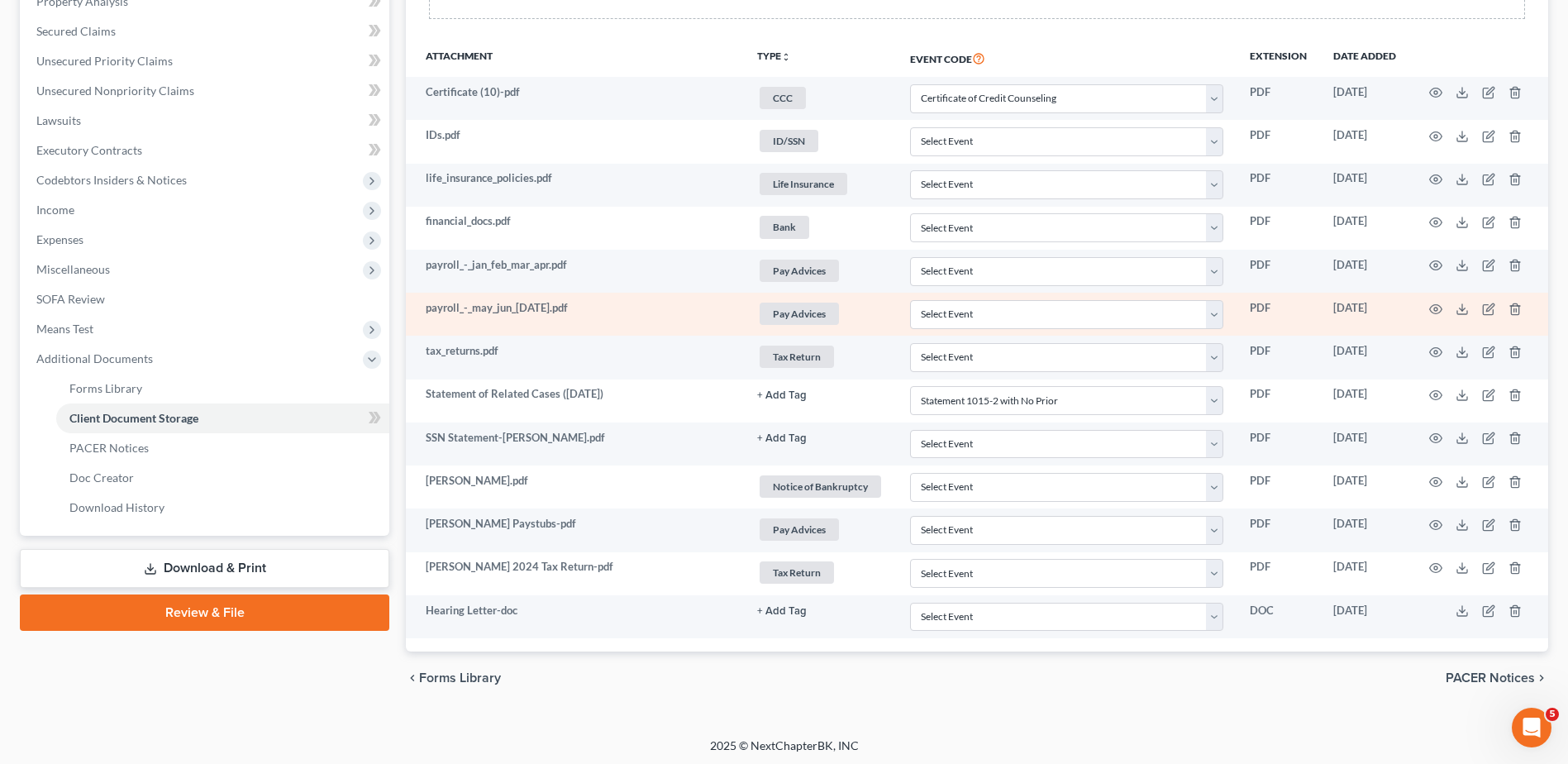
scroll to position [367, 0]
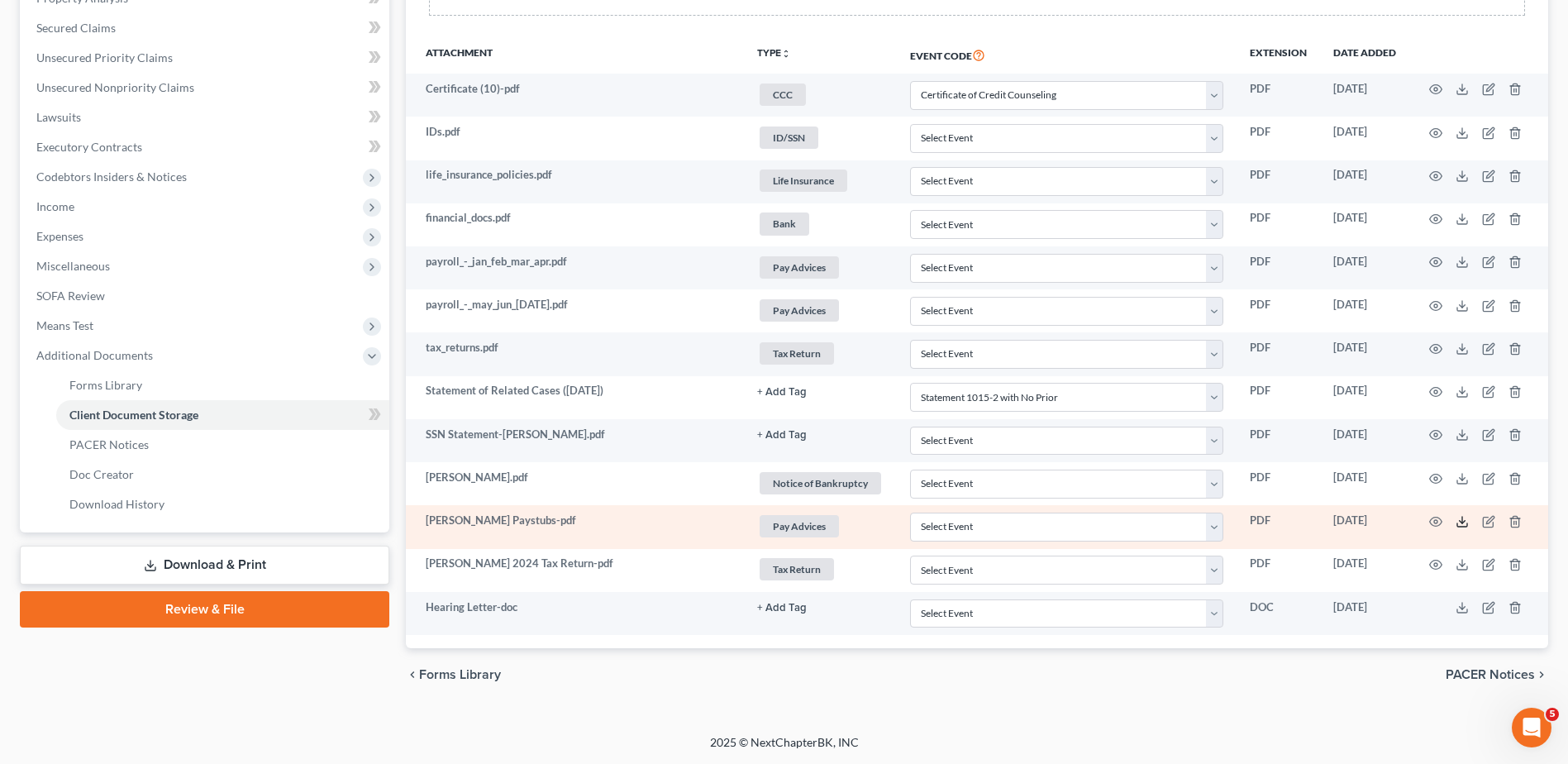
click at [1462, 523] on line at bounding box center [1462, 520] width 0 height 7
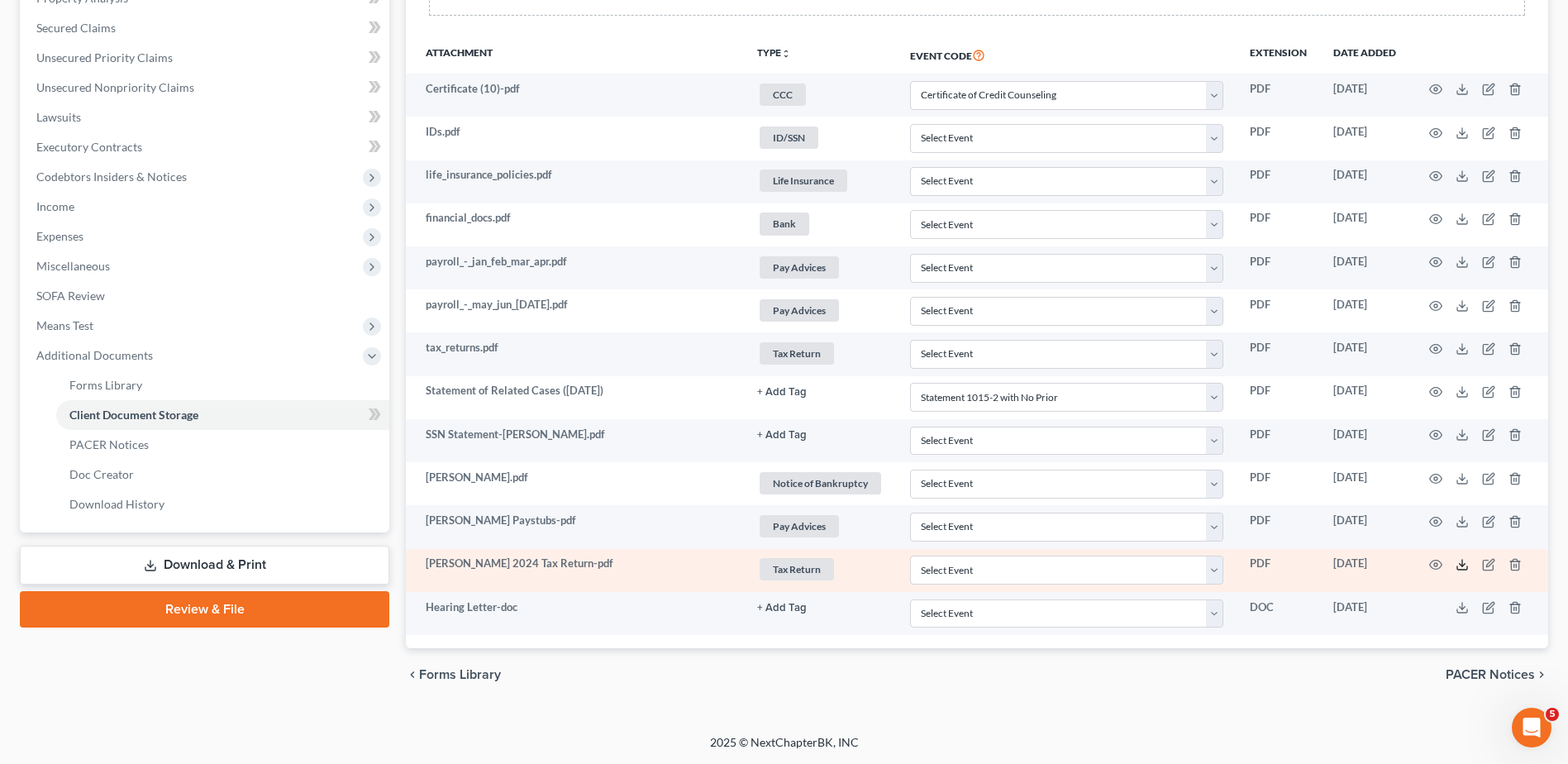
drag, startPoint x: 1460, startPoint y: 563, endPoint x: 1444, endPoint y: 562, distance: 16.0
click at [1460, 563] on icon at bounding box center [1462, 565] width 13 height 13
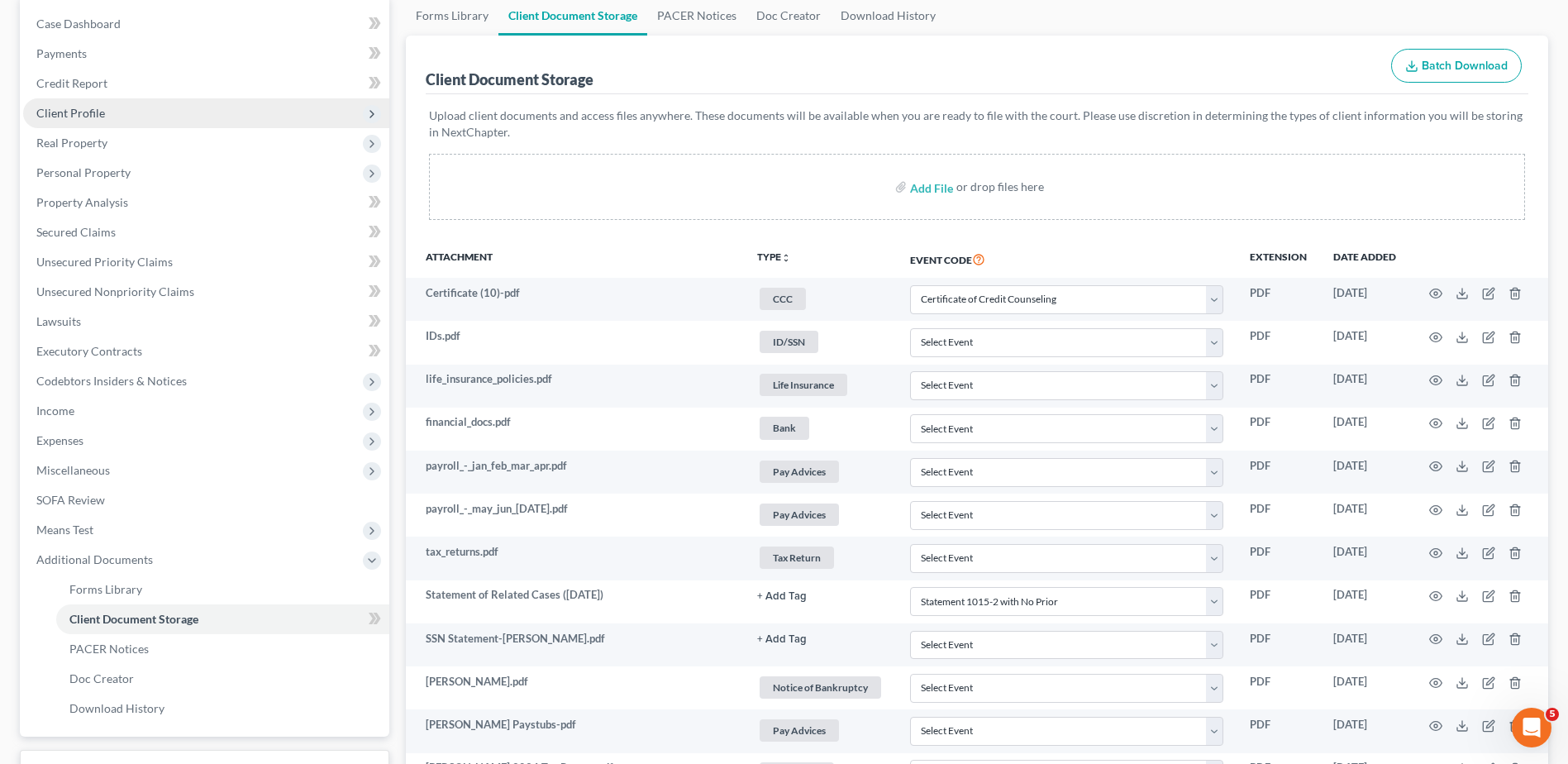
scroll to position [0, 0]
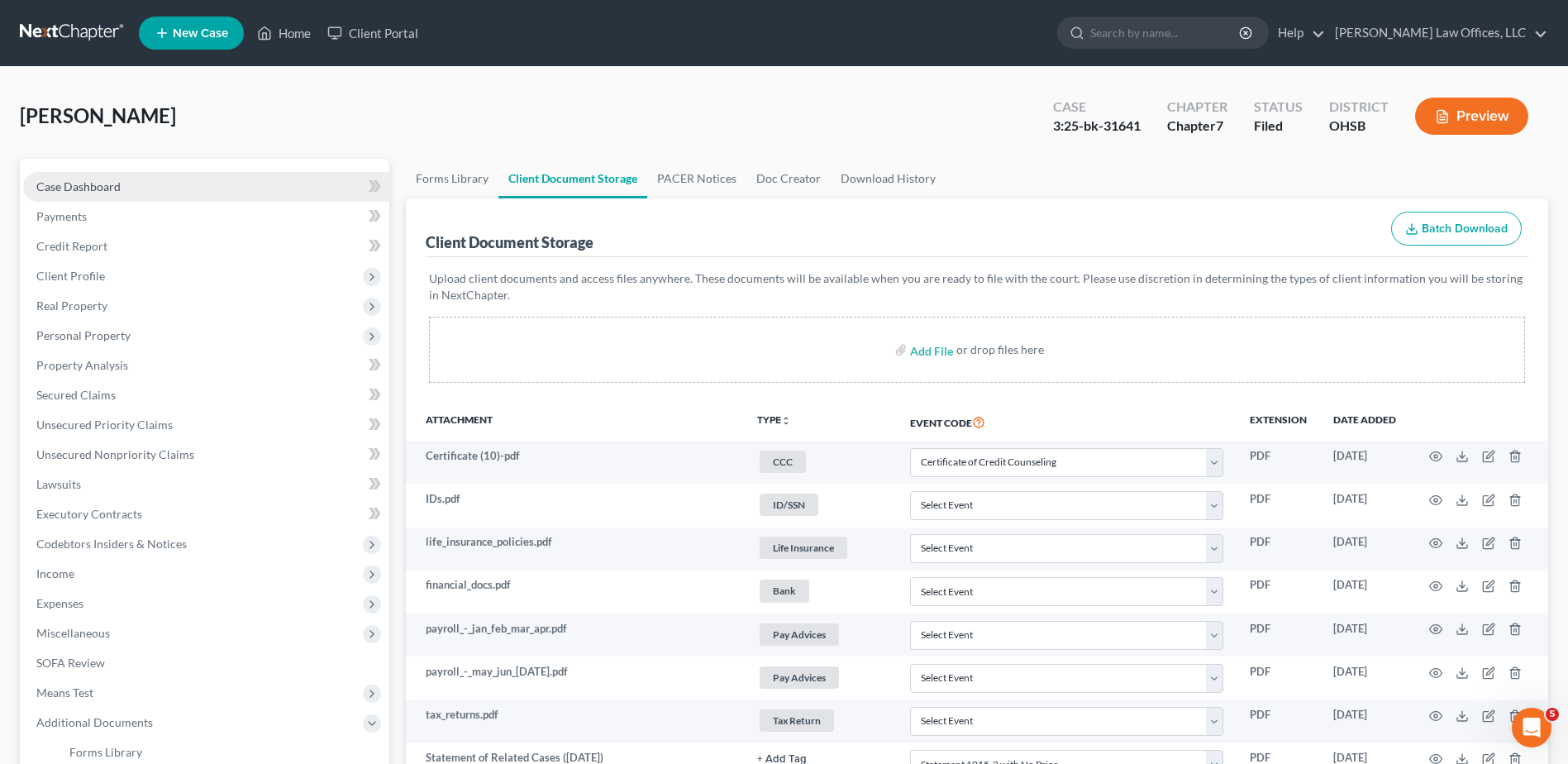
click at [87, 192] on span "Case Dashboard" at bounding box center [78, 186] width 84 height 14
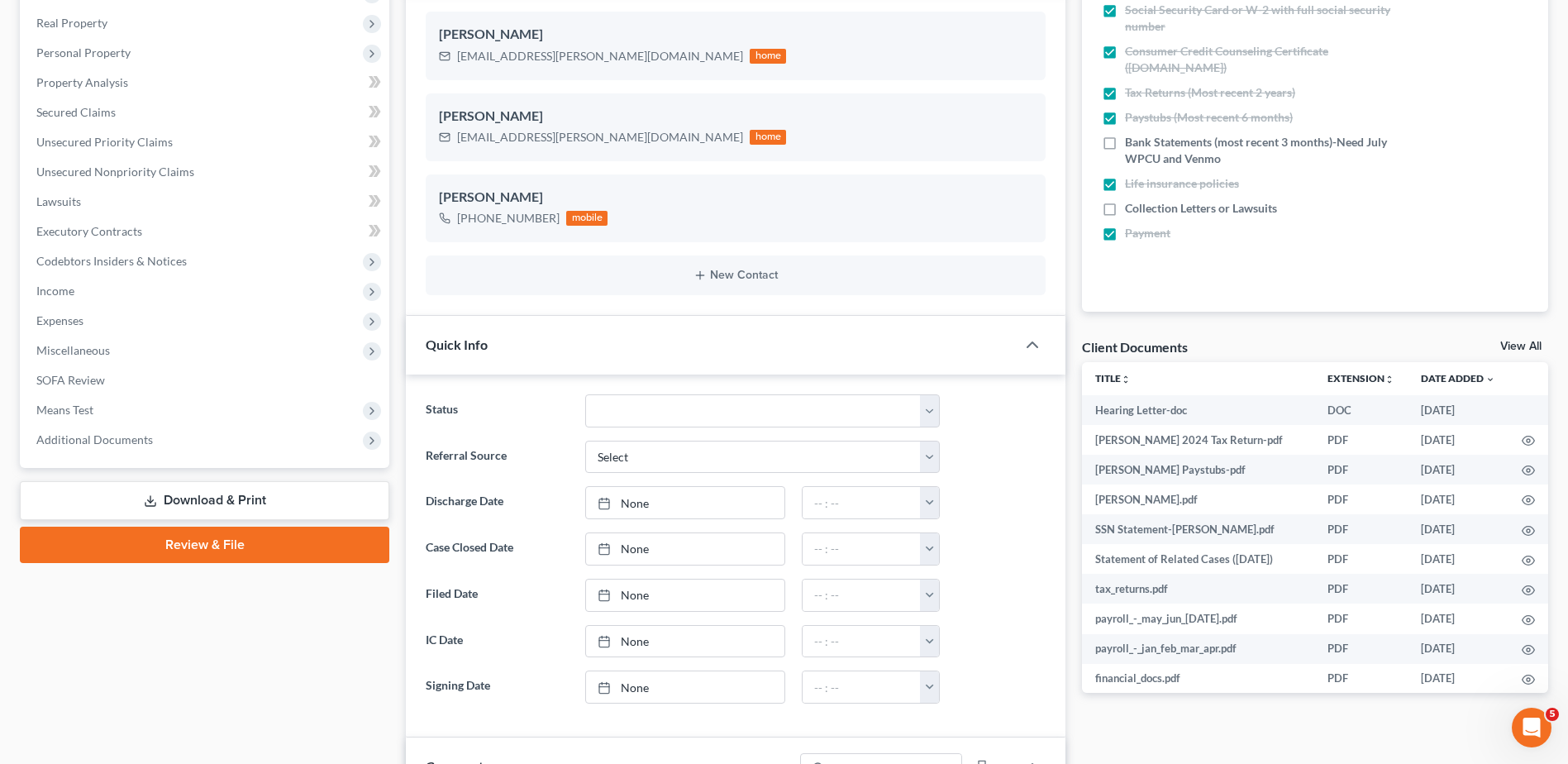
scroll to position [331, 0]
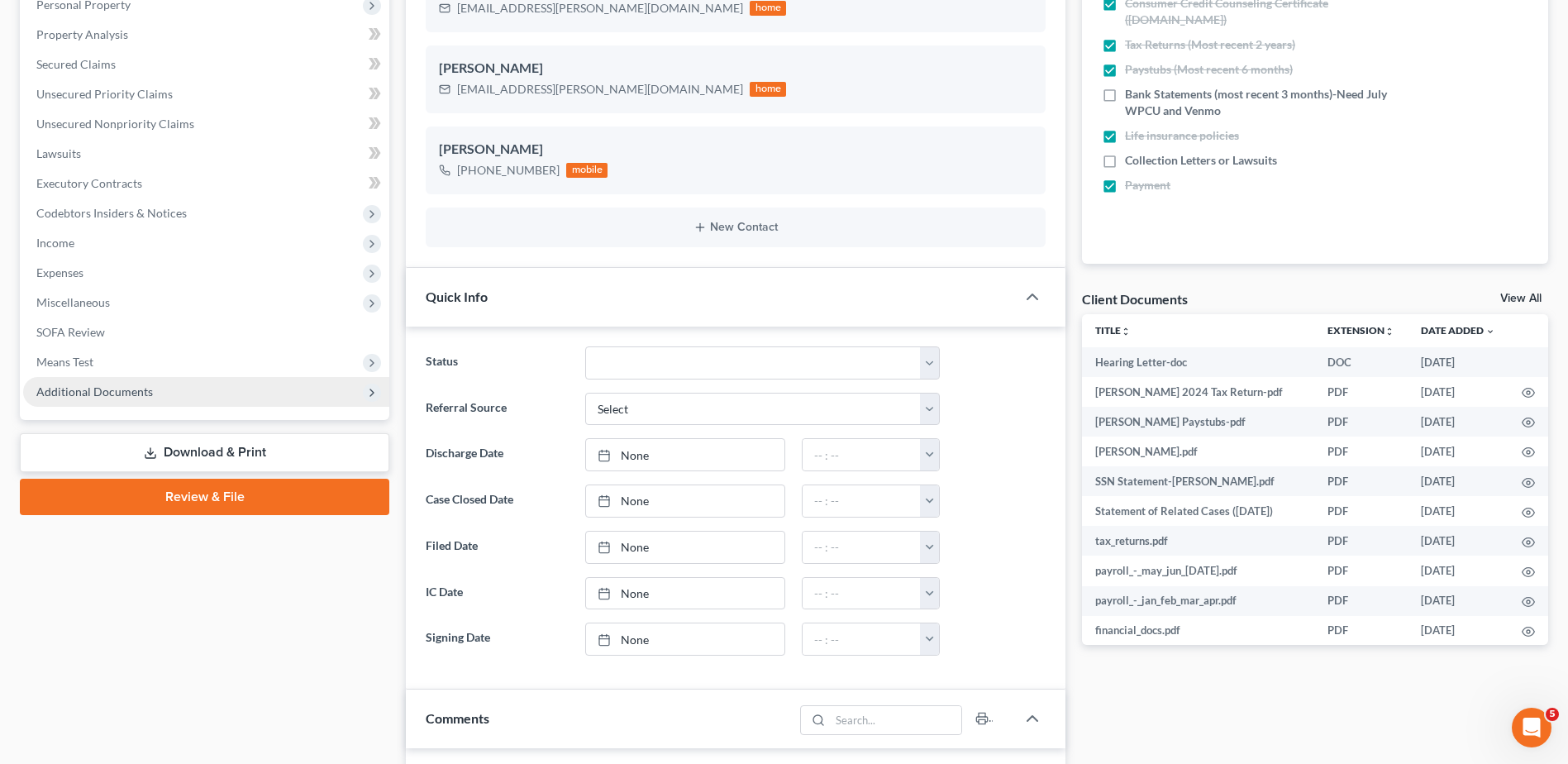
click at [146, 397] on span "Additional Documents" at bounding box center [94, 391] width 117 height 14
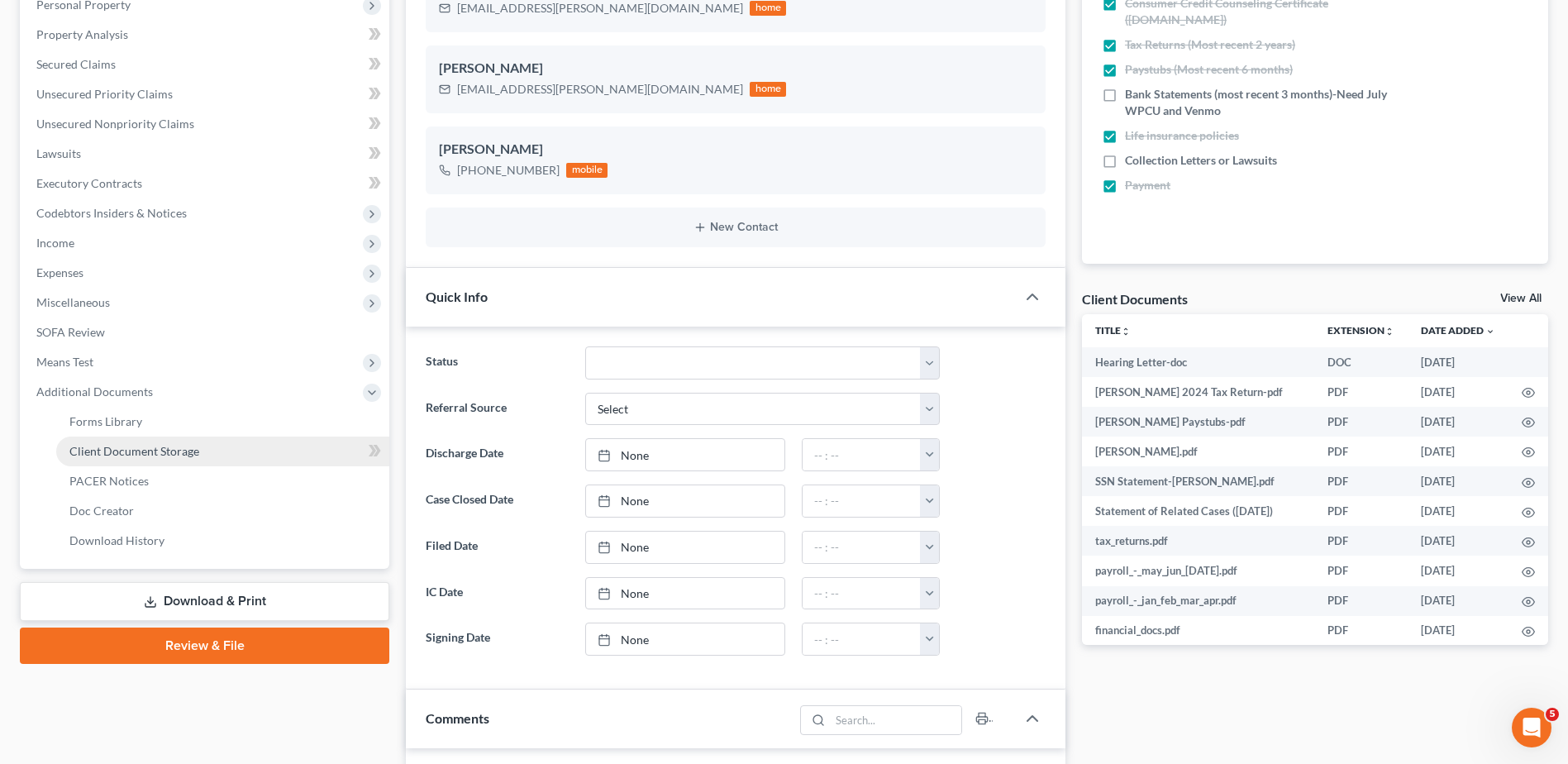
click at [148, 452] on span "Client Document Storage" at bounding box center [135, 451] width 130 height 14
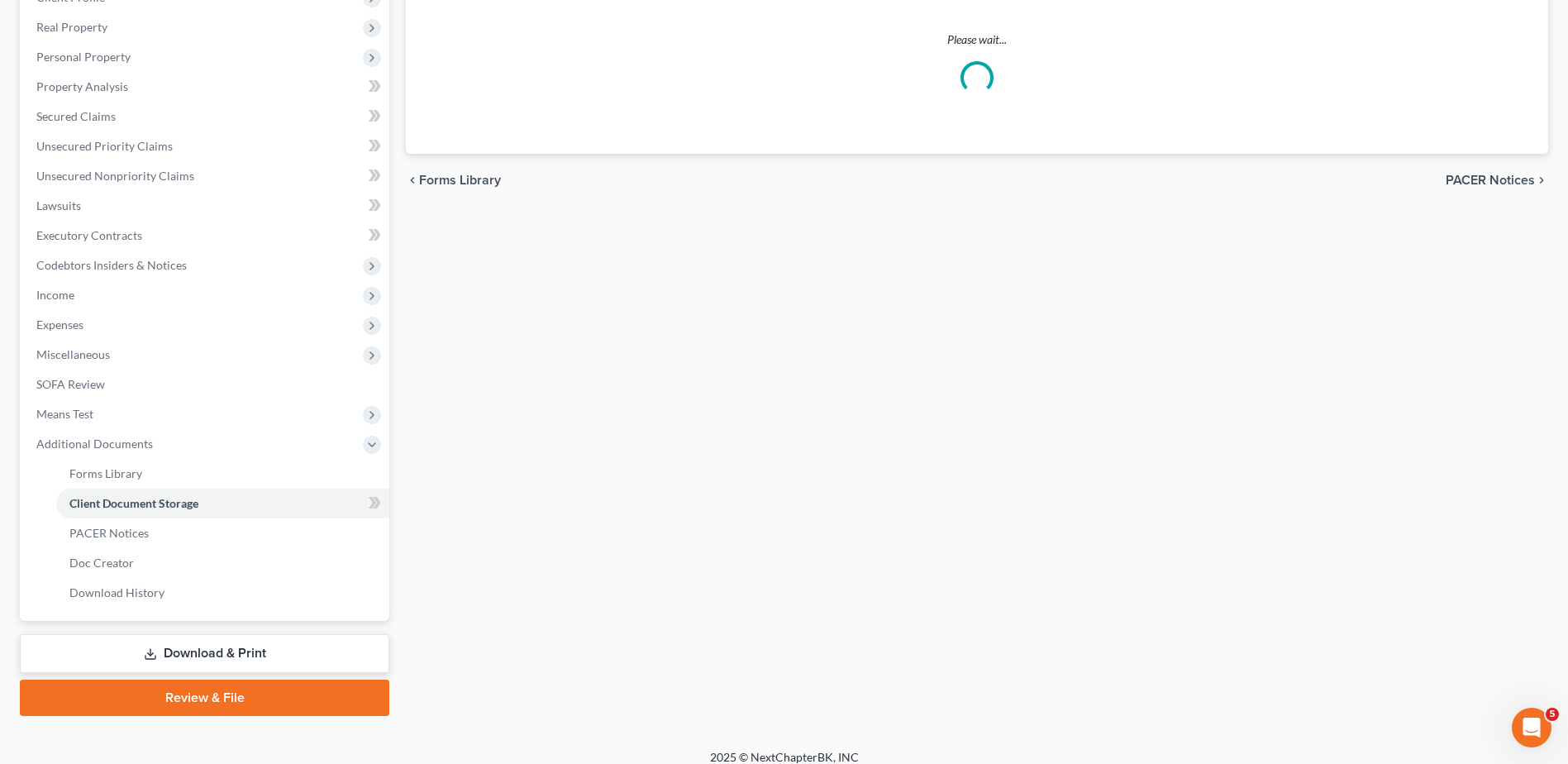
select select "7"
select select "52"
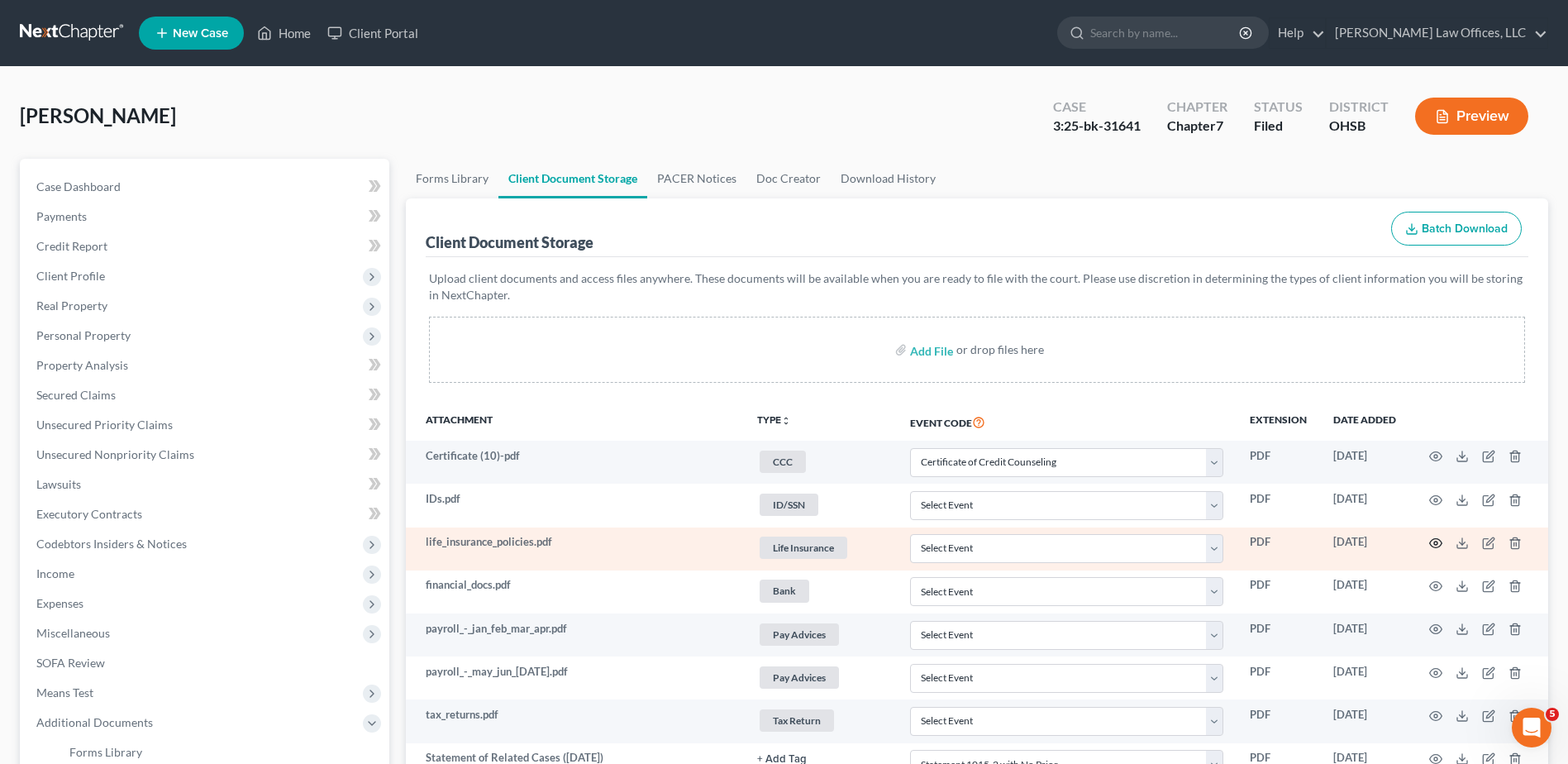
click at [1437, 542] on circle "button" at bounding box center [1436, 544] width 3 height 3
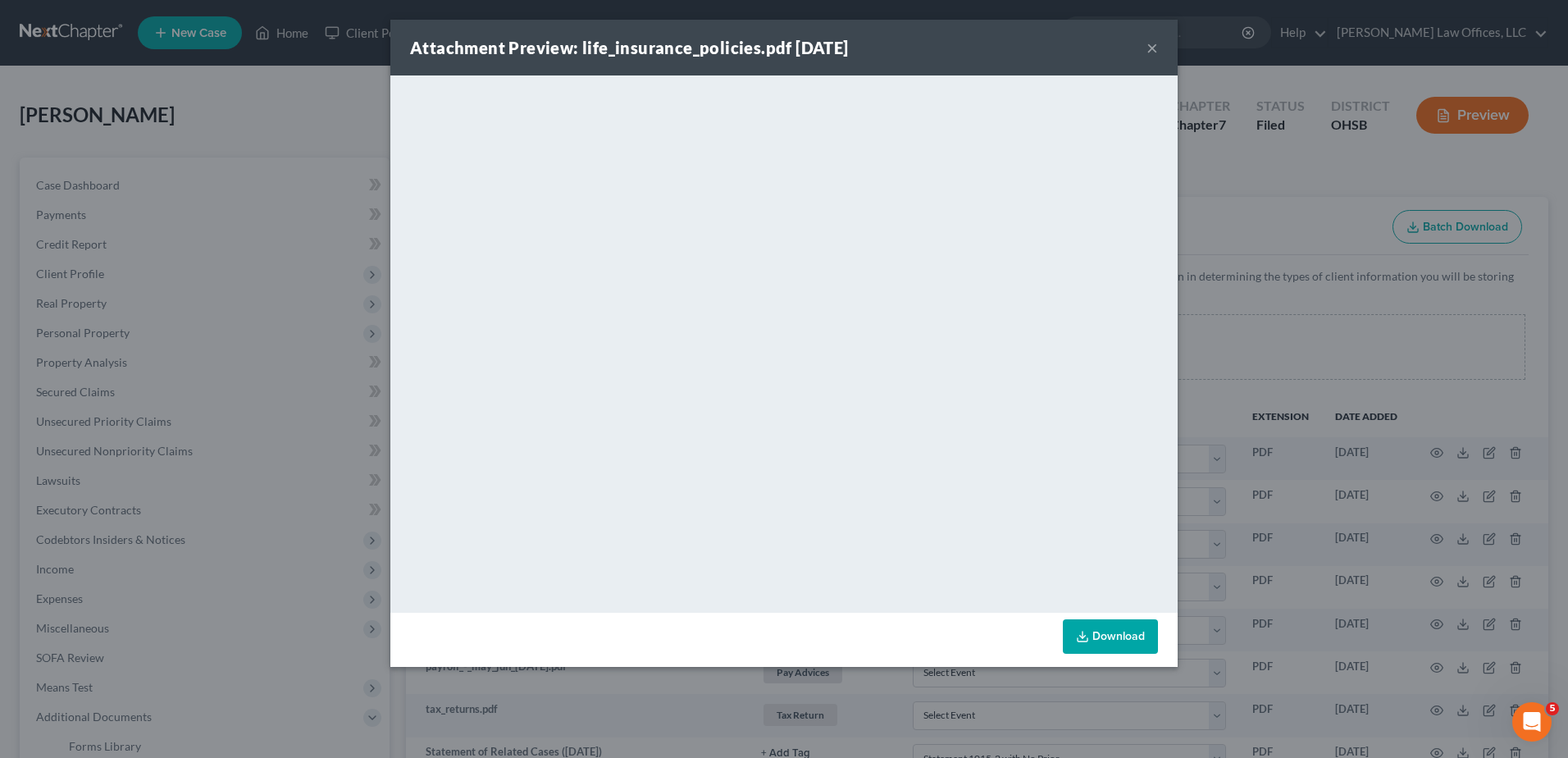
click at [1149, 49] on button "×" at bounding box center [1152, 48] width 12 height 20
